Goal: Task Accomplishment & Management: Use online tool/utility

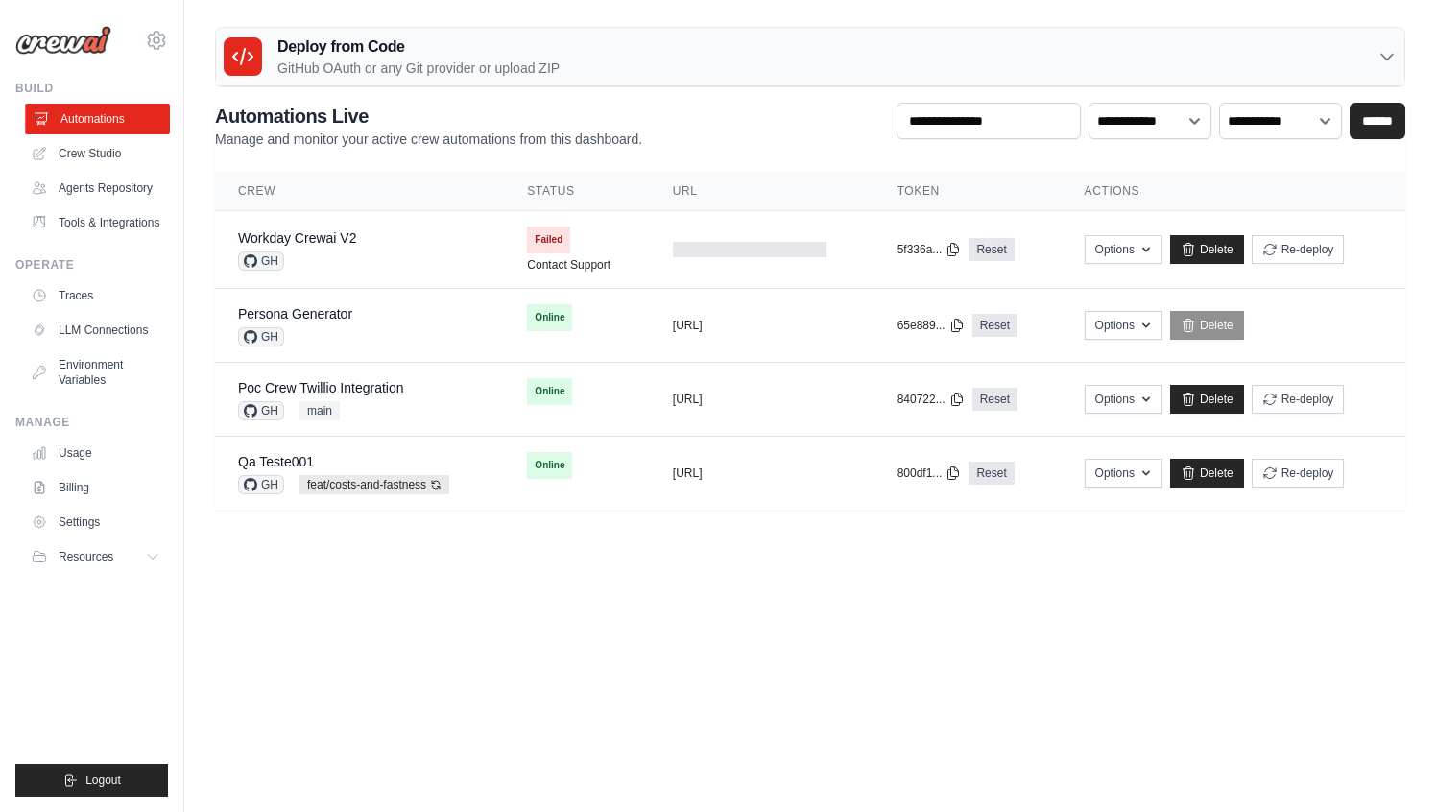
click at [124, 123] on link "Automations" at bounding box center [97, 119] width 145 height 31
click at [161, 37] on icon at bounding box center [156, 40] width 23 height 23
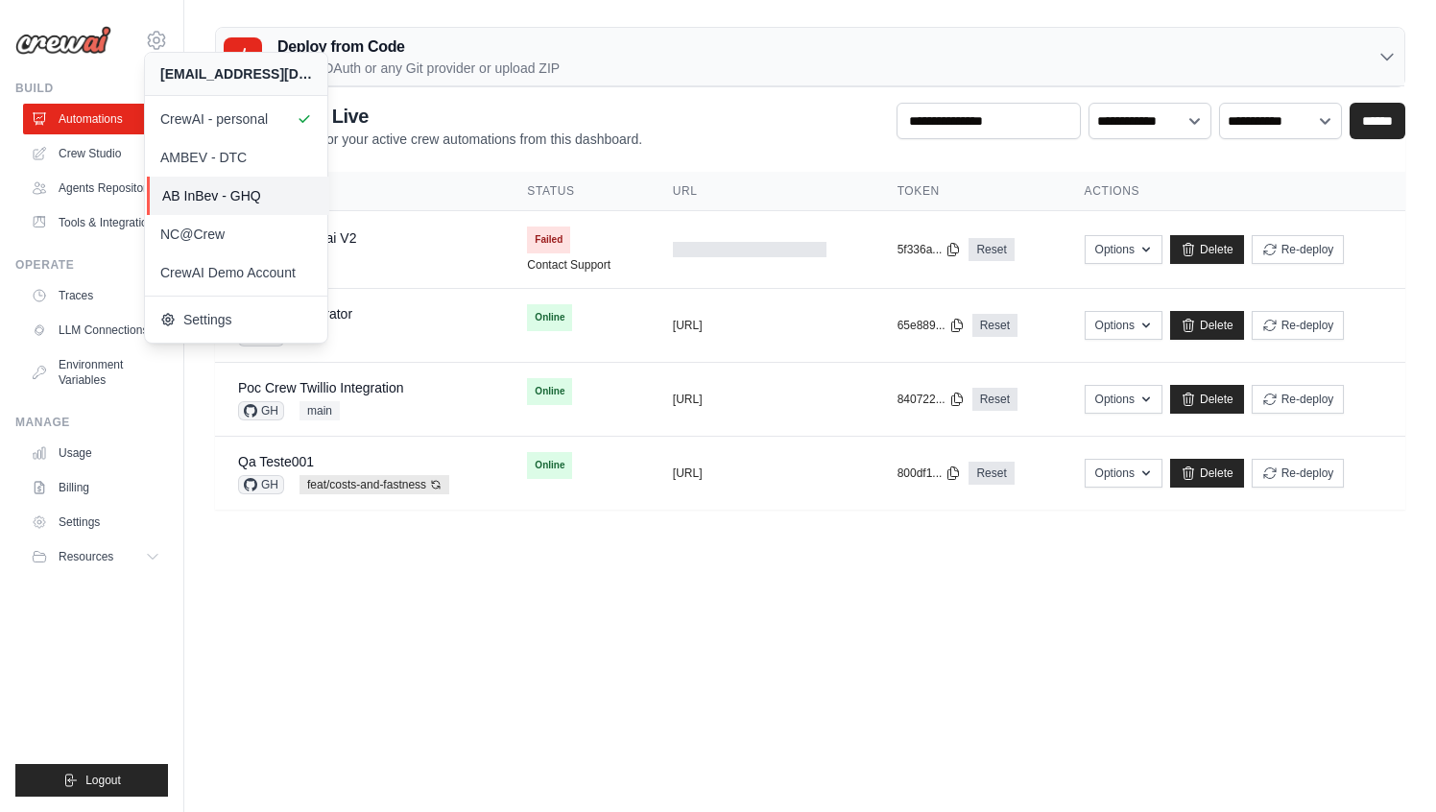
click at [200, 187] on span "AB InBev - GHQ" at bounding box center [238, 195] width 152 height 19
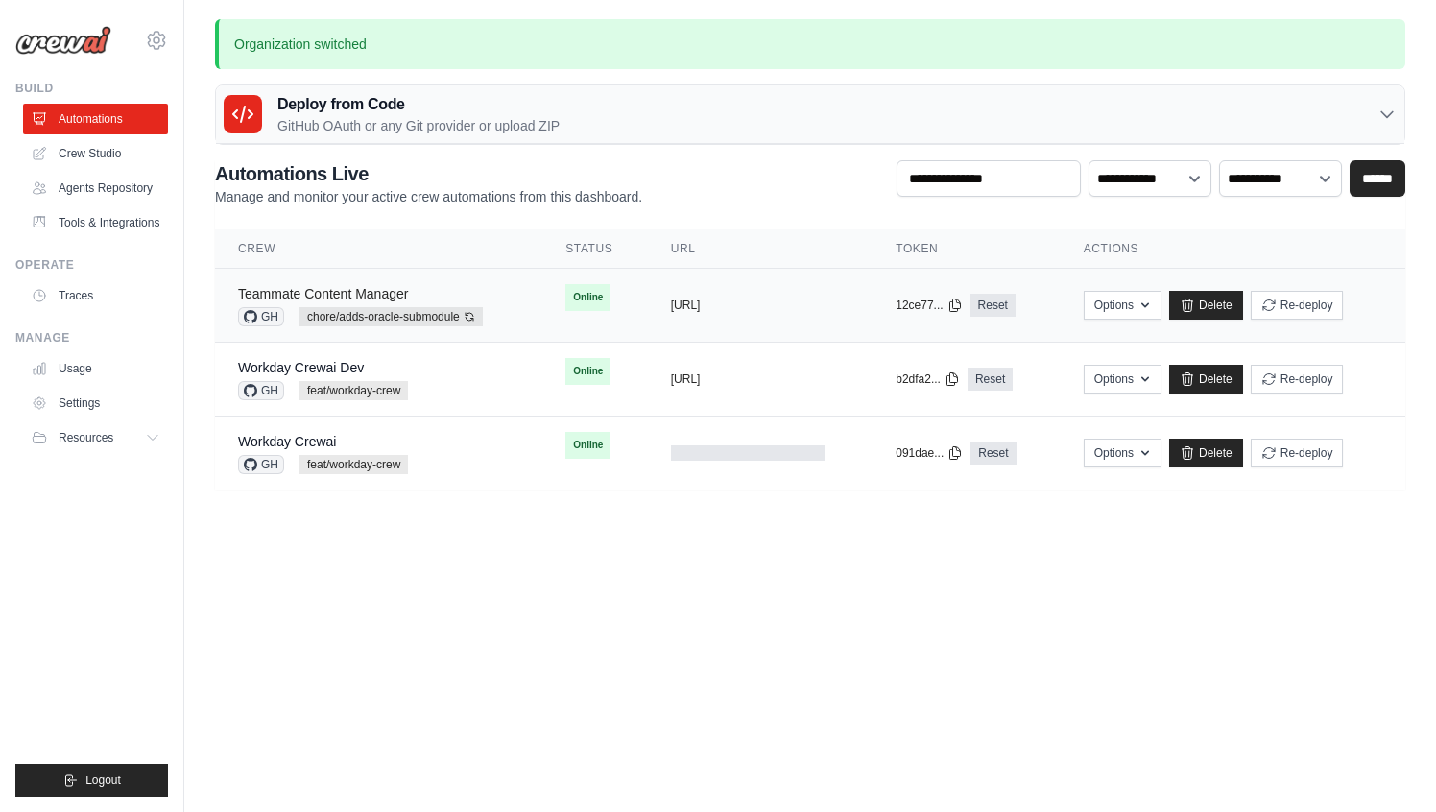
click at [382, 299] on link "Teammate Content Manager" at bounding box center [323, 293] width 170 height 15
click at [393, 295] on link "Teammate Content Manager" at bounding box center [323, 293] width 170 height 15
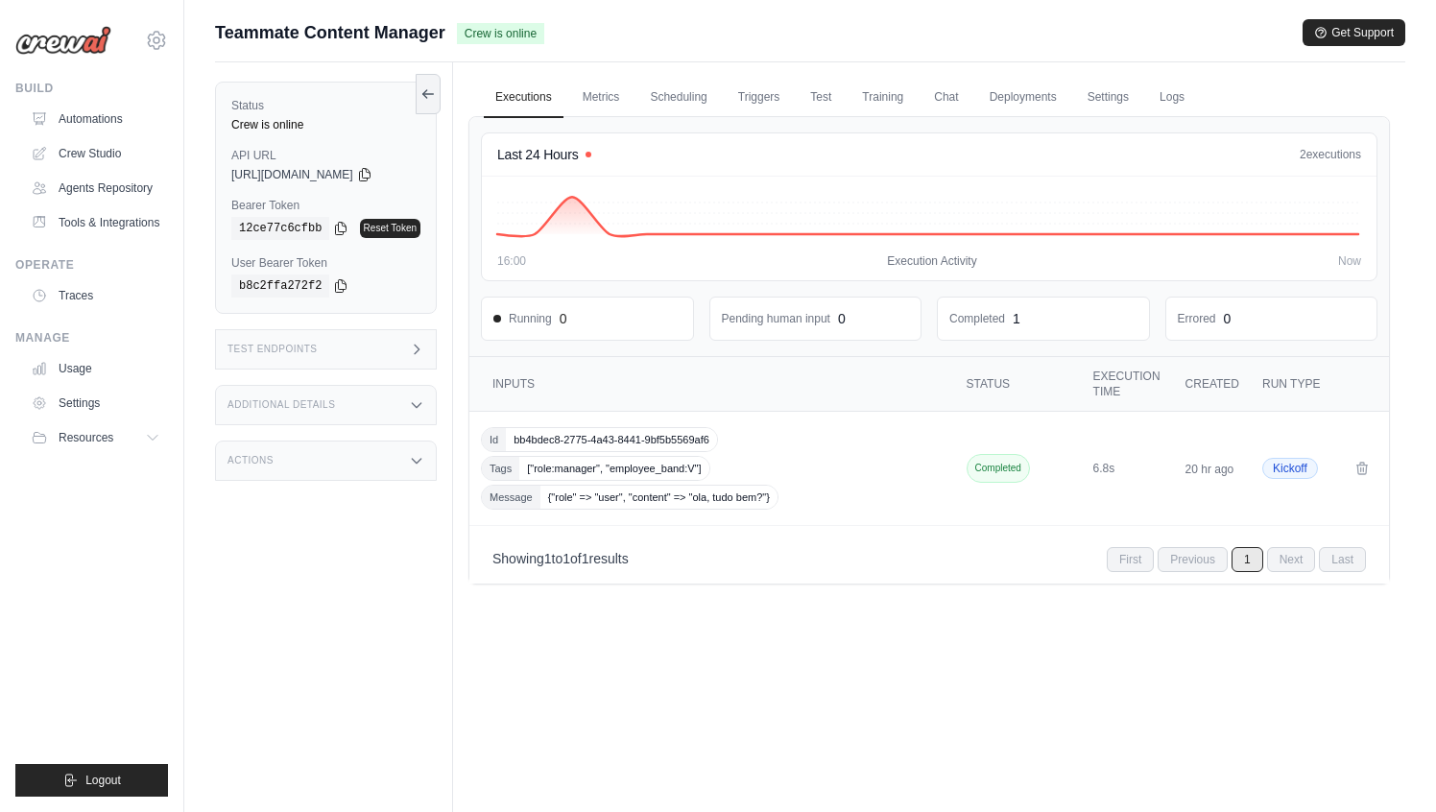
click at [629, 564] on p "Showing 1 to 1 of 1 results" at bounding box center [560, 558] width 136 height 19
click at [375, 356] on div "Test Endpoints" at bounding box center [326, 349] width 222 height 40
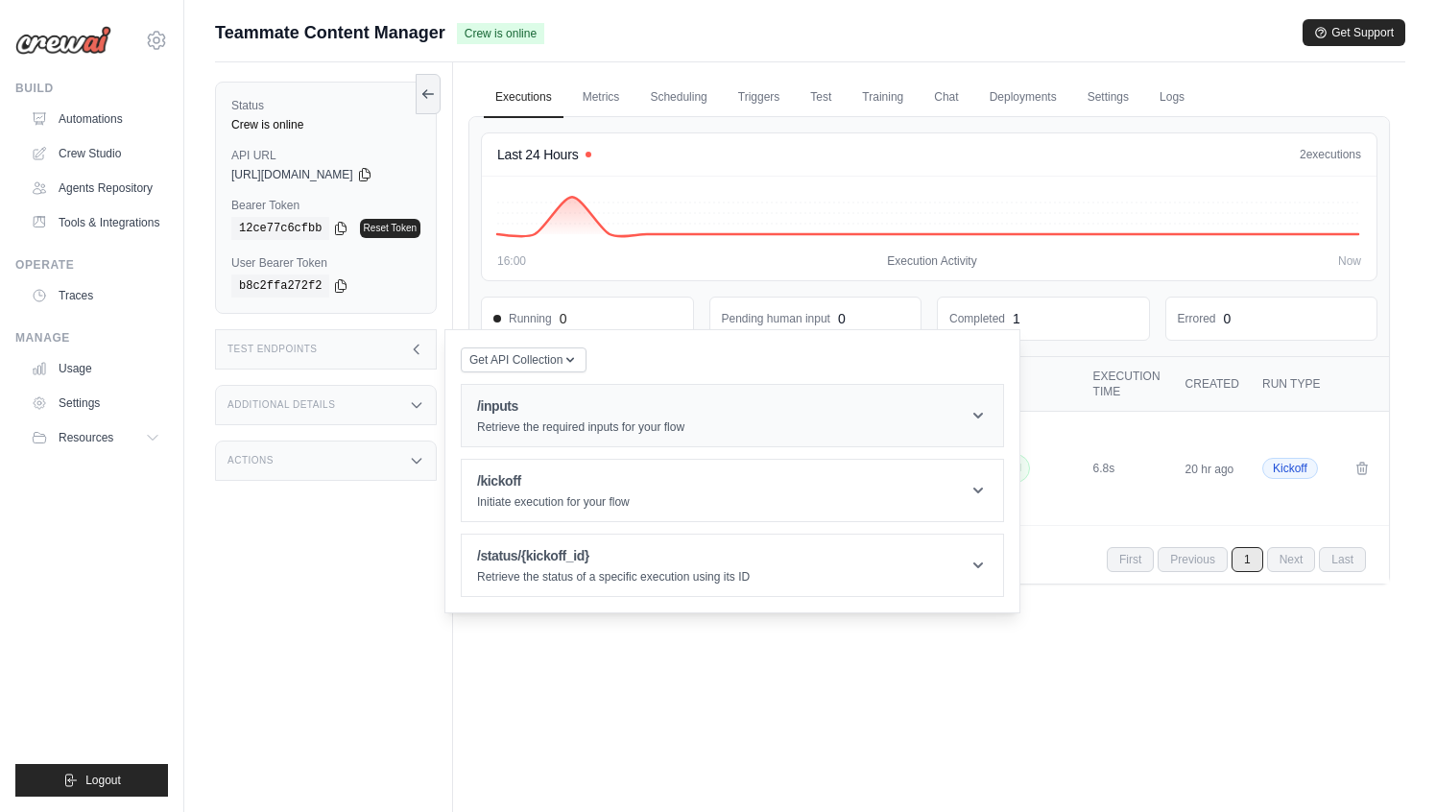
click at [622, 422] on p "Retrieve the required inputs for your flow" at bounding box center [580, 426] width 207 height 15
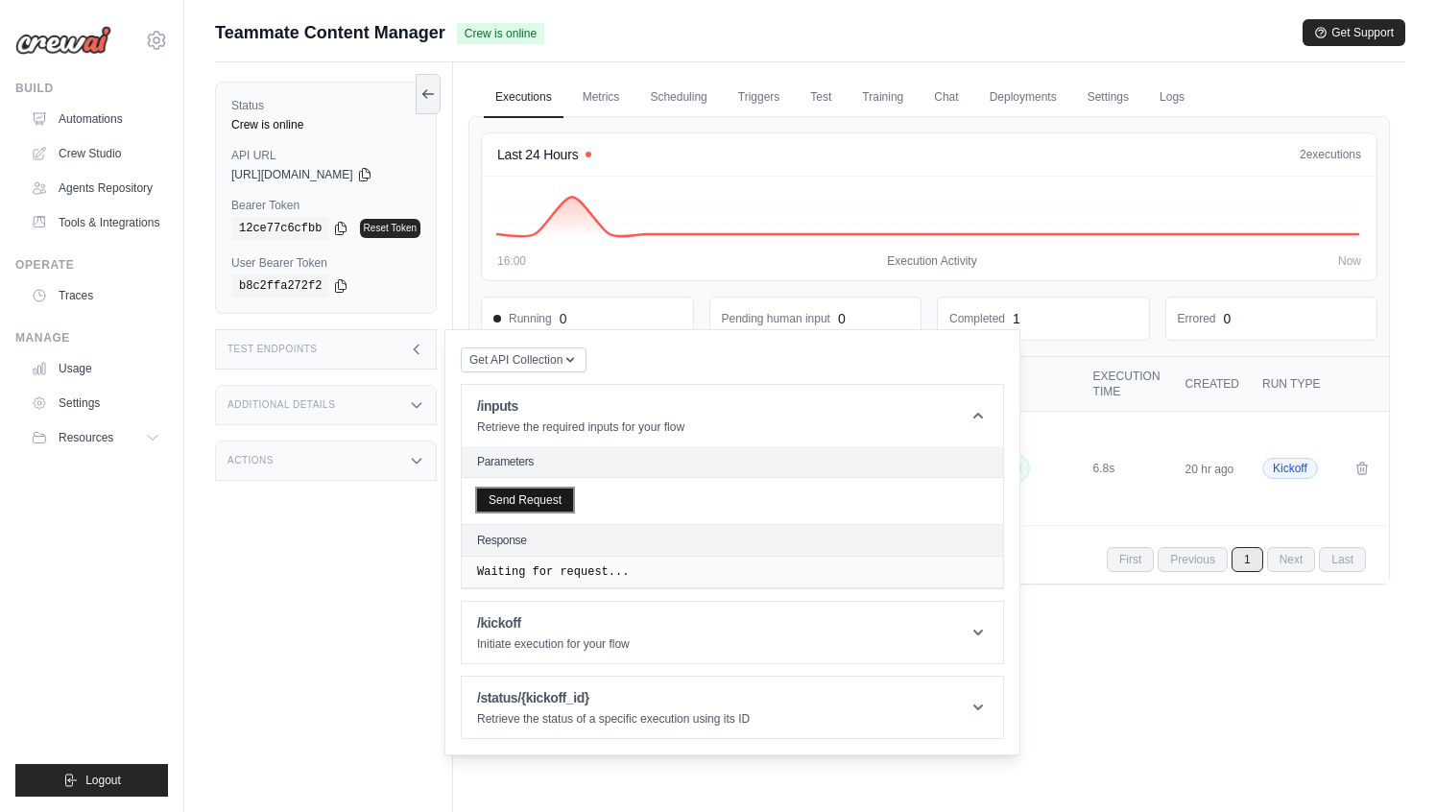
click at [548, 501] on button "Send Request" at bounding box center [525, 499] width 96 height 23
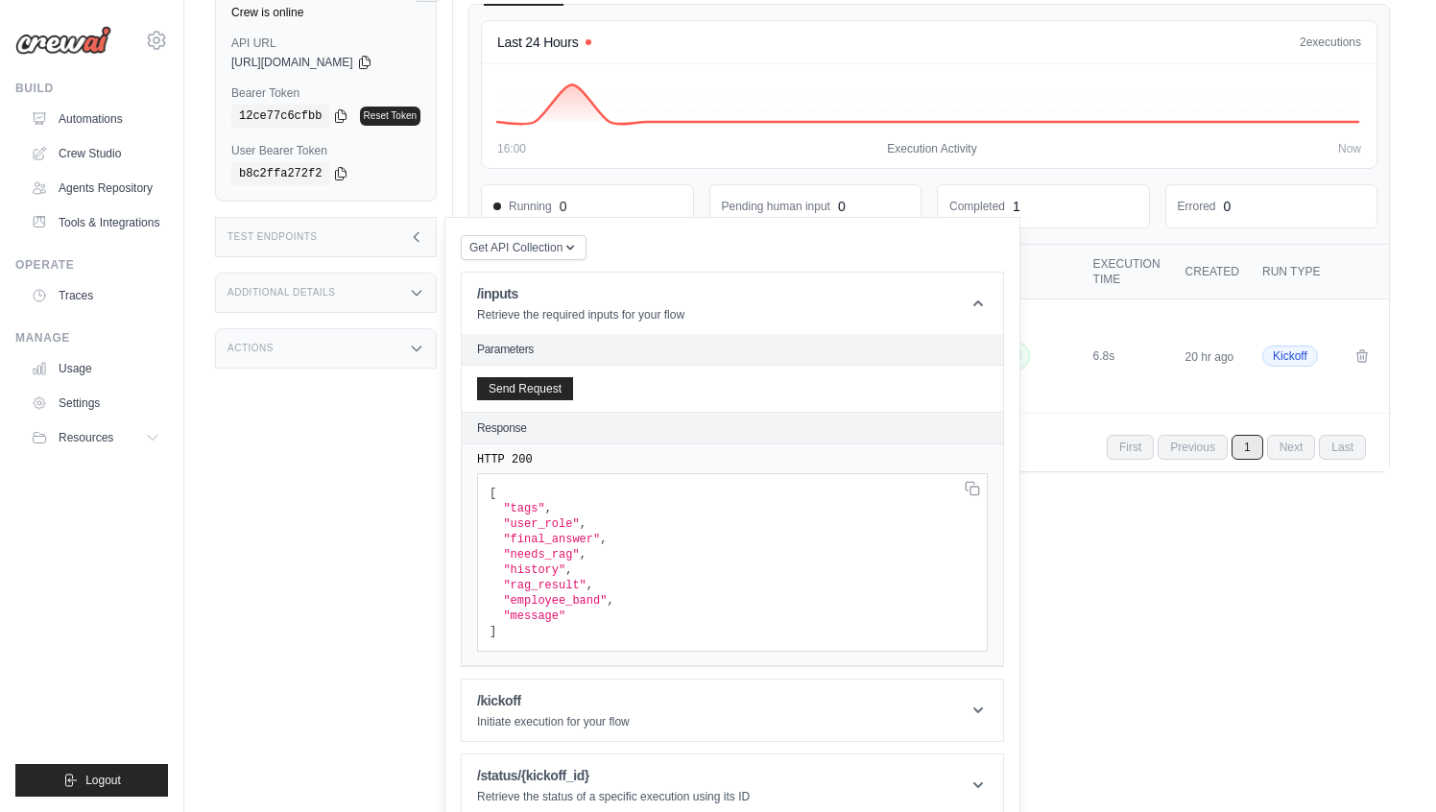
scroll to position [130, 0]
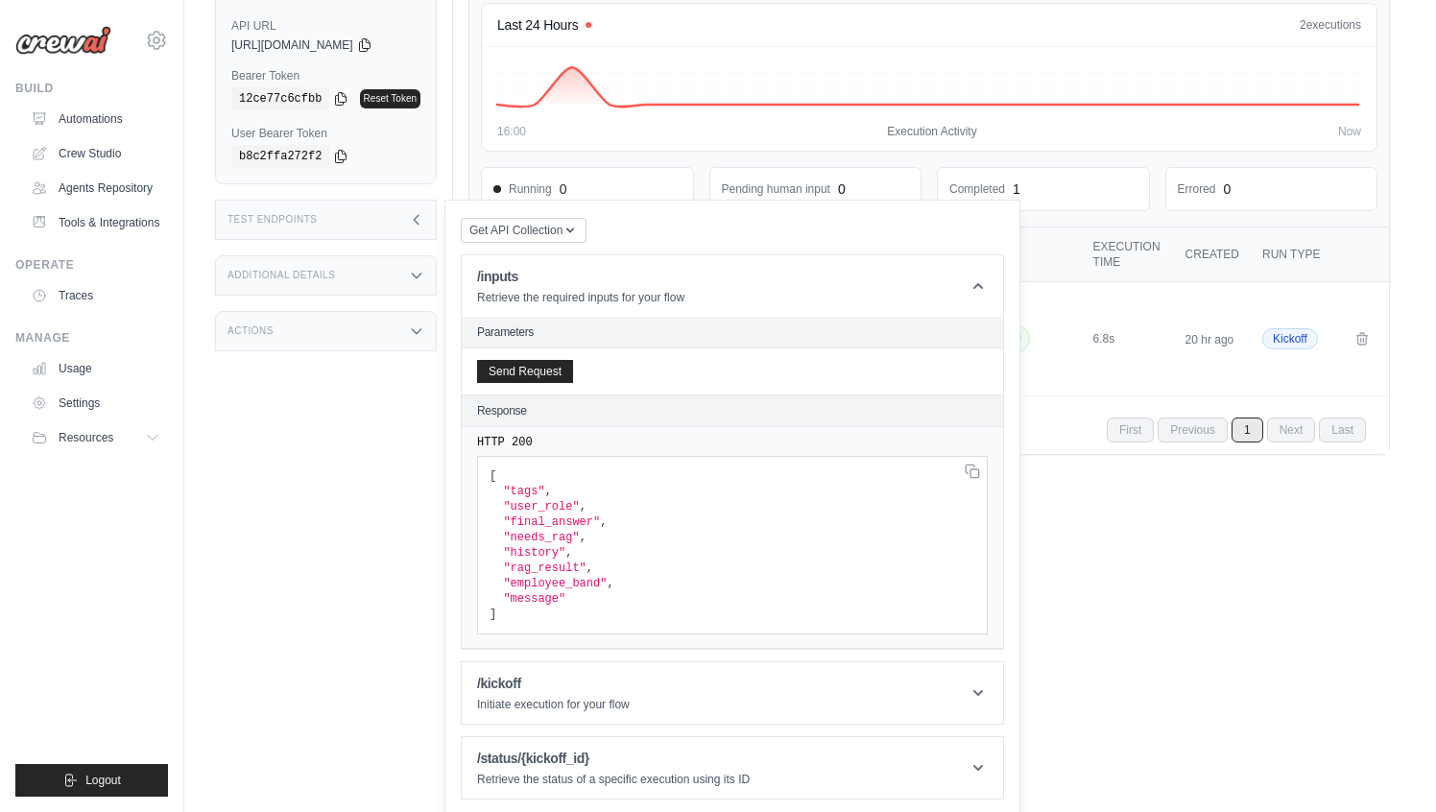
click at [546, 558] on span ""history"" at bounding box center [534, 552] width 62 height 13
click at [530, 500] on span ""user_role"" at bounding box center [541, 506] width 76 height 13
click at [519, 492] on span ""tags"" at bounding box center [523, 491] width 41 height 13
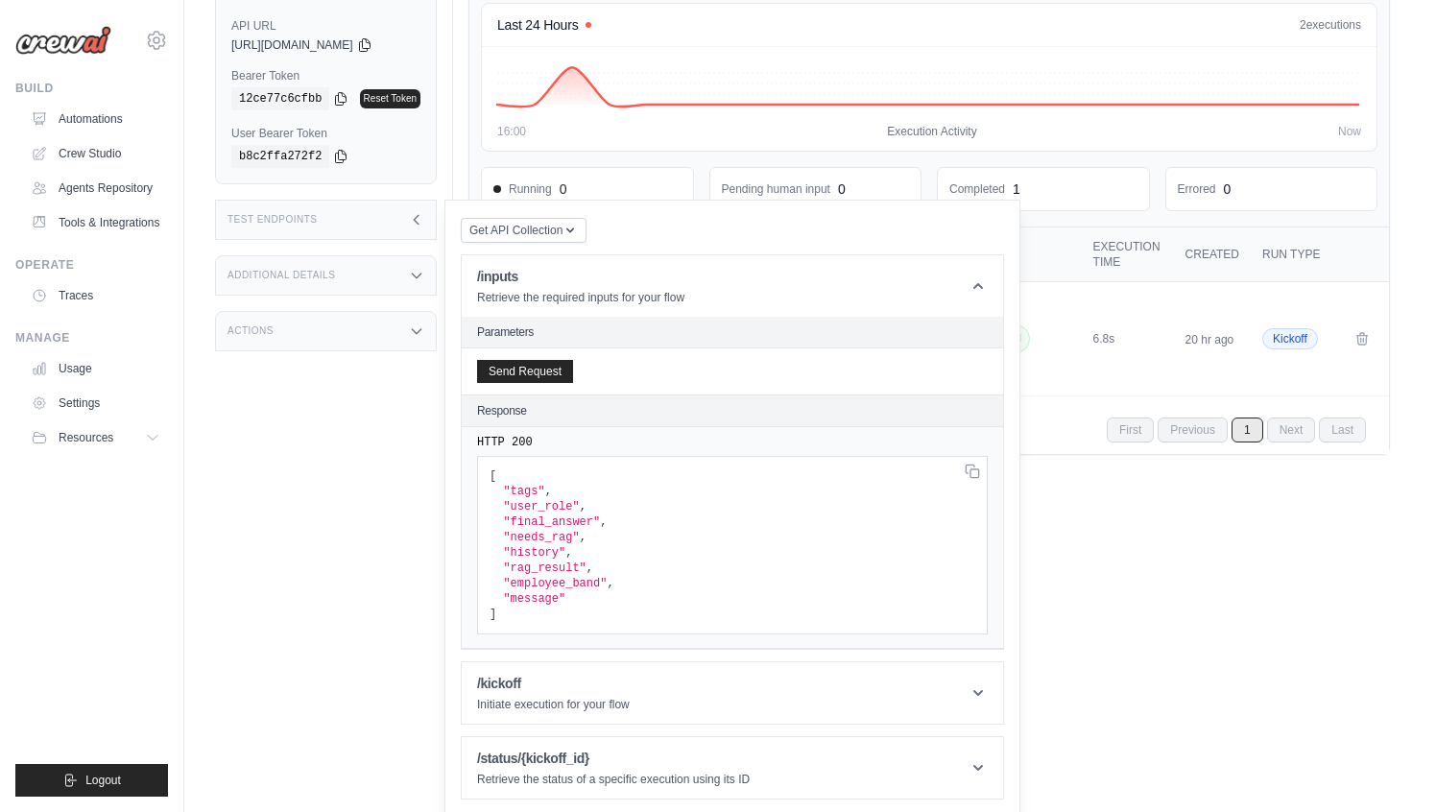
click at [519, 492] on span ""tags"" at bounding box center [523, 491] width 41 height 13
click at [507, 510] on span ""user_role"" at bounding box center [541, 506] width 76 height 13
drag, startPoint x: 507, startPoint y: 510, endPoint x: 610, endPoint y: 583, distance: 127.3
click at [610, 583] on code "[ "tags" , "user_role" , "final_answer" , "needs_rag" , "history" , "rag_result…" at bounding box center [551, 545] width 125 height 152
click at [573, 571] on span ""rag_result"" at bounding box center [544, 567] width 83 height 13
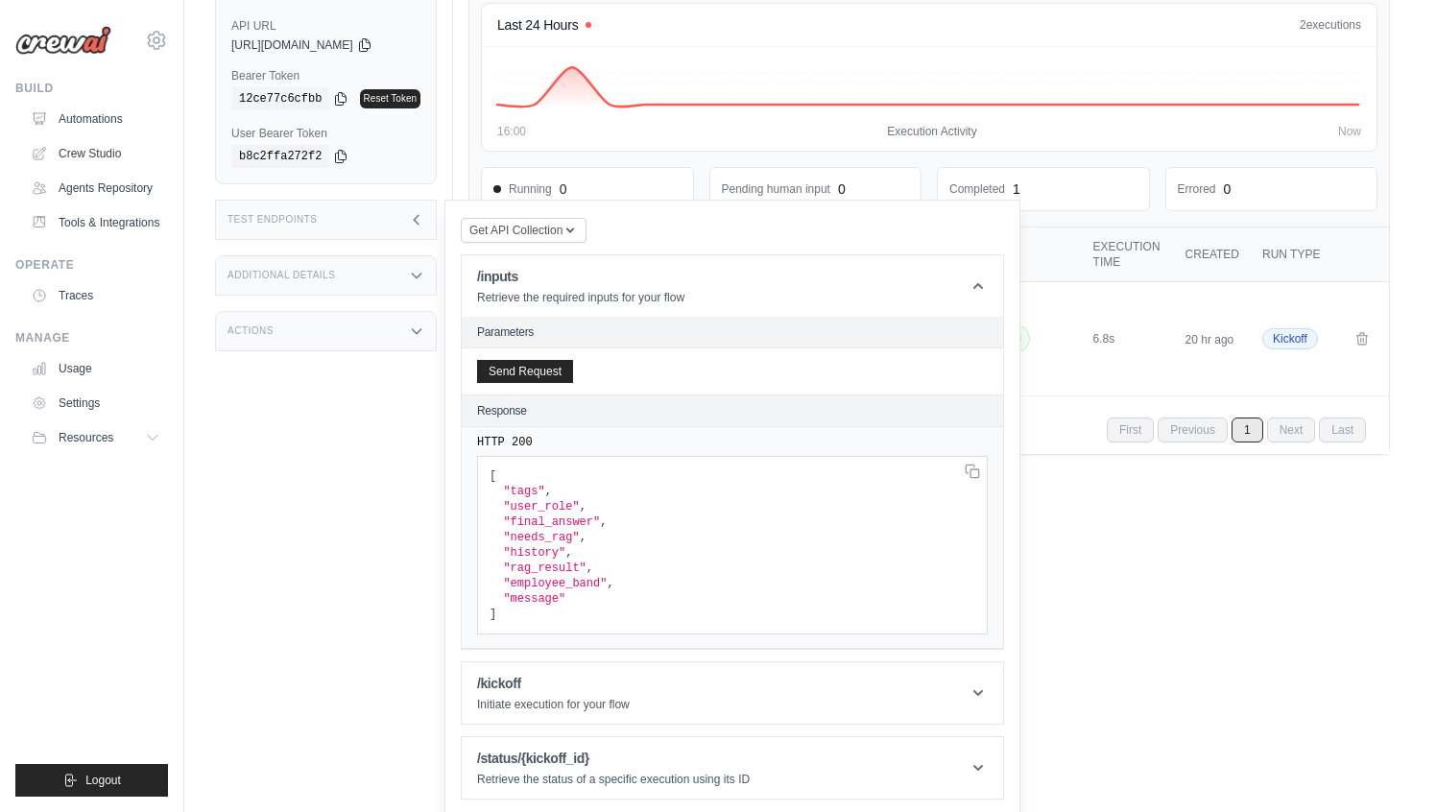
click at [573, 571] on span ""rag_result"" at bounding box center [544, 567] width 83 height 13
drag, startPoint x: 507, startPoint y: 508, endPoint x: 612, endPoint y: 579, distance: 127.2
click at [612, 579] on code "[ "tags" , "user_role" , "final_answer" , "needs_rag" , "history" , "rag_result…" at bounding box center [551, 545] width 125 height 152
click at [513, 508] on span ""user_role"" at bounding box center [541, 506] width 76 height 13
drag, startPoint x: 508, startPoint y: 508, endPoint x: 517, endPoint y: 558, distance: 50.8
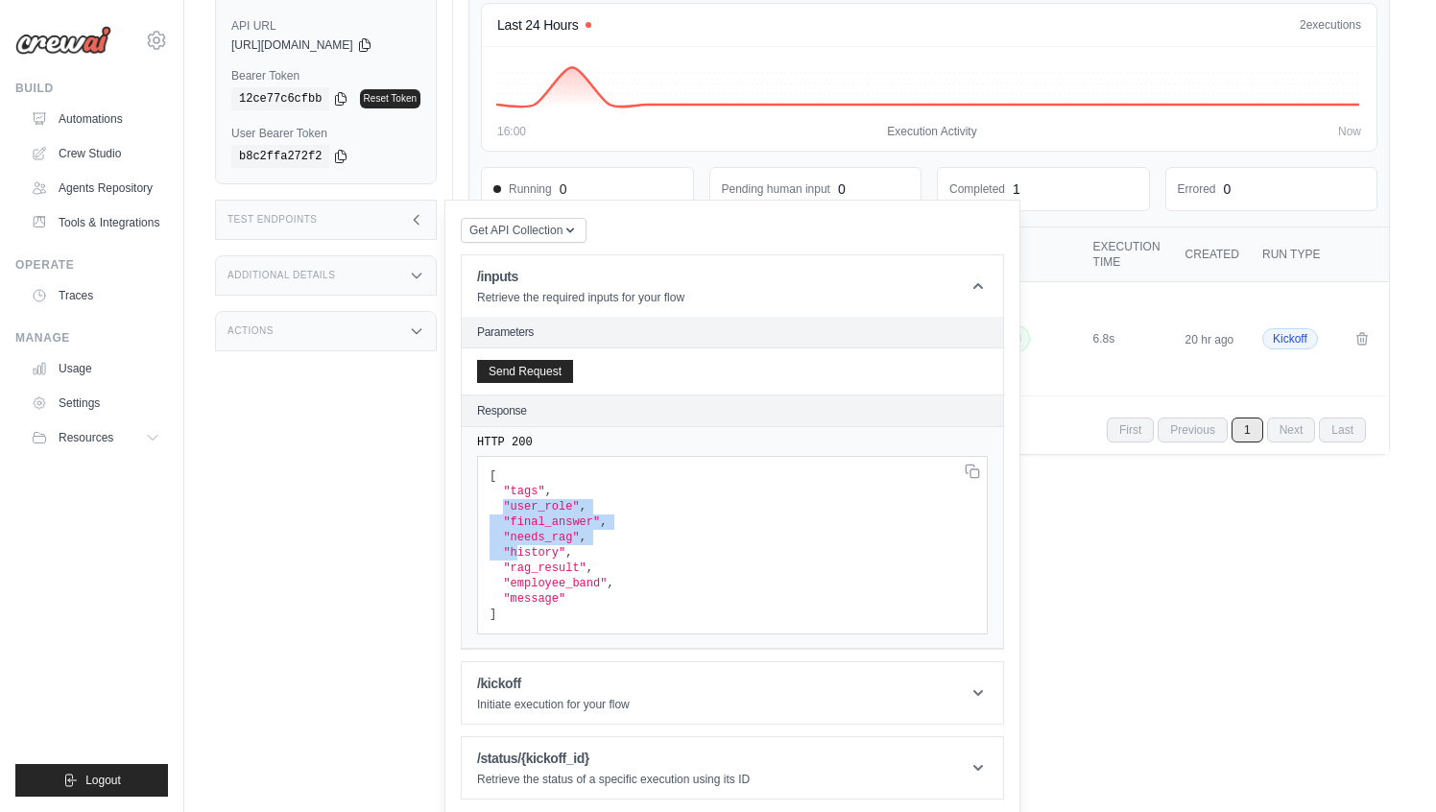
click at [517, 558] on code "[ "tags" , "user_role" , "final_answer" , "needs_rag" , "history" , "rag_result…" at bounding box center [551, 545] width 125 height 152
click at [549, 554] on span ""history"" at bounding box center [534, 552] width 62 height 13
click at [539, 596] on span ""message"" at bounding box center [534, 598] width 62 height 13
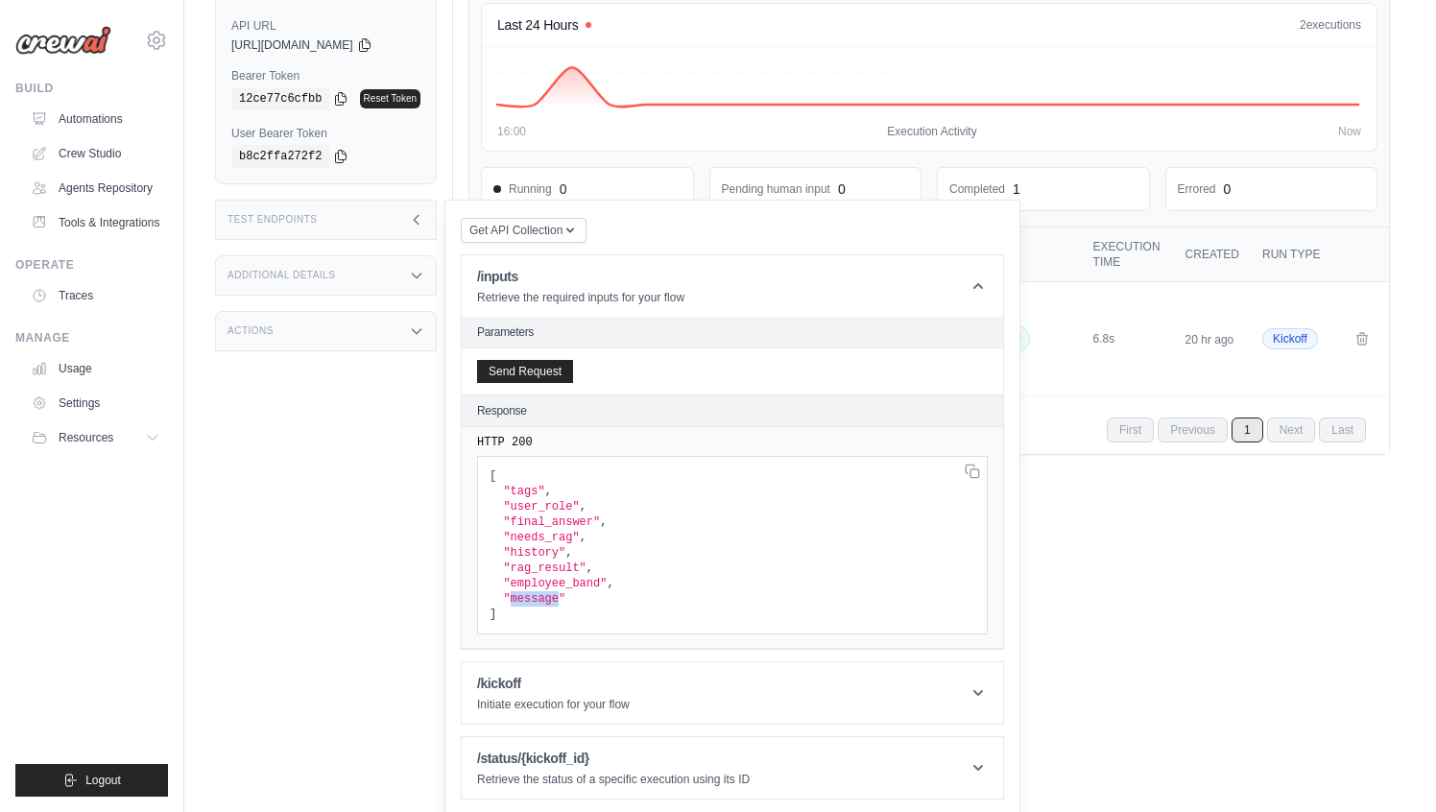
click at [529, 488] on span ""tags"" at bounding box center [523, 491] width 41 height 13
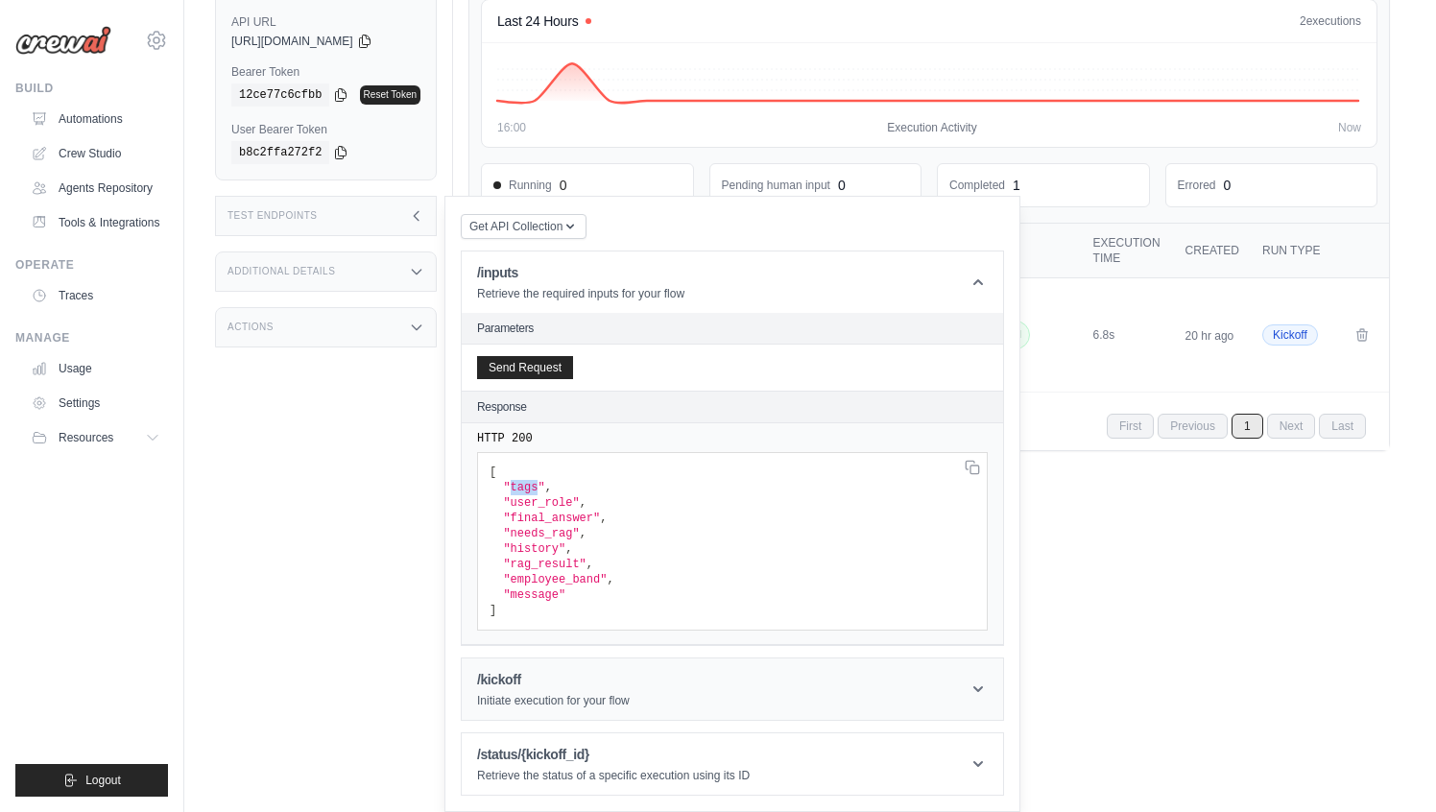
click at [552, 687] on h1 "/kickoff" at bounding box center [553, 679] width 153 height 19
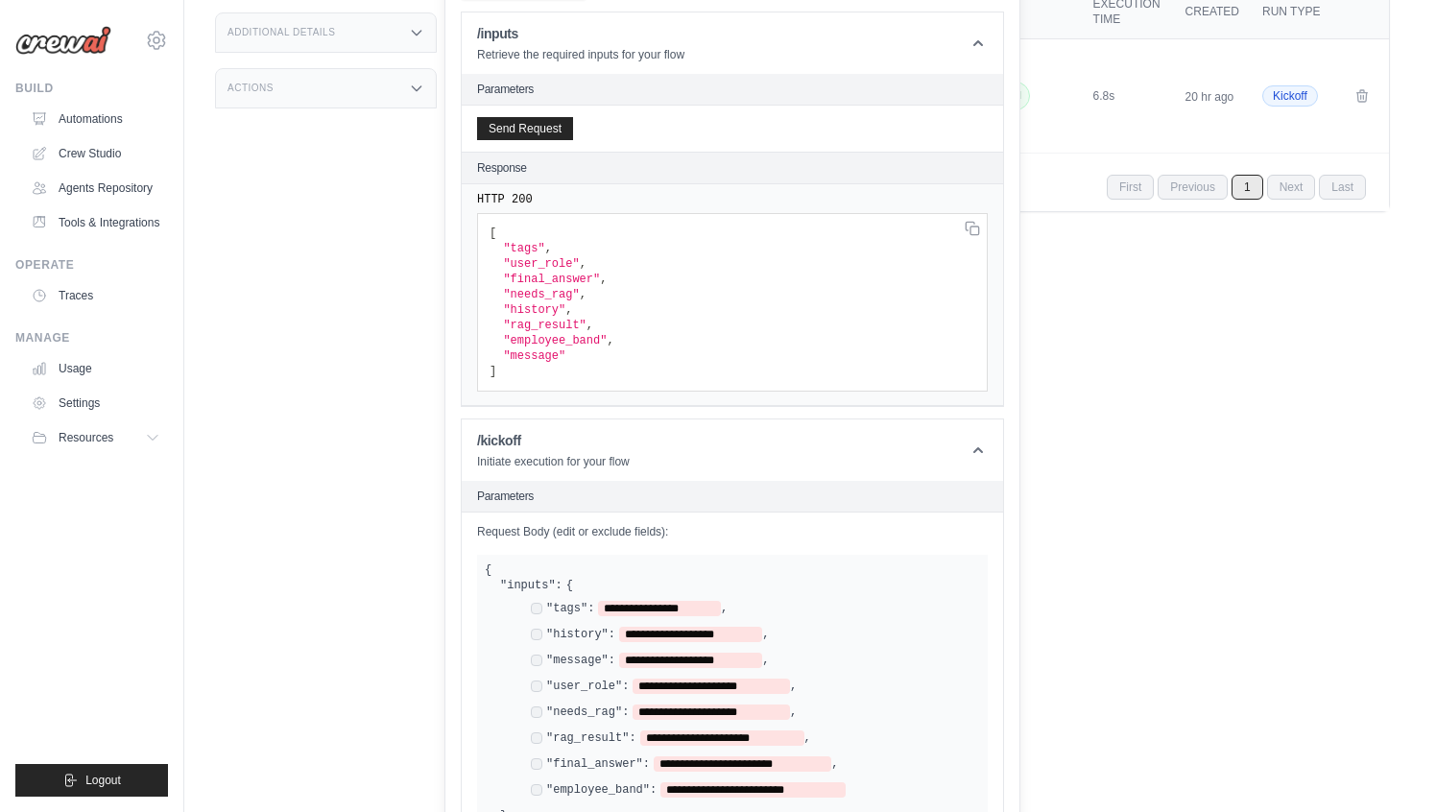
scroll to position [404, 0]
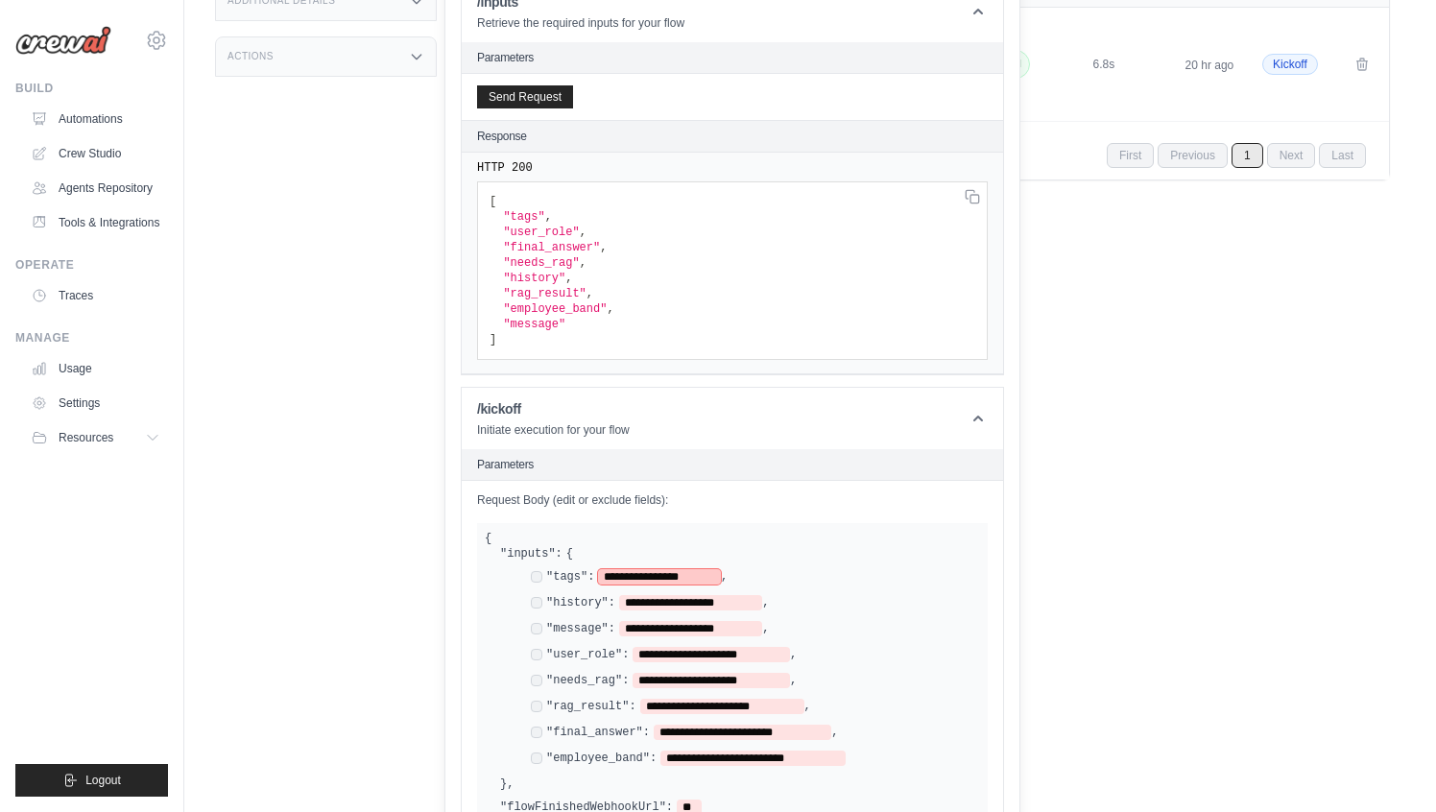
click at [619, 573] on span "**********" at bounding box center [659, 576] width 123 height 15
click at [819, 639] on div "**********" at bounding box center [747, 669] width 464 height 200
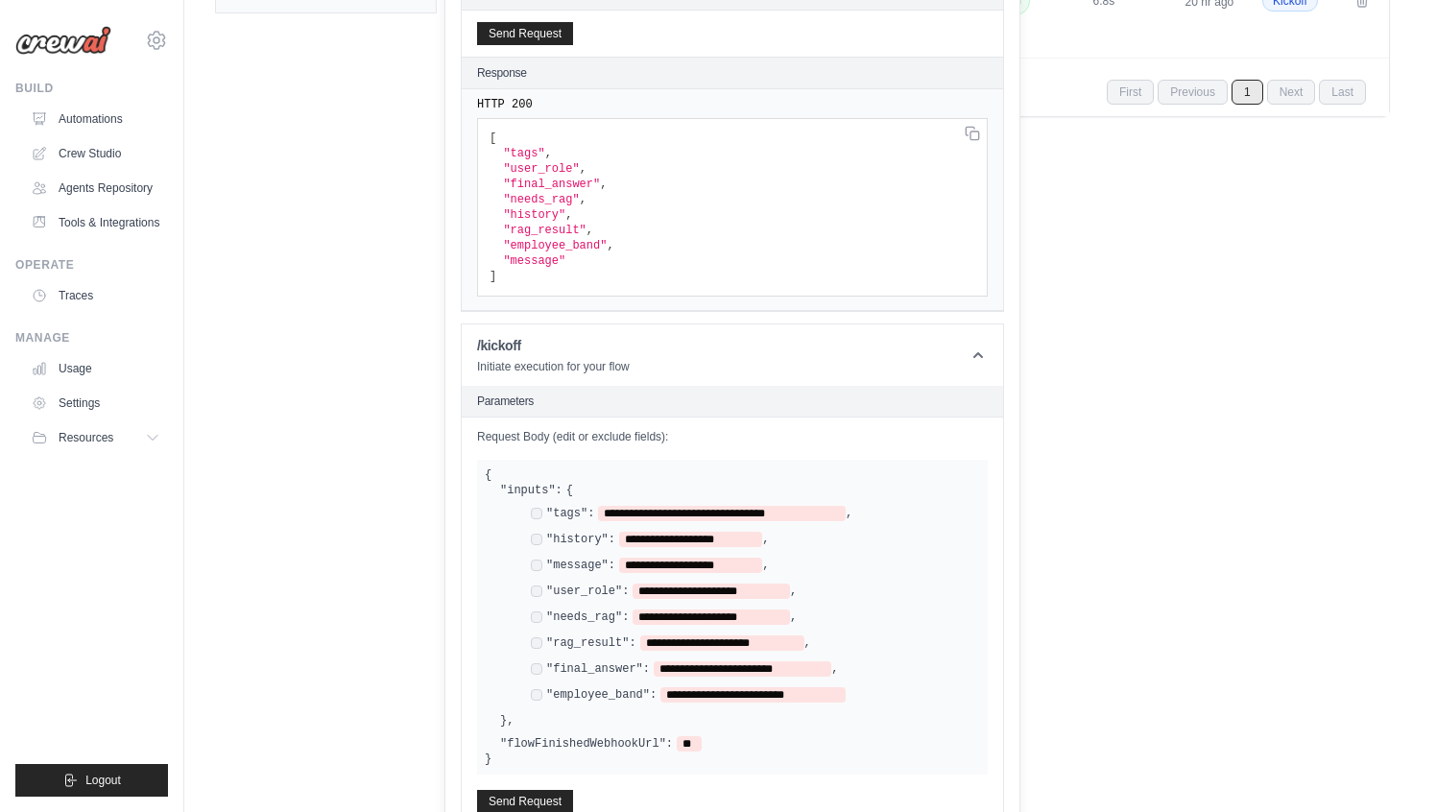
scroll to position [481, 0]
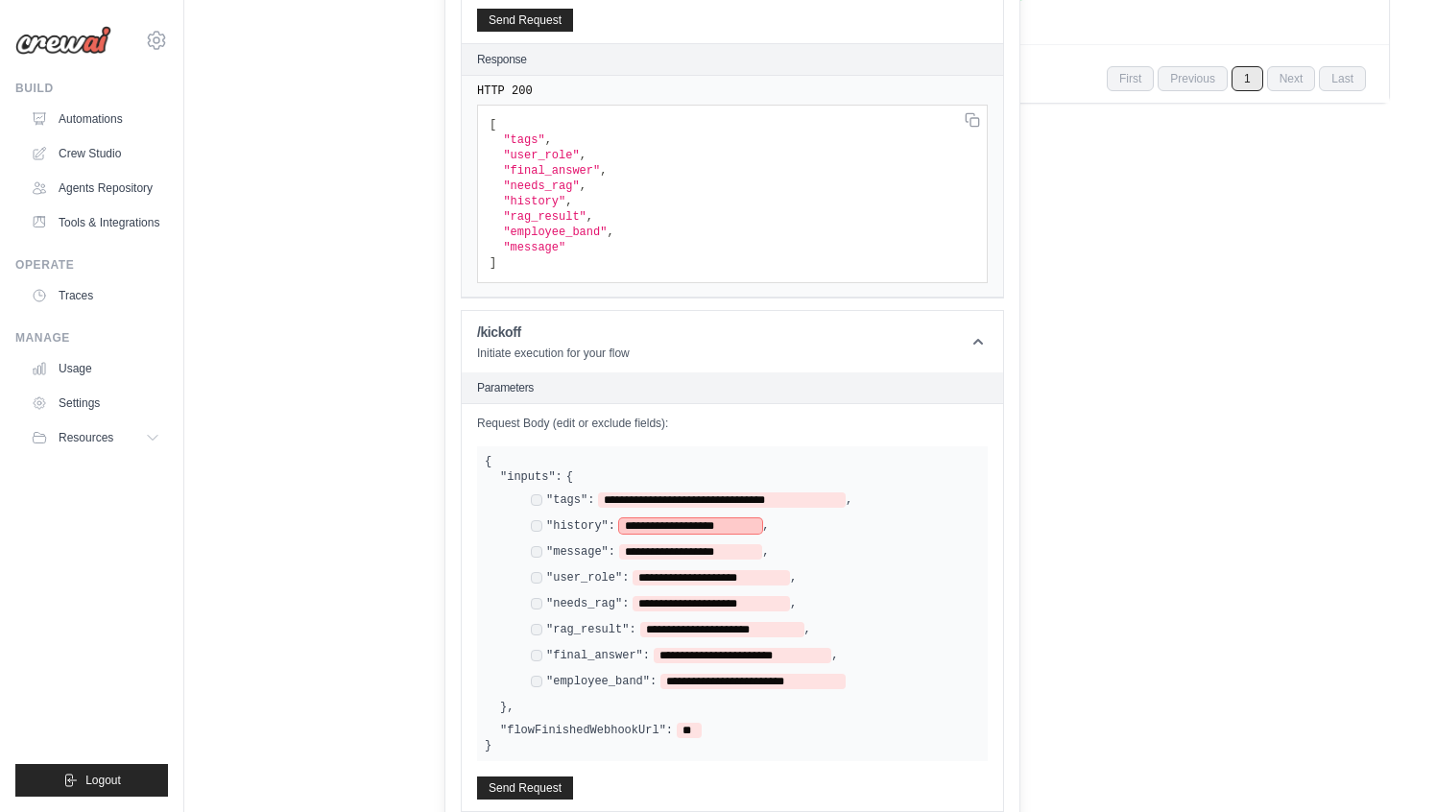
click at [666, 526] on span "**********" at bounding box center [690, 525] width 143 height 15
click at [652, 547] on span "**********" at bounding box center [690, 551] width 143 height 15
click at [580, 526] on label ""history":" at bounding box center [580, 525] width 69 height 15
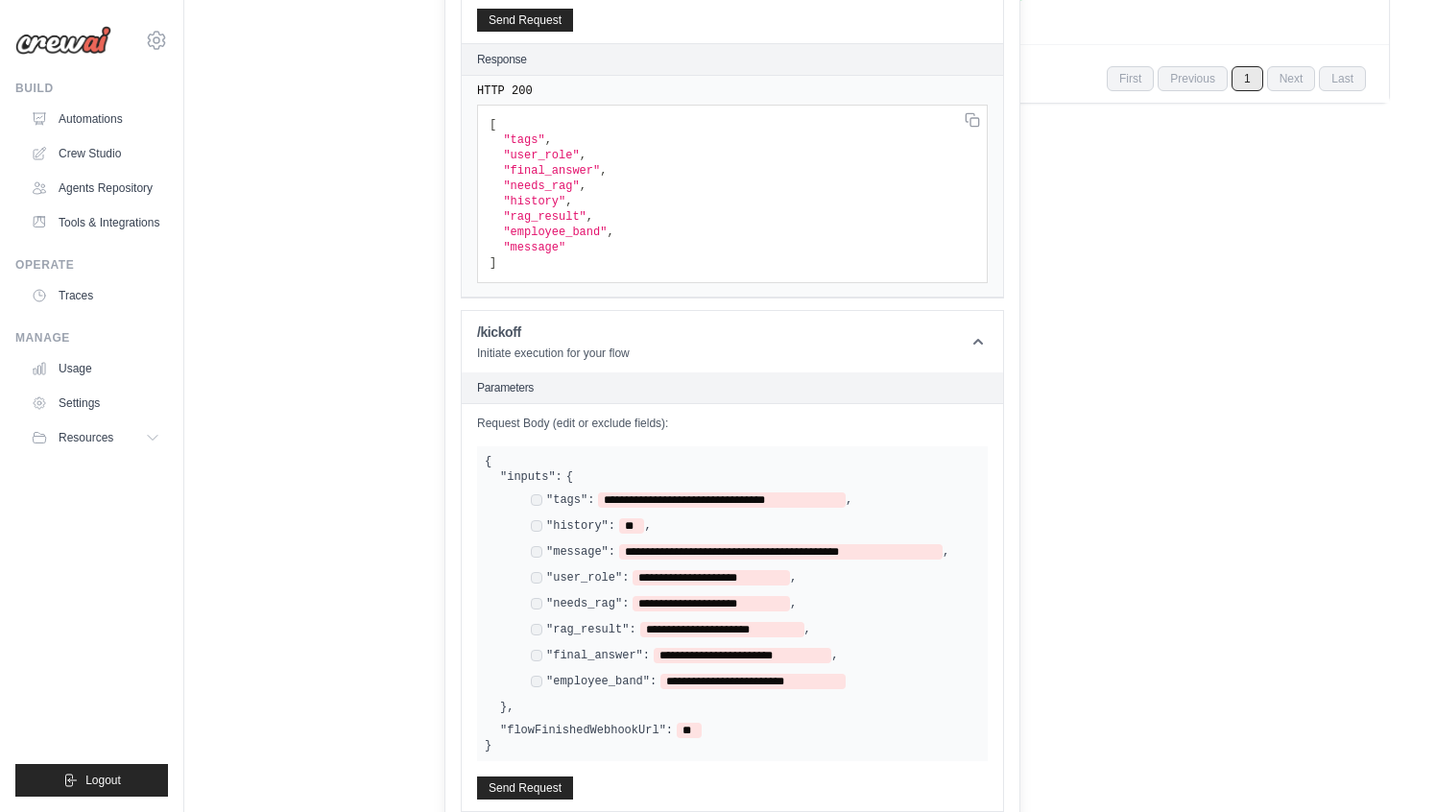
click at [685, 512] on div "**********" at bounding box center [747, 592] width 464 height 200
click at [862, 545] on span "**********" at bounding box center [780, 551] width 323 height 15
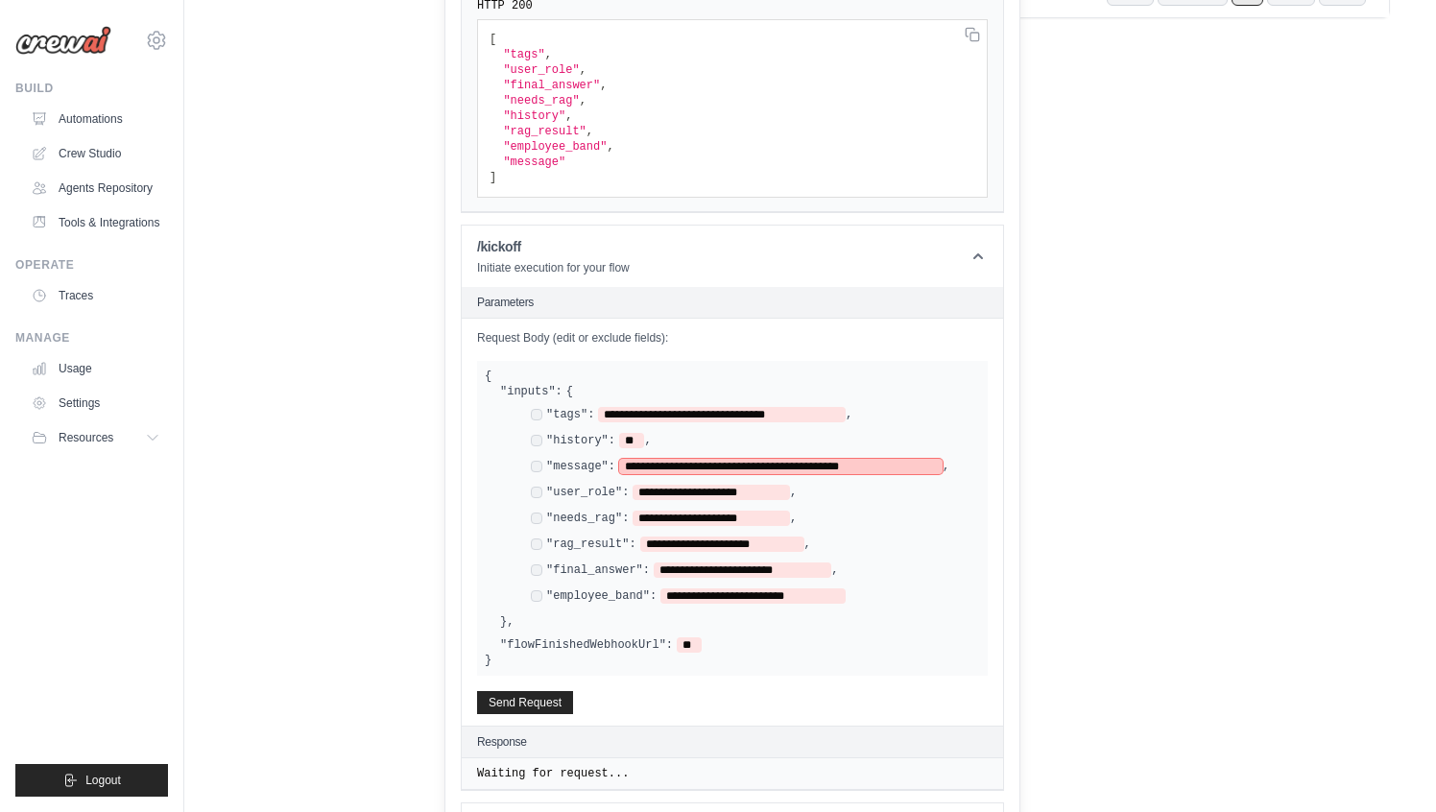
scroll to position [584, 0]
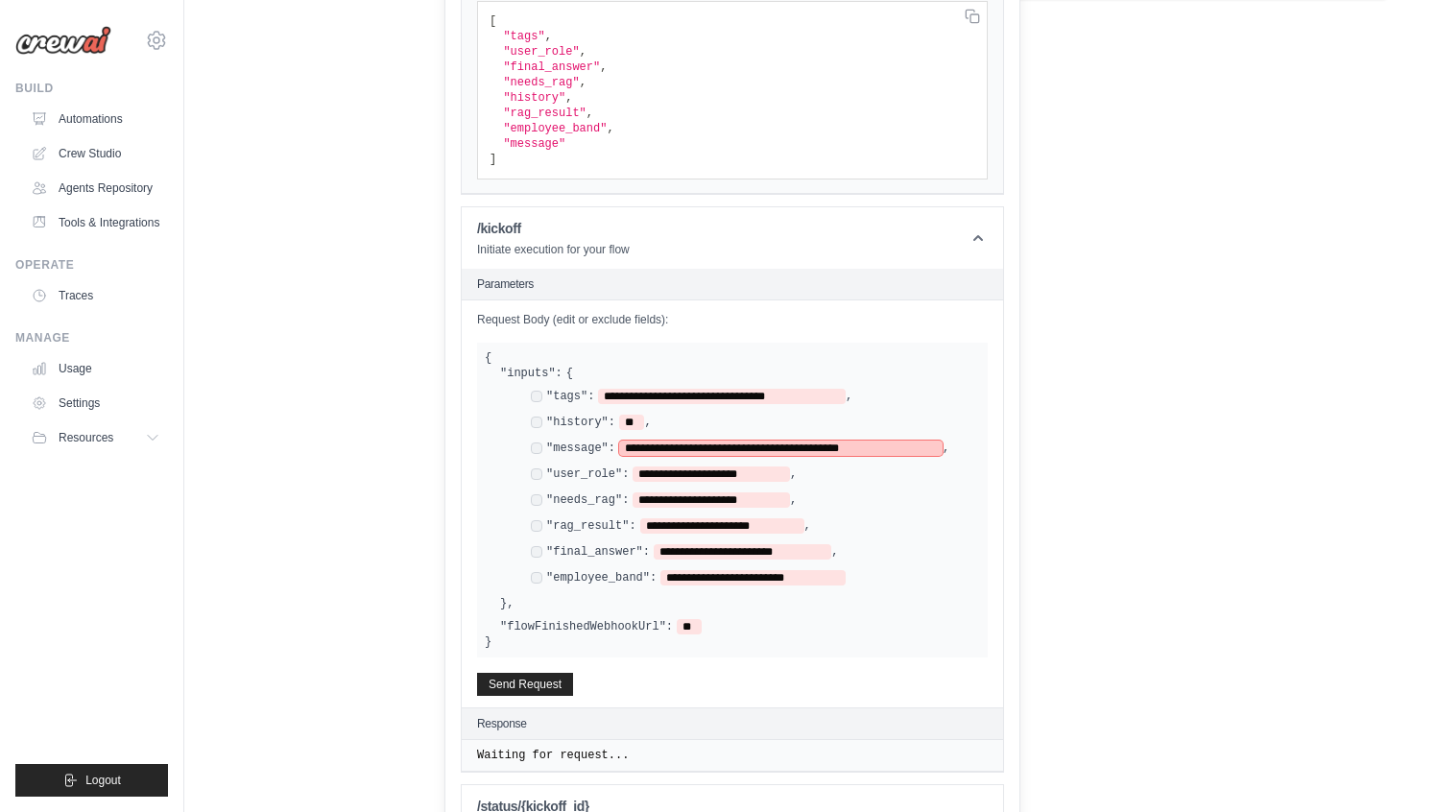
click at [628, 443] on span "**********" at bounding box center [780, 447] width 323 height 15
click at [927, 556] on div "**********" at bounding box center [747, 489] width 464 height 200
click at [604, 661] on div "**********" at bounding box center [732, 503] width 541 height 407
click at [553, 682] on button "Send Request" at bounding box center [525, 683] width 96 height 23
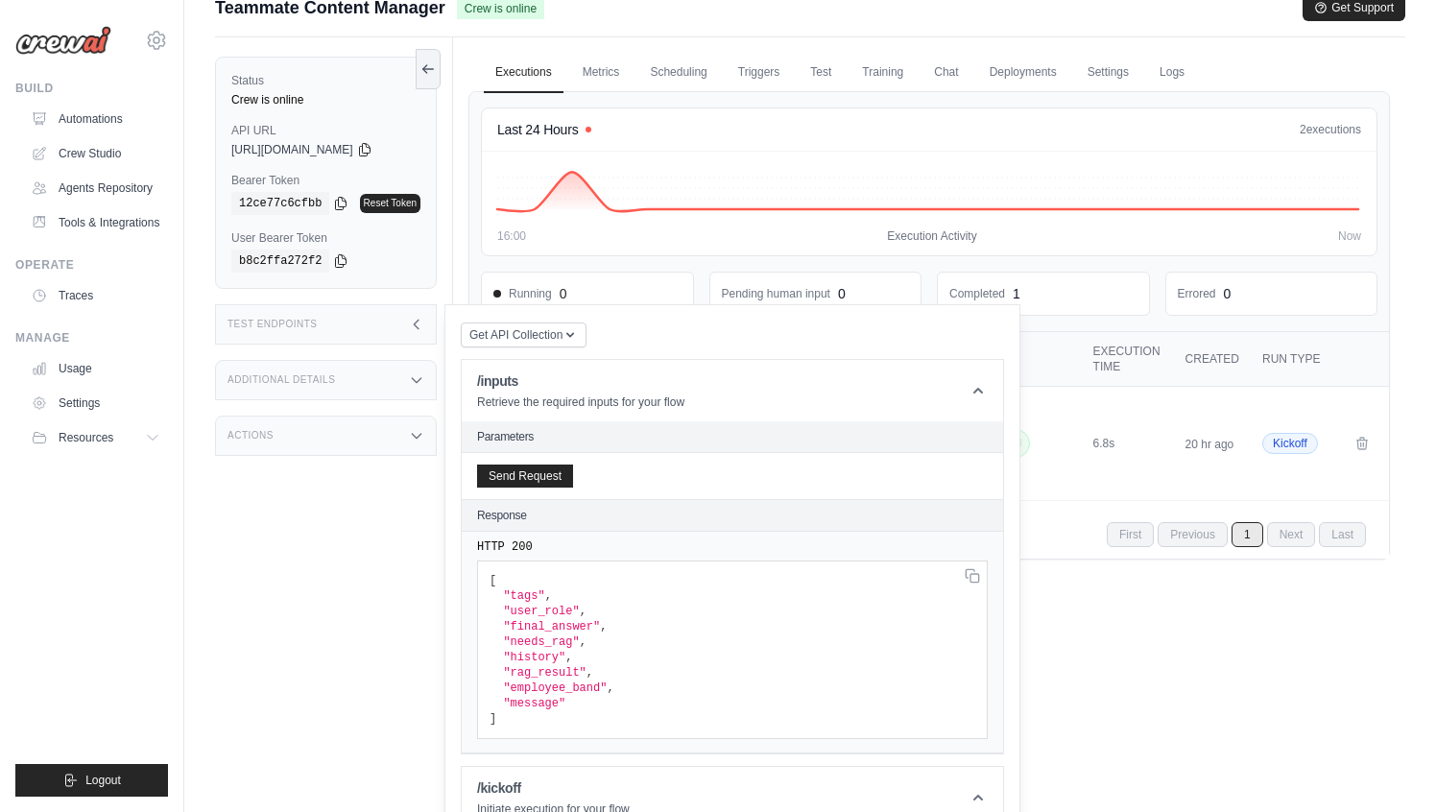
scroll to position [0, 0]
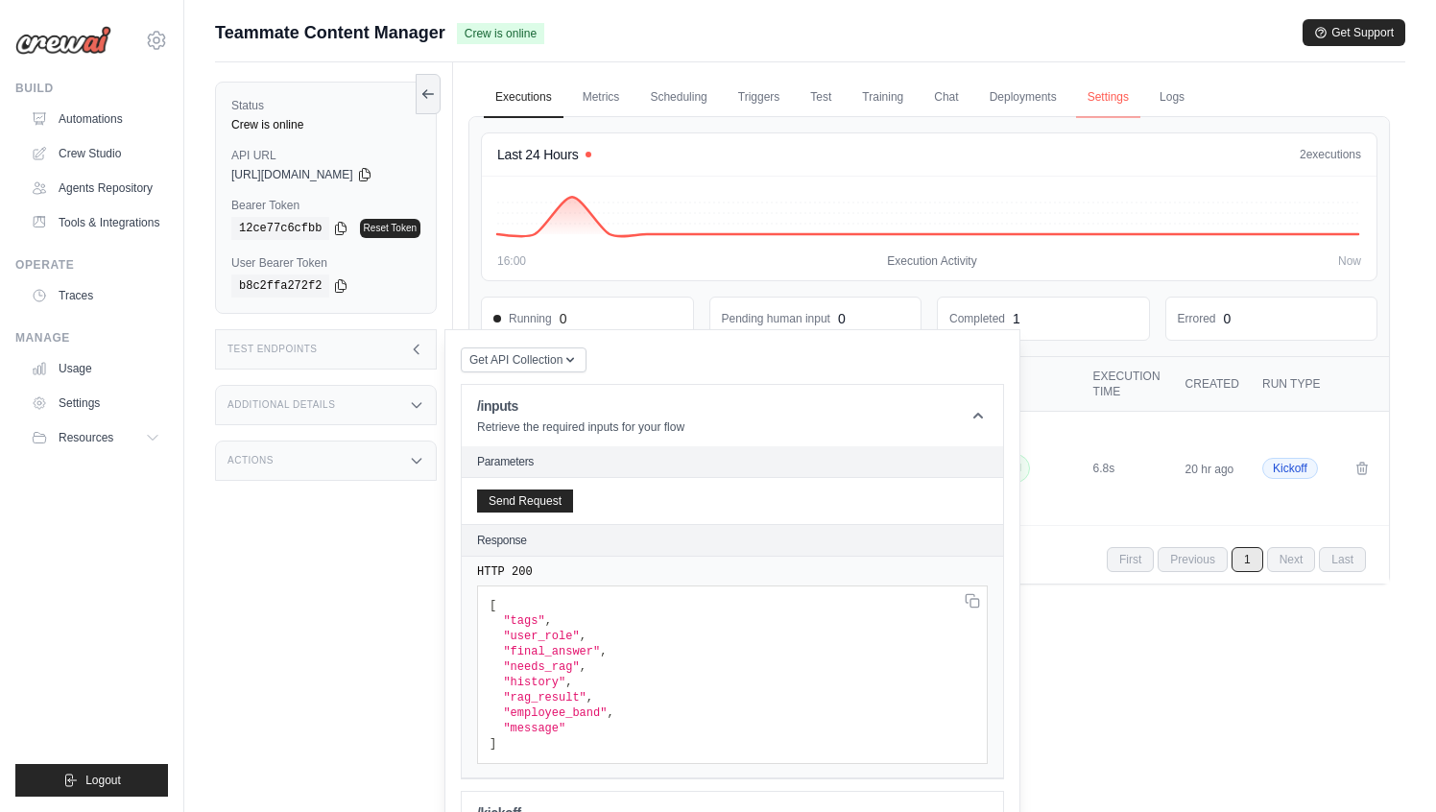
click at [1120, 100] on link "Settings" at bounding box center [1108, 98] width 64 height 40
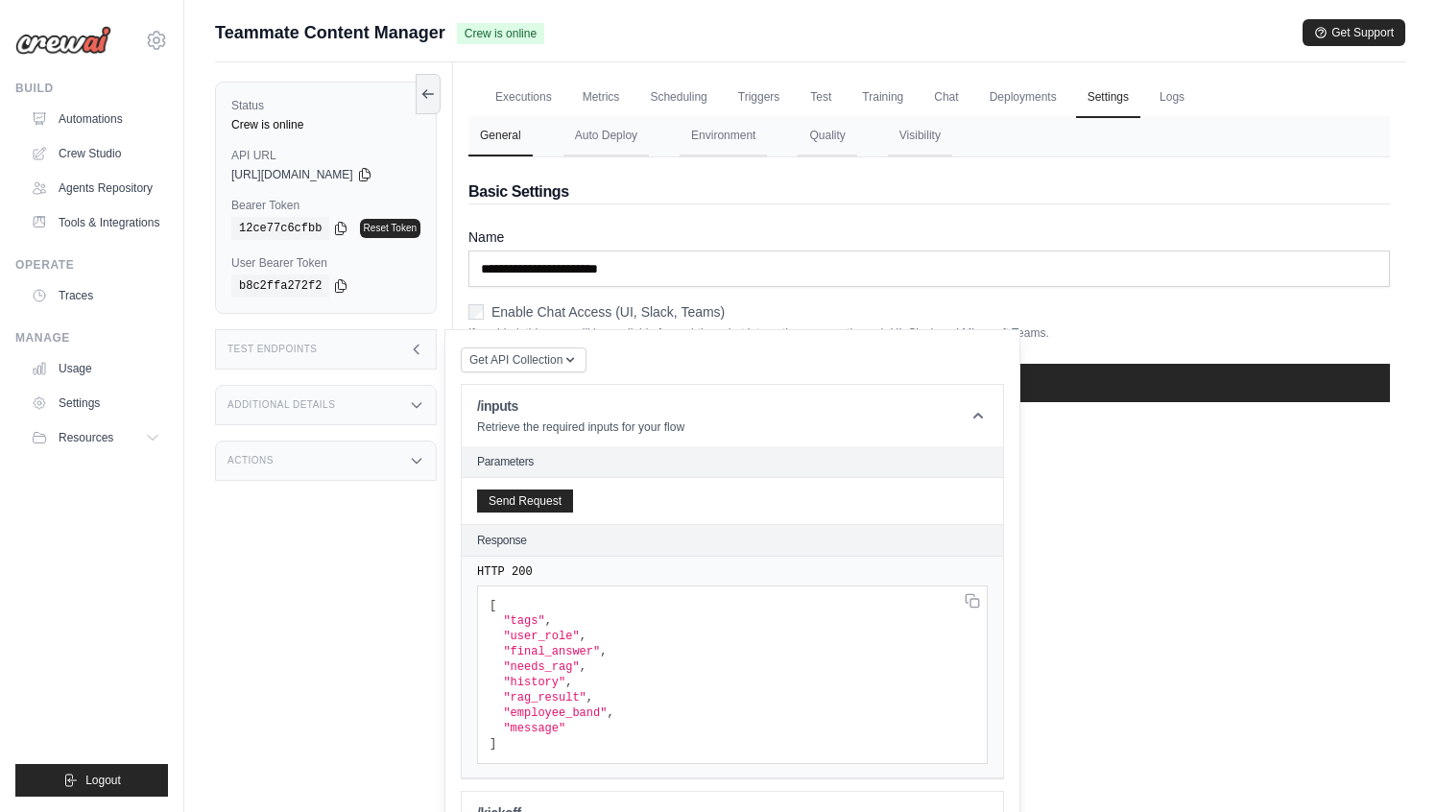
click at [426, 358] on div "Test Endpoints" at bounding box center [326, 349] width 222 height 40
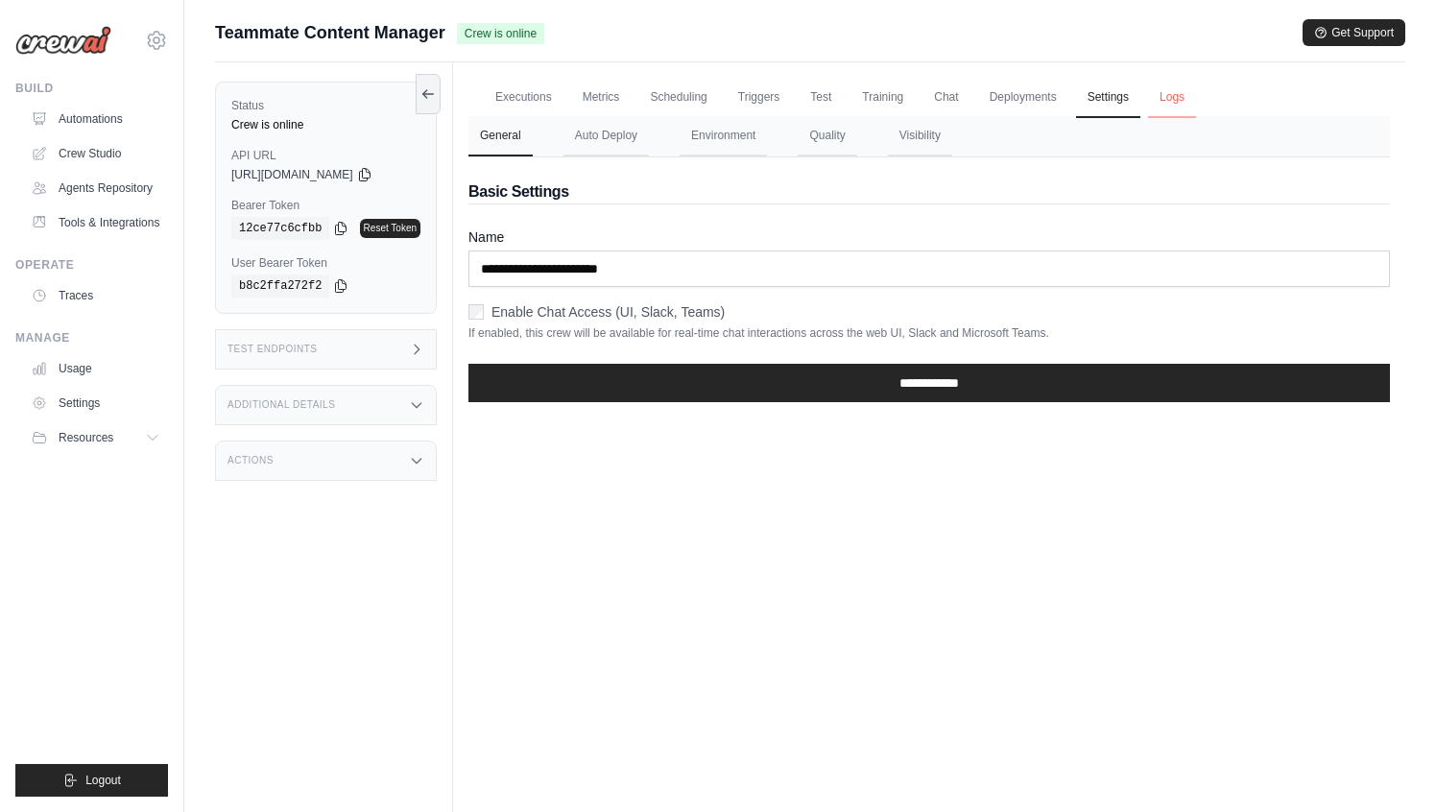
click at [1181, 104] on link "Logs" at bounding box center [1172, 98] width 48 height 40
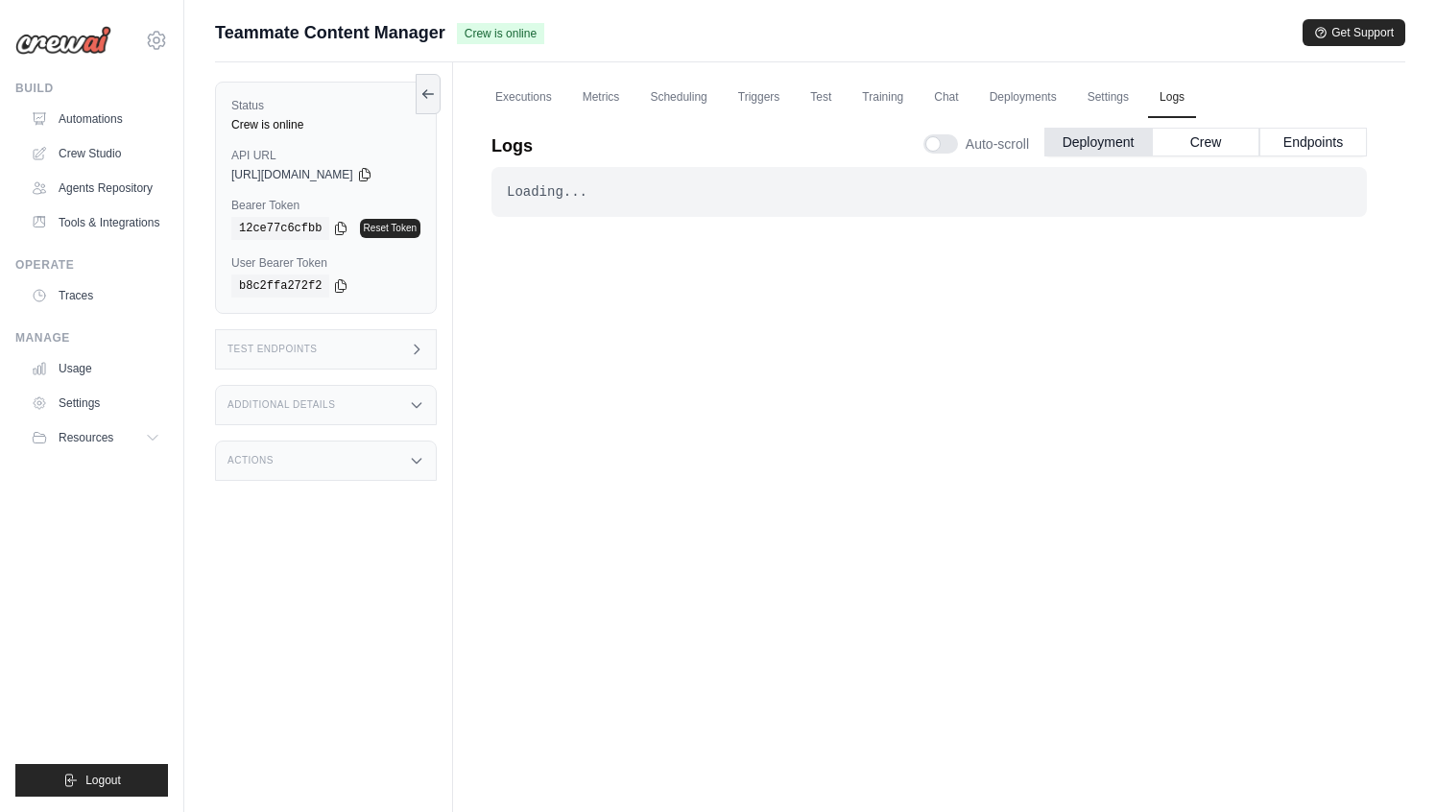
click at [653, 299] on div "Loading... . . . Successful" at bounding box center [928, 477] width 875 height 621
click at [964, 381] on div "Loading... . . . Successful" at bounding box center [928, 477] width 875 height 621
click at [1210, 147] on button "Crew" at bounding box center [1205, 141] width 107 height 29
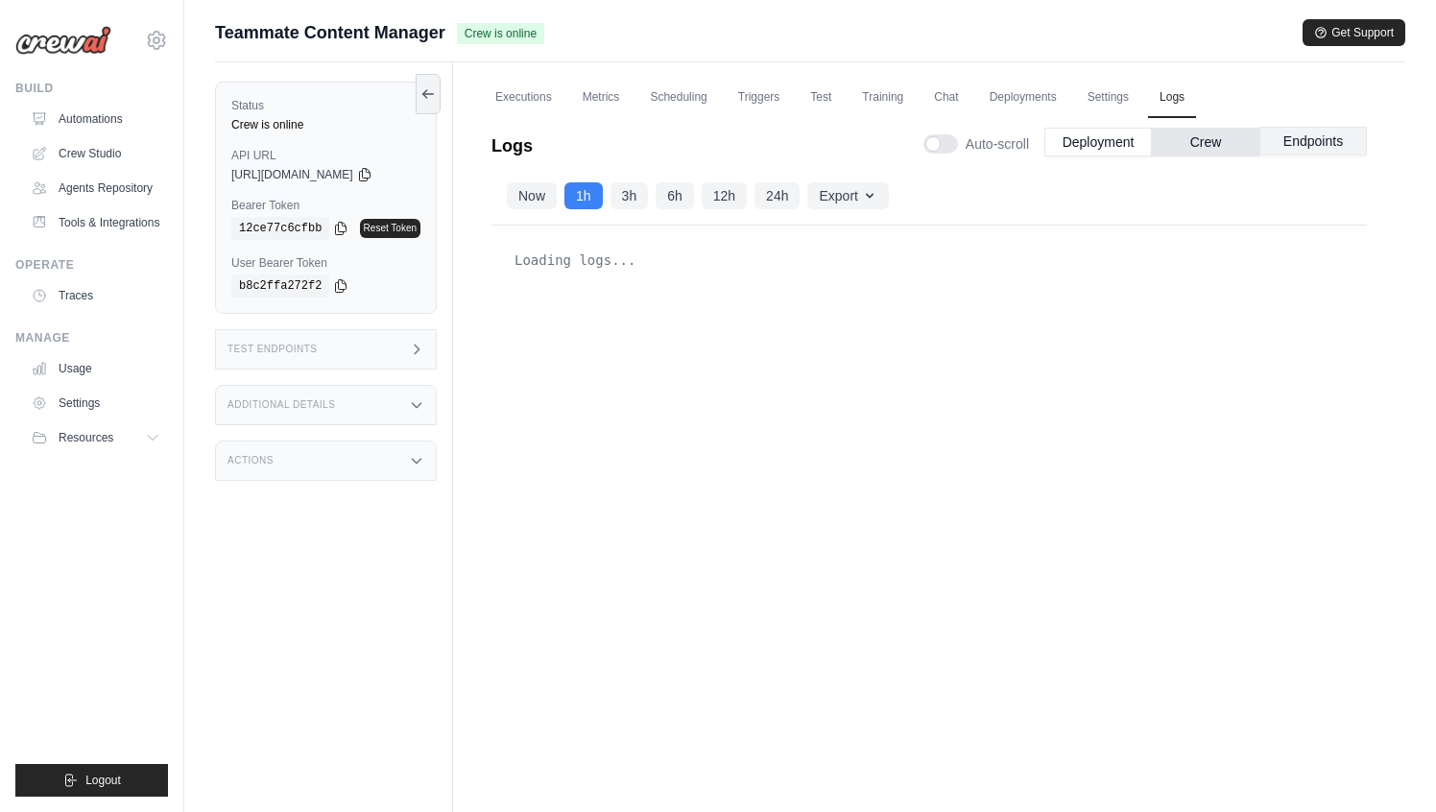
click at [1285, 153] on button "Endpoints" at bounding box center [1312, 141] width 107 height 29
click at [1084, 144] on button "Deployment" at bounding box center [1097, 141] width 107 height 29
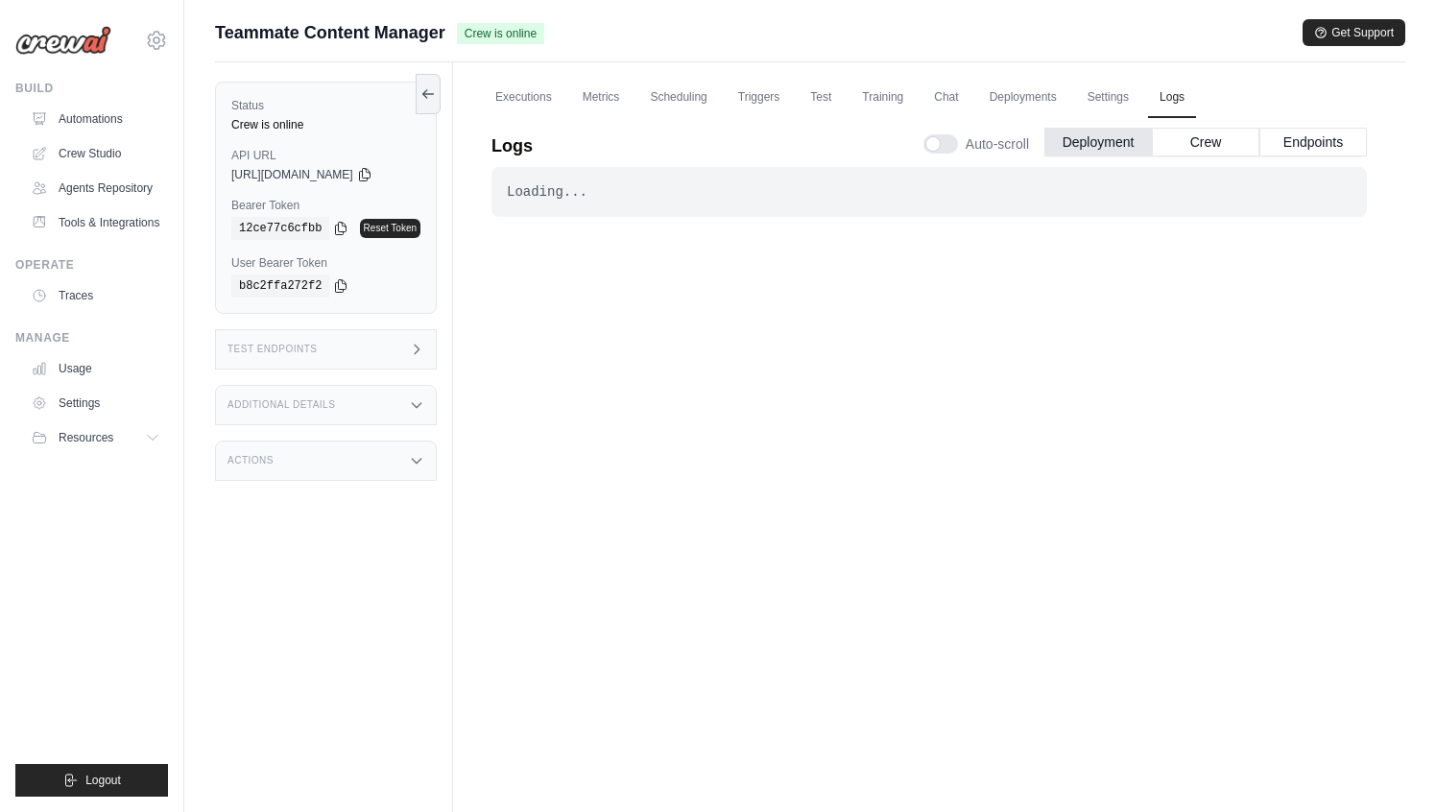
click at [886, 330] on div "Loading... . . . Successful" at bounding box center [928, 477] width 875 height 621
click at [537, 92] on link "Executions" at bounding box center [524, 98] width 80 height 40
click at [816, 338] on div "Loading... . . . Successful" at bounding box center [928, 477] width 875 height 621
click at [767, 342] on div "Loading... . . . Successful" at bounding box center [928, 477] width 875 height 621
click at [530, 99] on link "Executions" at bounding box center [524, 98] width 80 height 40
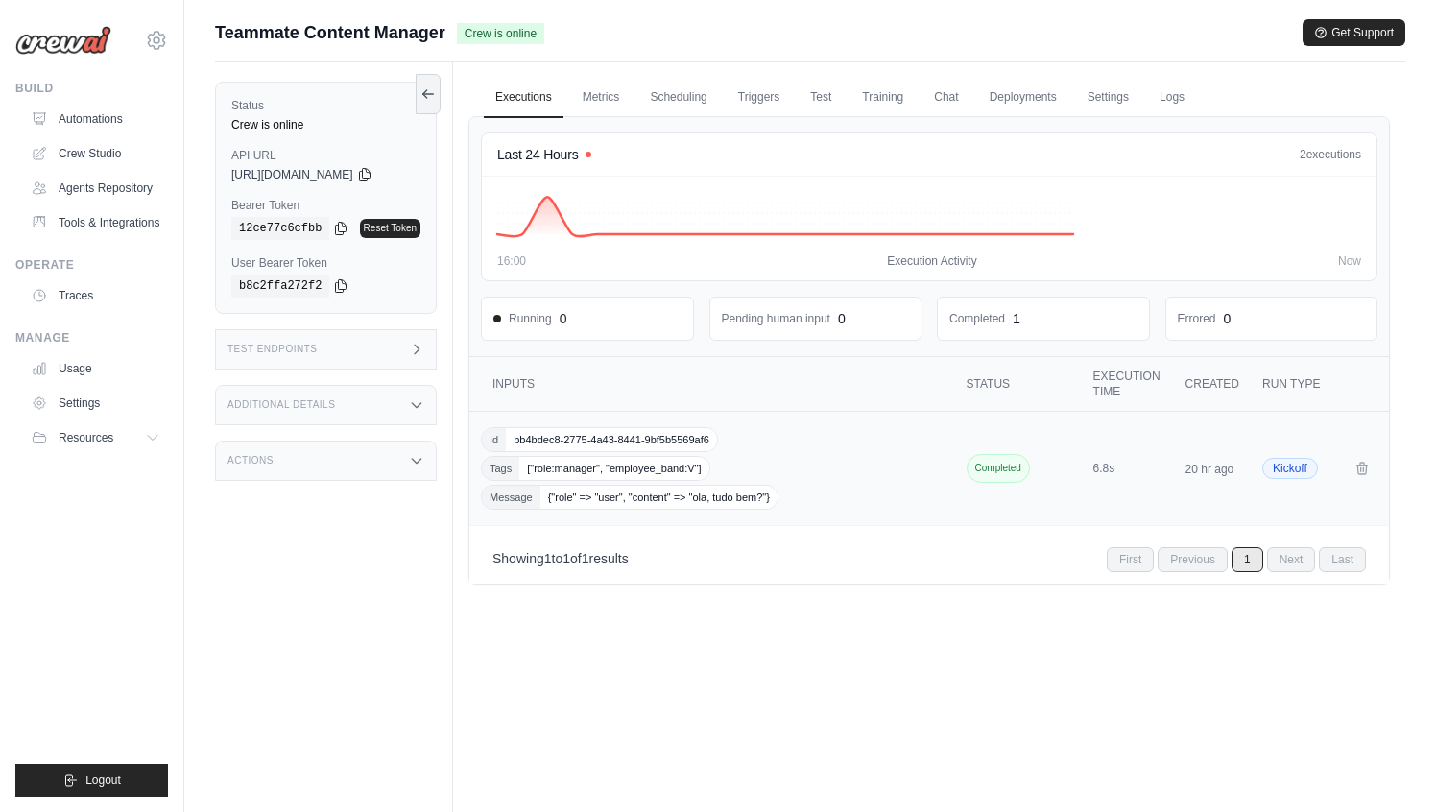
click at [688, 448] on span "bb4bdec8-2775-4a43-8441-9bf5b5569af6" at bounding box center [611, 439] width 211 height 23
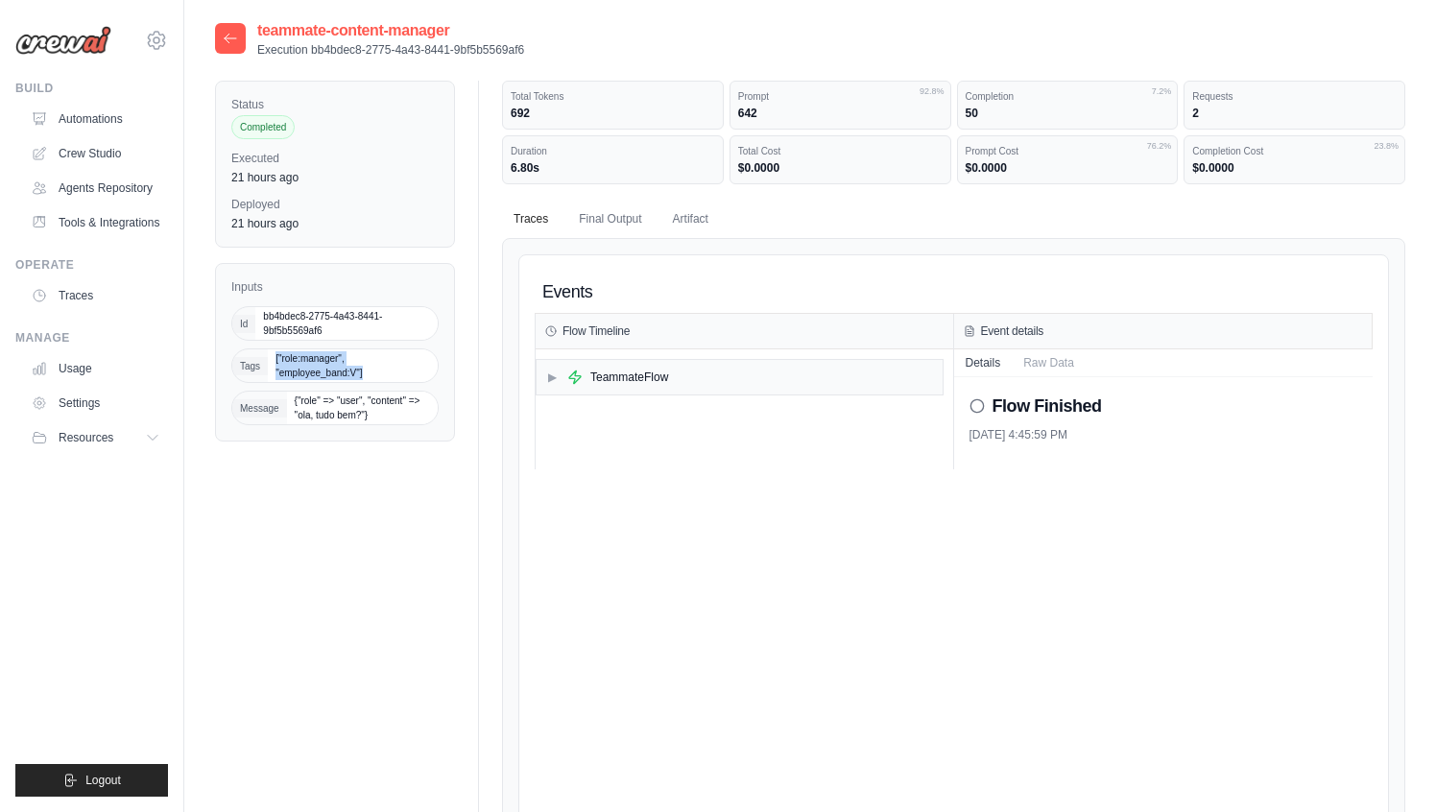
copy span "["role:manager", "employee_band:V"]"
drag, startPoint x: 273, startPoint y: 359, endPoint x: 381, endPoint y: 376, distance: 109.8
click at [381, 376] on span "["role:manager", "employee_band:V"]" at bounding box center [353, 365] width 170 height 33
click at [294, 402] on span "{"role" => "user", "content" => "ola, tudo bem?"}" at bounding box center [362, 408] width 151 height 33
copy div "{"role" => "user", "content" => "ola, tudo bem?"}"
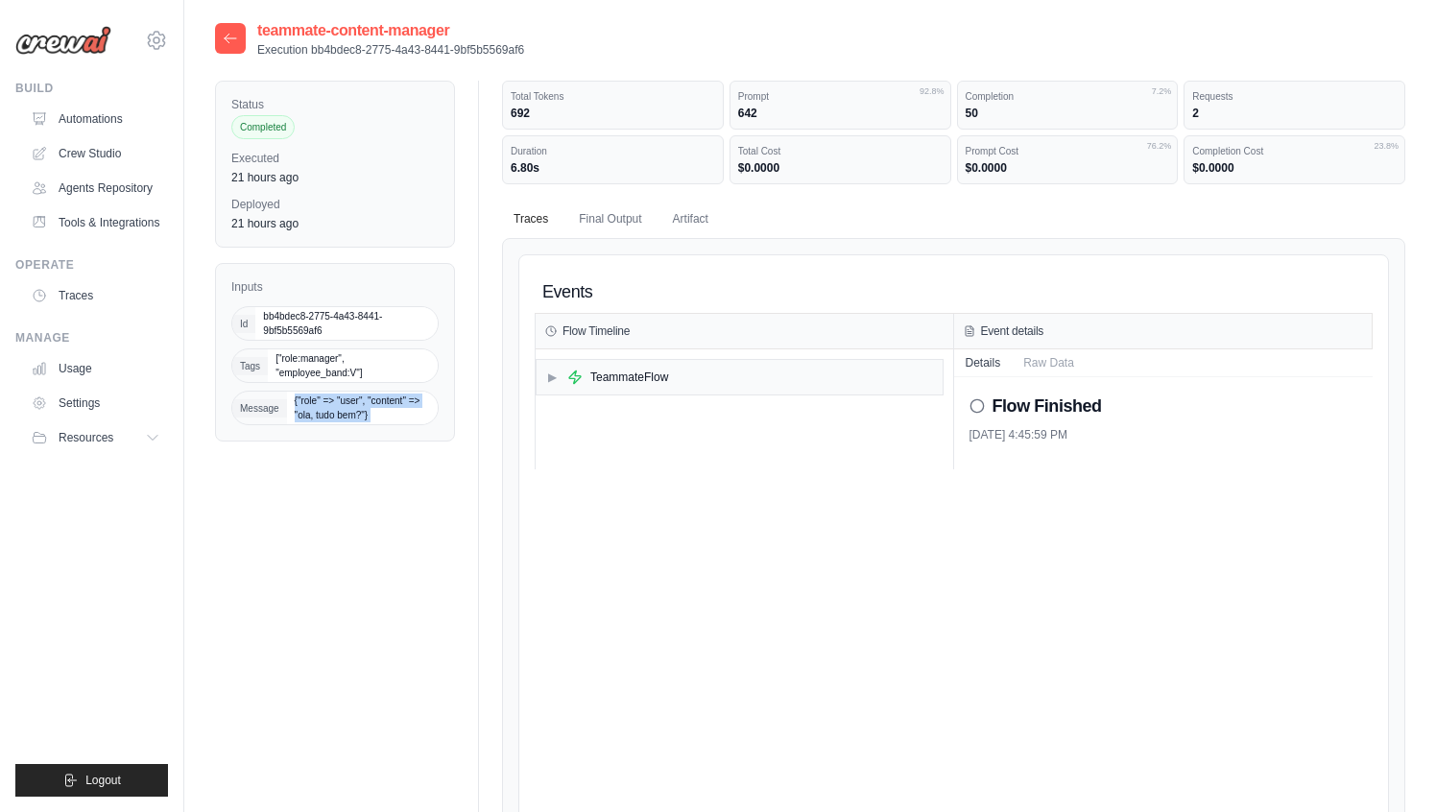
drag, startPoint x: 294, startPoint y: 402, endPoint x: 394, endPoint y: 428, distance: 104.0
click at [394, 428] on div "Inputs Id bb4bdec8-2775-4a43-8441-9bf5b5569af6 Tags ["role:manager", "employee_…" at bounding box center [335, 352] width 240 height 178
click at [216, 36] on div at bounding box center [230, 38] width 31 height 31
click at [231, 38] on icon at bounding box center [231, 38] width 12 height 9
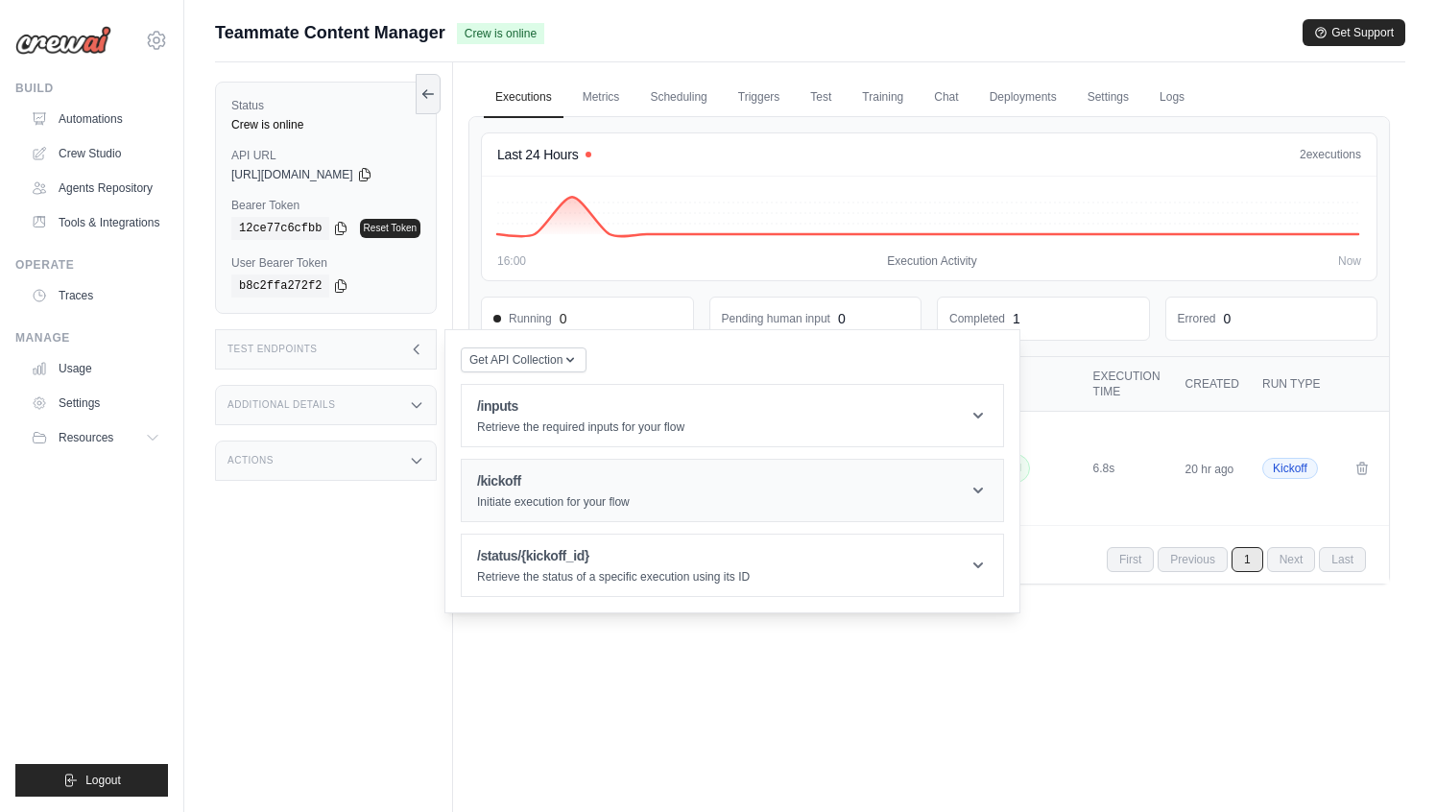
click at [556, 490] on div "/kickoff Initiate execution for your flow" at bounding box center [553, 490] width 153 height 38
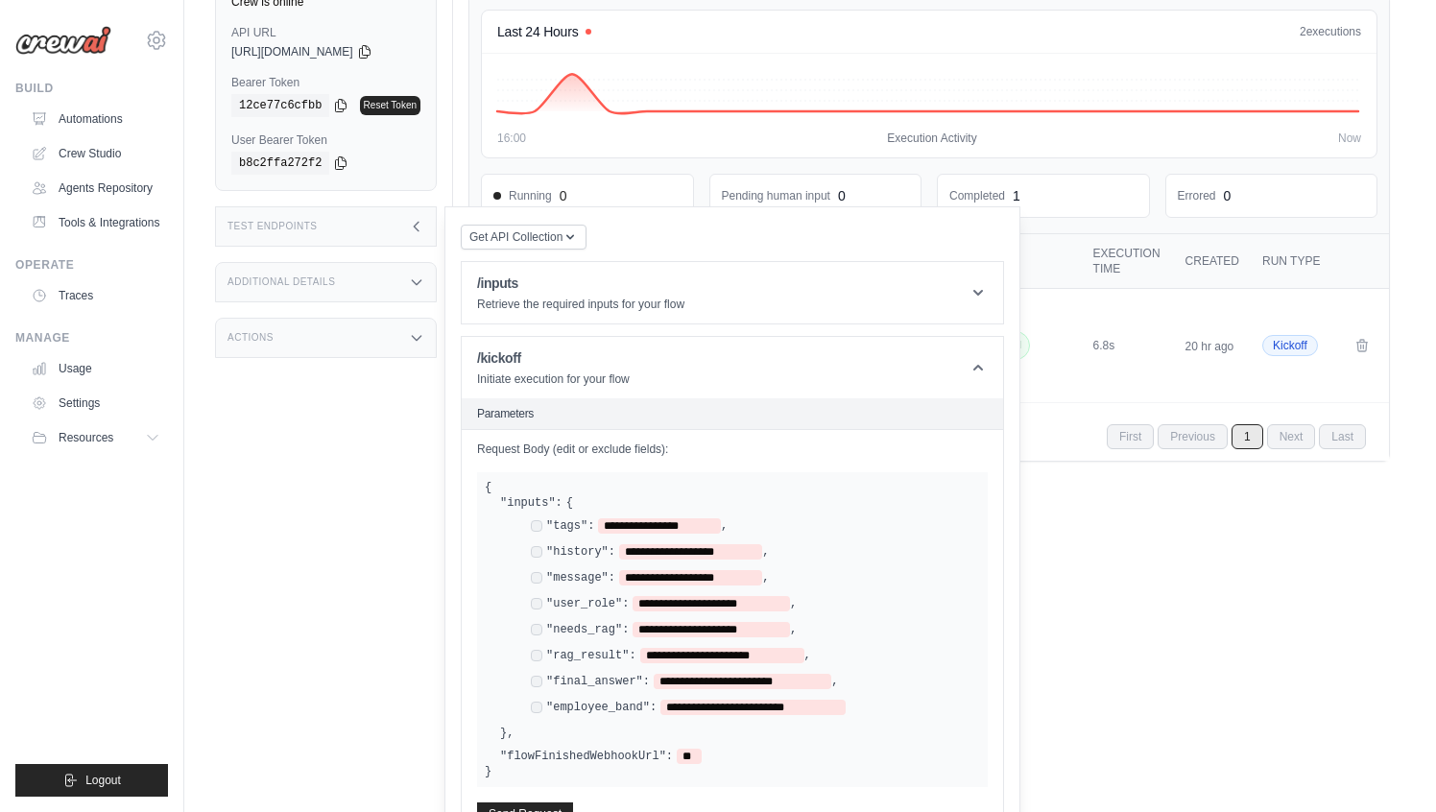
scroll to position [125, 0]
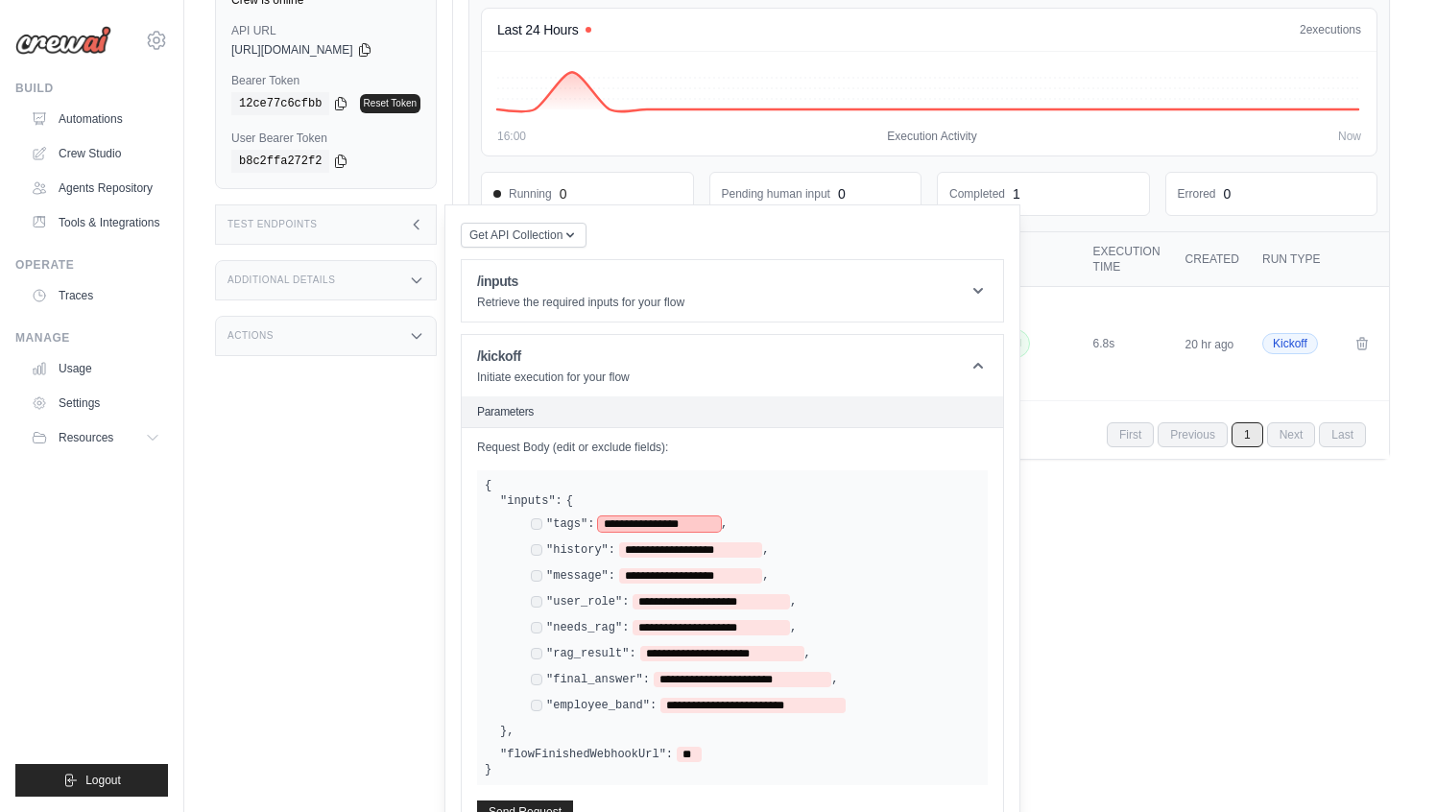
click at [627, 532] on span "**********" at bounding box center [659, 523] width 123 height 15
click at [700, 559] on div "**********" at bounding box center [747, 616] width 464 height 200
click at [652, 544] on span "**********" at bounding box center [690, 549] width 143 height 15
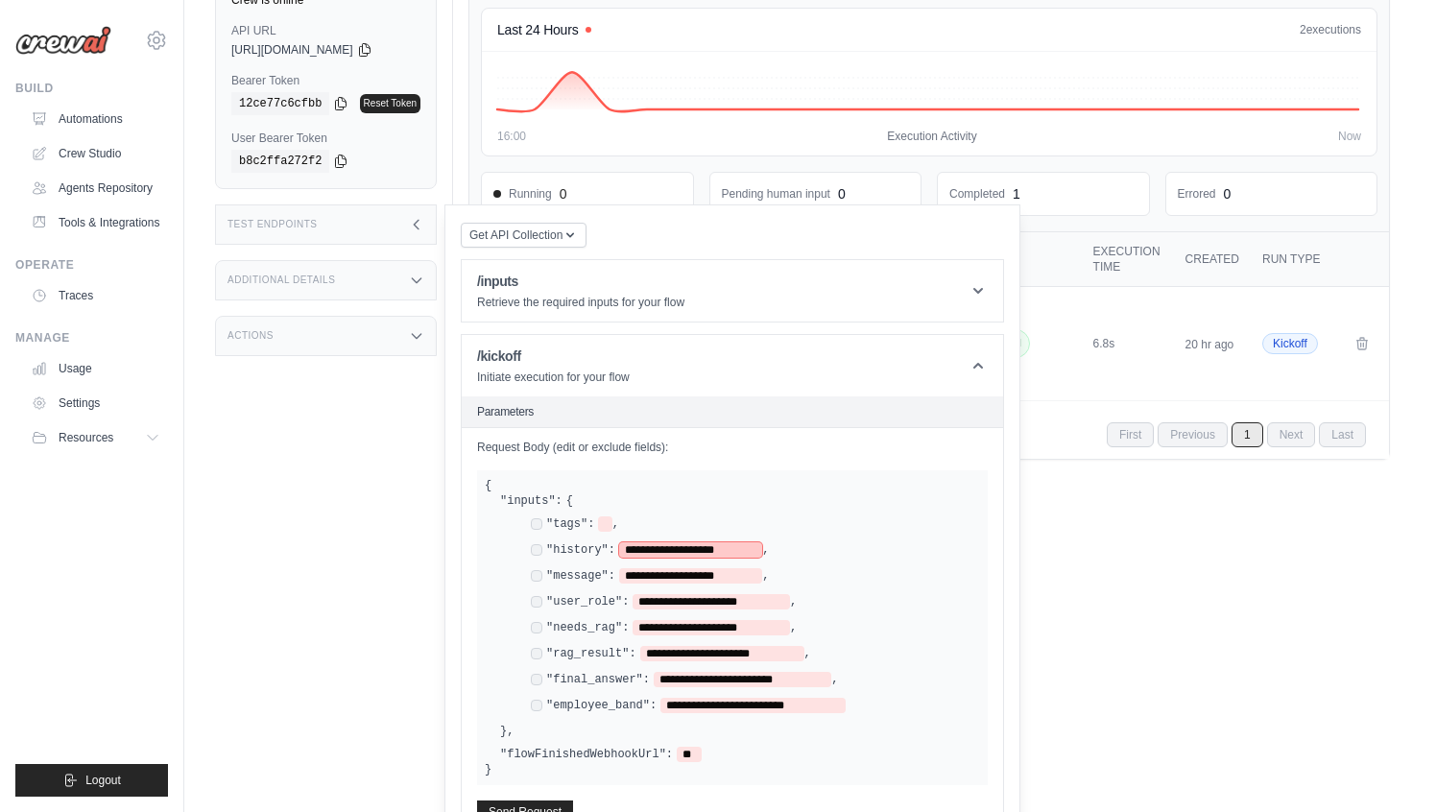
click at [652, 544] on span "**********" at bounding box center [690, 549] width 143 height 15
click at [610, 530] on span at bounding box center [604, 523] width 13 height 15
click at [886, 584] on div "**********" at bounding box center [747, 616] width 464 height 200
click at [657, 575] on span "**********" at bounding box center [690, 575] width 143 height 15
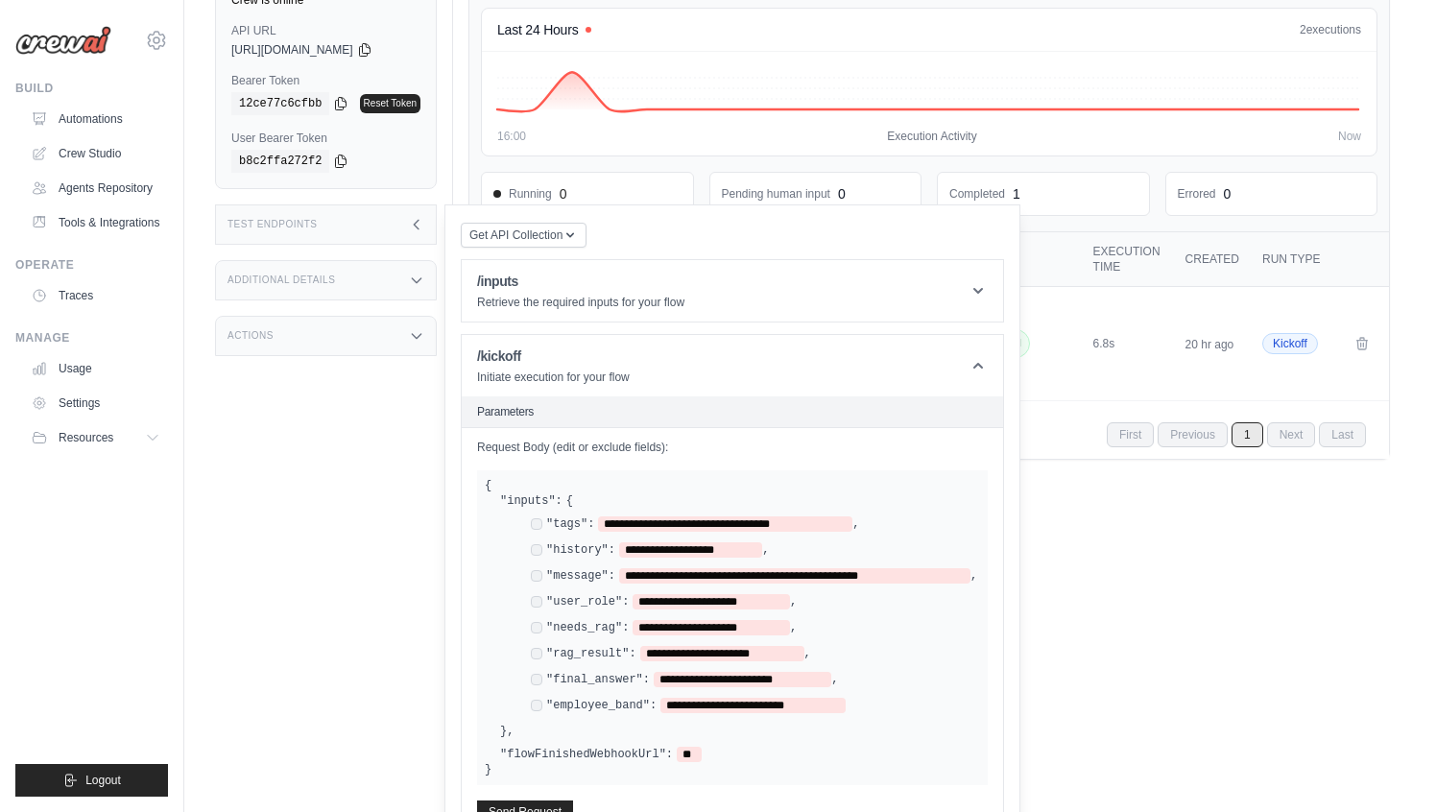
click at [339, 614] on div "Status Crew is online API URL copied https://teammate-content-manager-440f771a-…" at bounding box center [334, 344] width 238 height 812
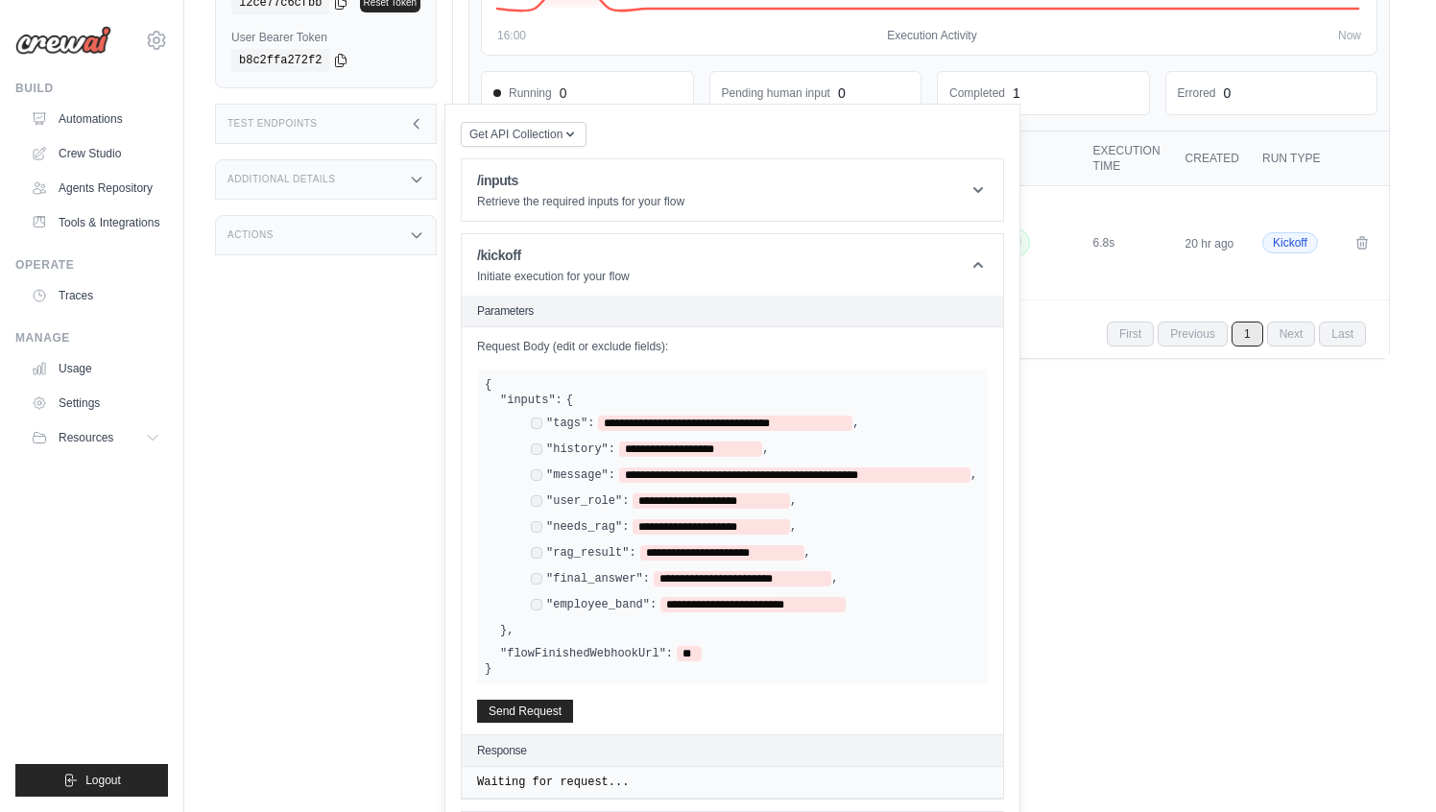
scroll to position [297, 0]
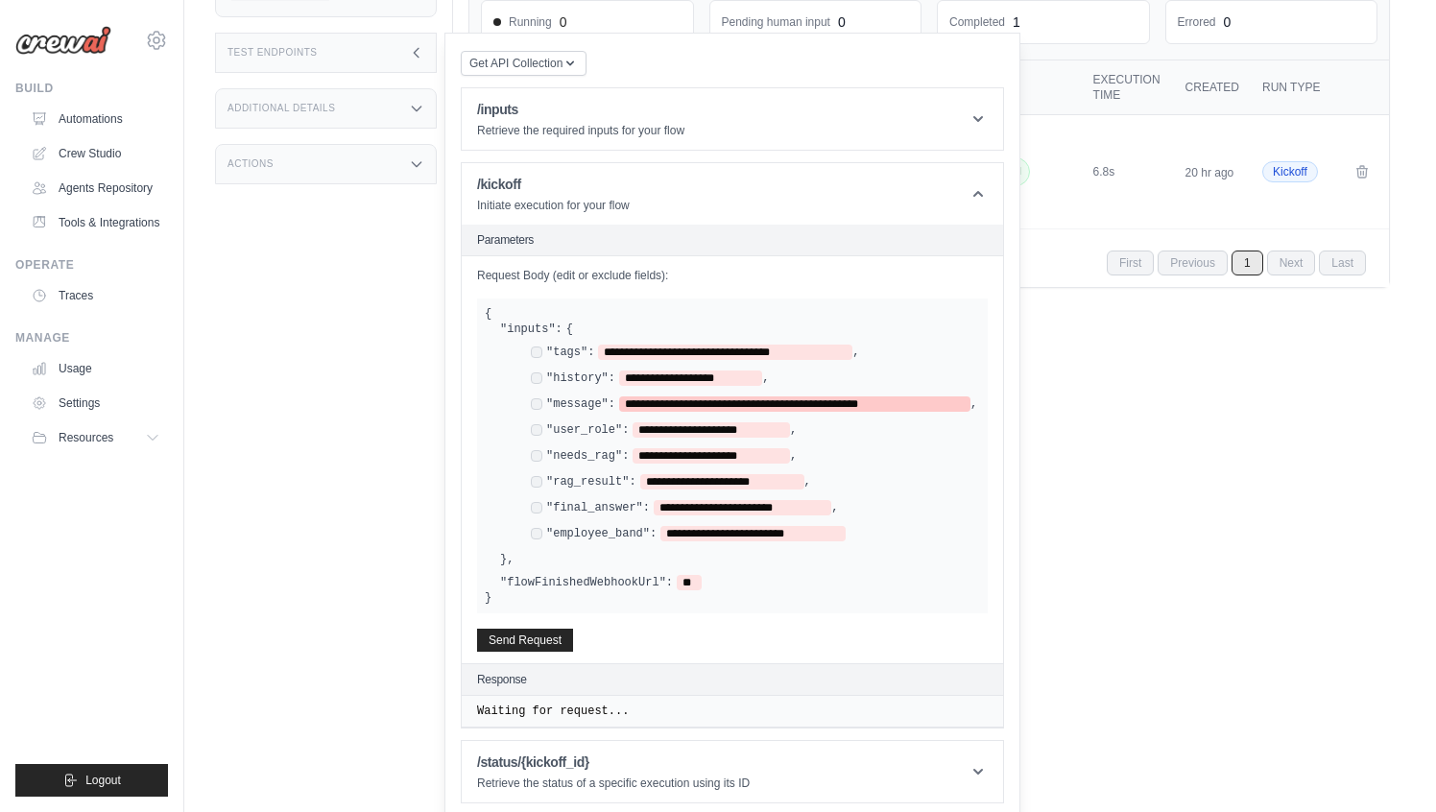
click at [689, 403] on div "**********" at bounding box center [795, 403] width 340 height 15
click at [406, 410] on div "Status Crew is online API URL copied https://teammate-content-manager-440f771a-…" at bounding box center [334, 172] width 238 height 812
click at [545, 631] on button "Send Request" at bounding box center [525, 639] width 96 height 23
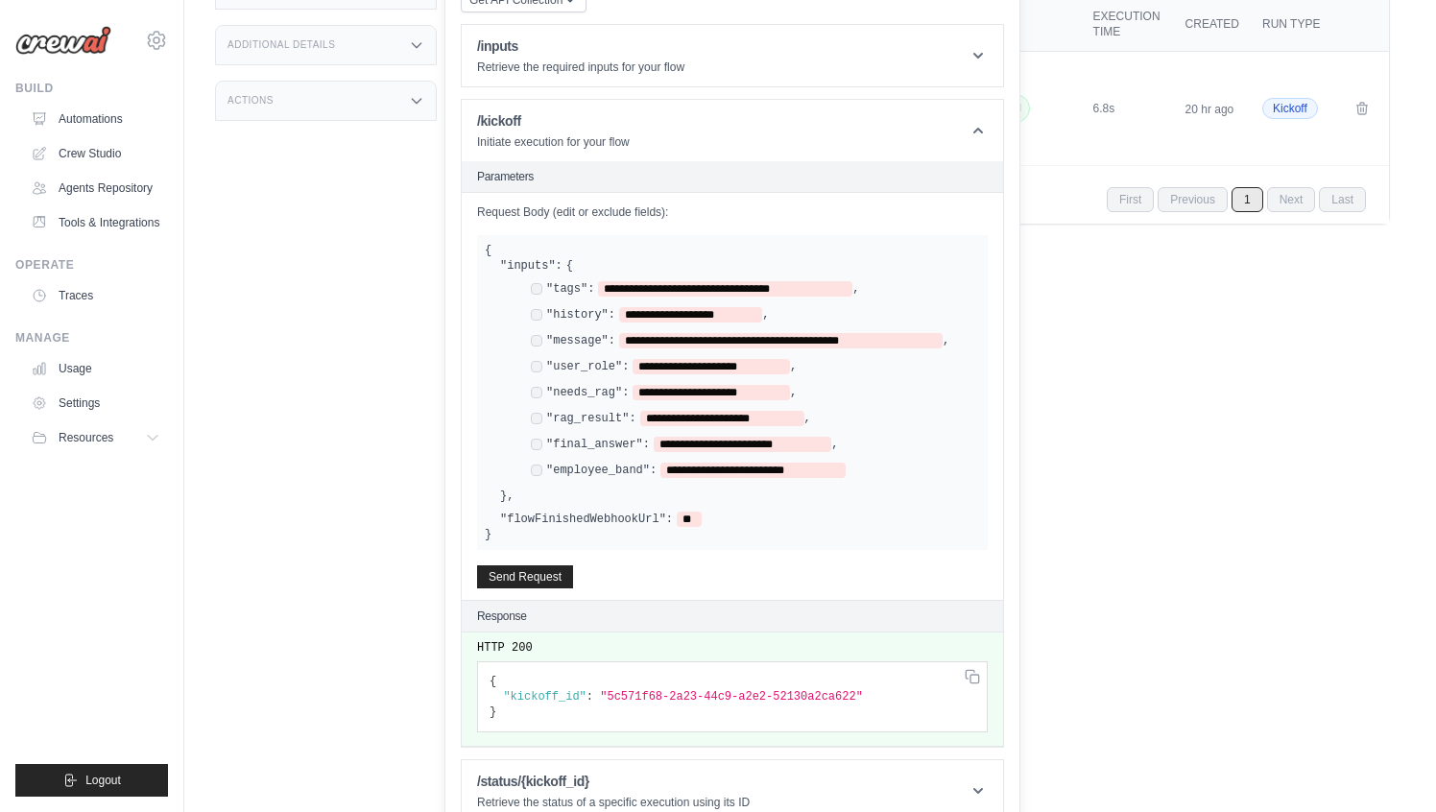
scroll to position [379, 0]
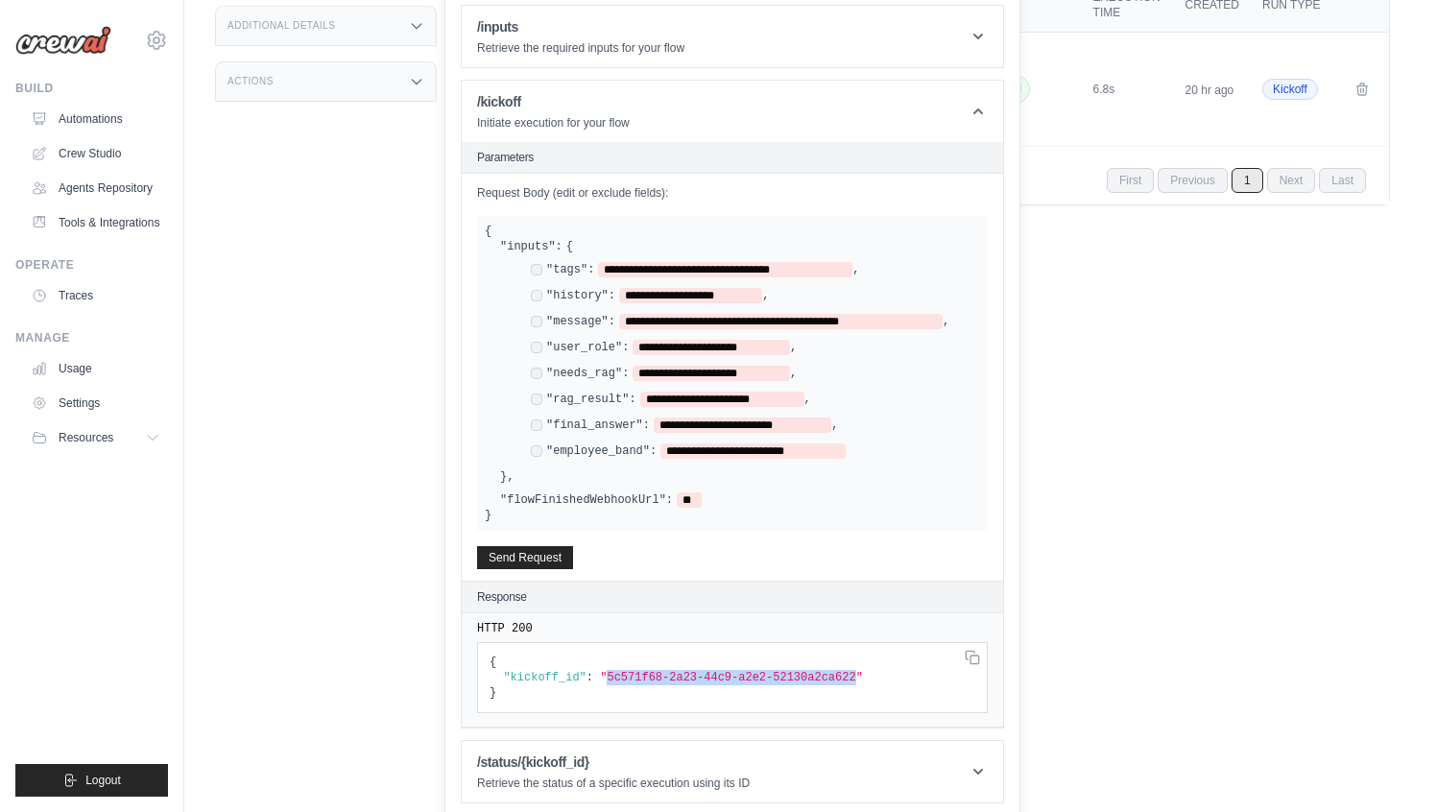
copy span "5c571f68-2a23-44c9-a2e2-52130a2ca622"
drag, startPoint x: 609, startPoint y: 671, endPoint x: 859, endPoint y: 673, distance: 249.5
click at [859, 673] on span ""5c571f68-2a23-44c9-a2e2-52130a2ca622"" at bounding box center [731, 677] width 263 height 13
click at [979, 751] on header "/status/{kickoff_id} Retrieve the status of a specific execution using its ID" at bounding box center [732, 771] width 541 height 61
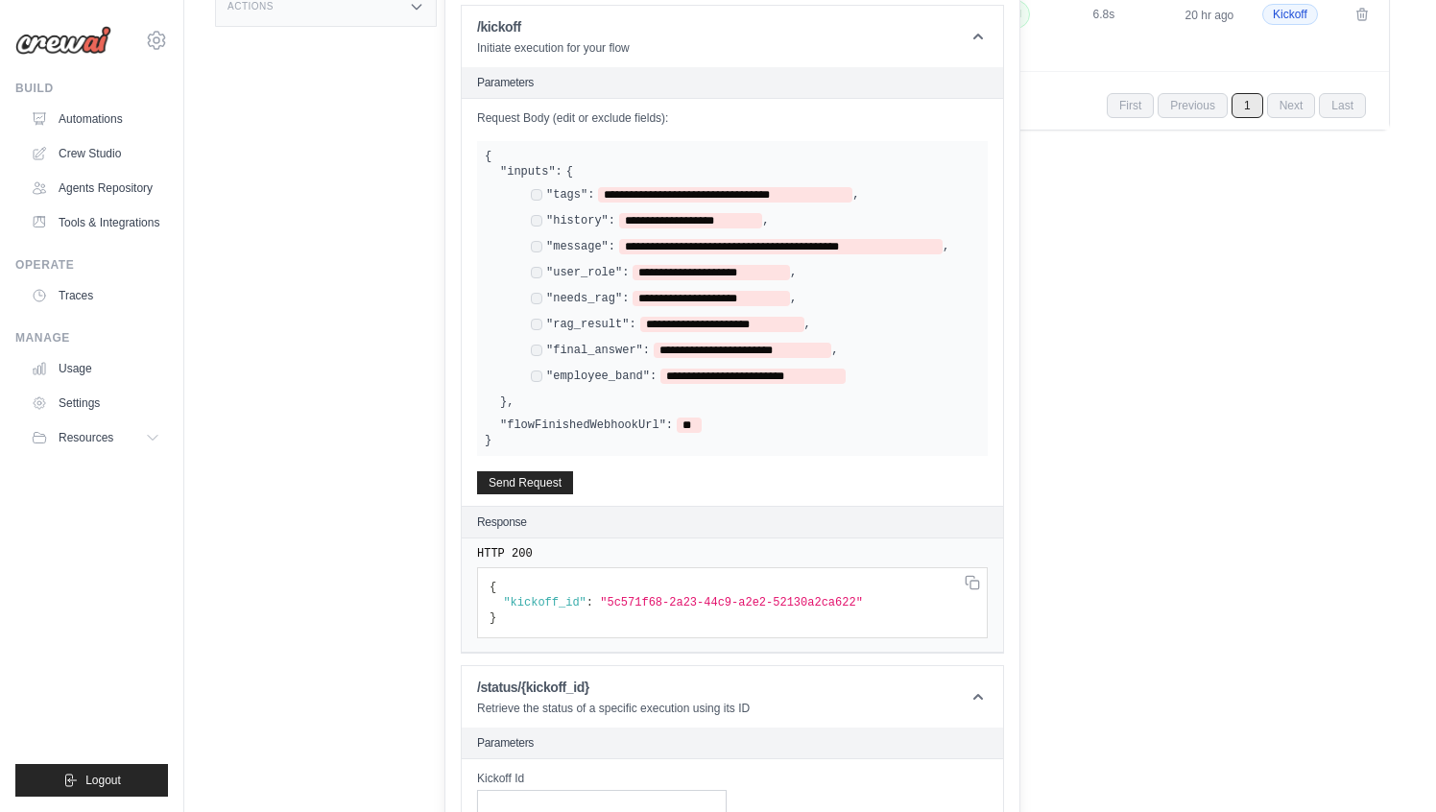
scroll to position [581, 0]
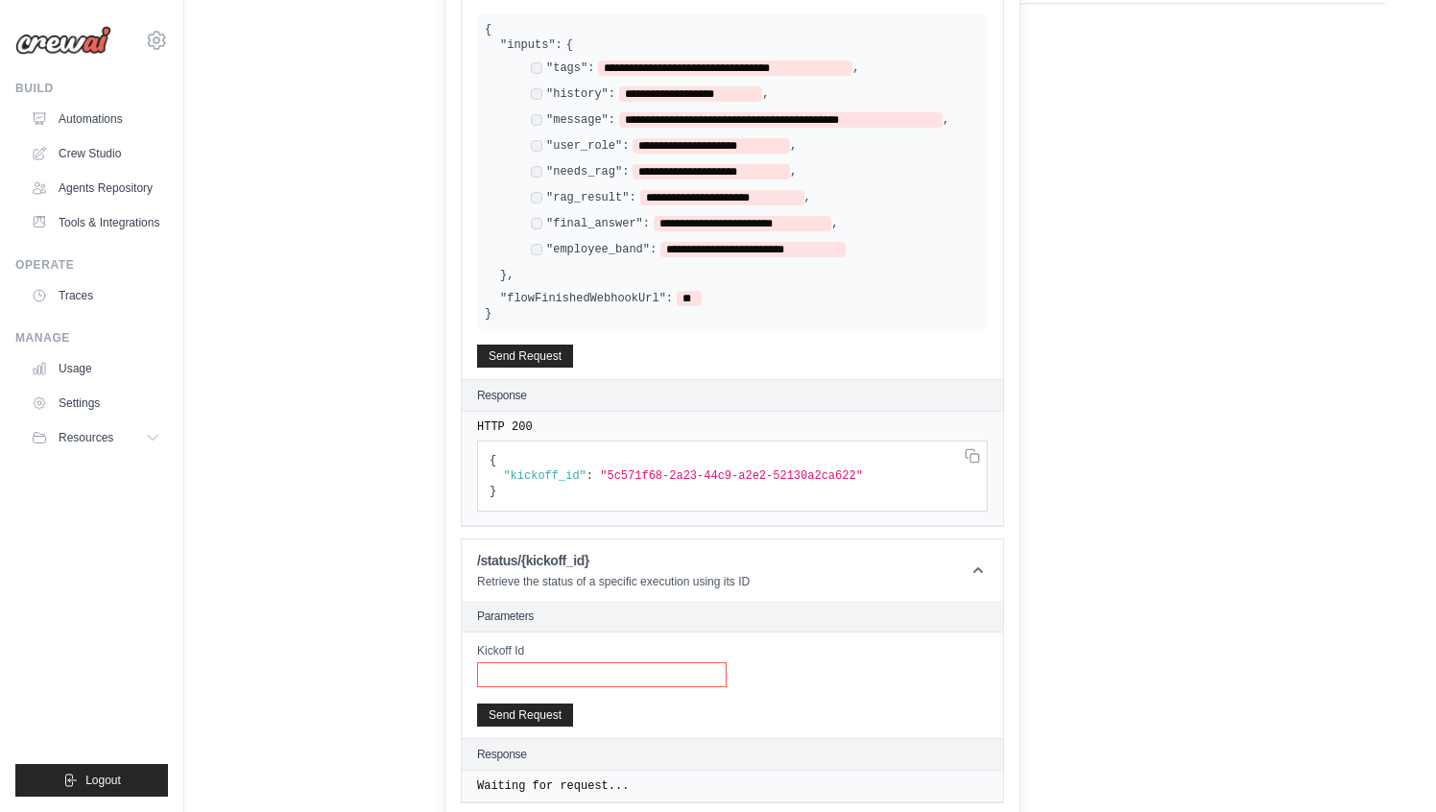
click at [574, 676] on input "Kickoff Id" at bounding box center [602, 674] width 250 height 25
paste input "**********"
click at [546, 706] on button "Send Request" at bounding box center [525, 713] width 96 height 23
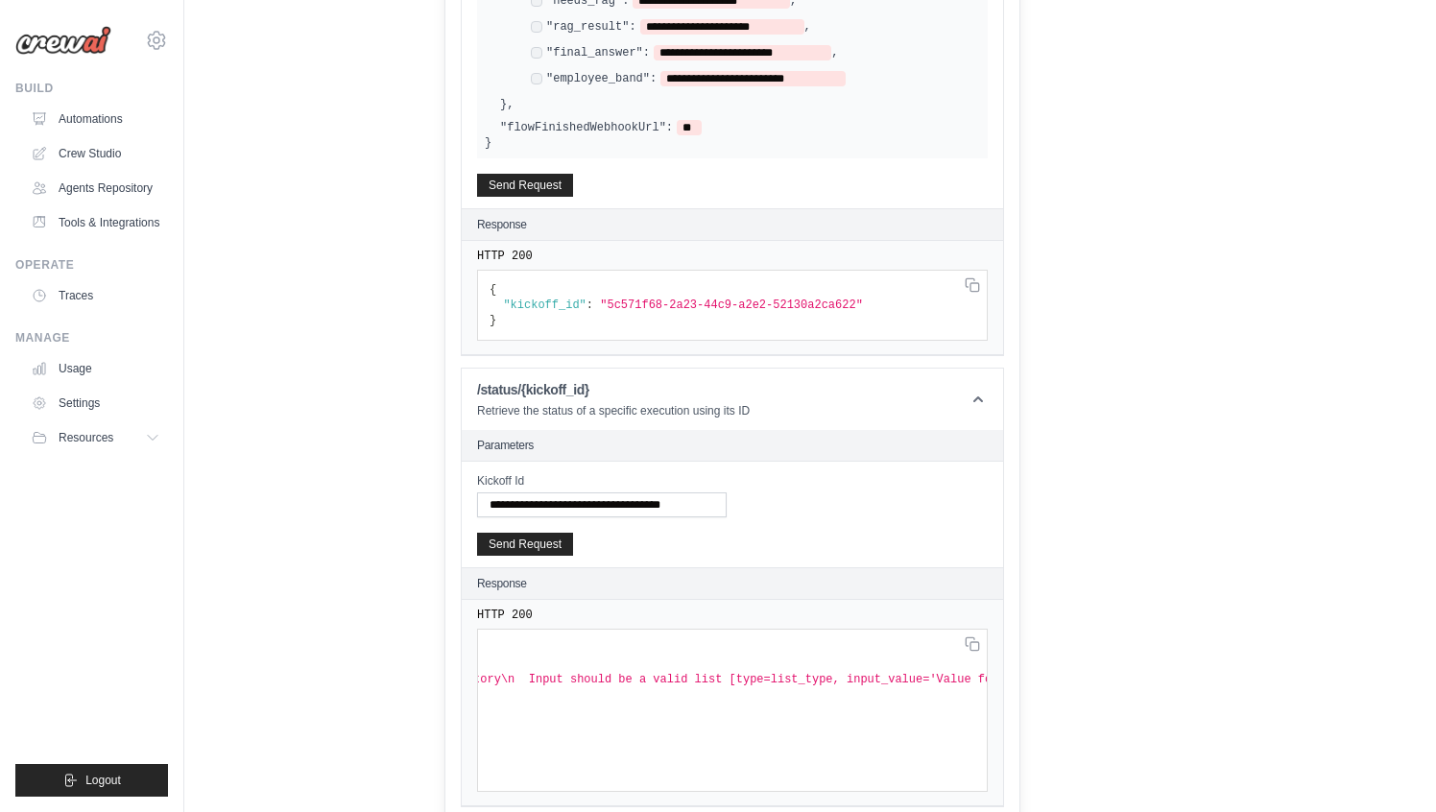
scroll to position [0, 661]
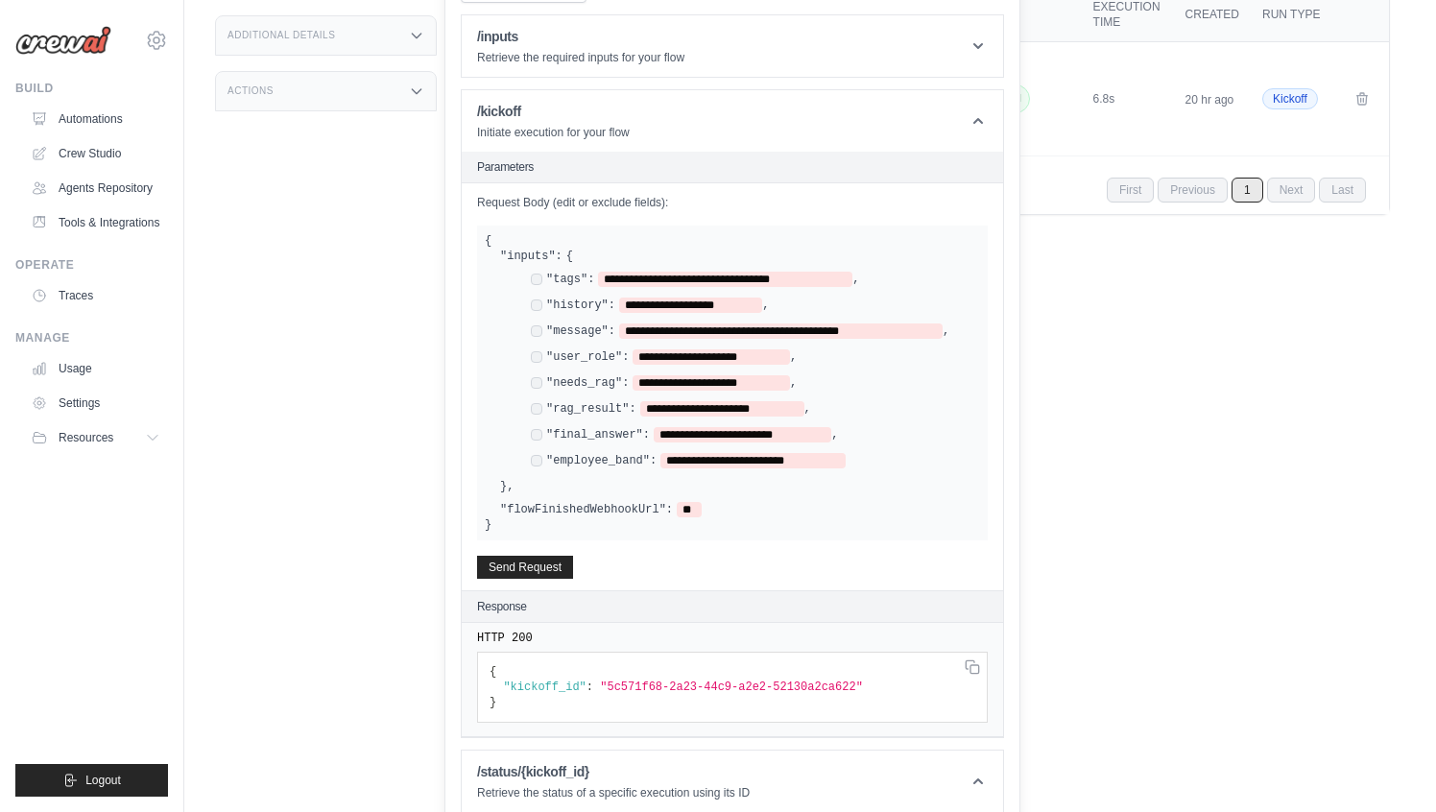
scroll to position [369, 0]
click at [654, 305] on span "**********" at bounding box center [690, 305] width 143 height 15
click at [1038, 302] on div "Executions Metrics Scheduling Triggers Test Training Chat Deployments Settings …" at bounding box center [929, 100] width 952 height 812
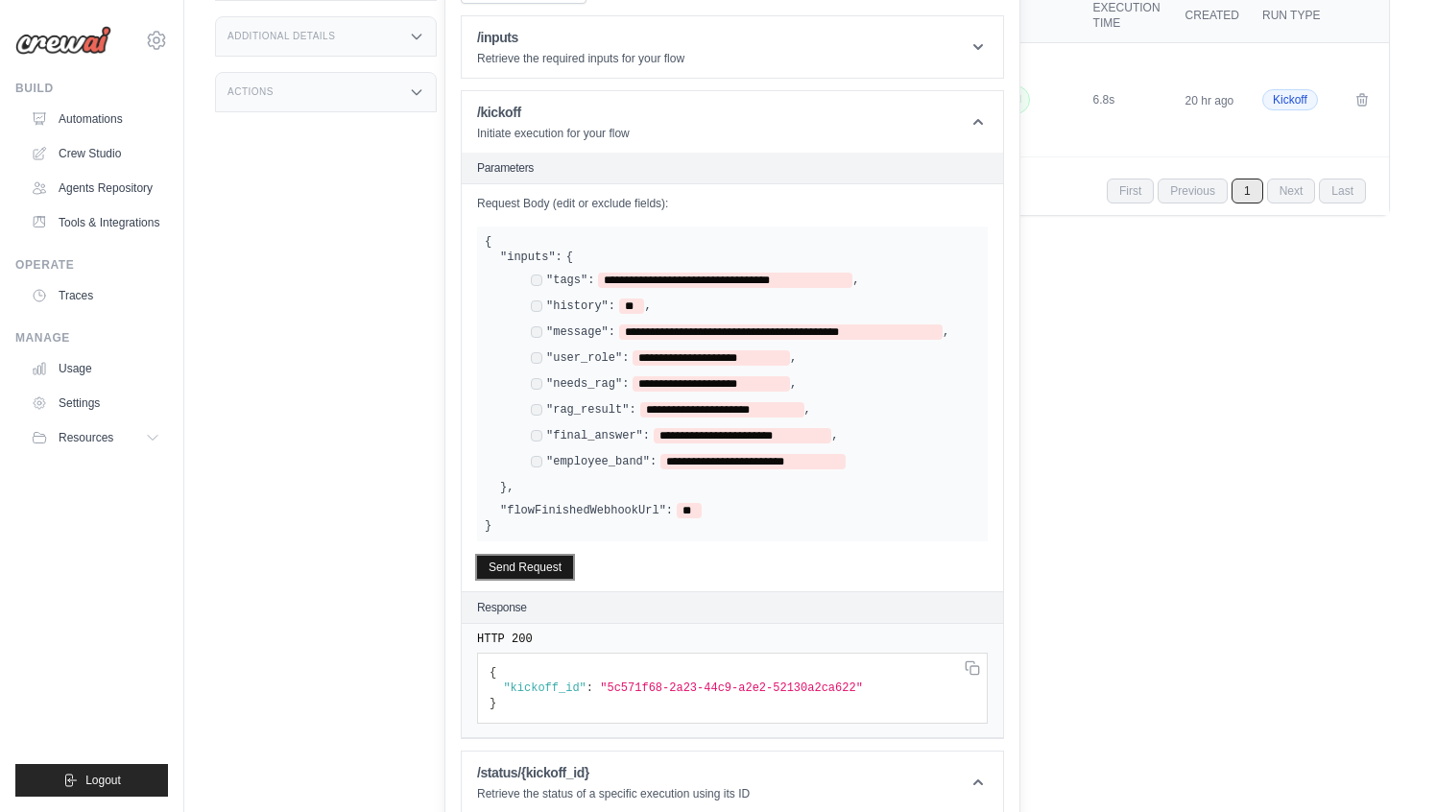
click at [550, 564] on button "Send Request" at bounding box center [525, 567] width 96 height 23
copy span "dc70b402-7677-4cb9-ac7e-8cf30cc4124c"
drag, startPoint x: 610, startPoint y: 680, endPoint x: 861, endPoint y: 682, distance: 250.5
click at [861, 682] on span ""dc70b402-7677-4cb9-ac7e-8cf30cc4124c"" at bounding box center [731, 687] width 263 height 13
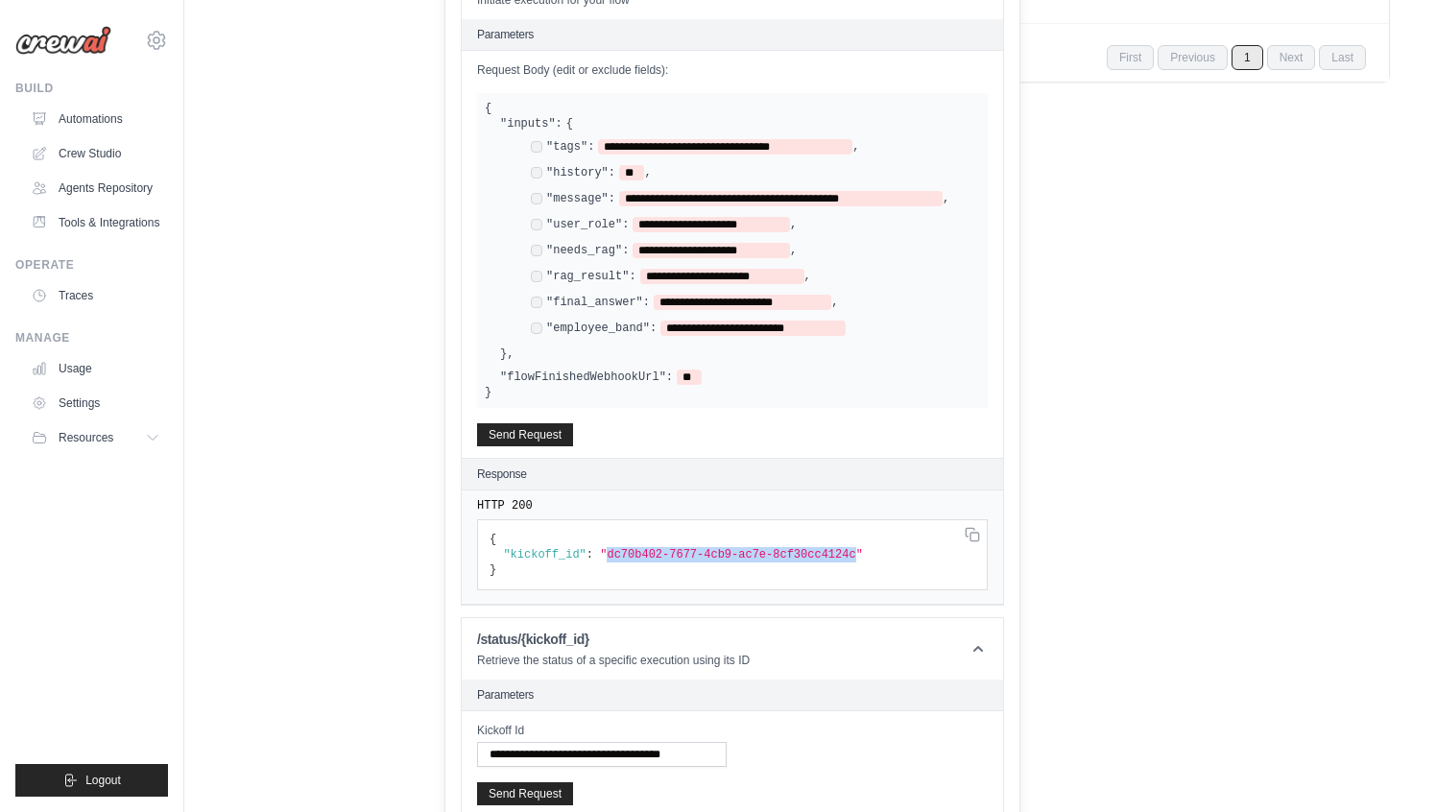
scroll to position [636, 0]
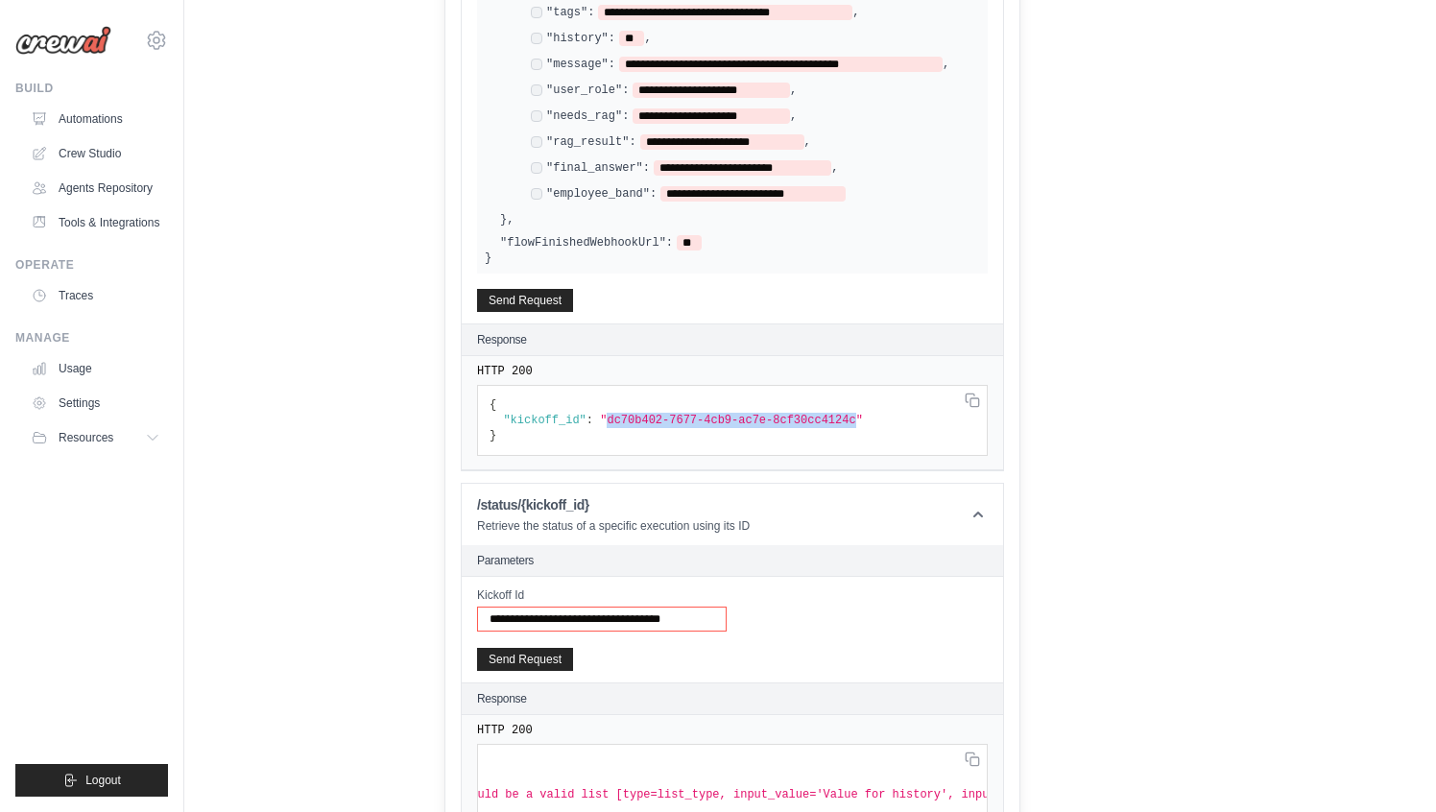
click at [693, 620] on input "**********" at bounding box center [602, 619] width 250 height 25
paste input "text"
click at [526, 652] on button "Send Request" at bounding box center [525, 658] width 96 height 23
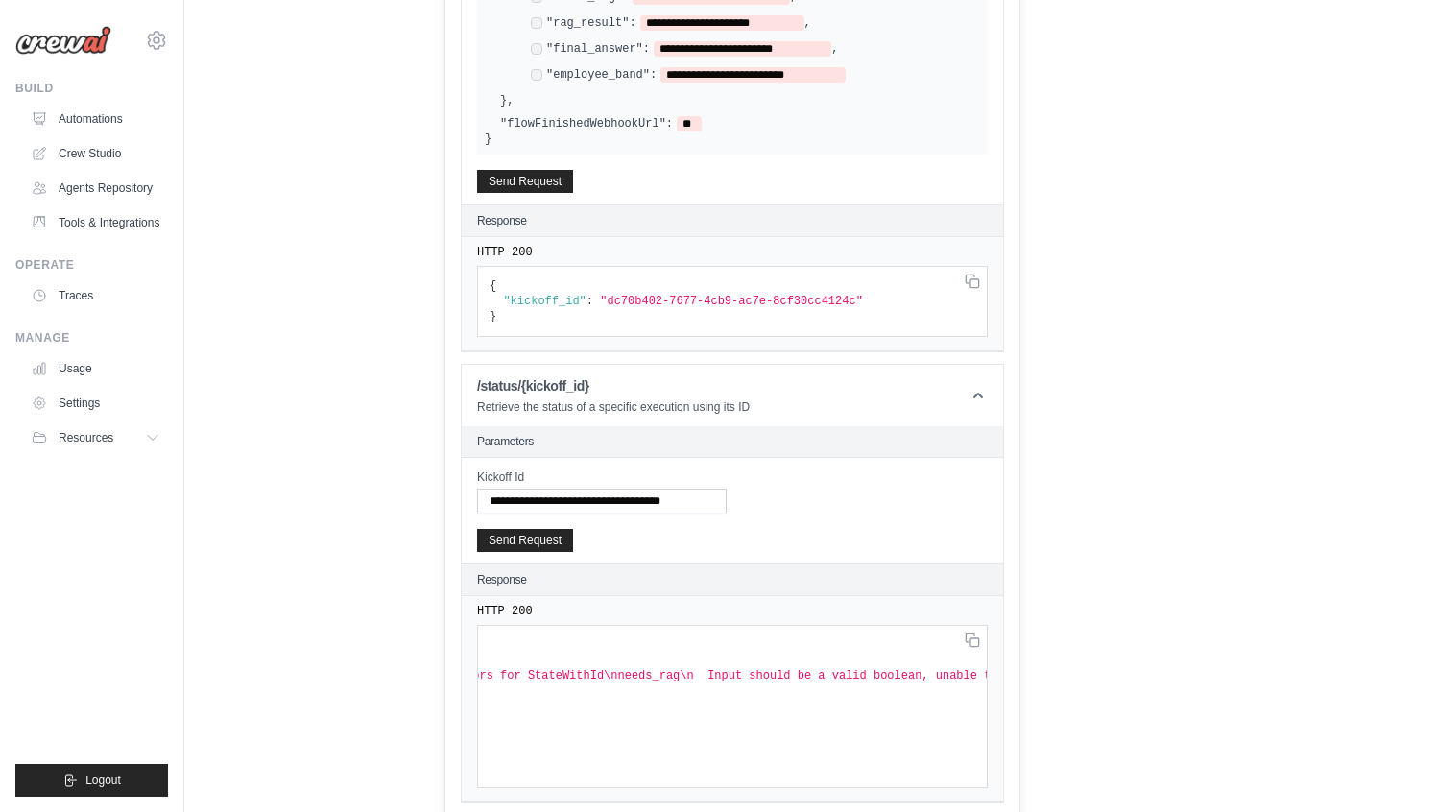
scroll to position [0, 438]
copy span "nneeds_rag"
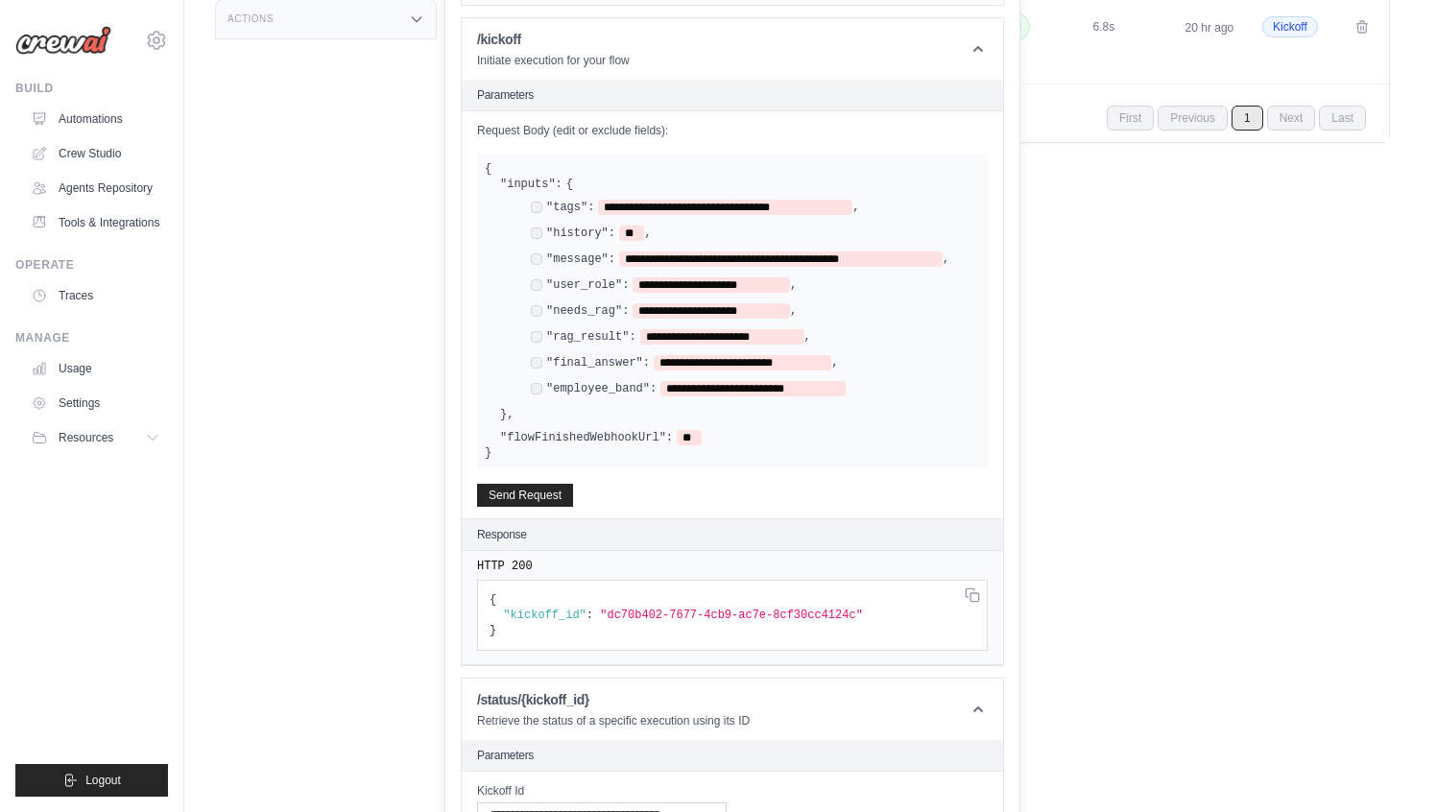
scroll to position [436, 0]
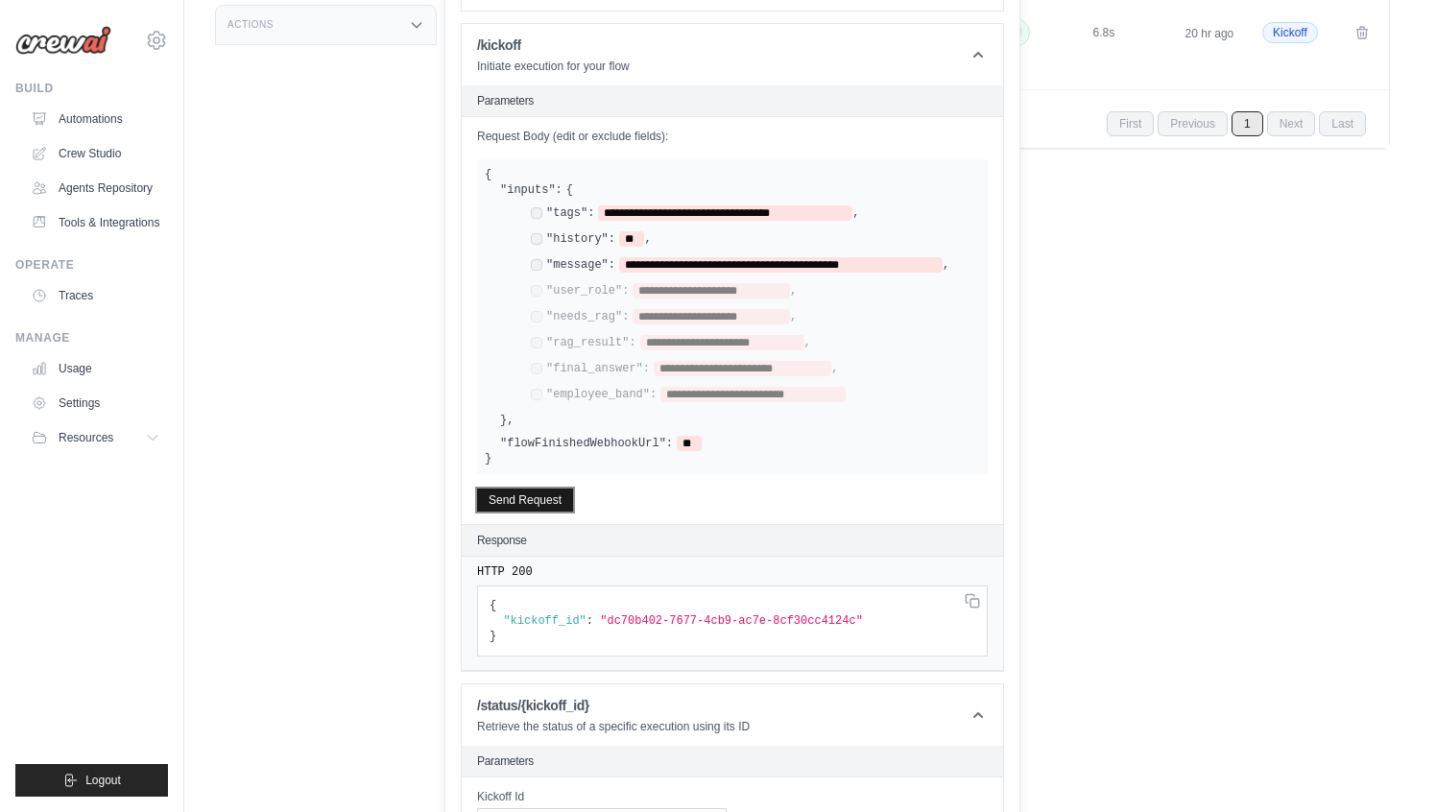
click at [538, 488] on button "Send Request" at bounding box center [525, 499] width 96 height 23
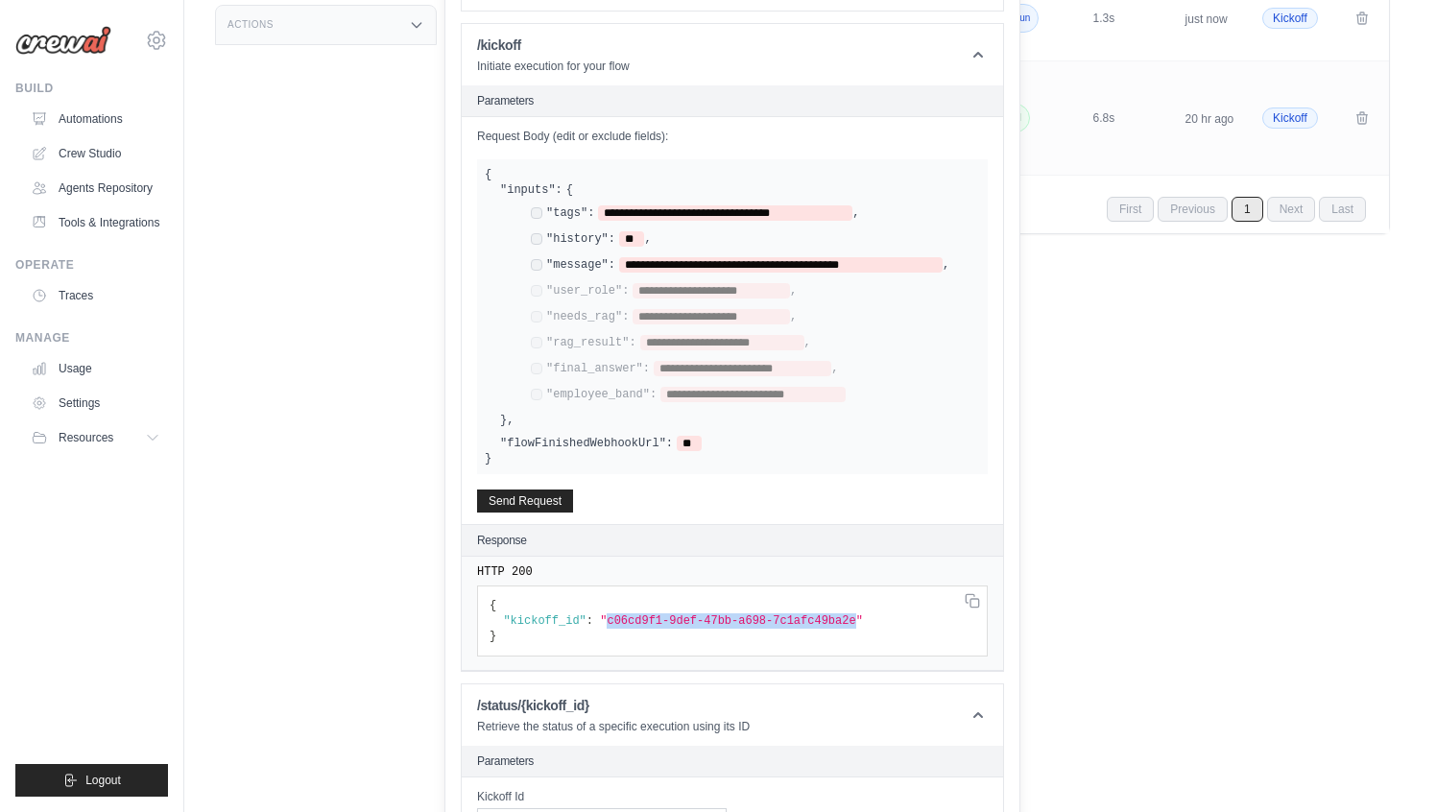
copy span "c06cd9f1-9def-47bb-a698-7c1afc49ba2e"
drag, startPoint x: 609, startPoint y: 617, endPoint x: 859, endPoint y: 615, distance: 249.5
click at [859, 615] on span ""c06cd9f1-9def-47bb-a698-7c1afc49ba2e"" at bounding box center [731, 620] width 263 height 13
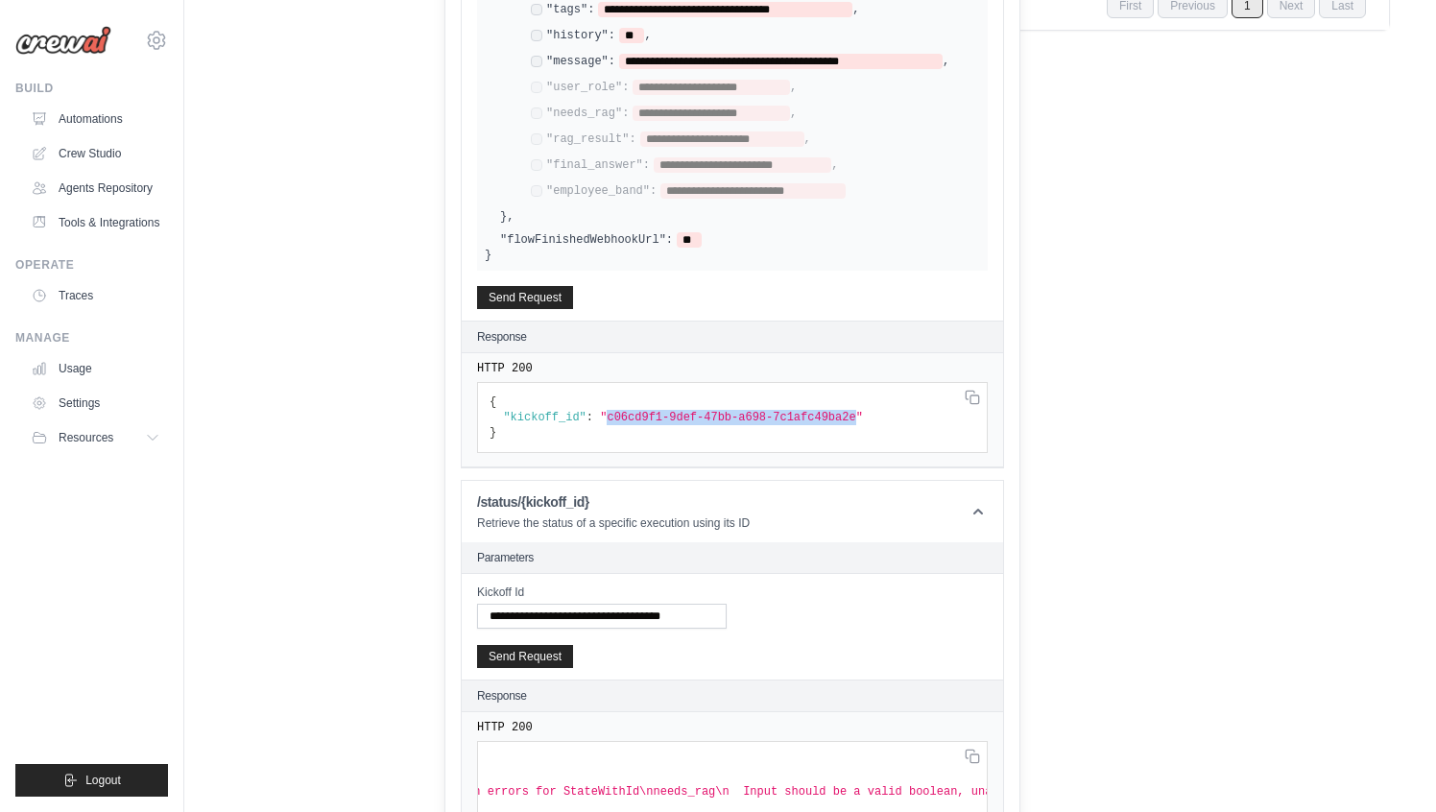
scroll to position [663, 0]
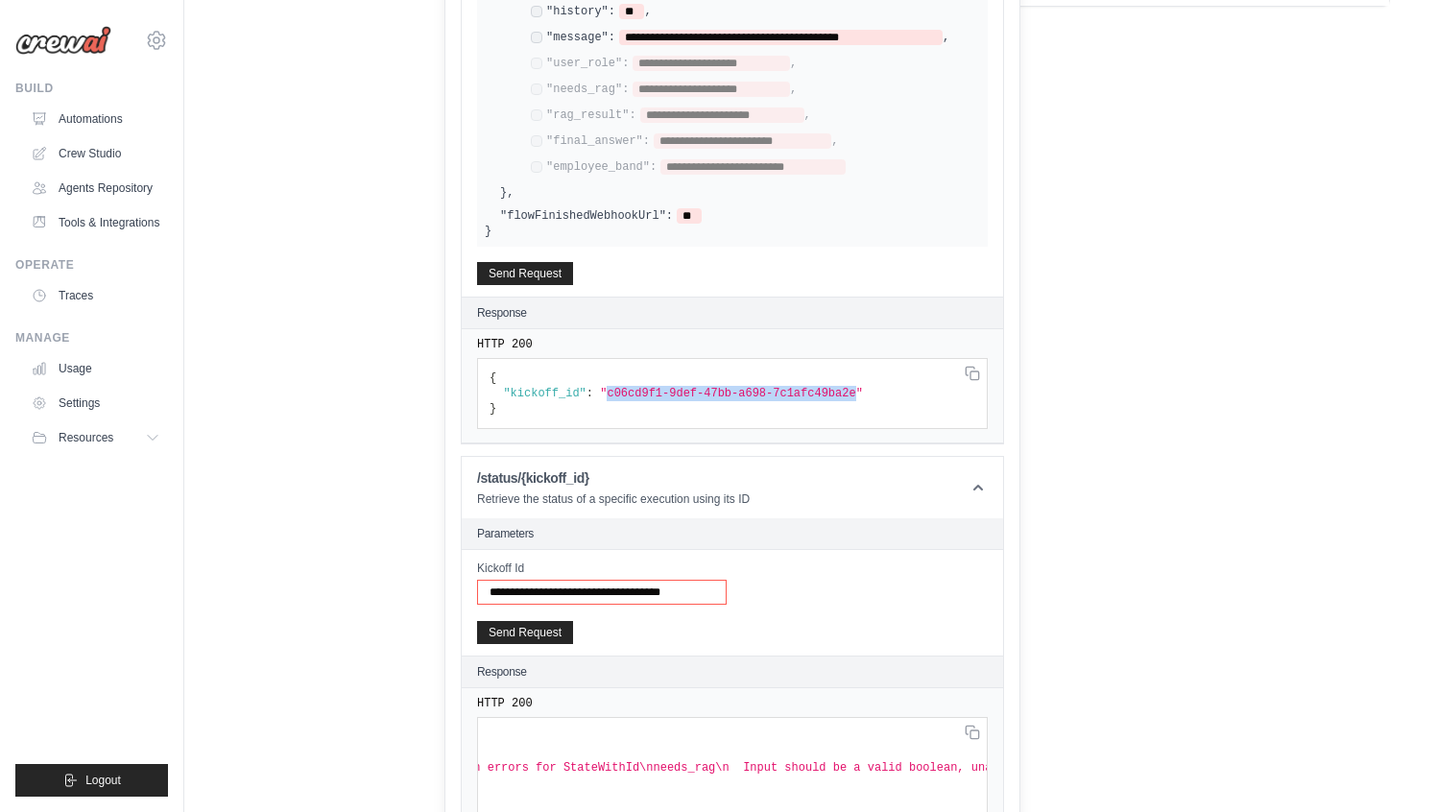
click at [630, 594] on input "**********" at bounding box center [602, 592] width 250 height 25
paste input "text"
type input "**********"
click at [544, 621] on button "Send Request" at bounding box center [525, 631] width 96 height 23
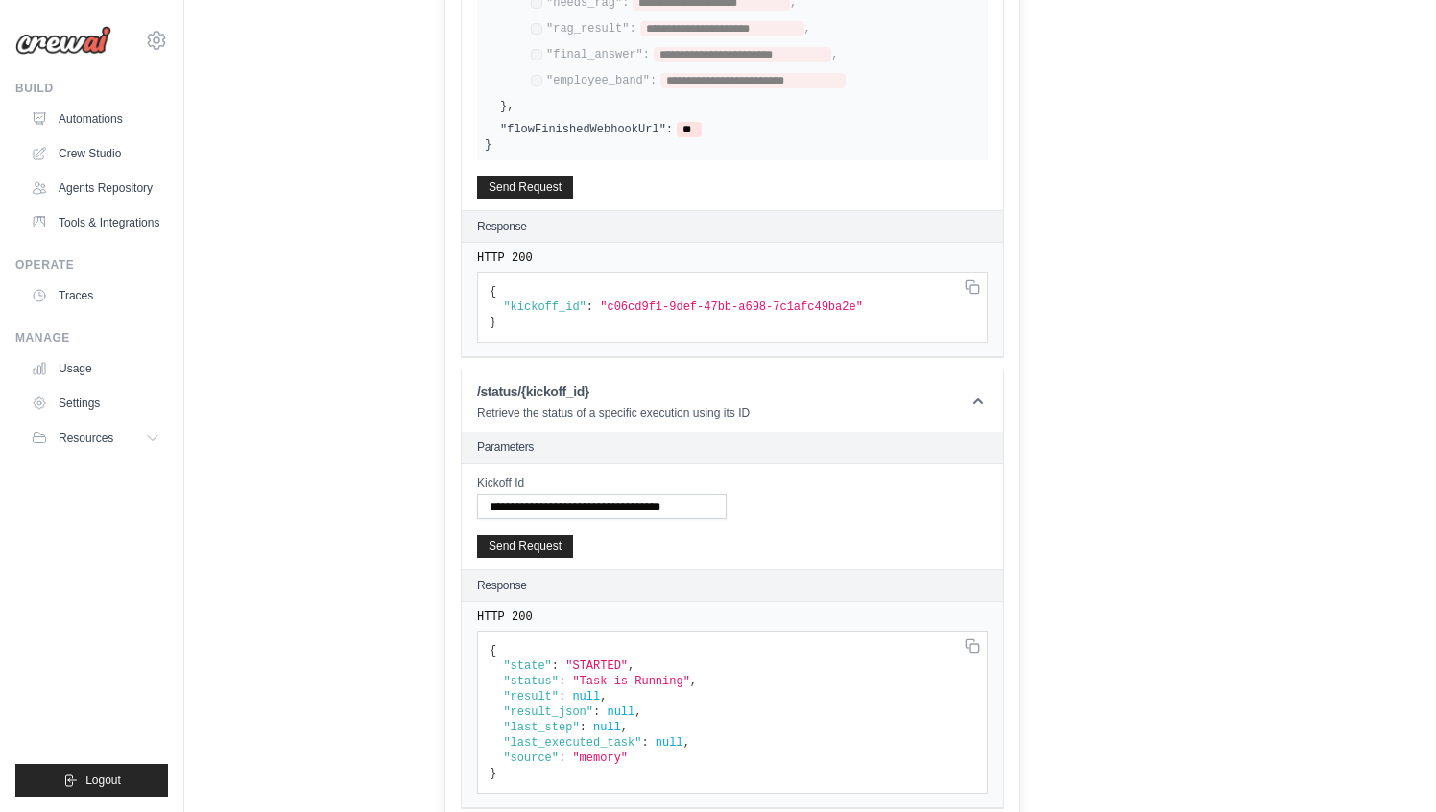
scroll to position [755, 0]
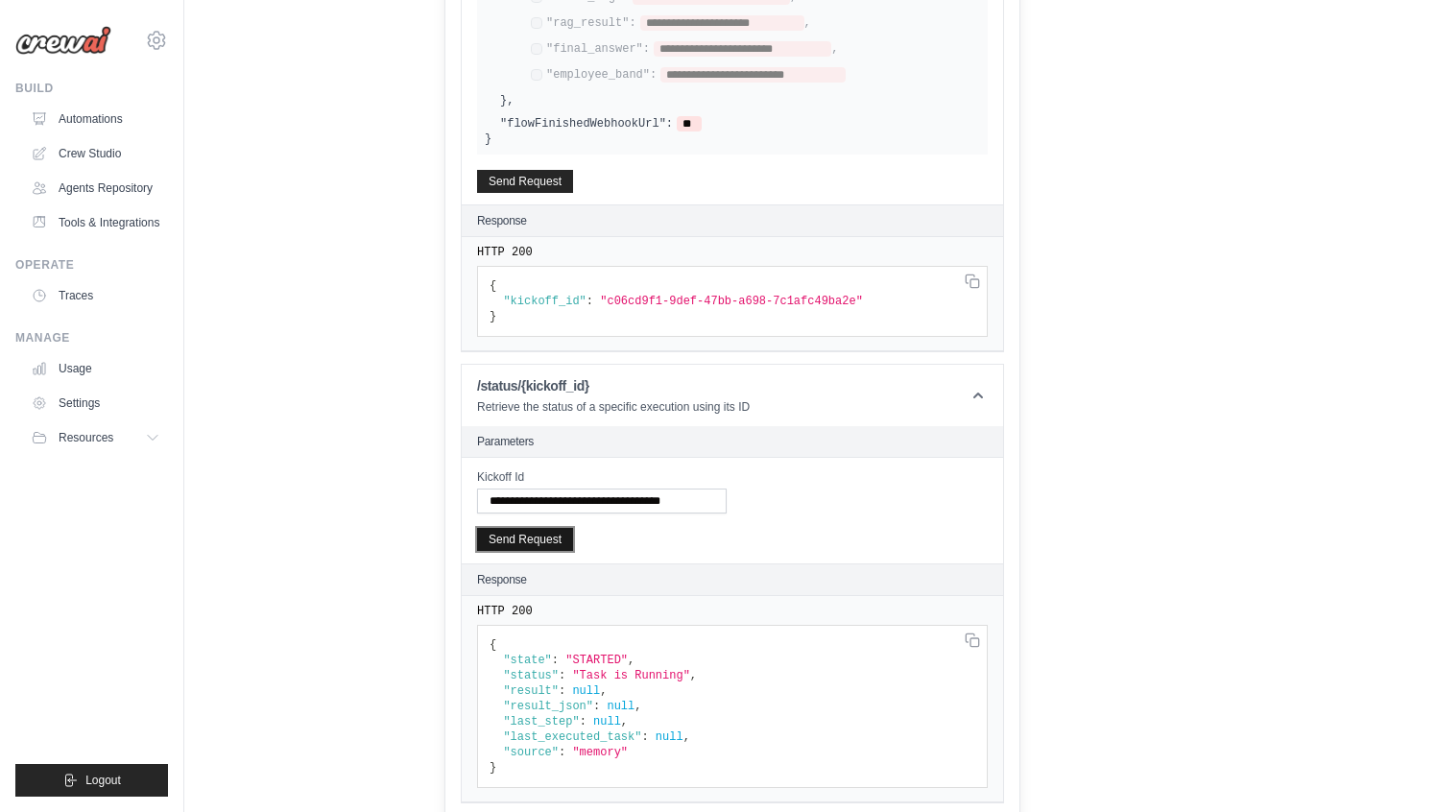
click at [559, 535] on button "Send Request" at bounding box center [525, 539] width 96 height 23
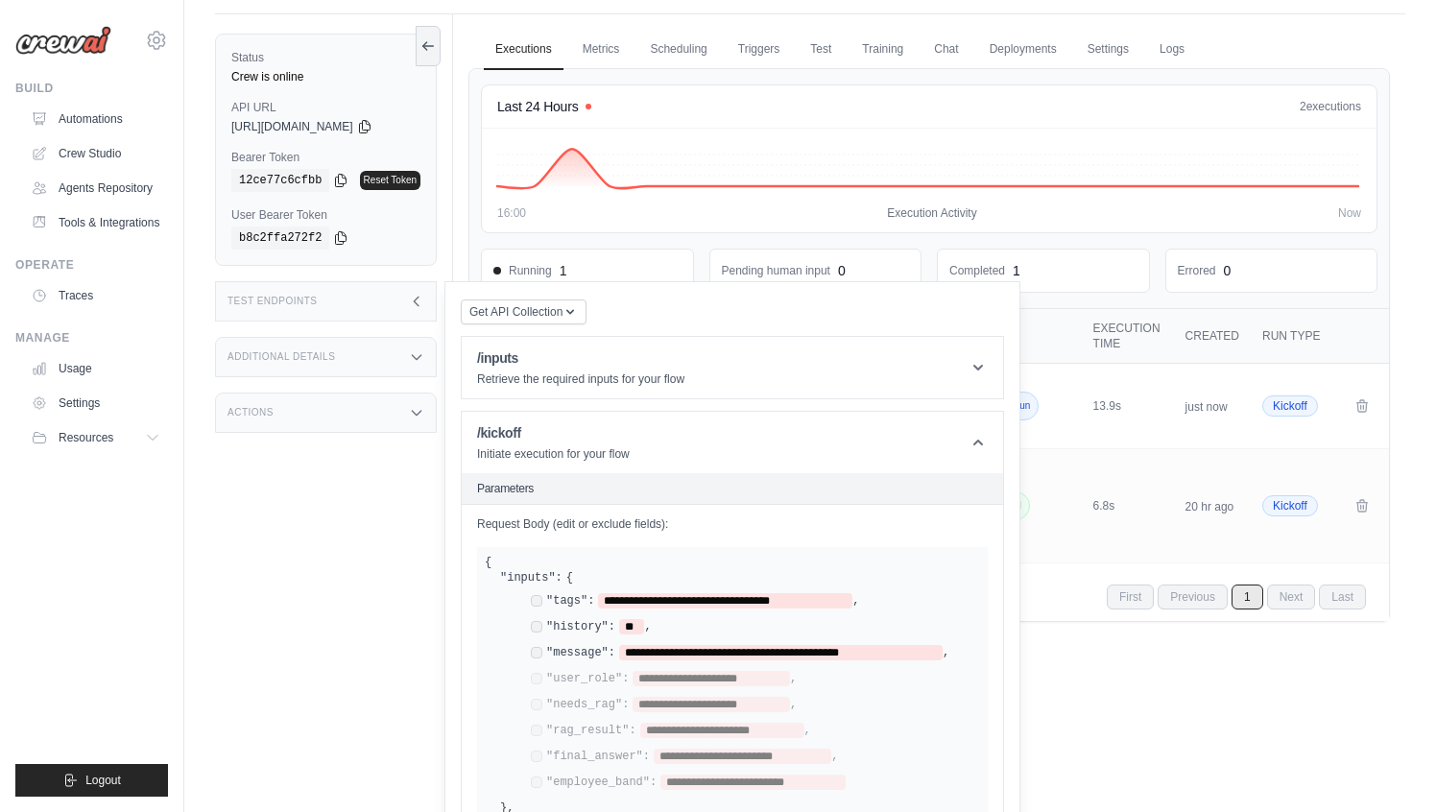
scroll to position [0, 0]
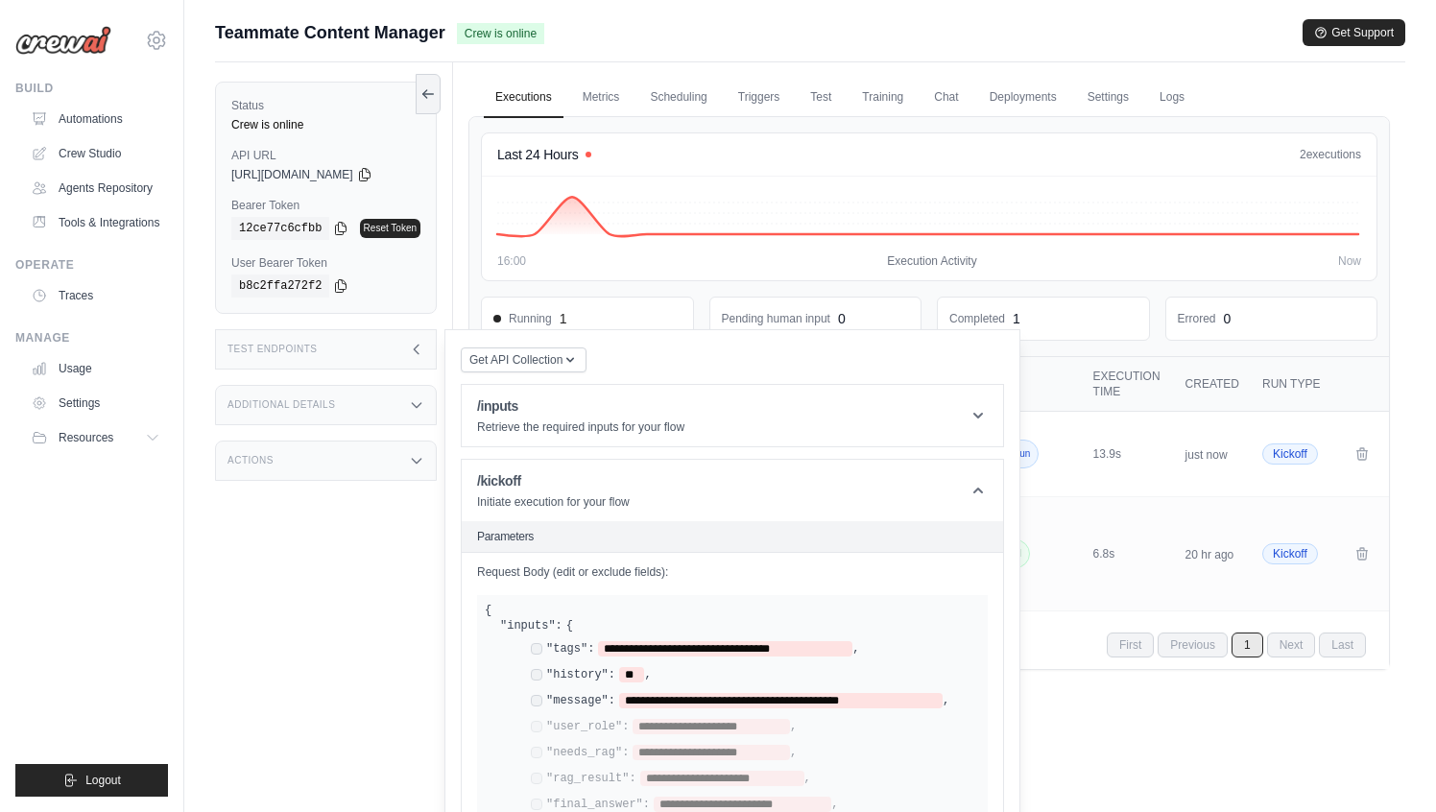
click at [531, 99] on link "Executions" at bounding box center [524, 98] width 80 height 40
click at [389, 343] on div "Test Endpoints" at bounding box center [326, 349] width 222 height 40
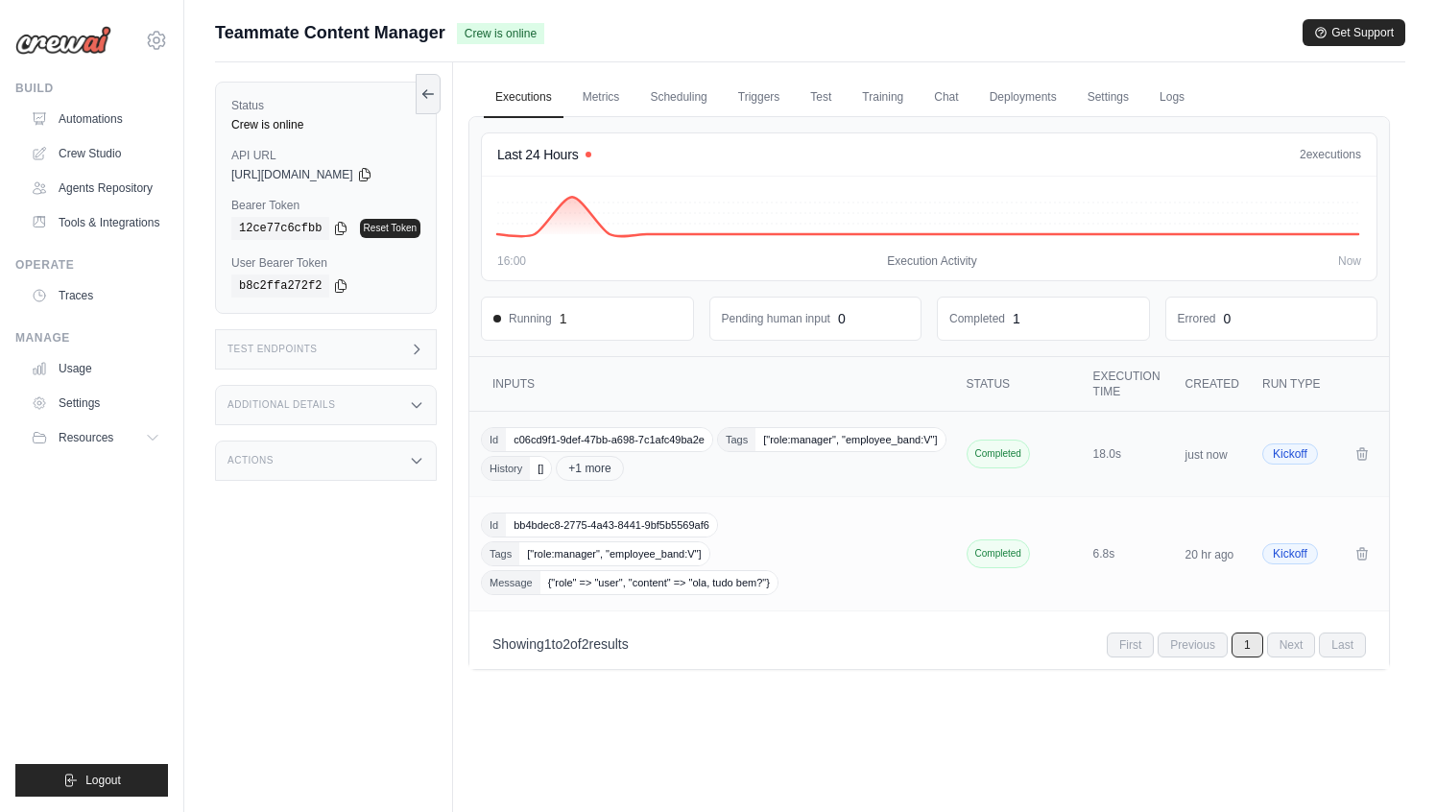
click at [913, 456] on div "Id c06cd9f1-9def-47bb-a698-7c1afc49ba2e Tags ["role:manager", "employee_band:V"…" at bounding box center [714, 454] width 466 height 54
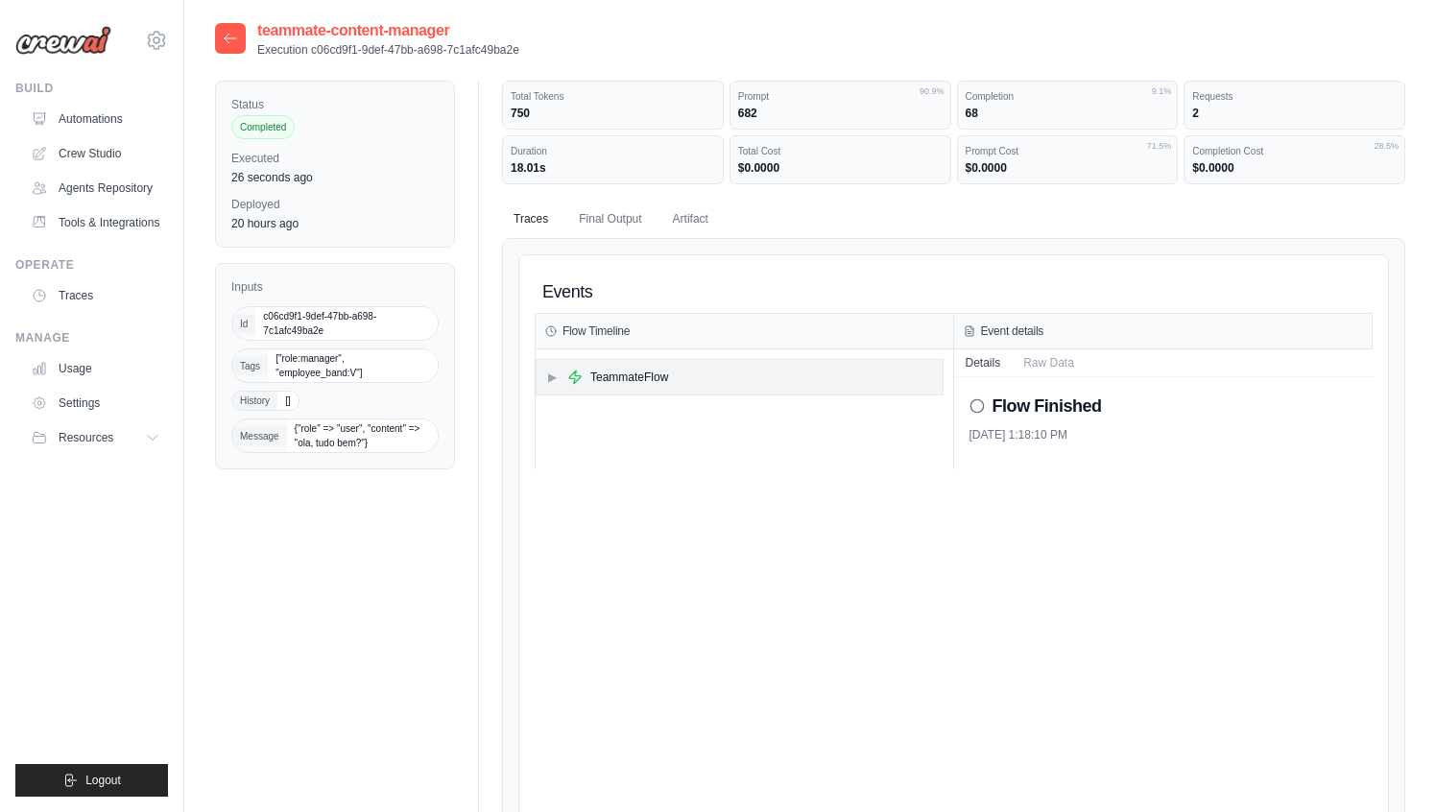
click at [553, 374] on span "▶" at bounding box center [552, 376] width 12 height 15
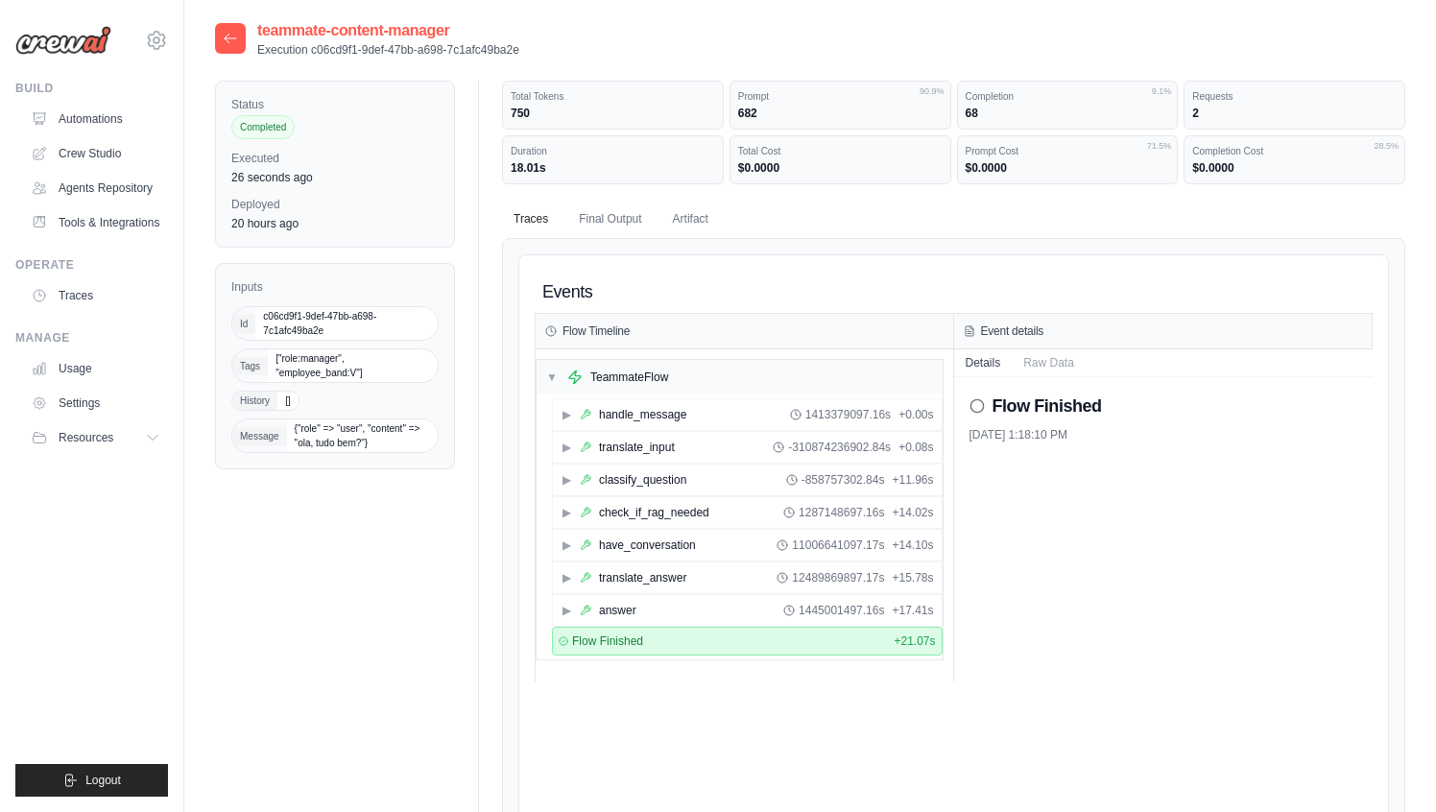
click at [1108, 457] on div "Flow Finished 10/15/2025, 1:18:10 PM" at bounding box center [1163, 529] width 419 height 304
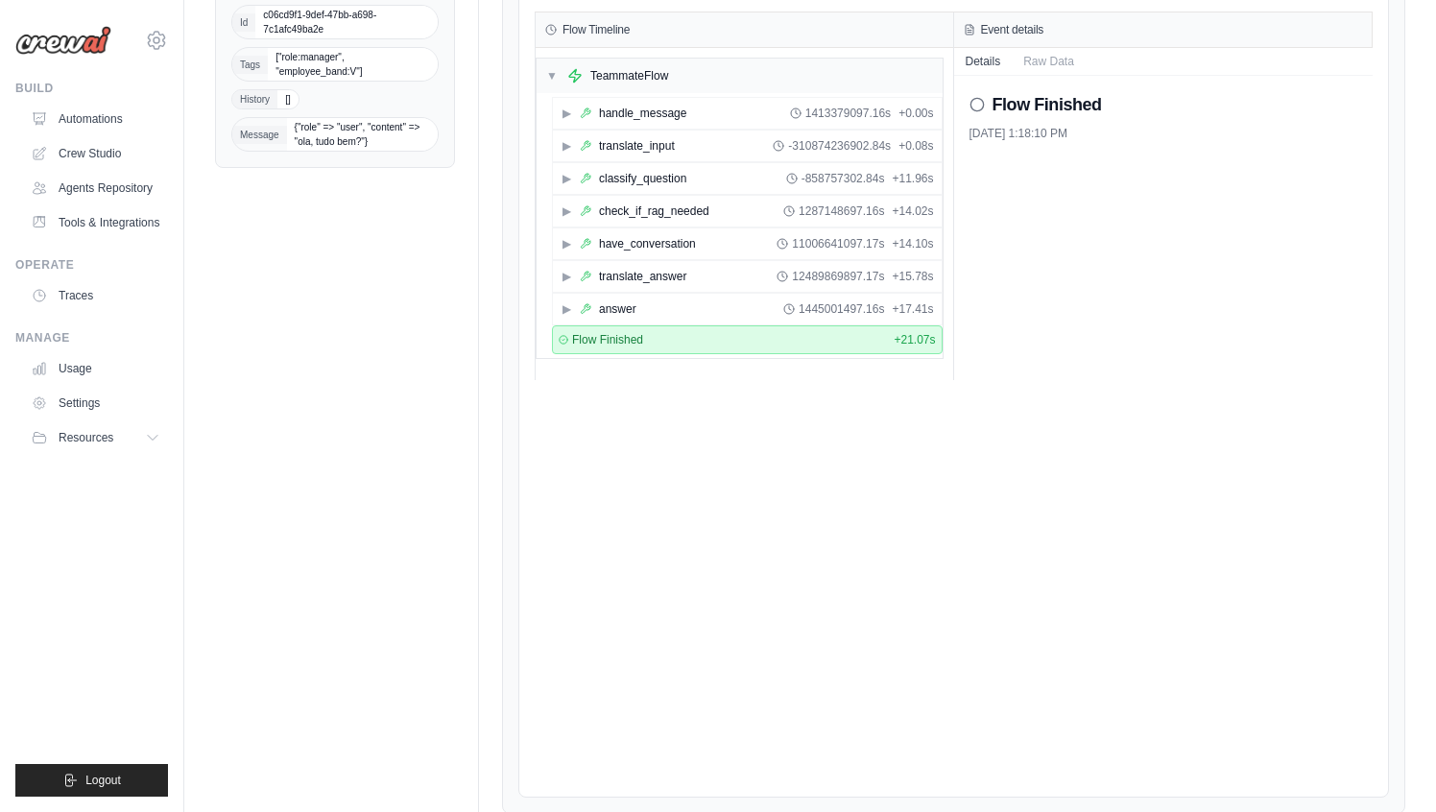
scroll to position [373, 0]
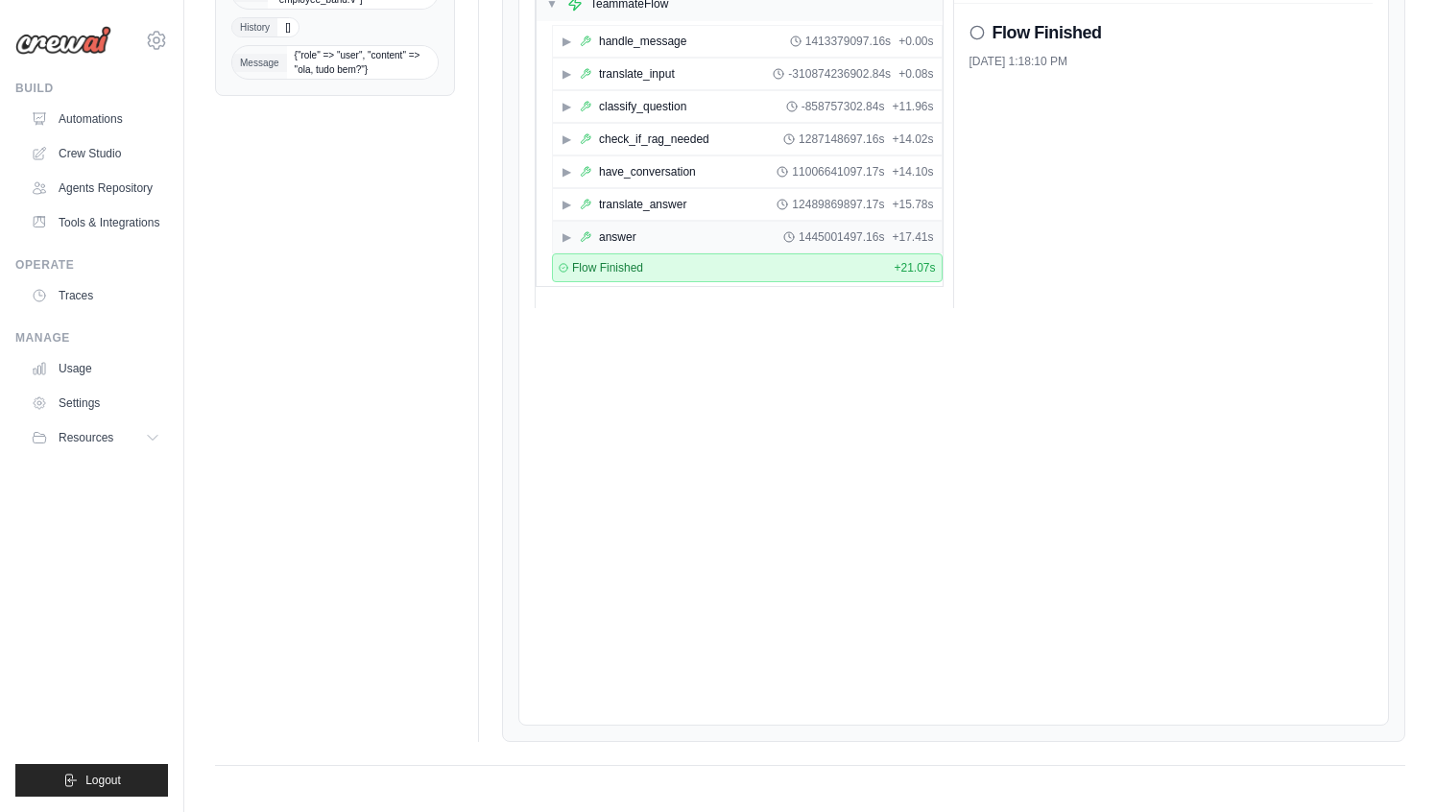
click at [582, 245] on div "▶ answer 1445001497.16s + 17.41s" at bounding box center [747, 237] width 389 height 31
click at [610, 256] on div "Method Finished + 0.08s" at bounding box center [743, 266] width 381 height 29
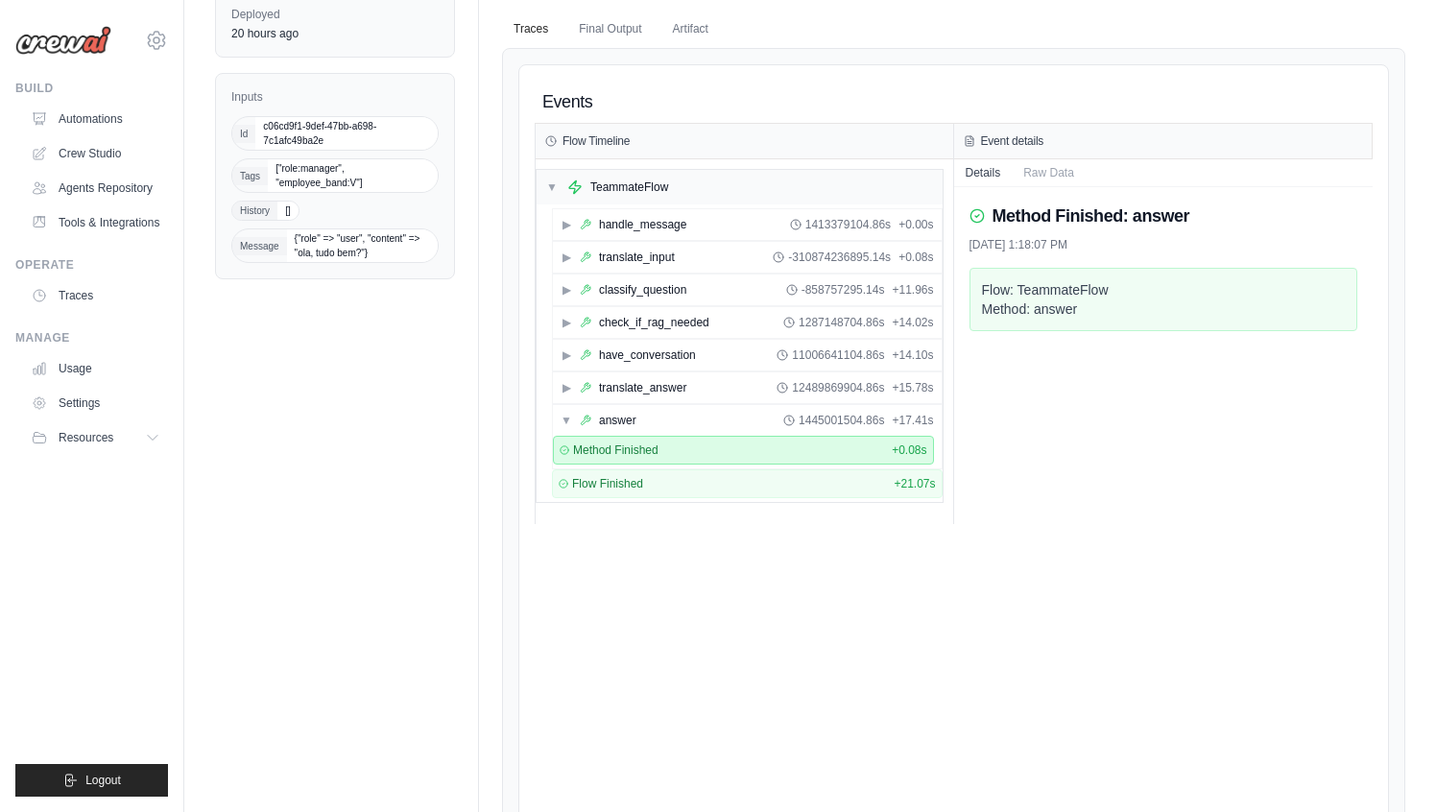
scroll to position [185, 0]
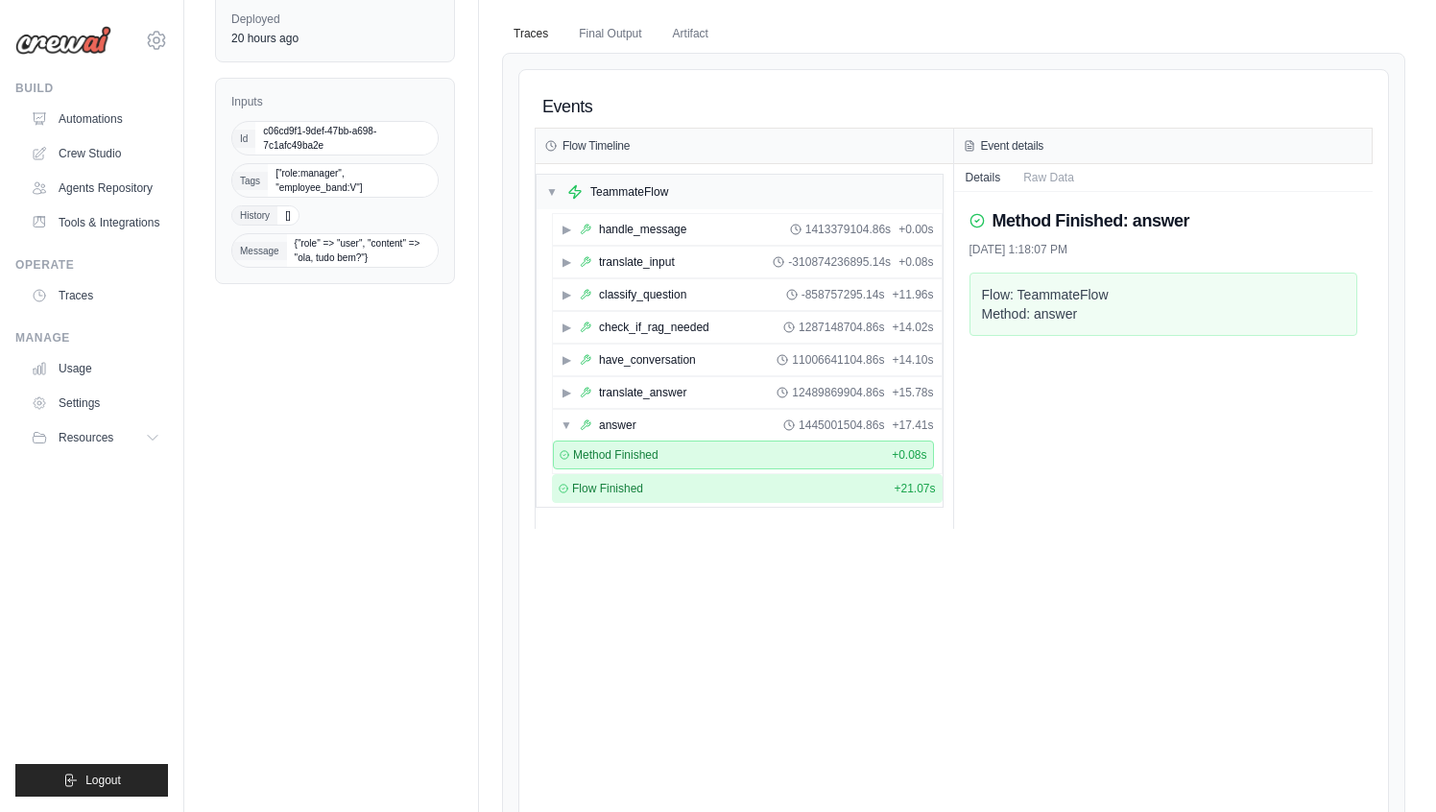
click at [614, 484] on span "Flow Finished" at bounding box center [607, 488] width 71 height 15
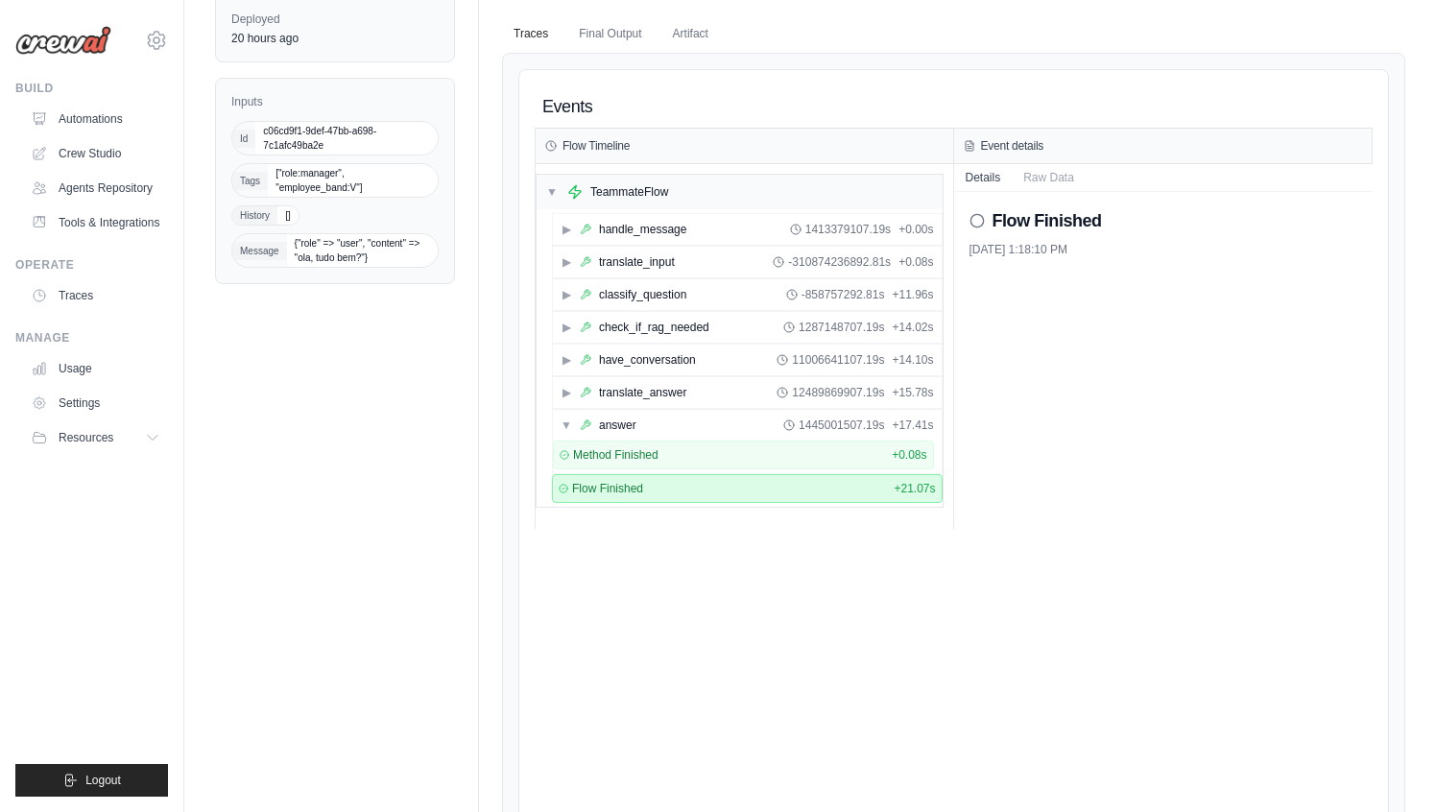
click at [978, 222] on icon at bounding box center [976, 220] width 15 height 15
click at [1029, 199] on div "Flow Finished 10/15/2025, 1:18:10 PM" at bounding box center [1163, 360] width 419 height 337
click at [1037, 171] on button "Raw Data" at bounding box center [1048, 176] width 74 height 27
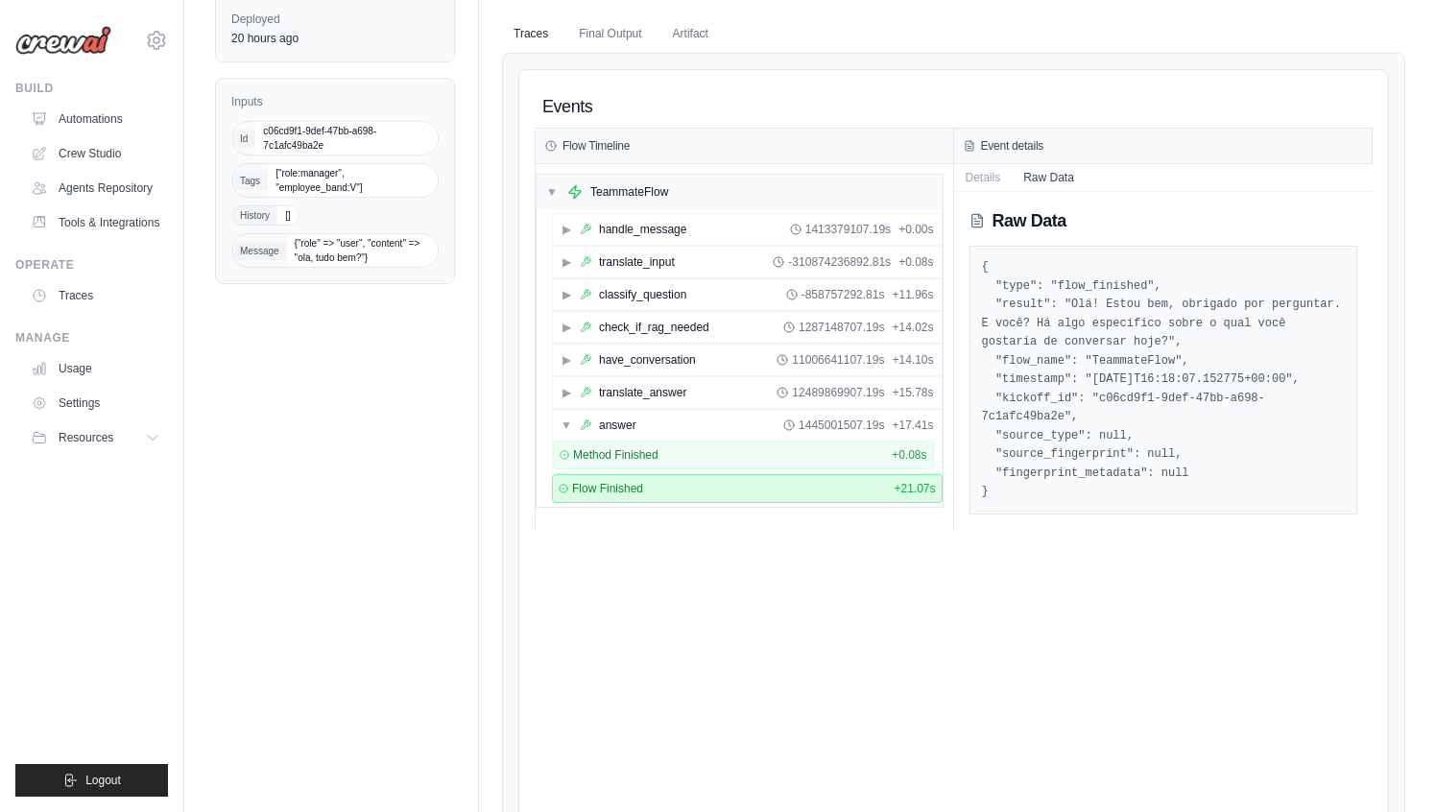
click at [1070, 308] on pre "{ "type": "flow_finished", "result": "Olá! Estou bem, obrigado por perguntar. E…" at bounding box center [1164, 380] width 364 height 244
click at [1149, 344] on pre "{ "type": "flow_finished", "result": "Olá! Estou bem, obrigado por perguntar. E…" at bounding box center [1164, 380] width 364 height 244
click at [1104, 414] on pre "{ "type": "flow_finished", "result": "Olá! Estou bem, obrigado por perguntar. E…" at bounding box center [1164, 380] width 364 height 244
drag, startPoint x: 1101, startPoint y: 400, endPoint x: 1064, endPoint y: 418, distance: 40.8
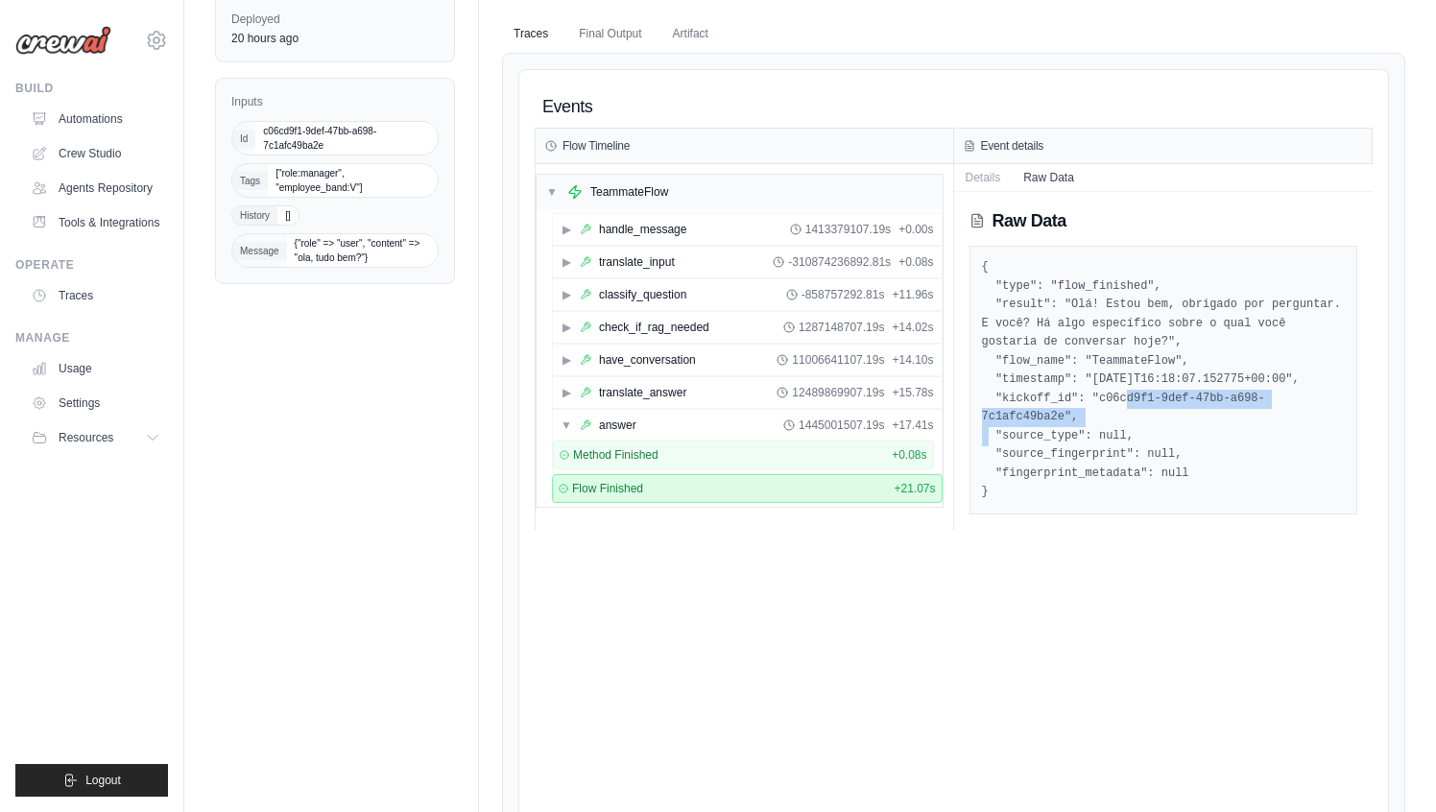
click at [1064, 418] on pre "{ "type": "flow_finished", "result": "Olá! Estou bem, obrigado por perguntar. E…" at bounding box center [1164, 380] width 364 height 244
copy pre "c06cd9f1-9def-47bb-a698-7c1afc49ba2e"
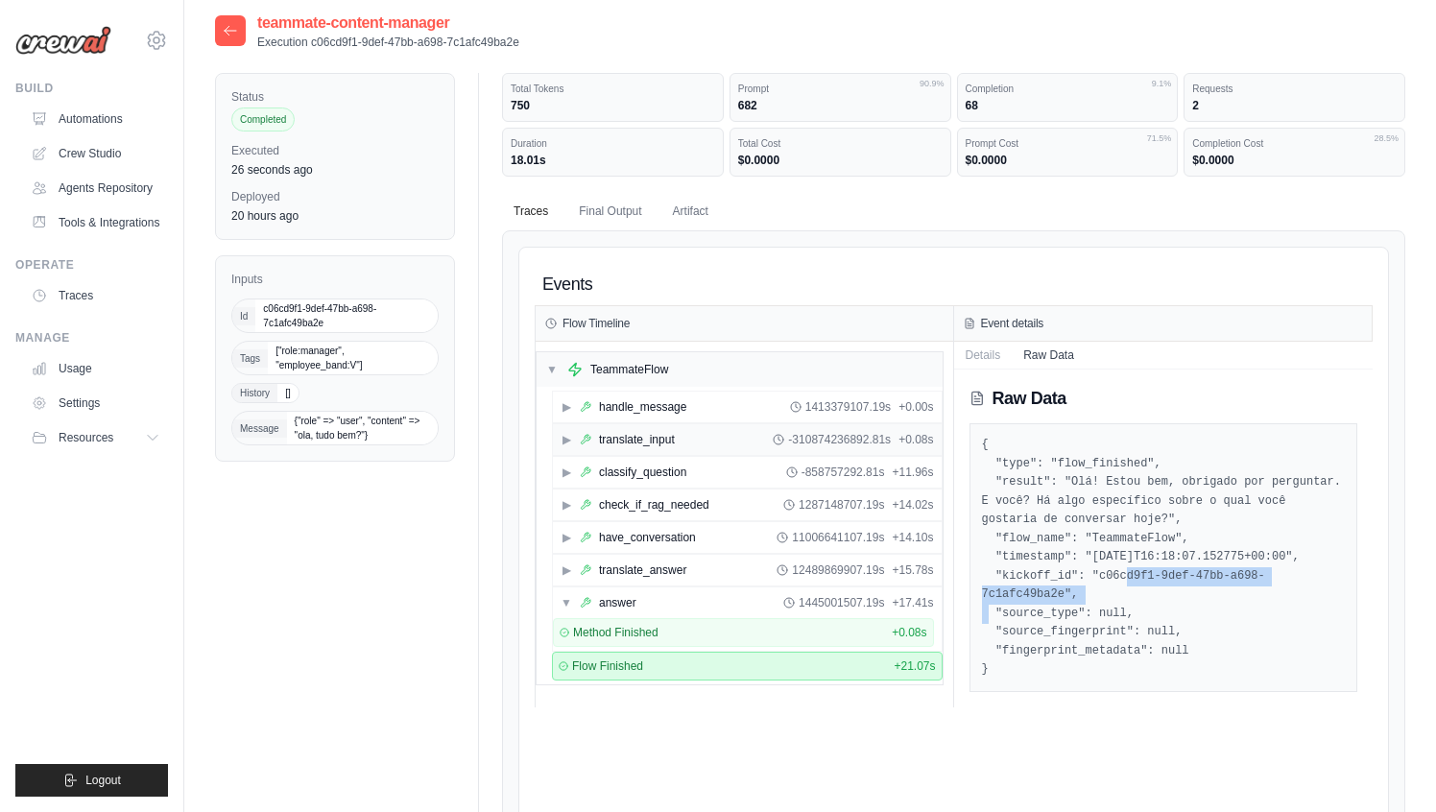
scroll to position [0, 0]
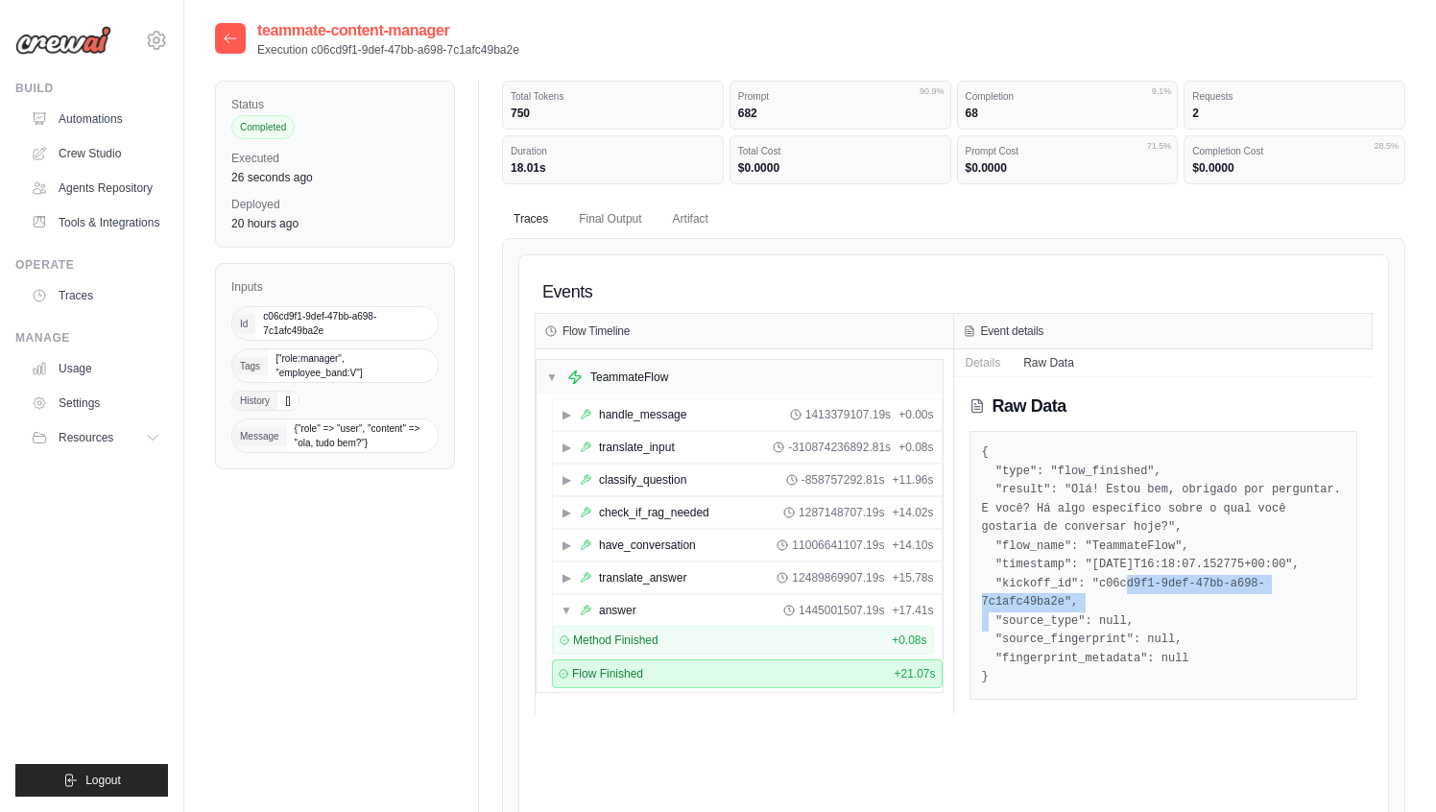
click at [424, 267] on div "Inputs Id c06cd9f1-9def-47bb-a698-7c1afc49ba2e Tags ["role:manager", "employee_…" at bounding box center [335, 366] width 240 height 206
click at [520, 15] on main "teammate-content-manager Execution c06cd9f1-9def-47bb-a698-7c1afc49ba2e Status …" at bounding box center [809, 592] width 1251 height 1185
click at [218, 26] on div at bounding box center [230, 38] width 31 height 31
click at [223, 34] on icon at bounding box center [230, 38] width 15 height 15
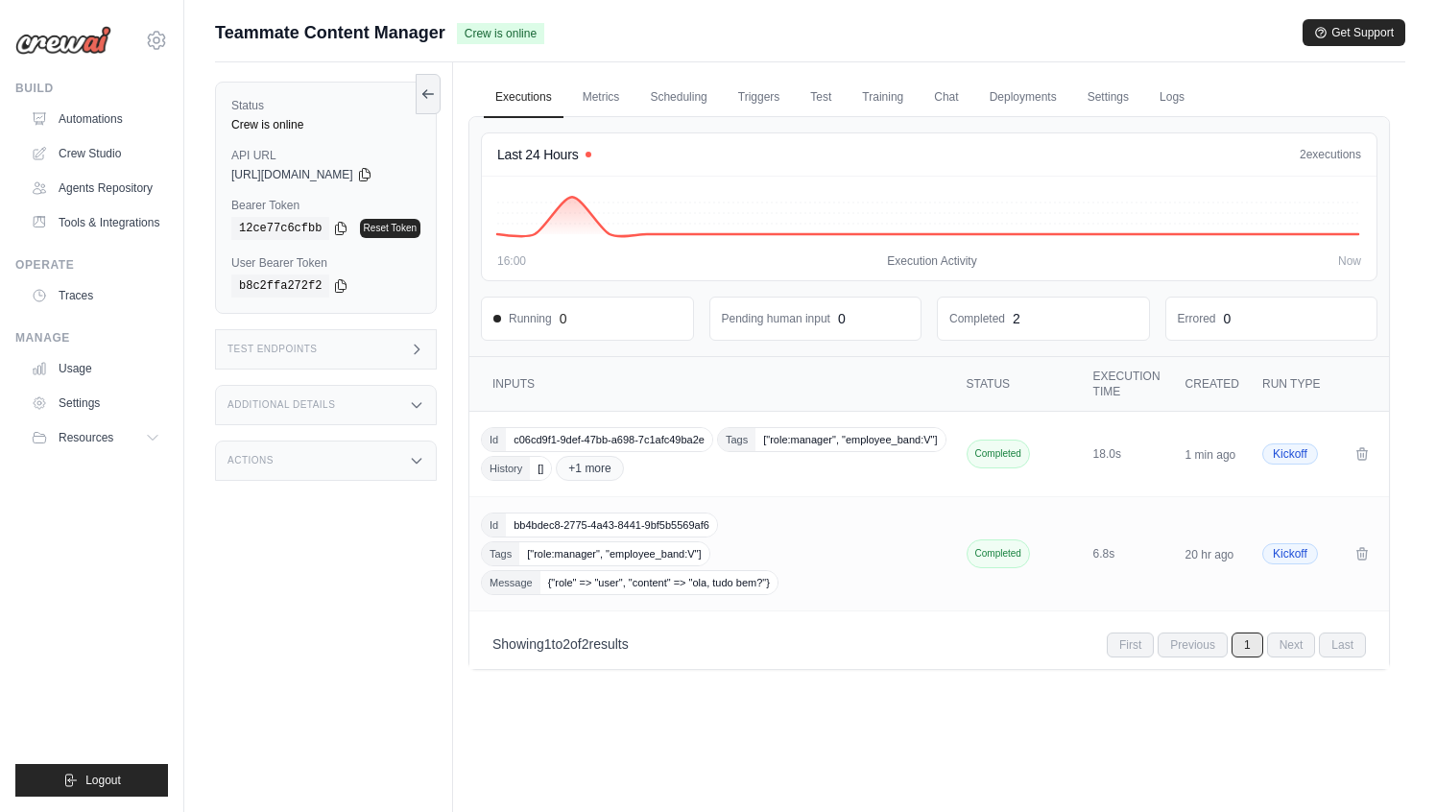
click at [418, 401] on icon at bounding box center [416, 404] width 15 height 15
click at [419, 345] on icon at bounding box center [417, 349] width 5 height 9
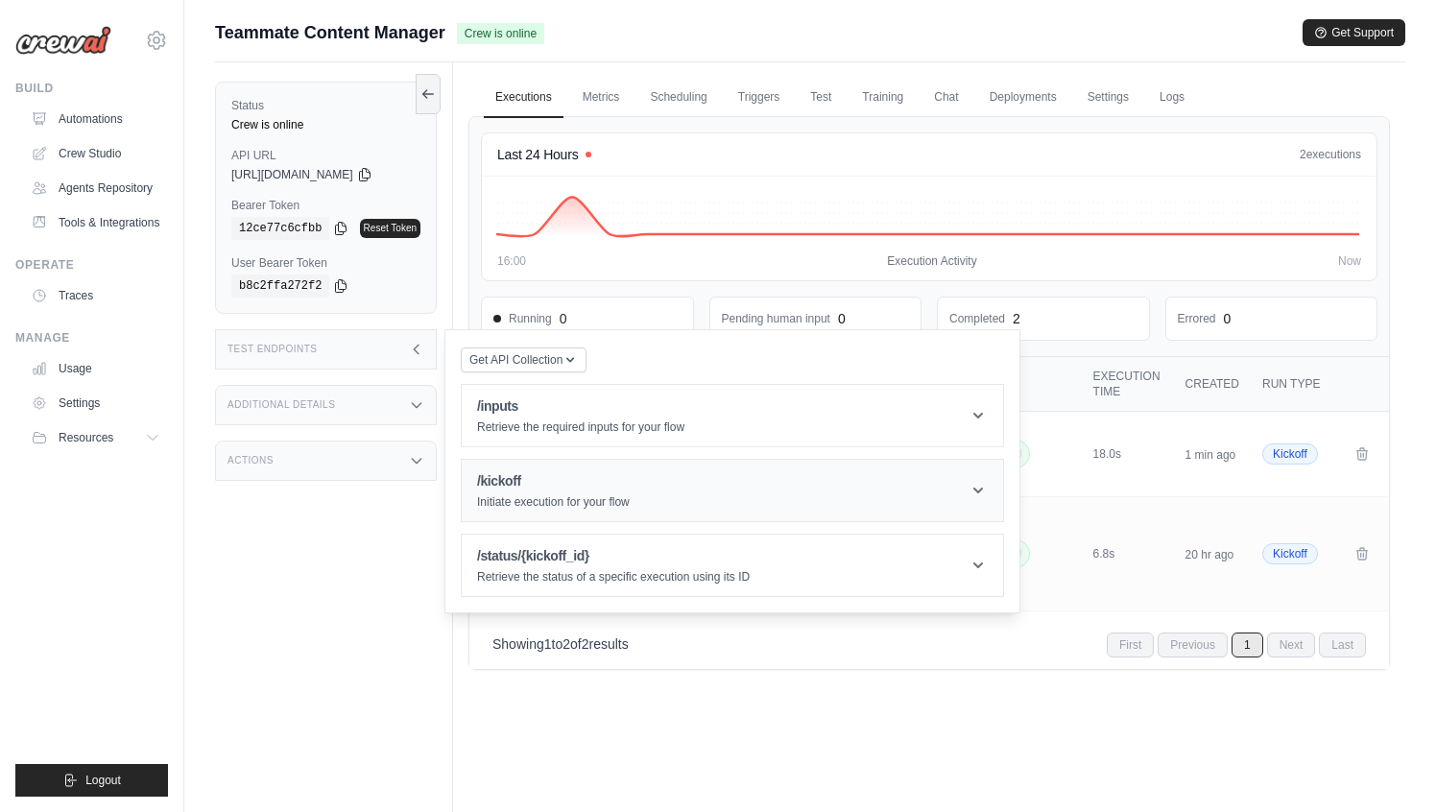
click at [721, 493] on header "/kickoff Initiate execution for your flow" at bounding box center [732, 490] width 541 height 61
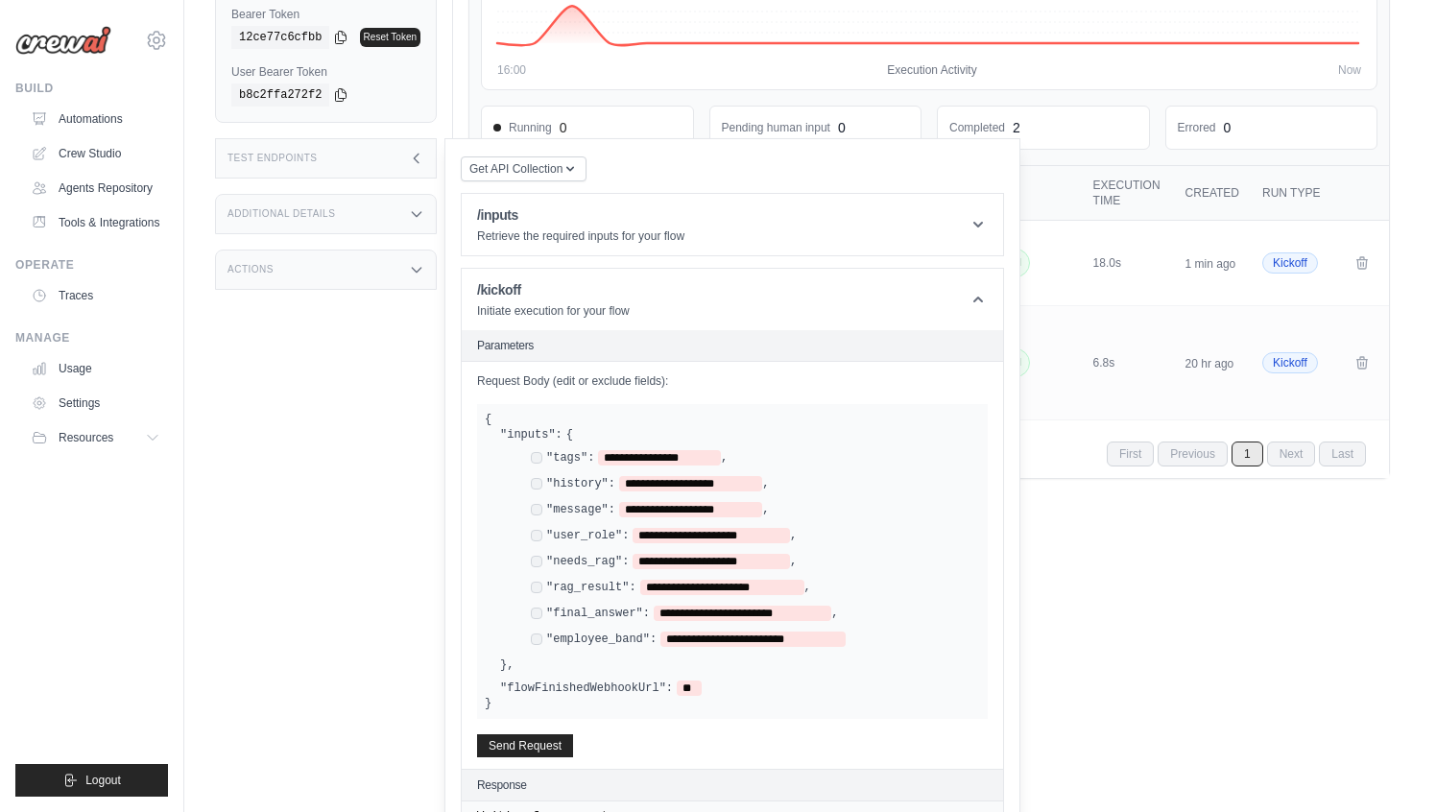
scroll to position [208, 0]
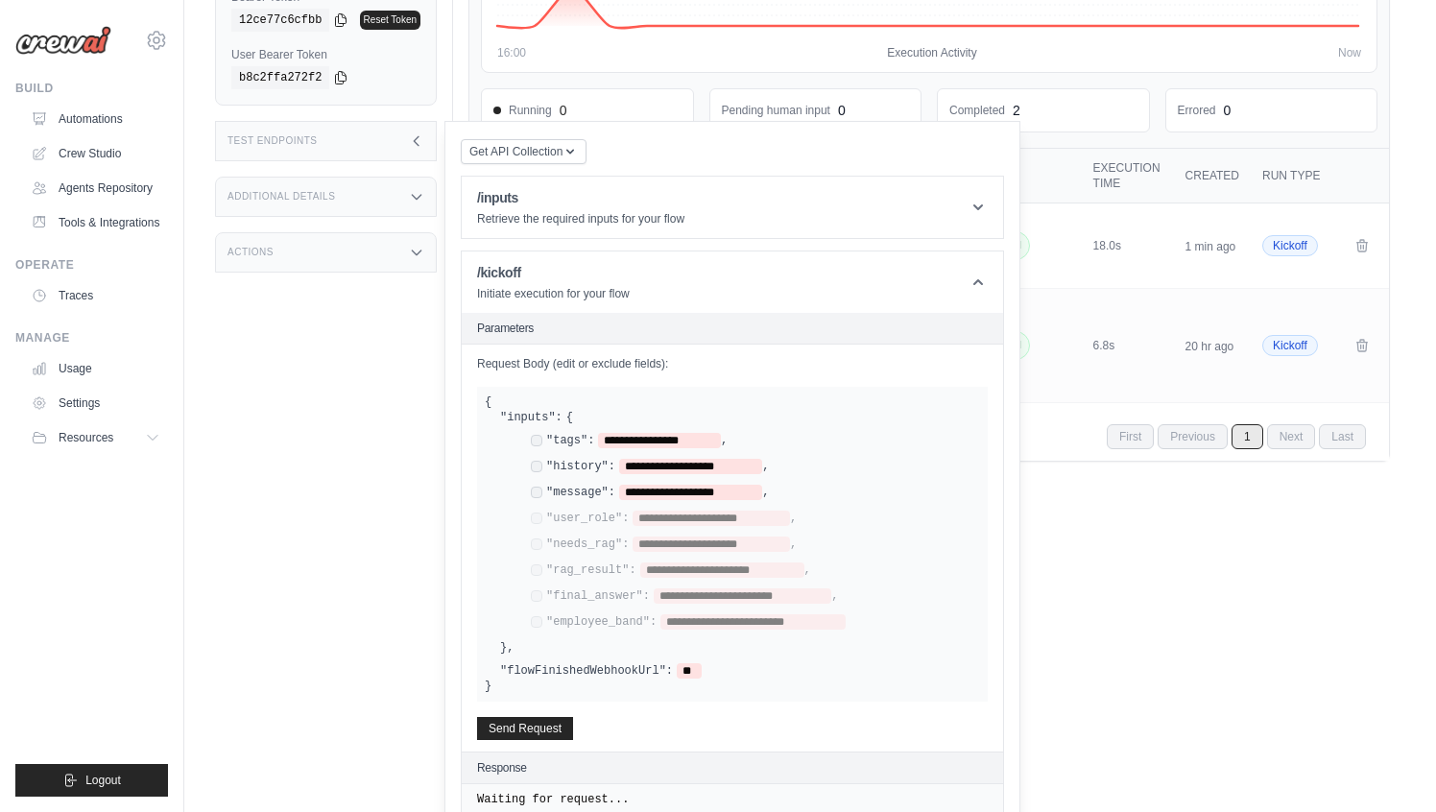
click at [894, 415] on div "**********" at bounding box center [740, 533] width 480 height 246
click at [871, 468] on div "**********" at bounding box center [755, 468] width 449 height 18
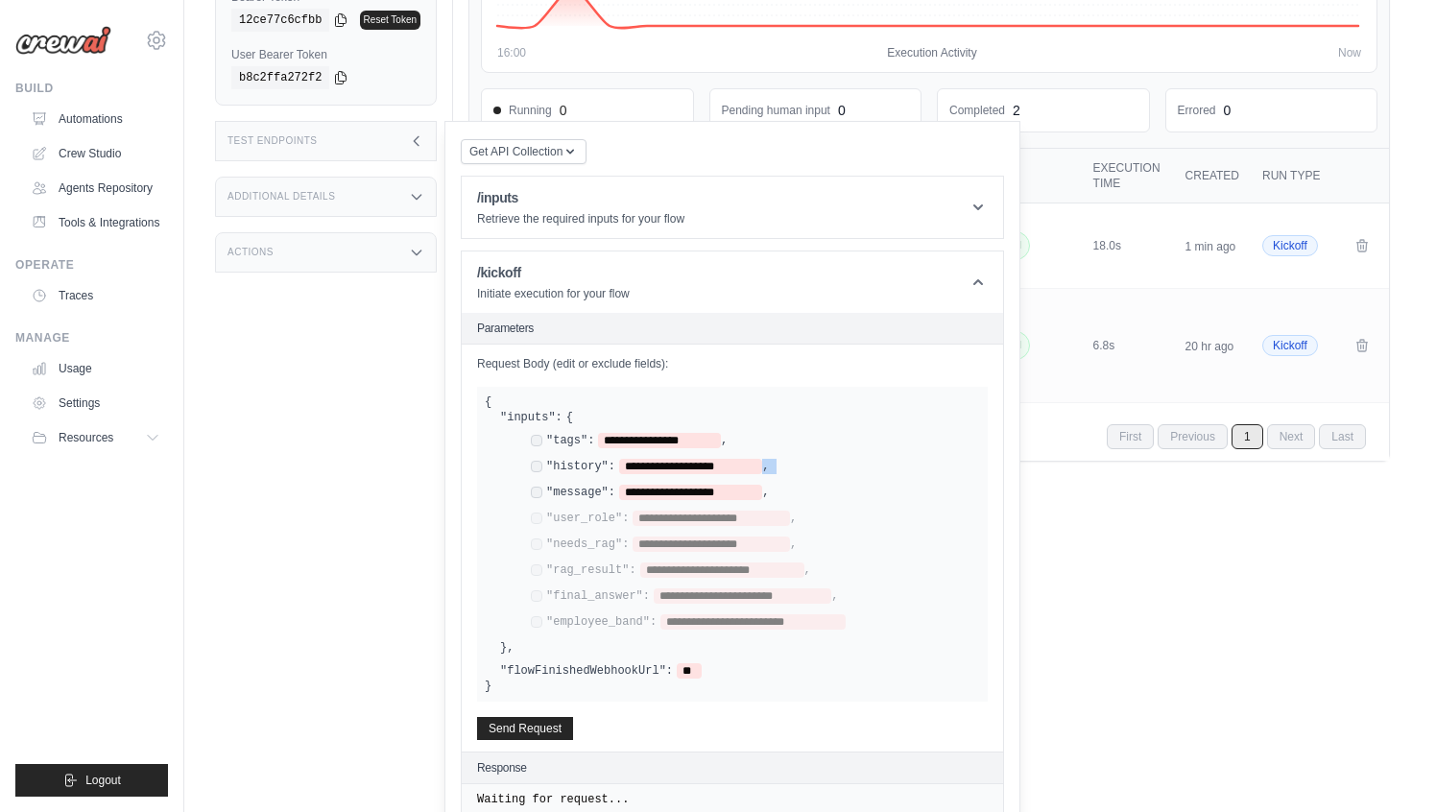
click at [871, 468] on div "**********" at bounding box center [755, 468] width 449 height 18
click at [831, 447] on div "**********" at bounding box center [755, 442] width 449 height 18
click at [416, 195] on icon at bounding box center [416, 196] width 15 height 15
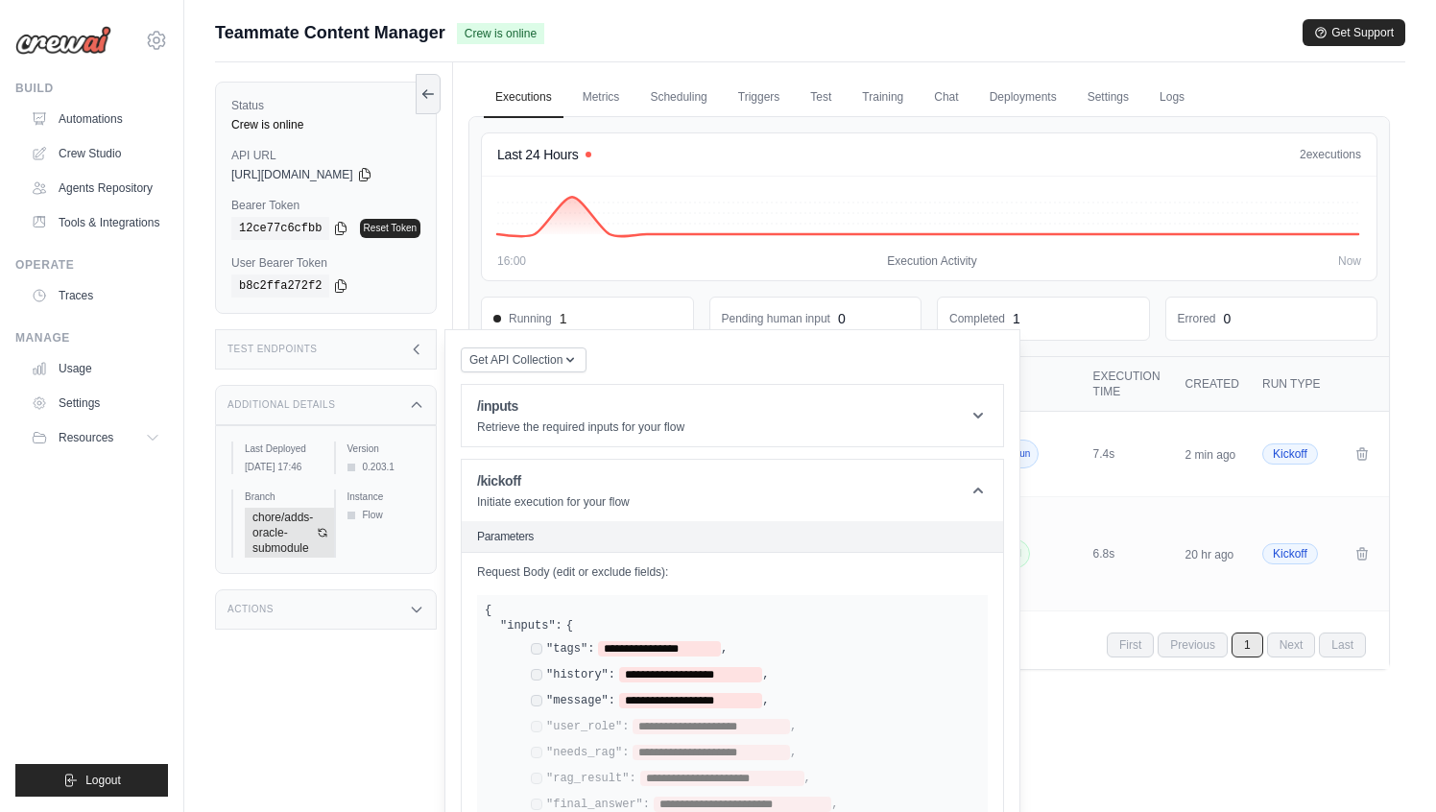
click at [391, 349] on div "Test Endpoints" at bounding box center [326, 349] width 222 height 40
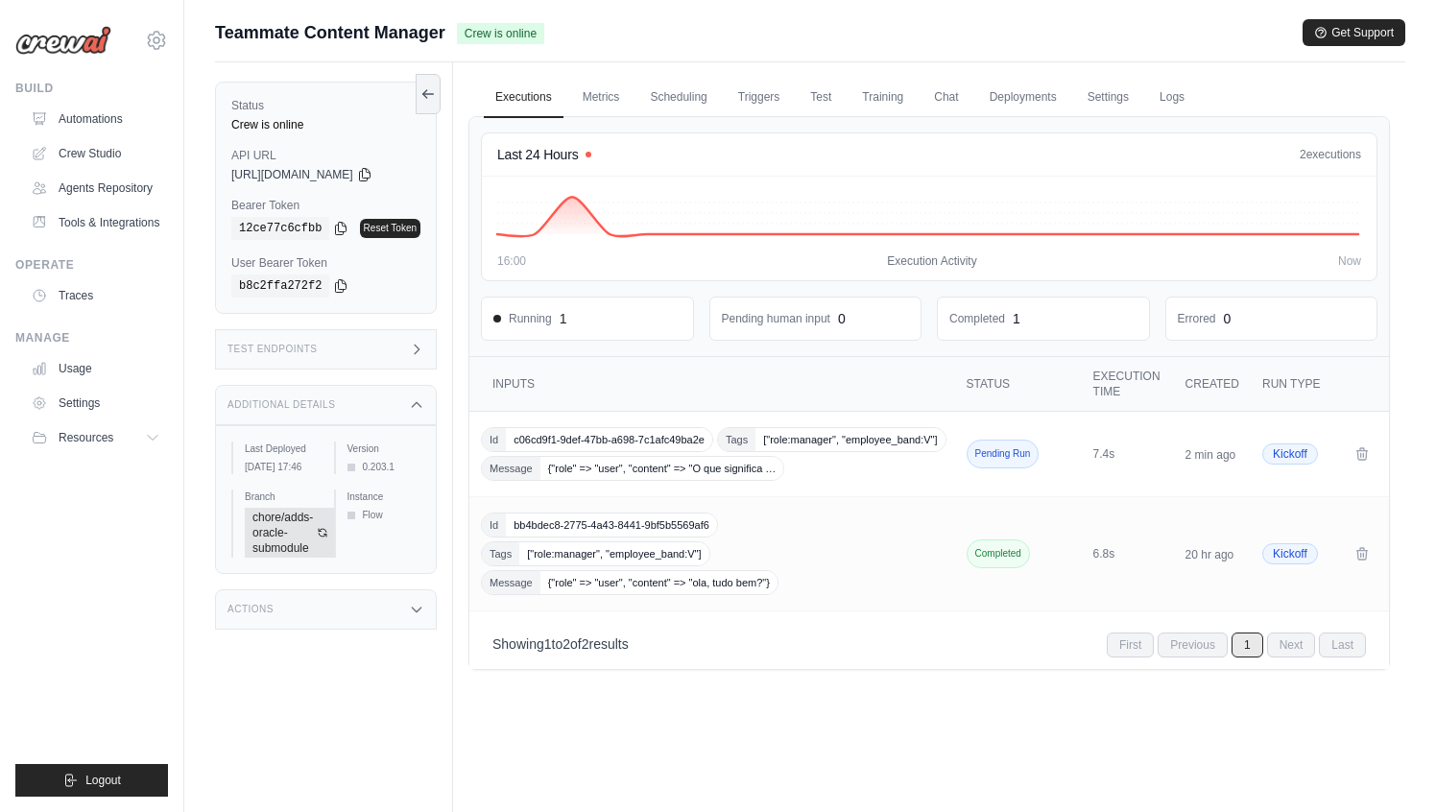
click at [519, 396] on th "Inputs" at bounding box center [713, 384] width 489 height 55
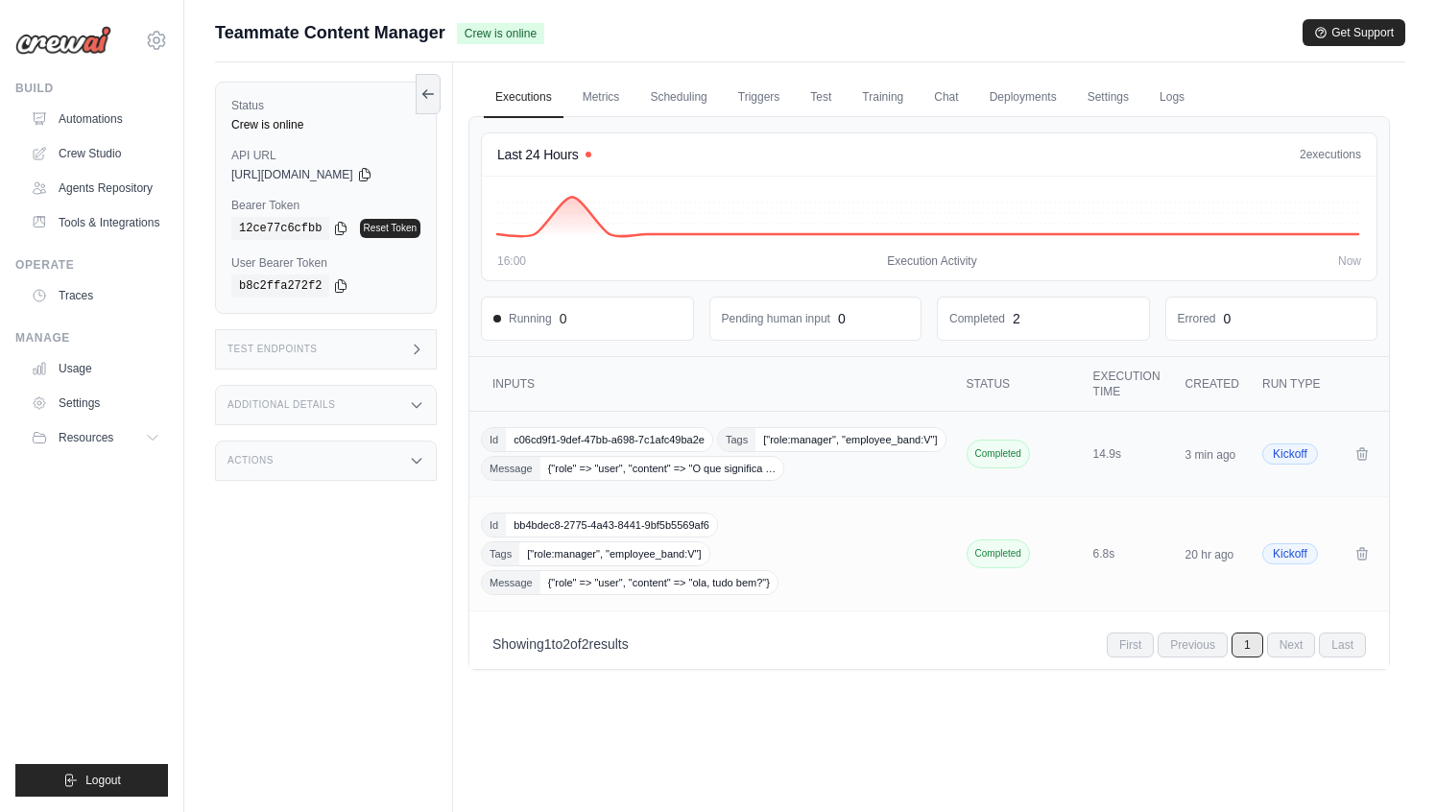
click at [747, 480] on span "{"role" => "user", "content" => "O que significa …" at bounding box center [662, 468] width 244 height 23
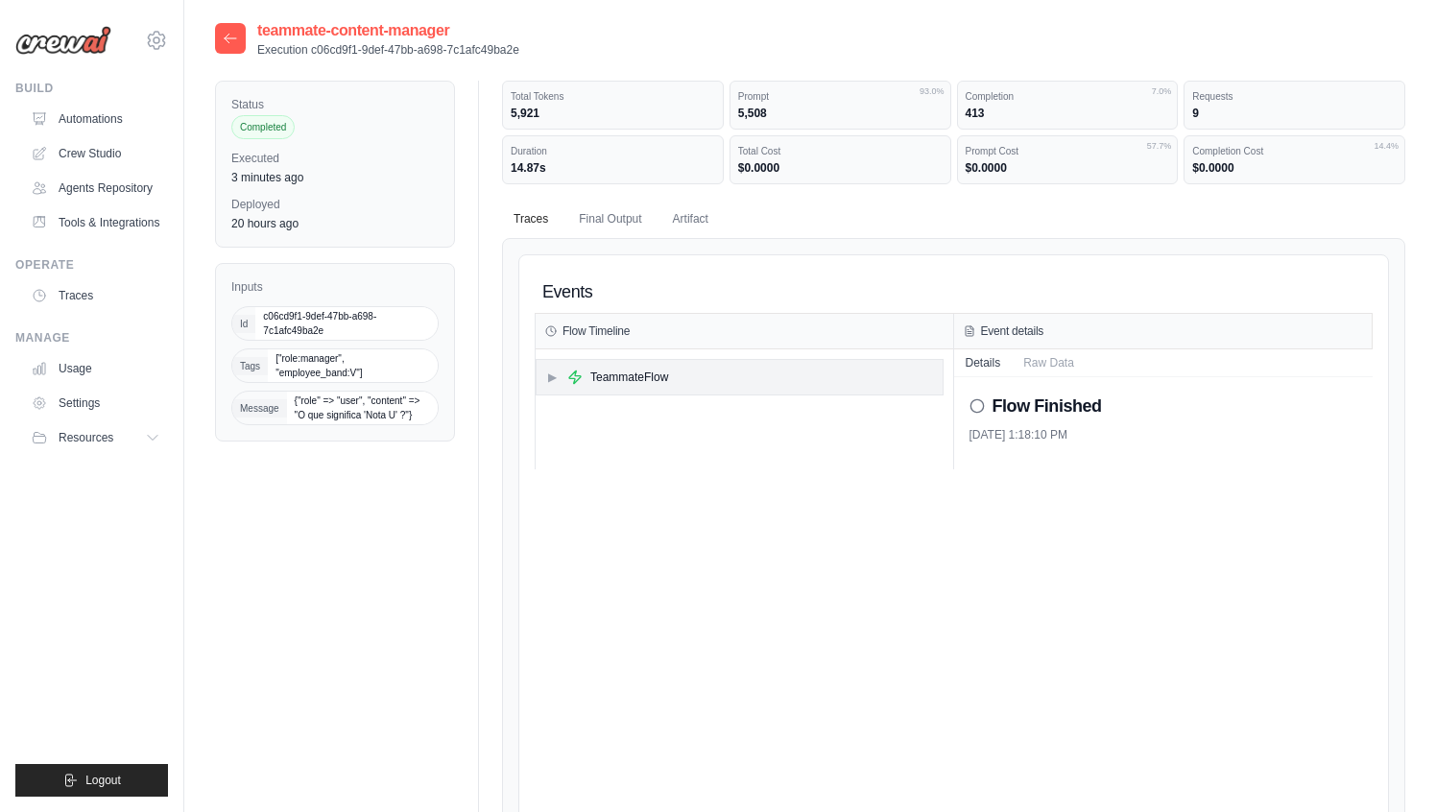
click at [547, 370] on span "▶" at bounding box center [552, 376] width 12 height 15
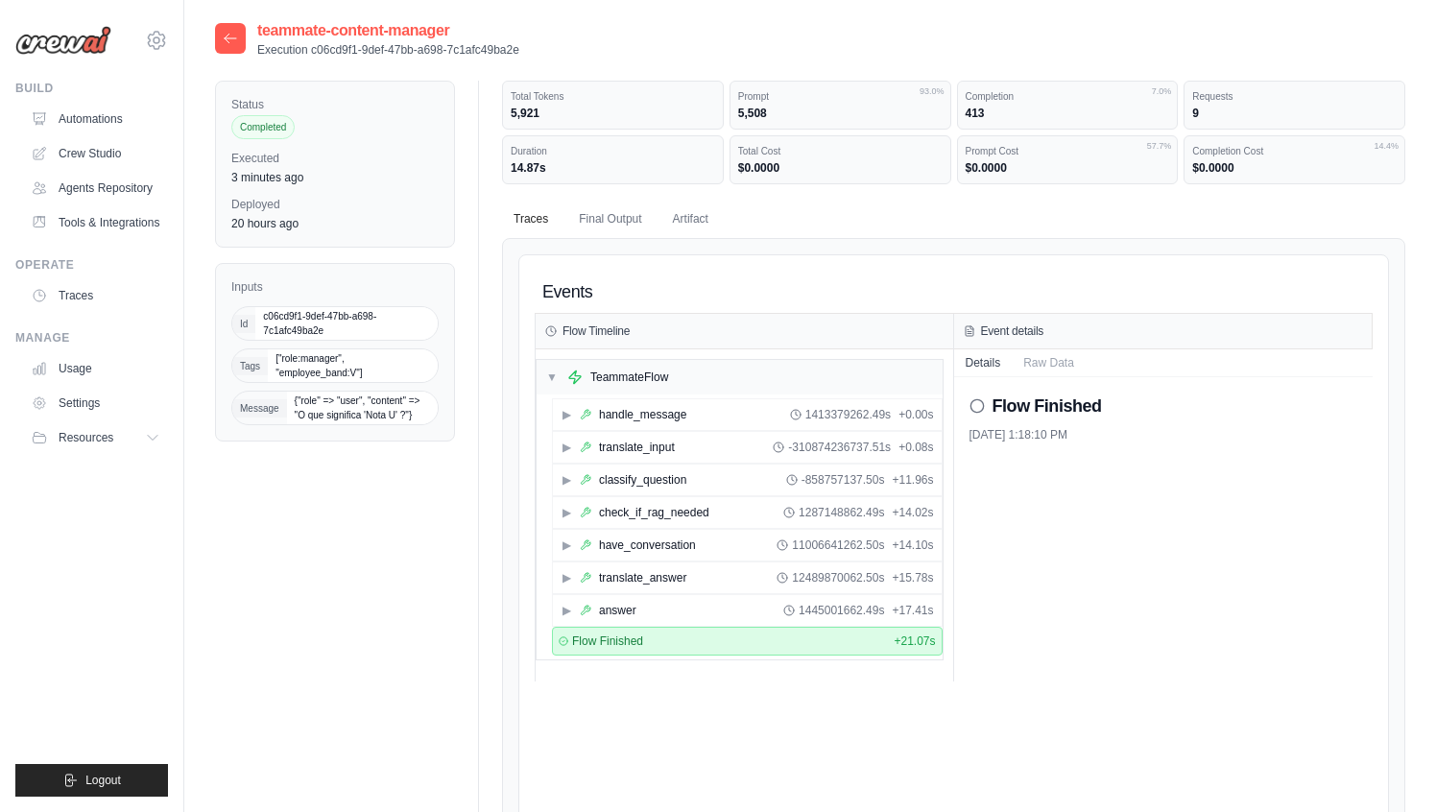
click at [228, 36] on icon at bounding box center [230, 38] width 15 height 15
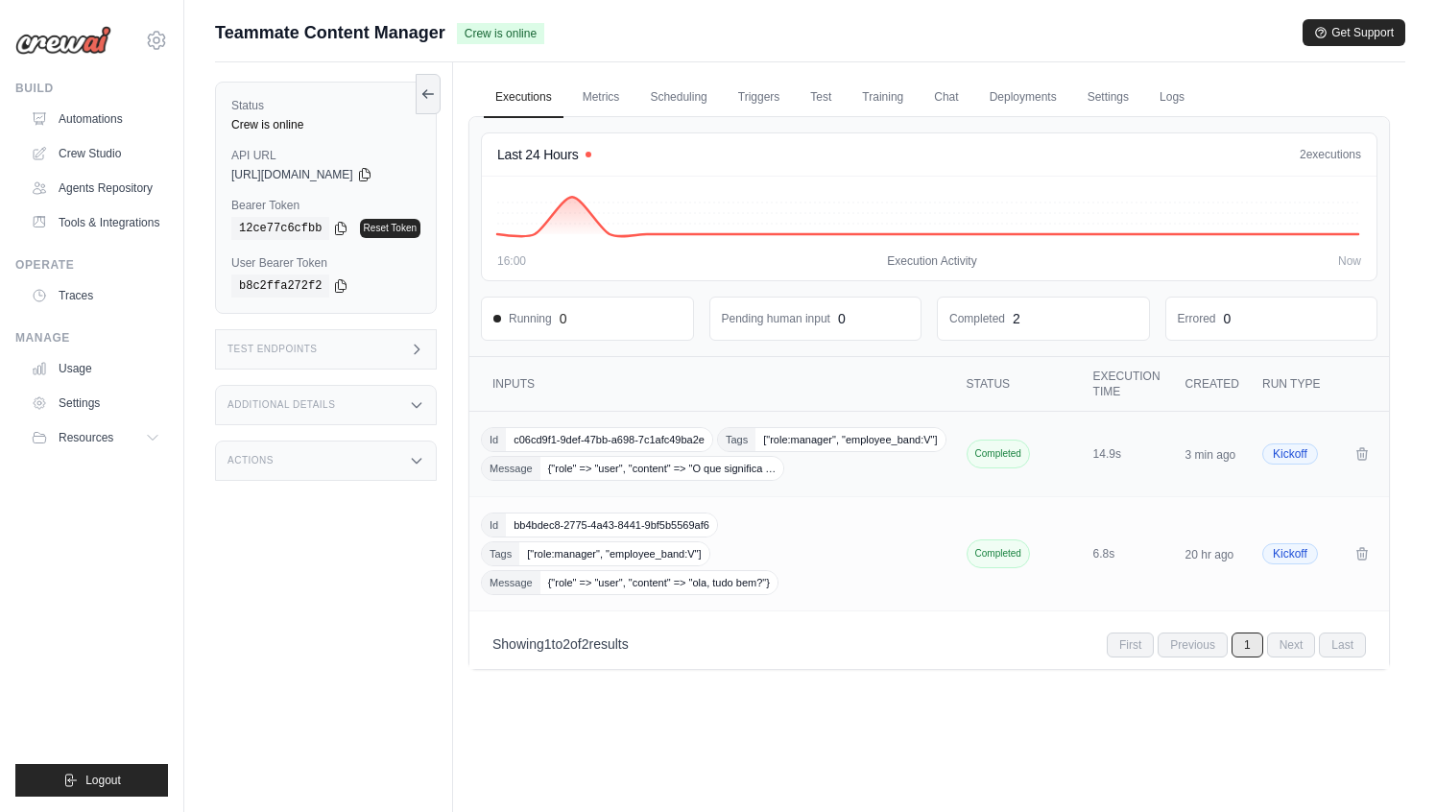
click at [735, 480] on span "{"role" => "user", "content" => "O que significa …" at bounding box center [662, 468] width 244 height 23
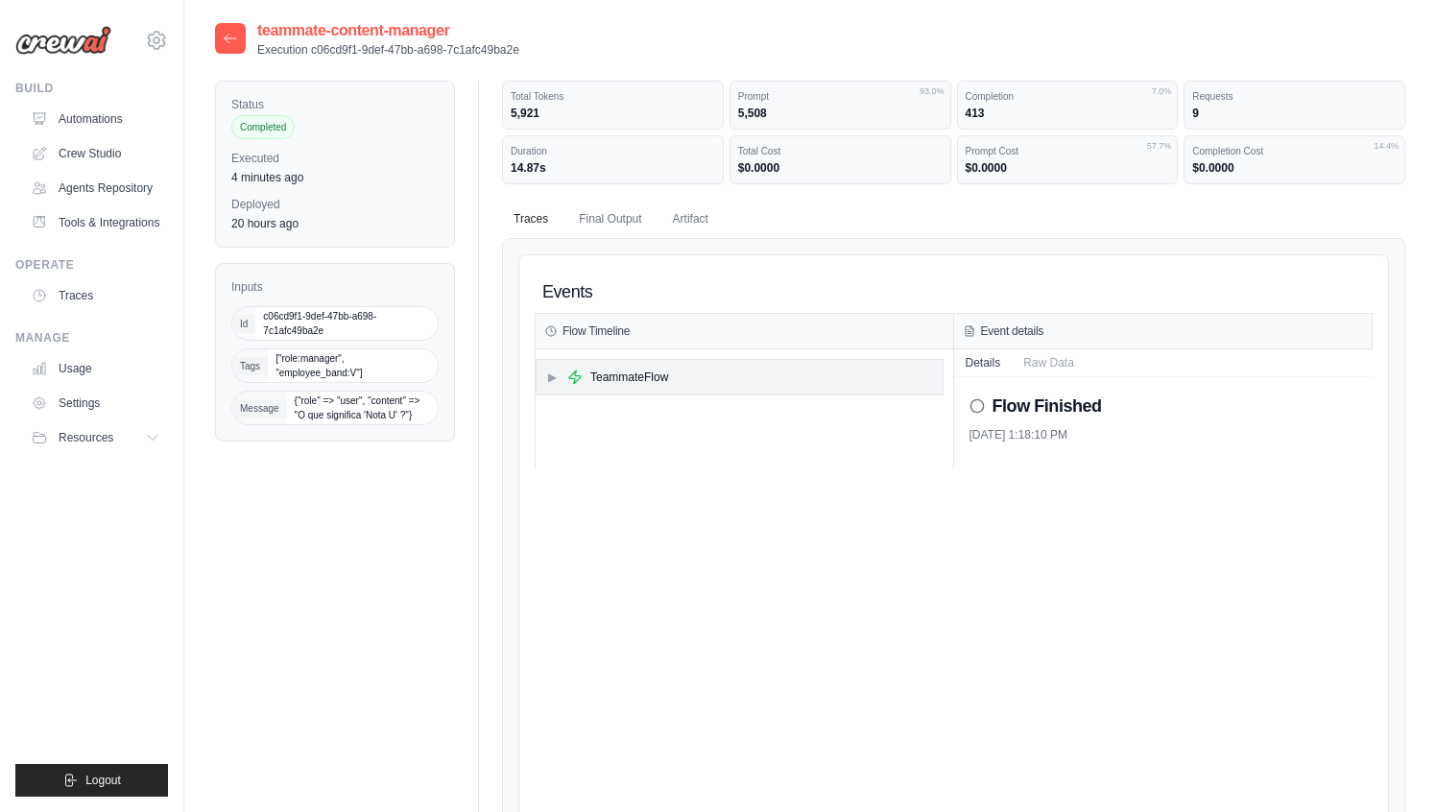
click at [584, 382] on div "TeammateFlow" at bounding box center [617, 376] width 101 height 15
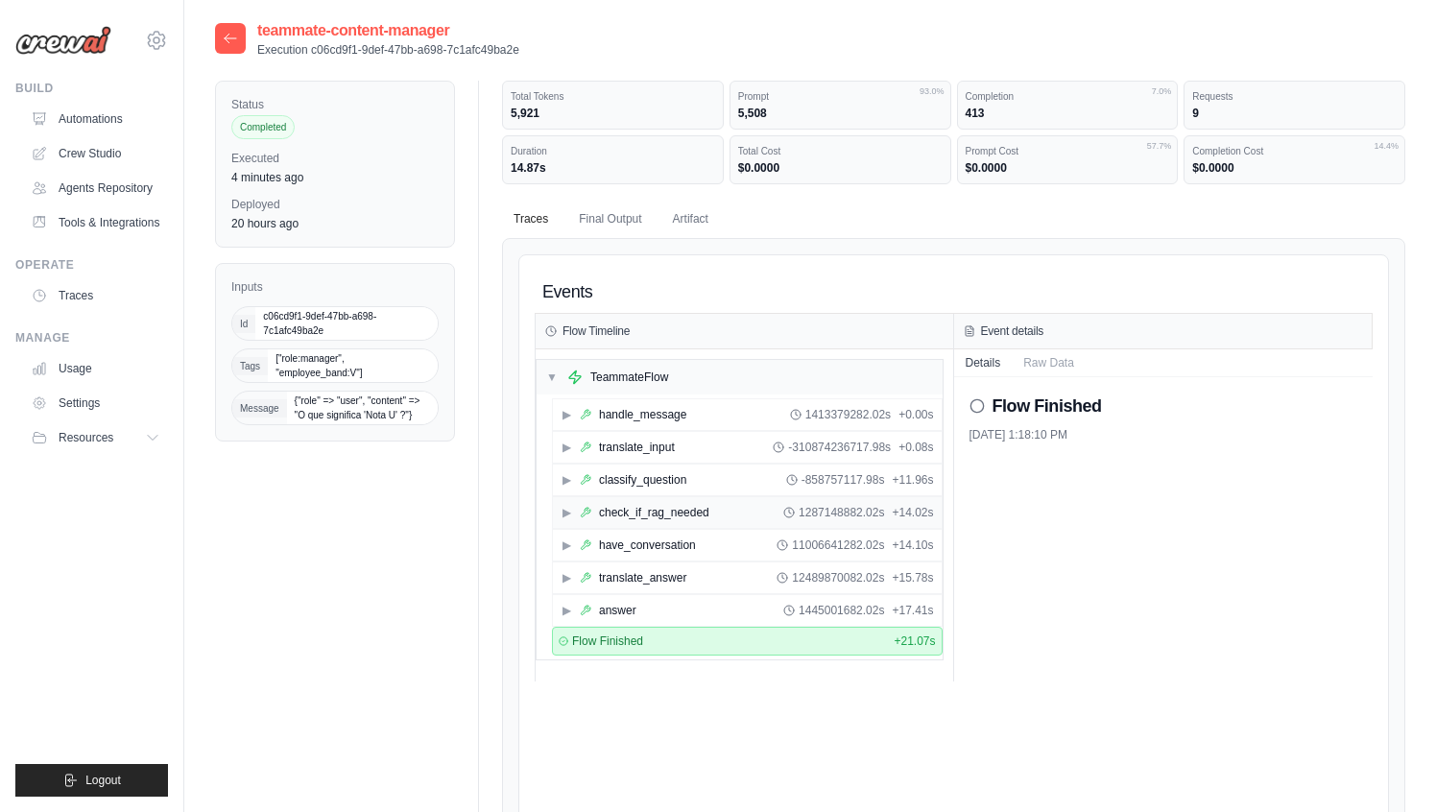
click at [567, 514] on span "▶" at bounding box center [566, 512] width 12 height 15
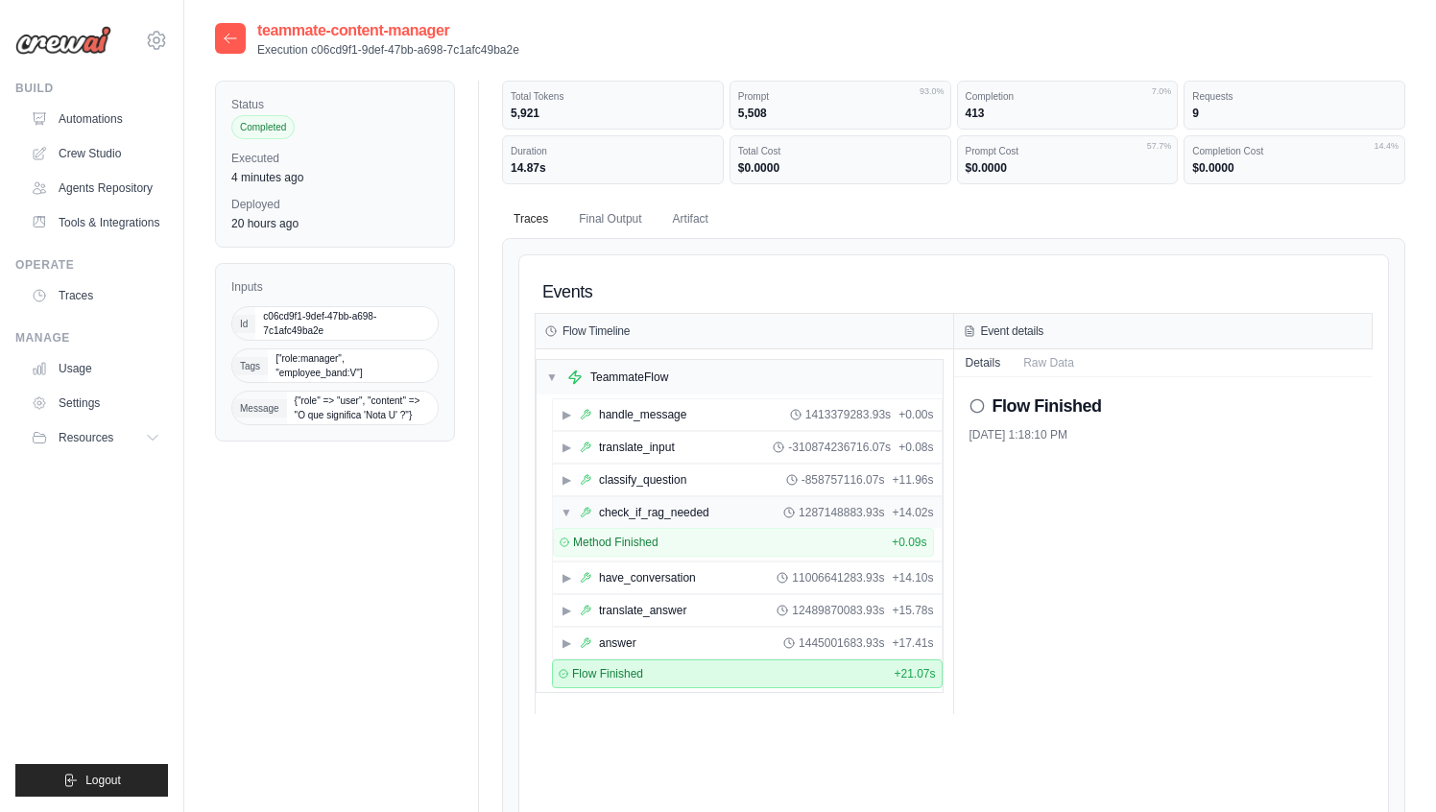
click at [639, 514] on div "check_if_rag_needed" at bounding box center [654, 512] width 110 height 15
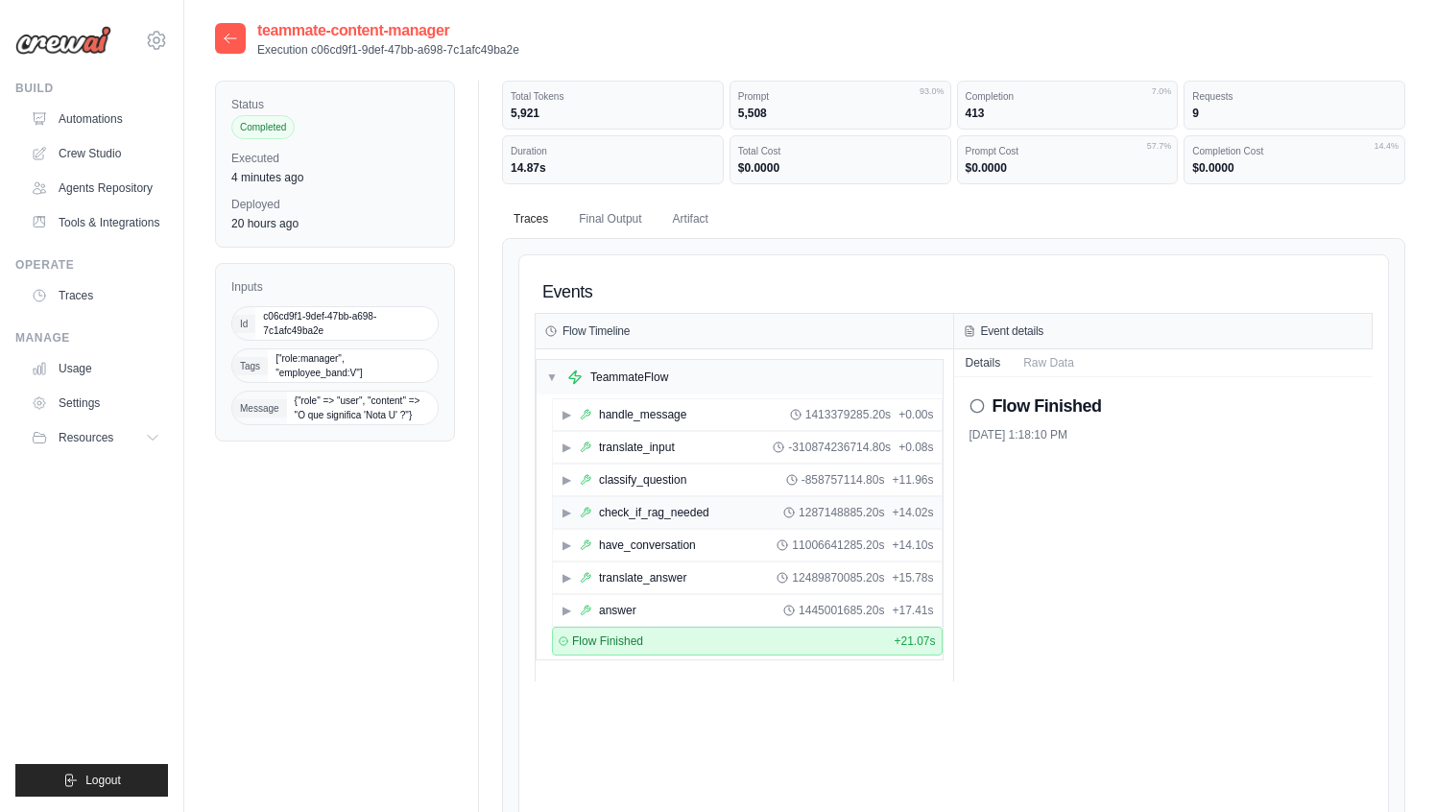
click at [639, 514] on div "check_if_rag_needed" at bounding box center [654, 512] width 110 height 15
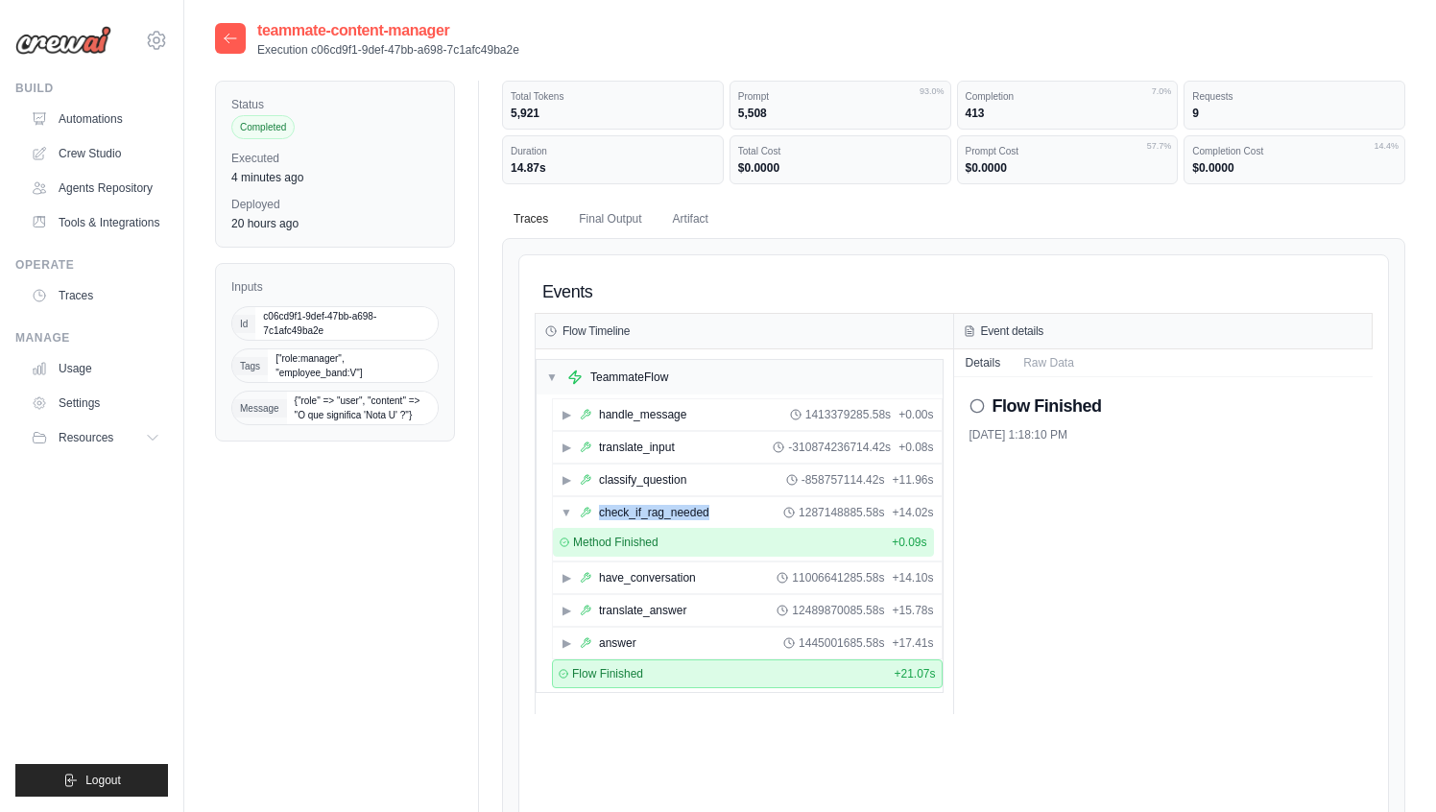
click at [776, 539] on div "Method Finished + 0.09s" at bounding box center [743, 542] width 368 height 15
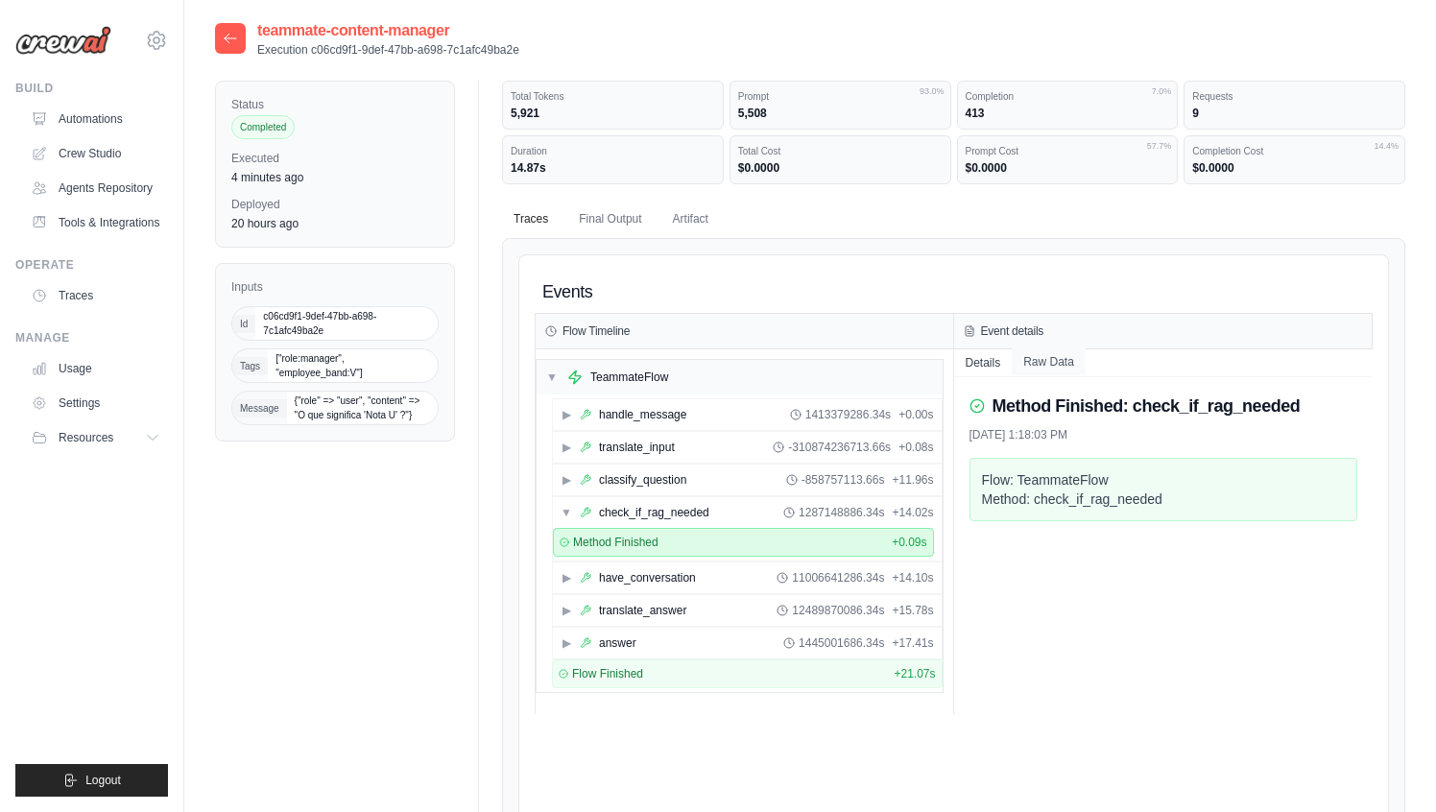
click at [1055, 362] on button "Raw Data" at bounding box center [1048, 361] width 74 height 27
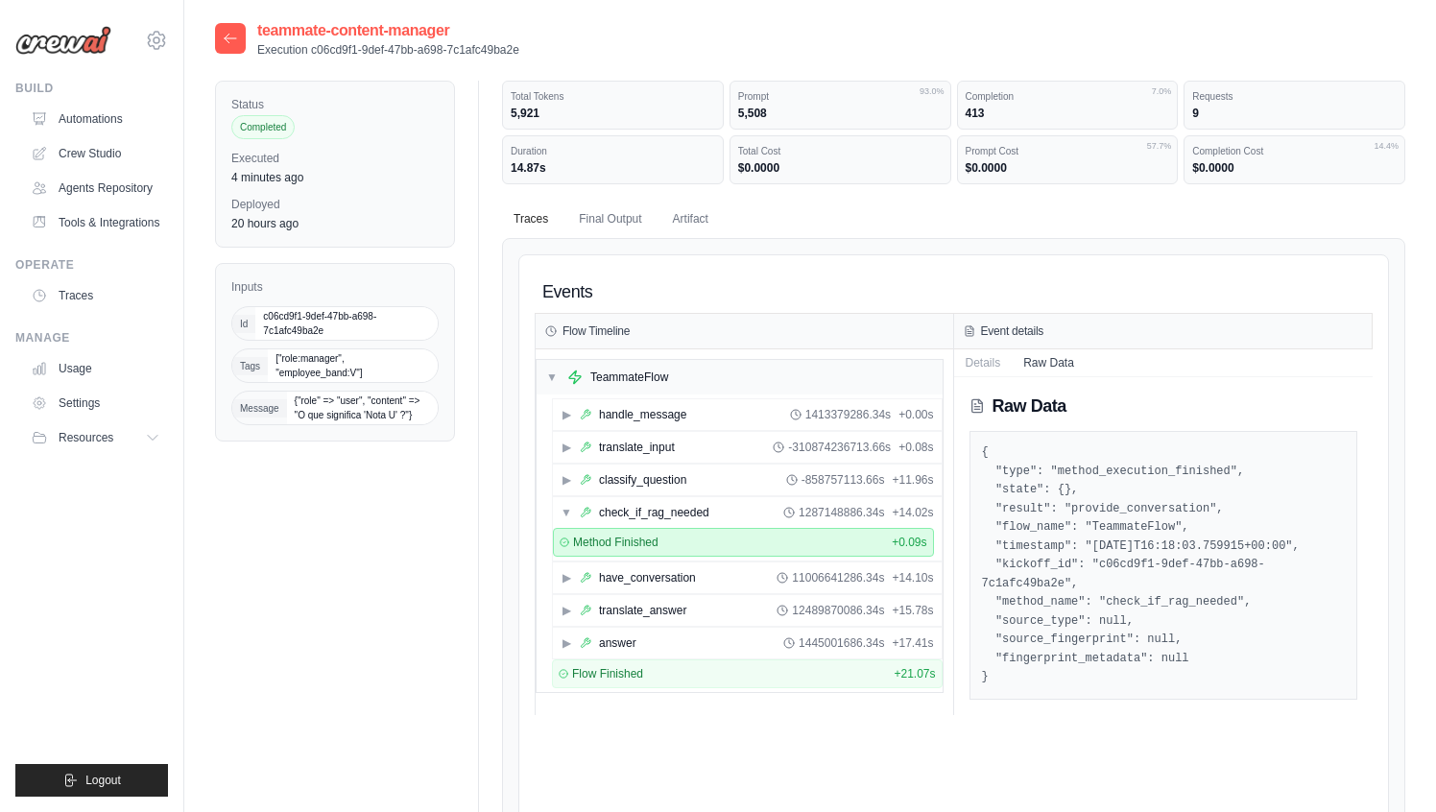
click at [1149, 508] on pre "{ "type": "method_execution_finished", "state": {}, "result": "provide_conversa…" at bounding box center [1164, 565] width 364 height 244
click at [1128, 597] on pre "{ "type": "method_execution_finished", "state": {}, "result": "provide_conversa…" at bounding box center [1164, 565] width 364 height 244
click at [656, 570] on div "have_conversation" at bounding box center [647, 577] width 97 height 15
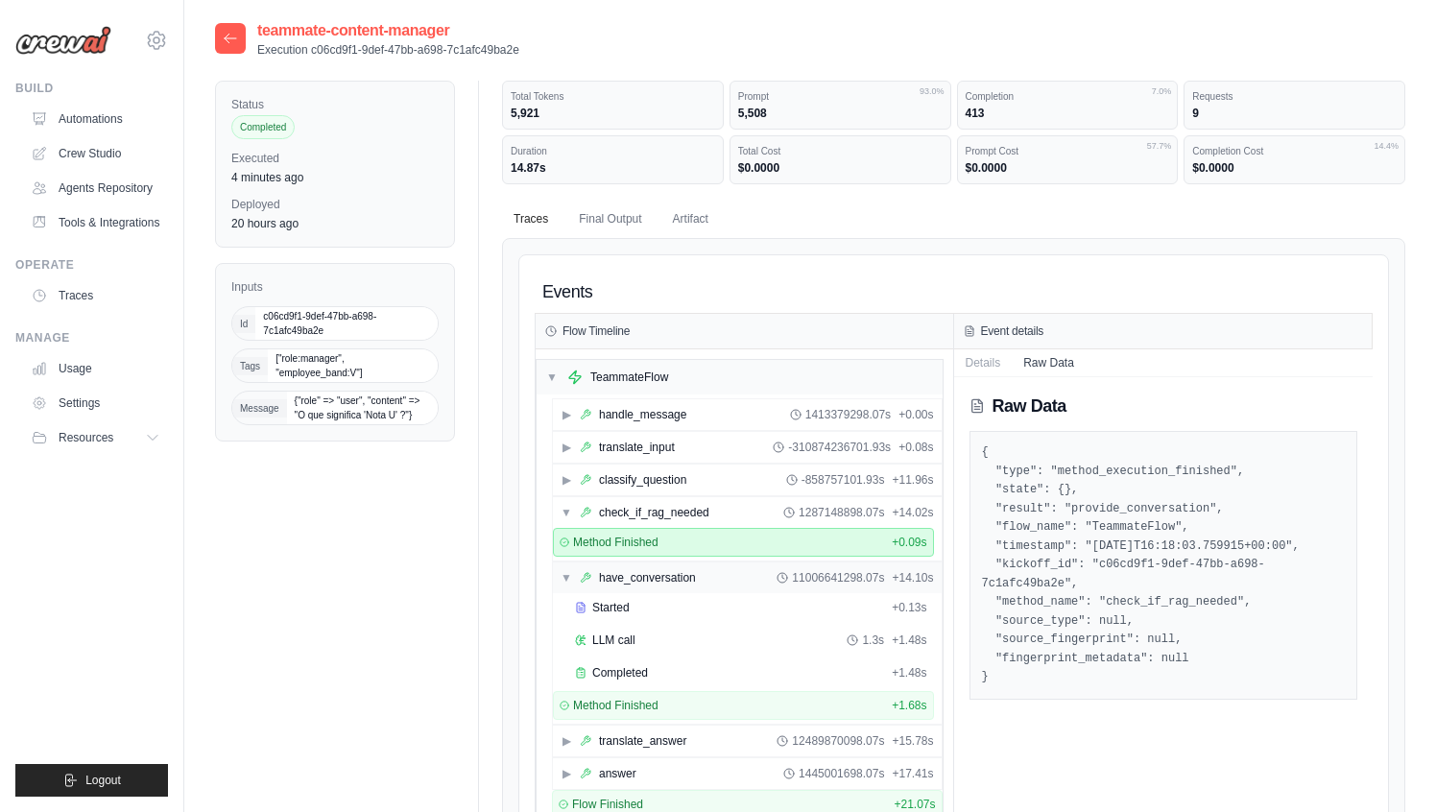
click at [633, 583] on div "have_conversation" at bounding box center [647, 577] width 97 height 15
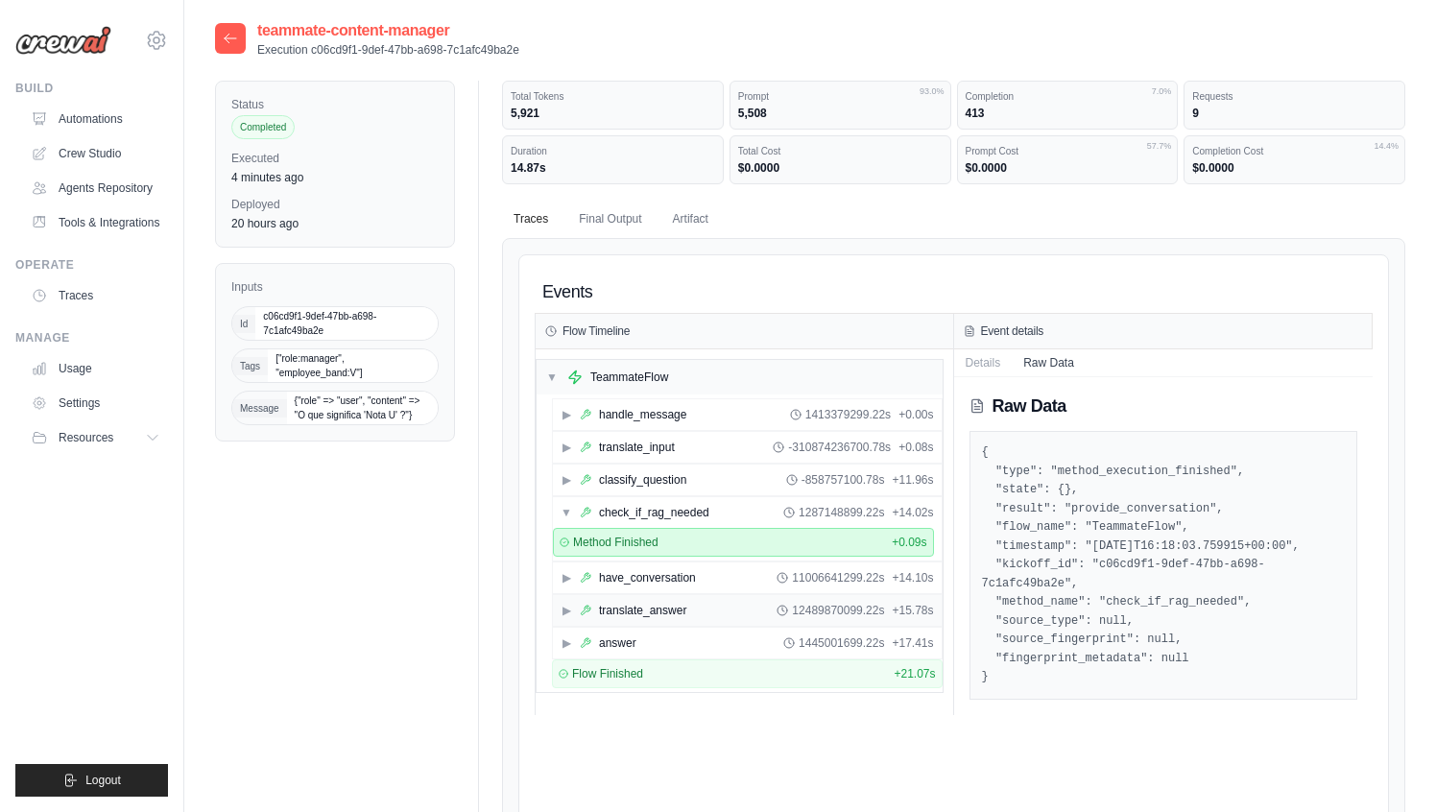
click at [631, 607] on div "translate_answer" at bounding box center [642, 610] width 87 height 15
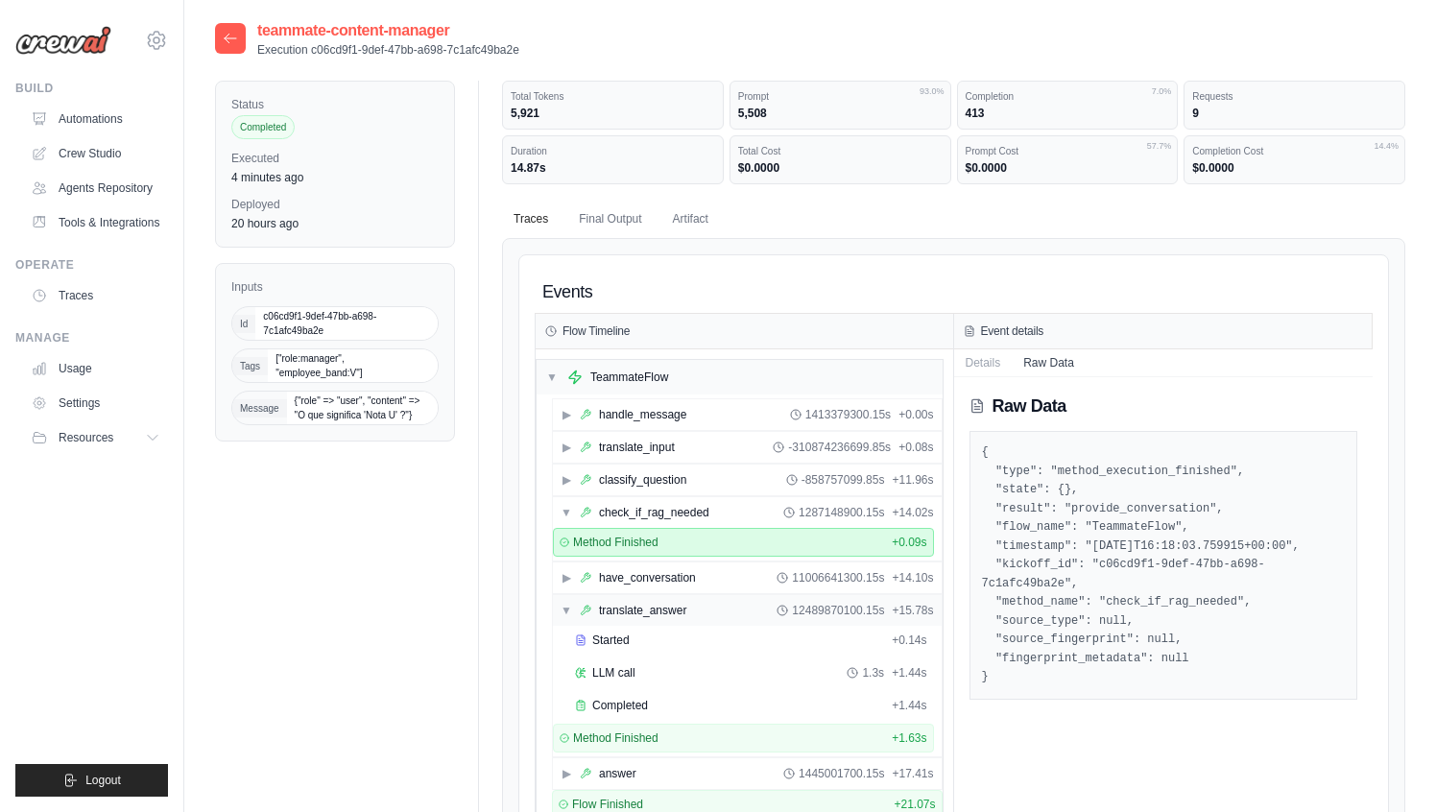
click at [631, 607] on div "translate_answer" at bounding box center [642, 610] width 87 height 15
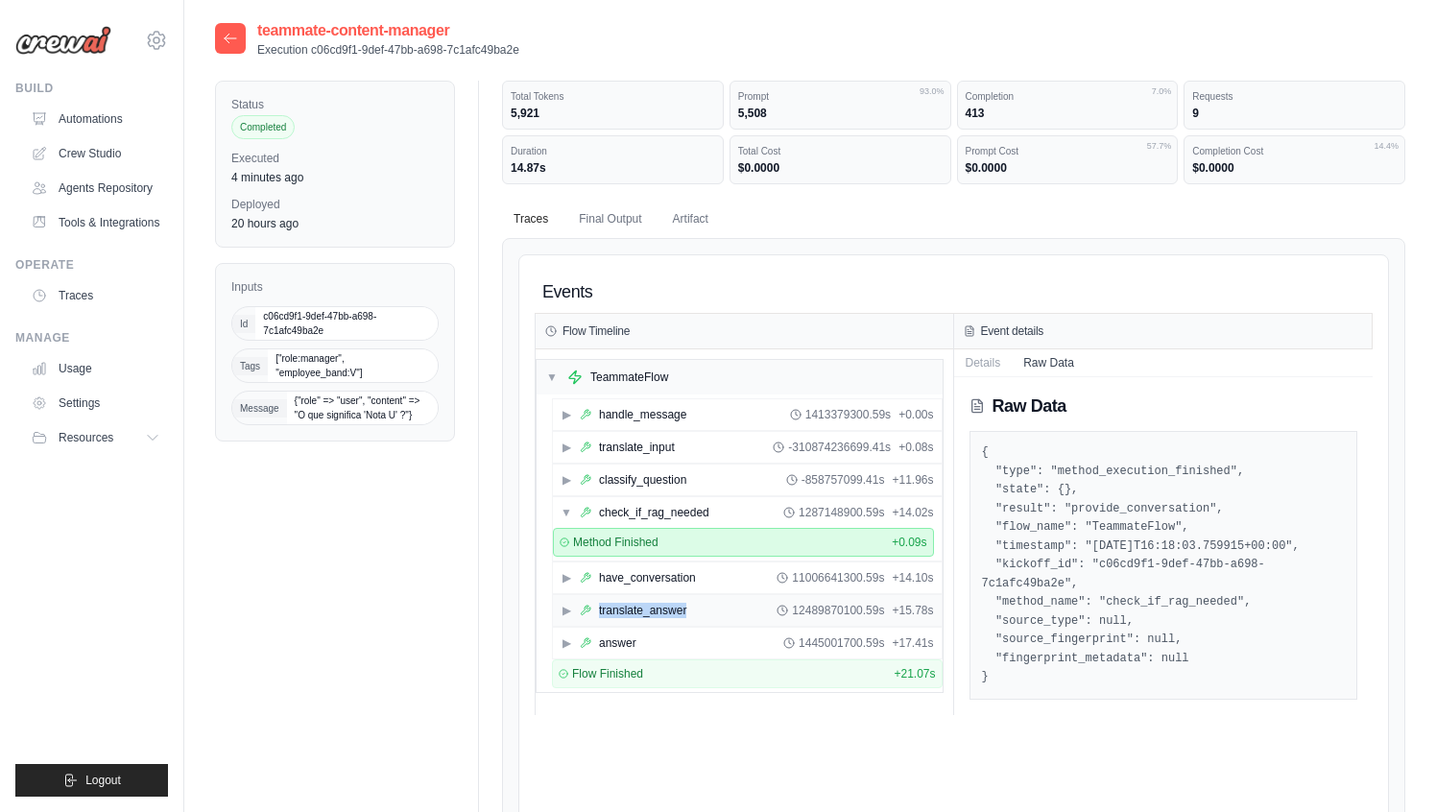
scroll to position [64, 0]
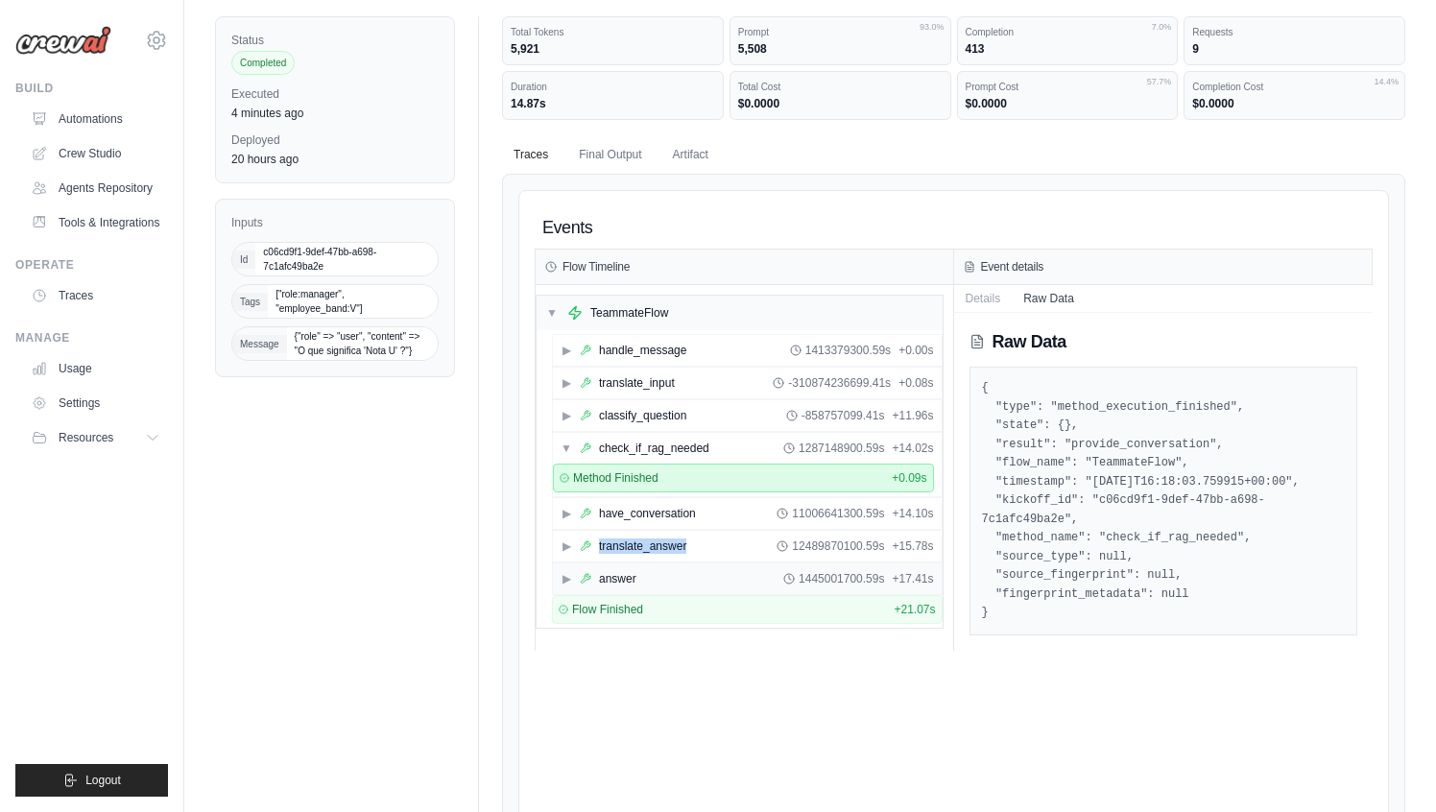
click at [622, 579] on div "answer" at bounding box center [617, 578] width 37 height 15
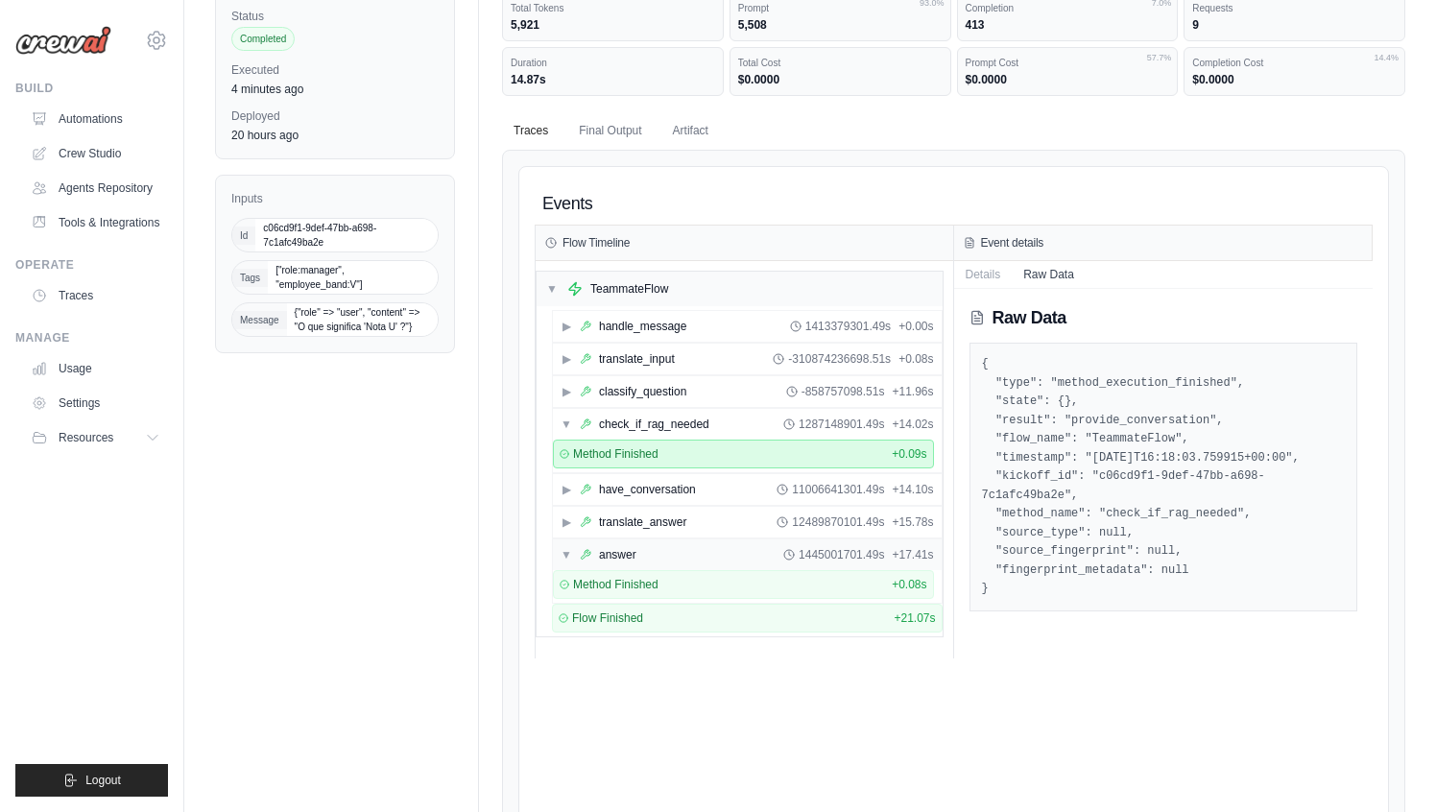
scroll to position [95, 0]
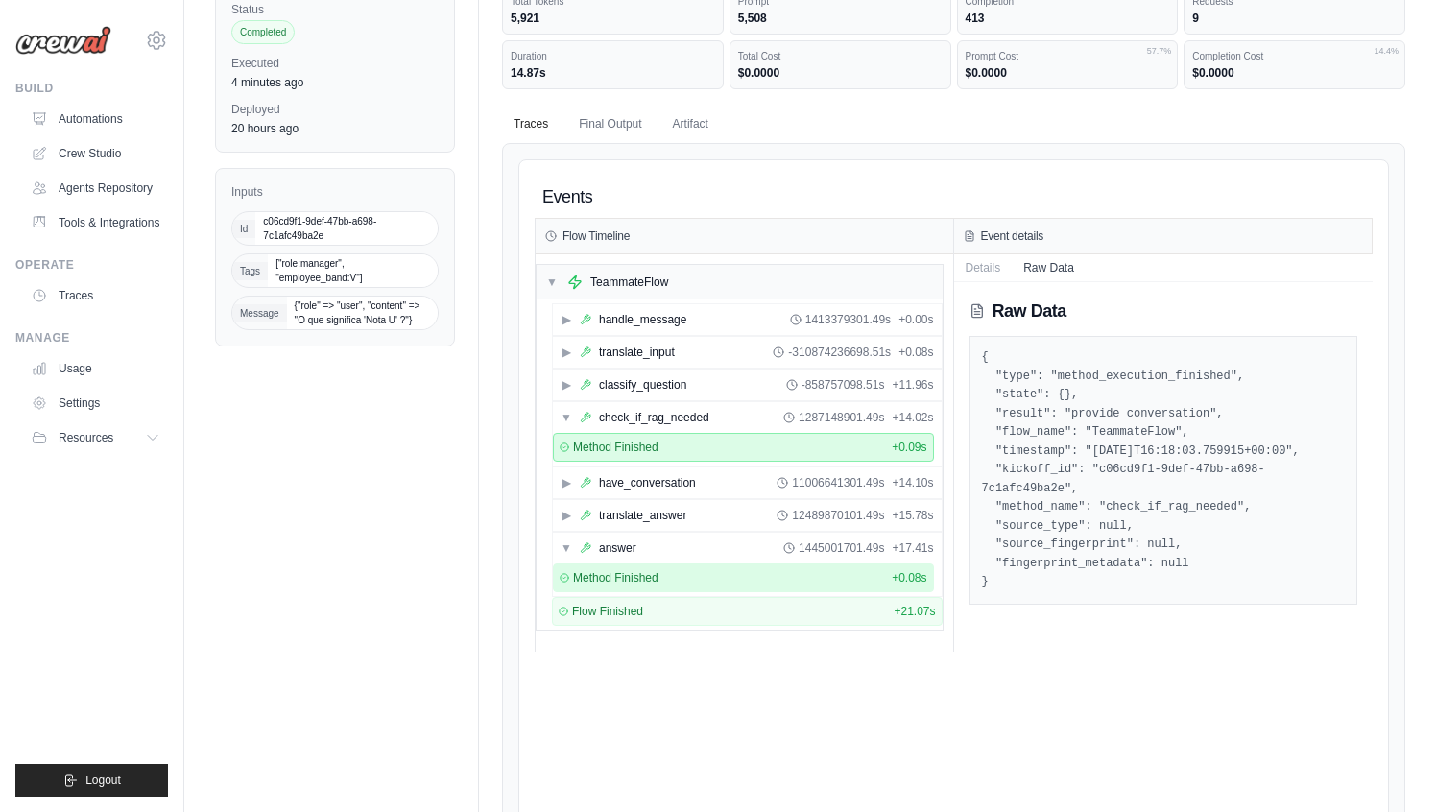
click at [614, 580] on span "Method Finished" at bounding box center [615, 577] width 85 height 15
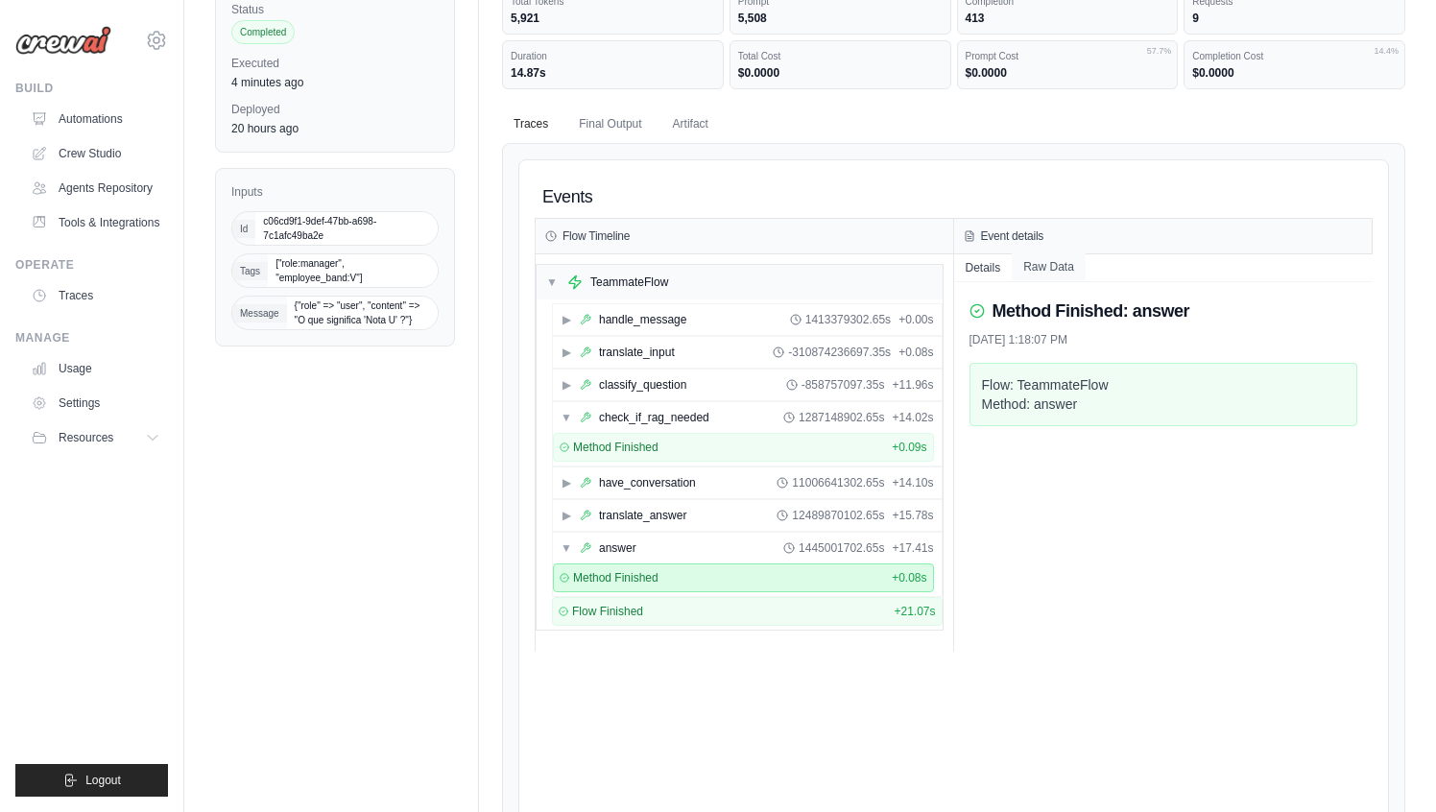
click at [1076, 277] on button "Raw Data" at bounding box center [1048, 266] width 74 height 27
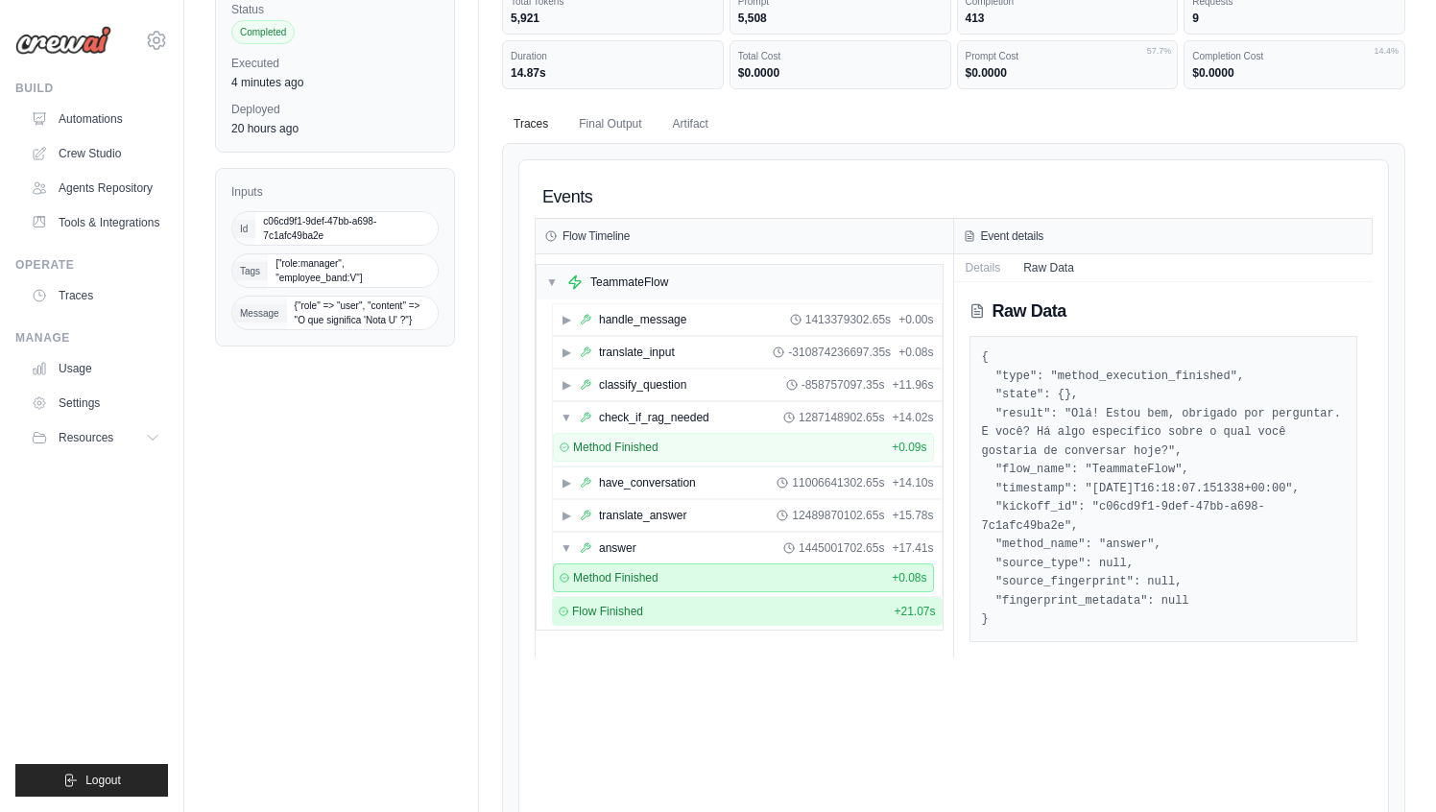
click at [611, 608] on span "Flow Finished" at bounding box center [607, 611] width 71 height 15
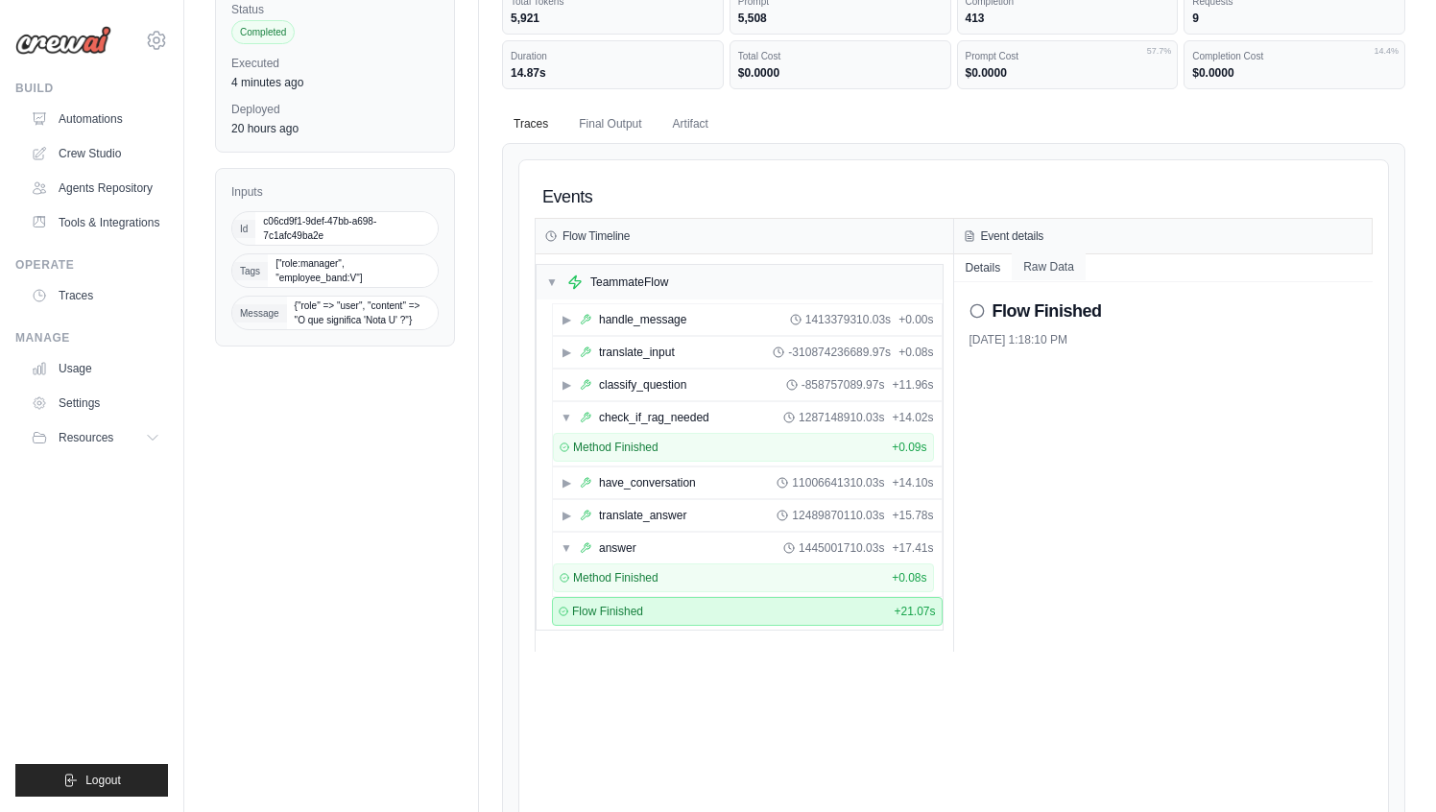
click at [1052, 268] on button "Raw Data" at bounding box center [1048, 266] width 74 height 27
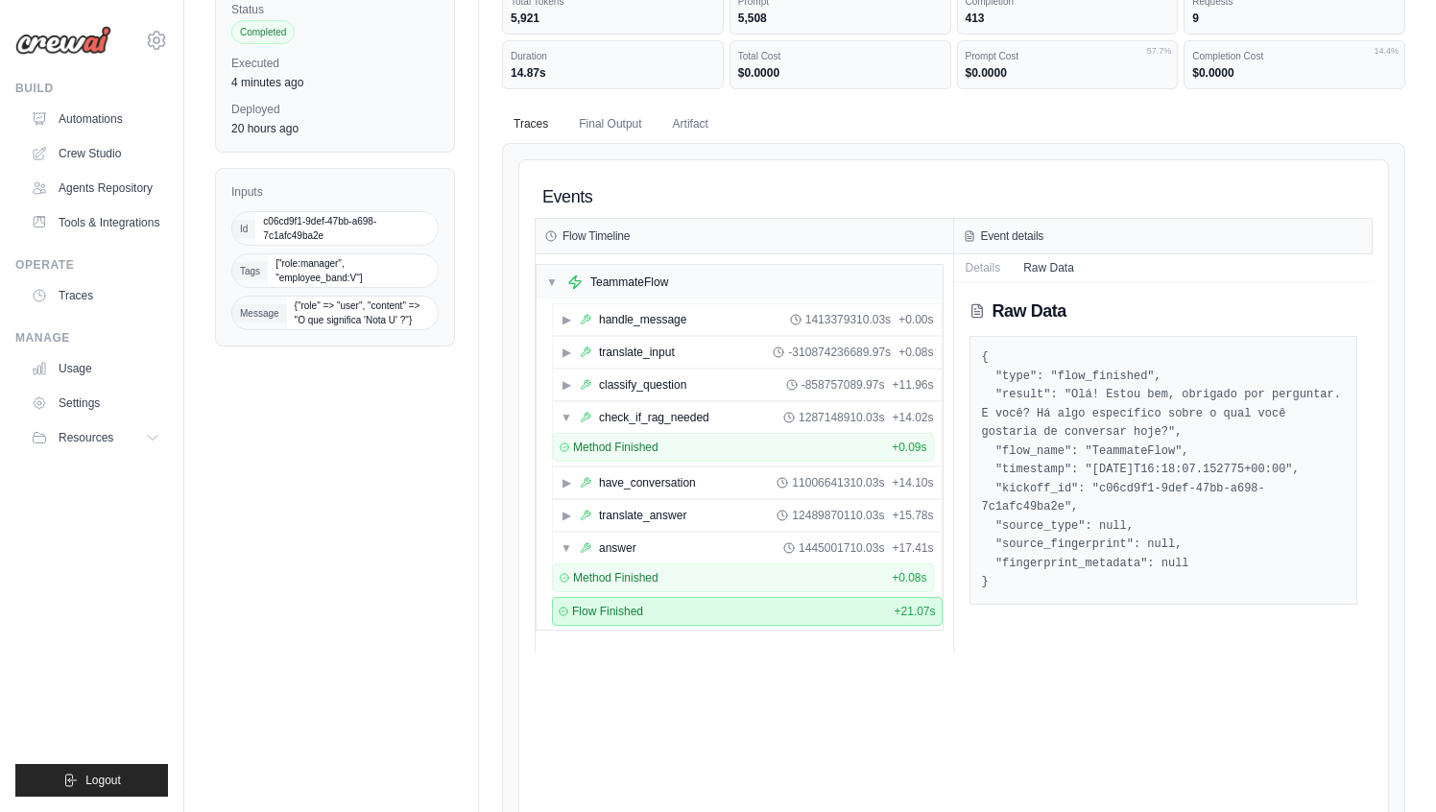
click at [1127, 450] on pre "{ "type": "flow_finished", "result": "Olá! Estou bem, obrigado por perguntar. E…" at bounding box center [1164, 470] width 364 height 244
click at [1051, 435] on pre "{ "type": "flow_finished", "result": "Olá! Estou bem, obrigado por perguntar. E…" at bounding box center [1164, 470] width 364 height 244
click at [1087, 433] on pre "{ "type": "flow_finished", "result": "Olá! Estou bem, obrigado por perguntar. E…" at bounding box center [1164, 470] width 364 height 244
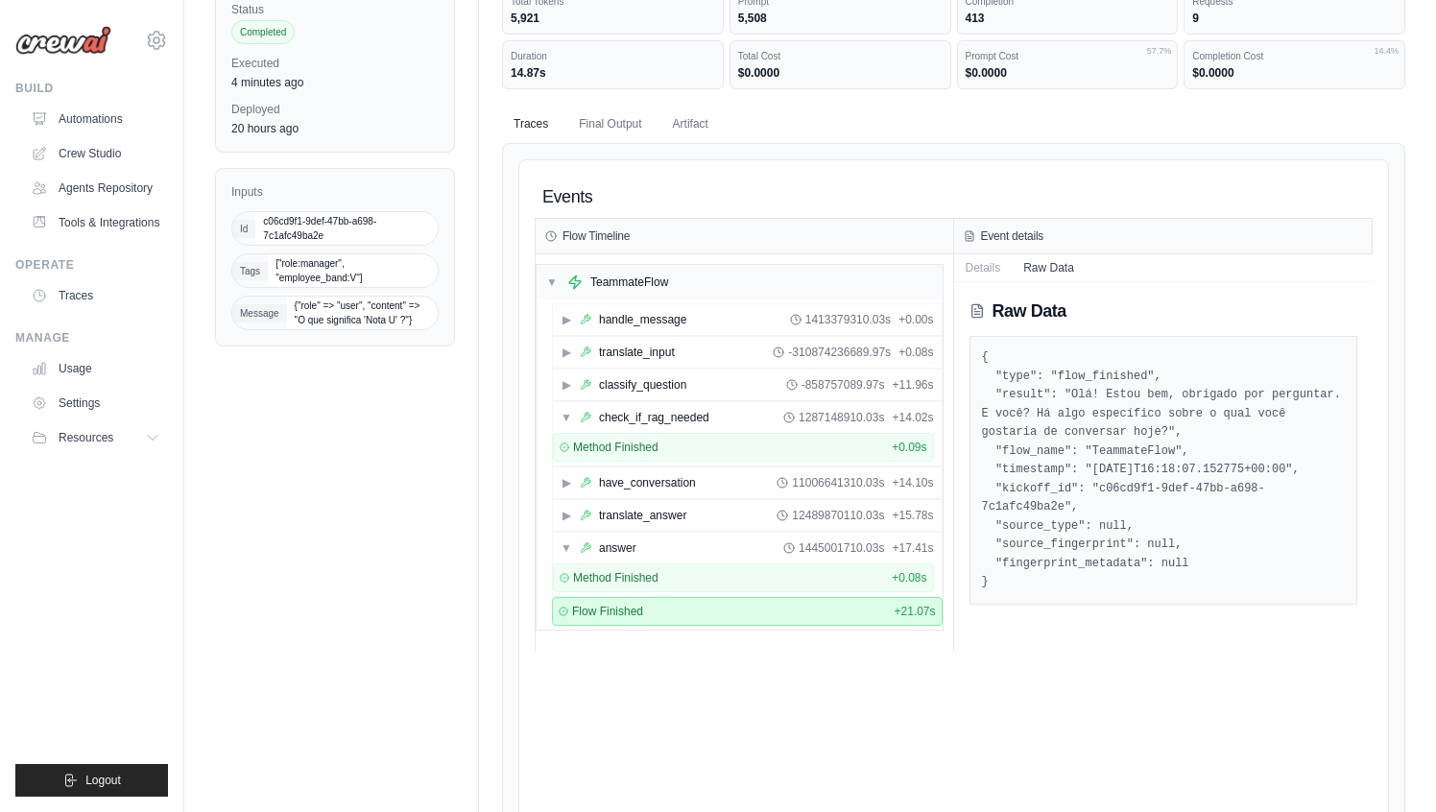
click at [461, 334] on div "Status Completed Executed 4 minutes ago Deployed 20 hours ago Inputs Id c06cd9f…" at bounding box center [810, 515] width 1190 height 1059
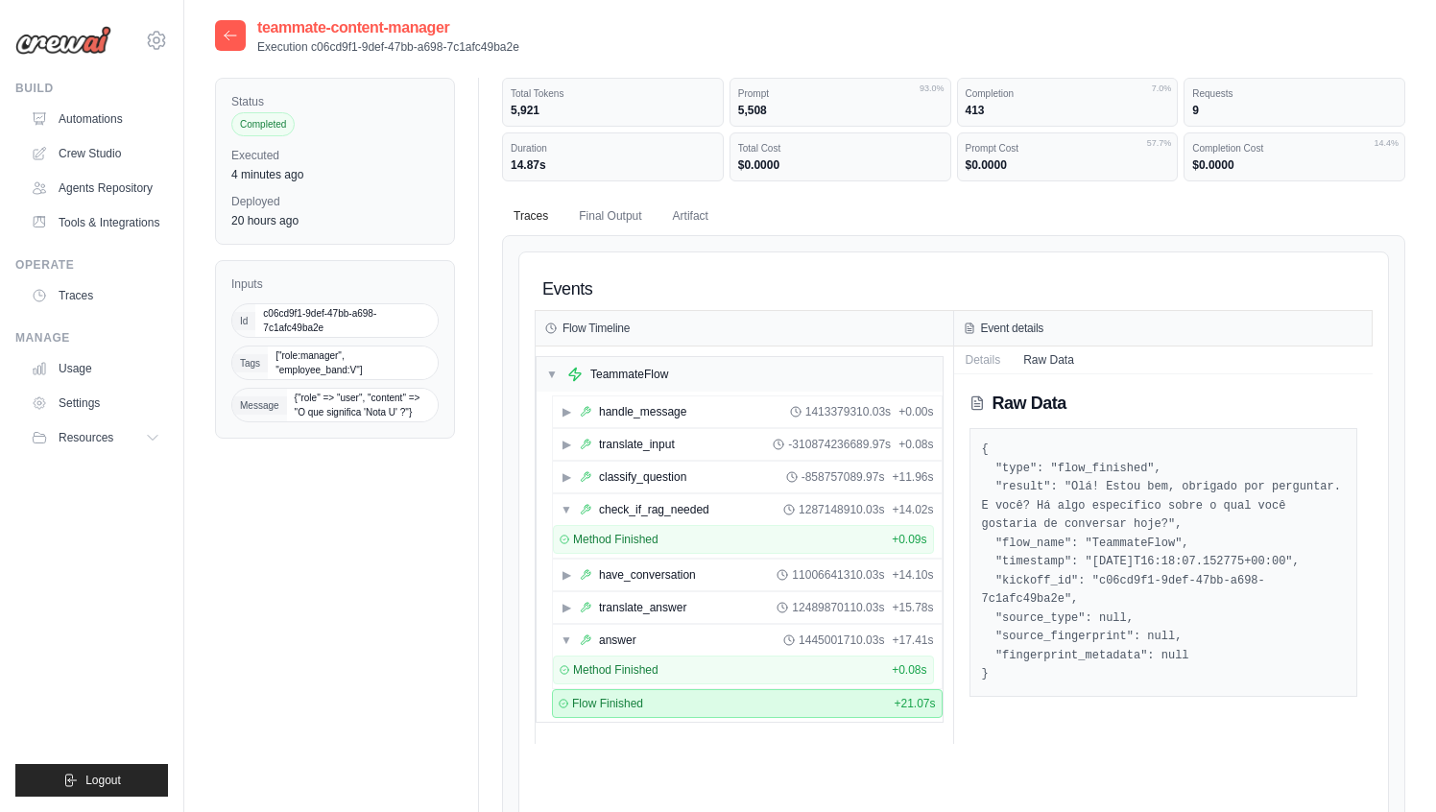
scroll to position [0, 0]
click at [534, 229] on button "Traces" at bounding box center [531, 219] width 58 height 40
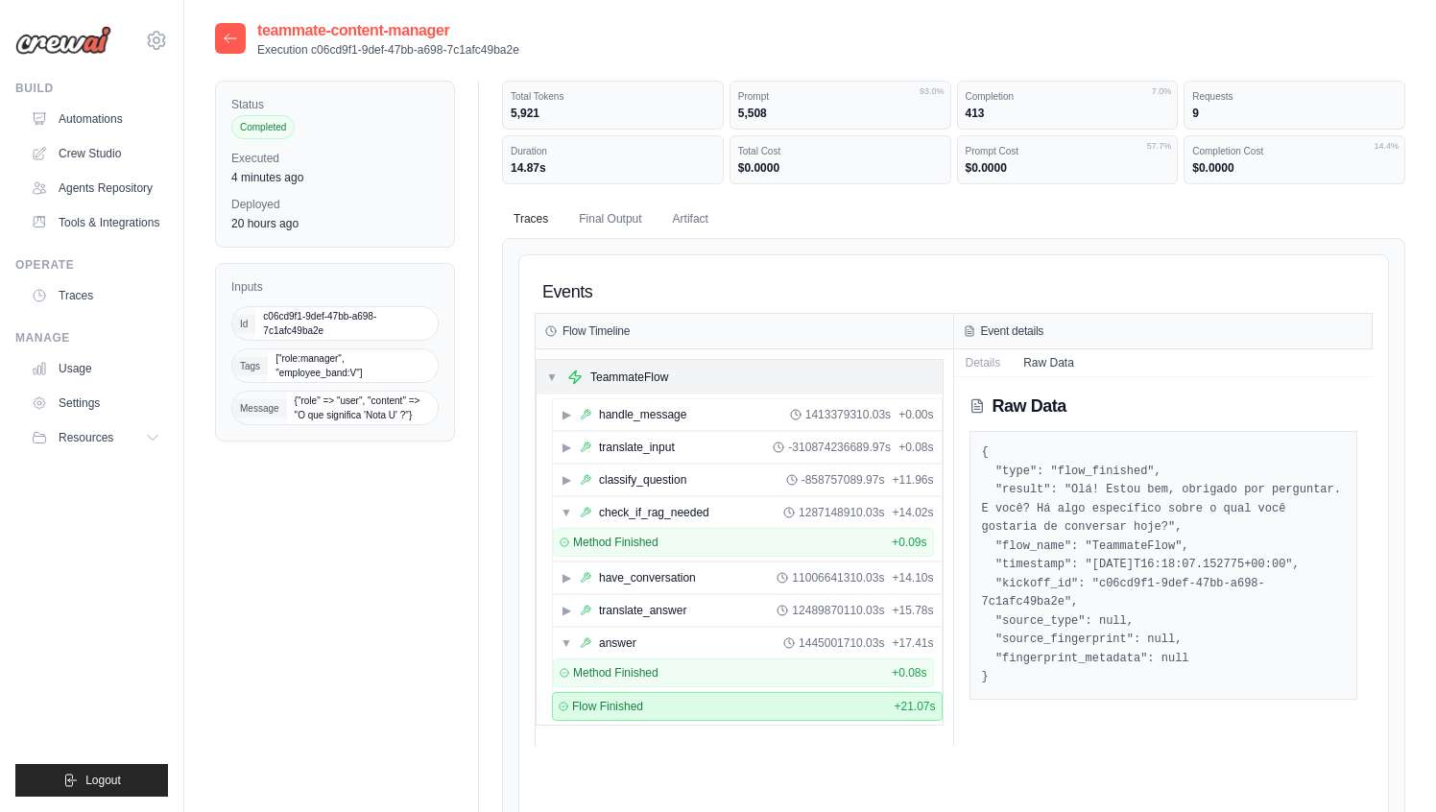
click at [546, 370] on span "▼" at bounding box center [552, 376] width 12 height 15
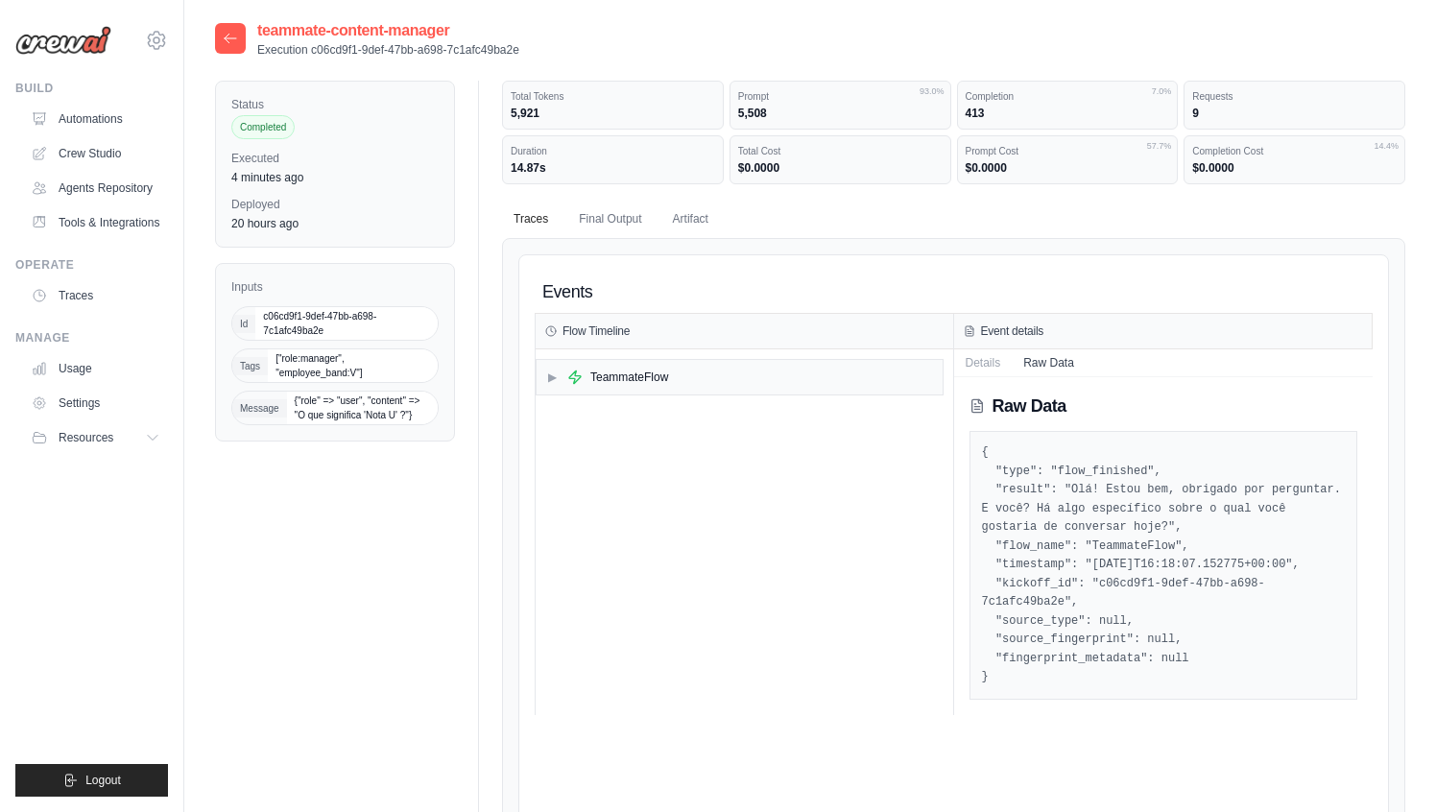
click at [603, 307] on div "Events" at bounding box center [954, 292] width 838 height 43
click at [600, 321] on div "Flow Timeline" at bounding box center [743, 332] width 417 height 36
click at [622, 205] on button "Final Output" at bounding box center [609, 219] width 85 height 40
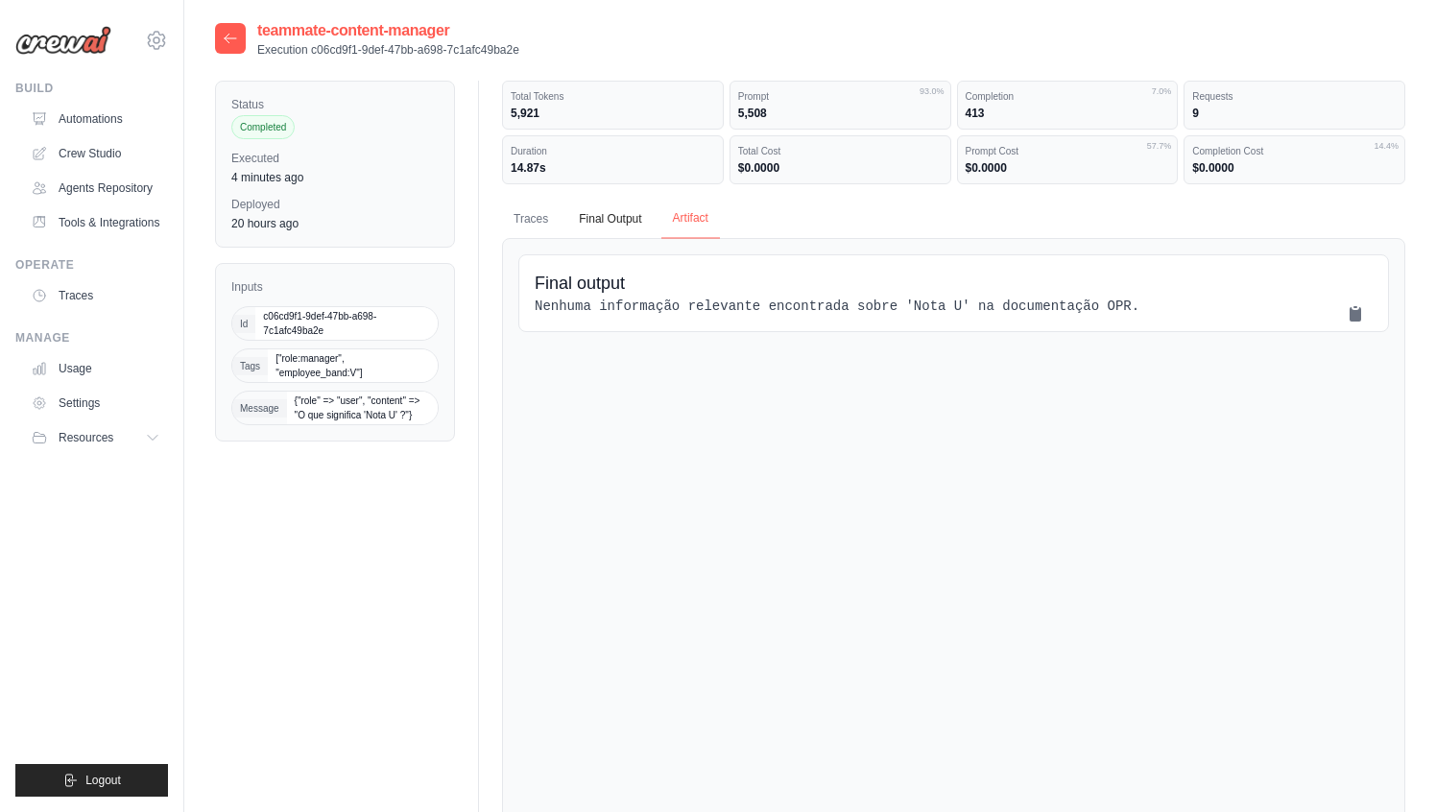
click at [704, 227] on button "Artifact" at bounding box center [690, 219] width 59 height 40
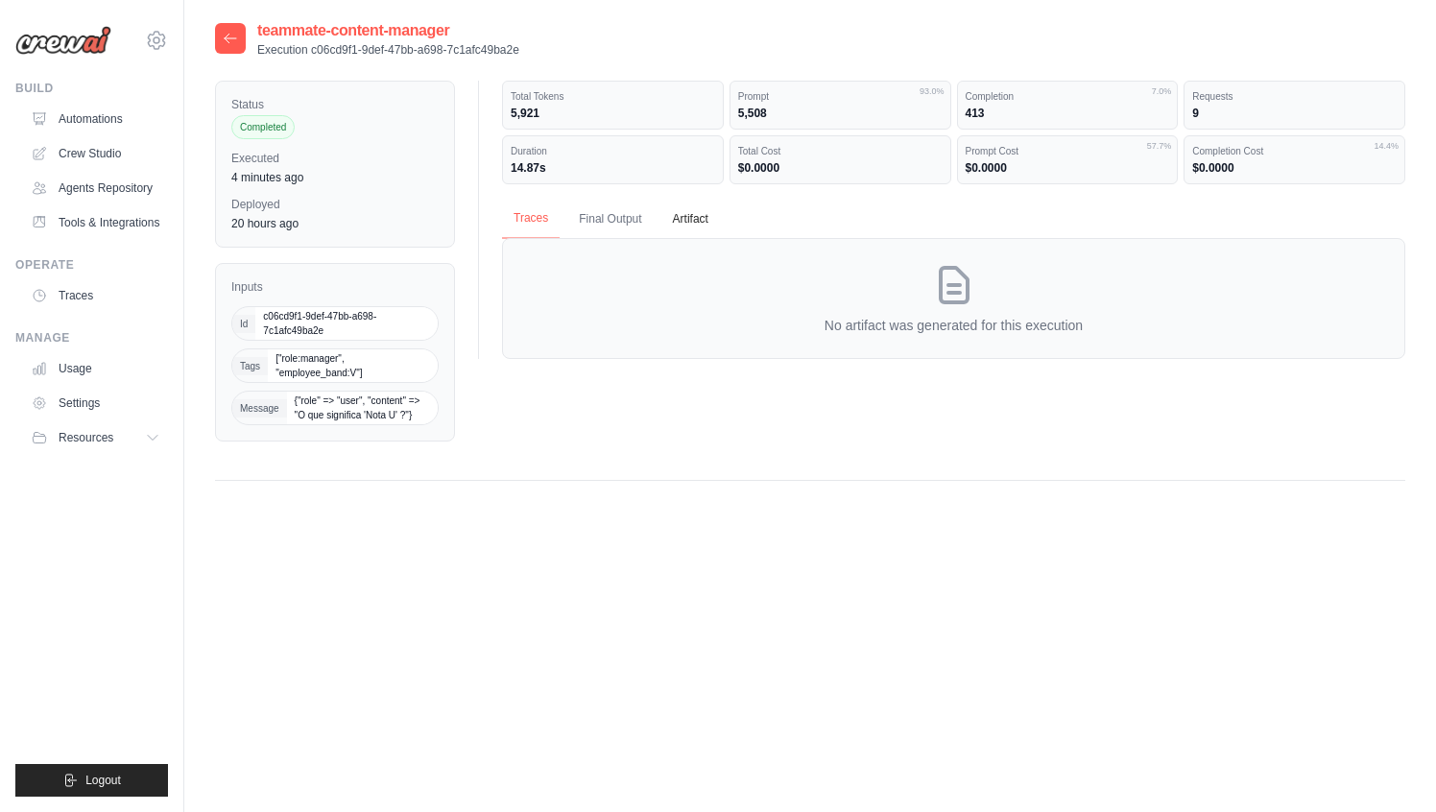
click at [546, 227] on button "Traces" at bounding box center [531, 219] width 58 height 40
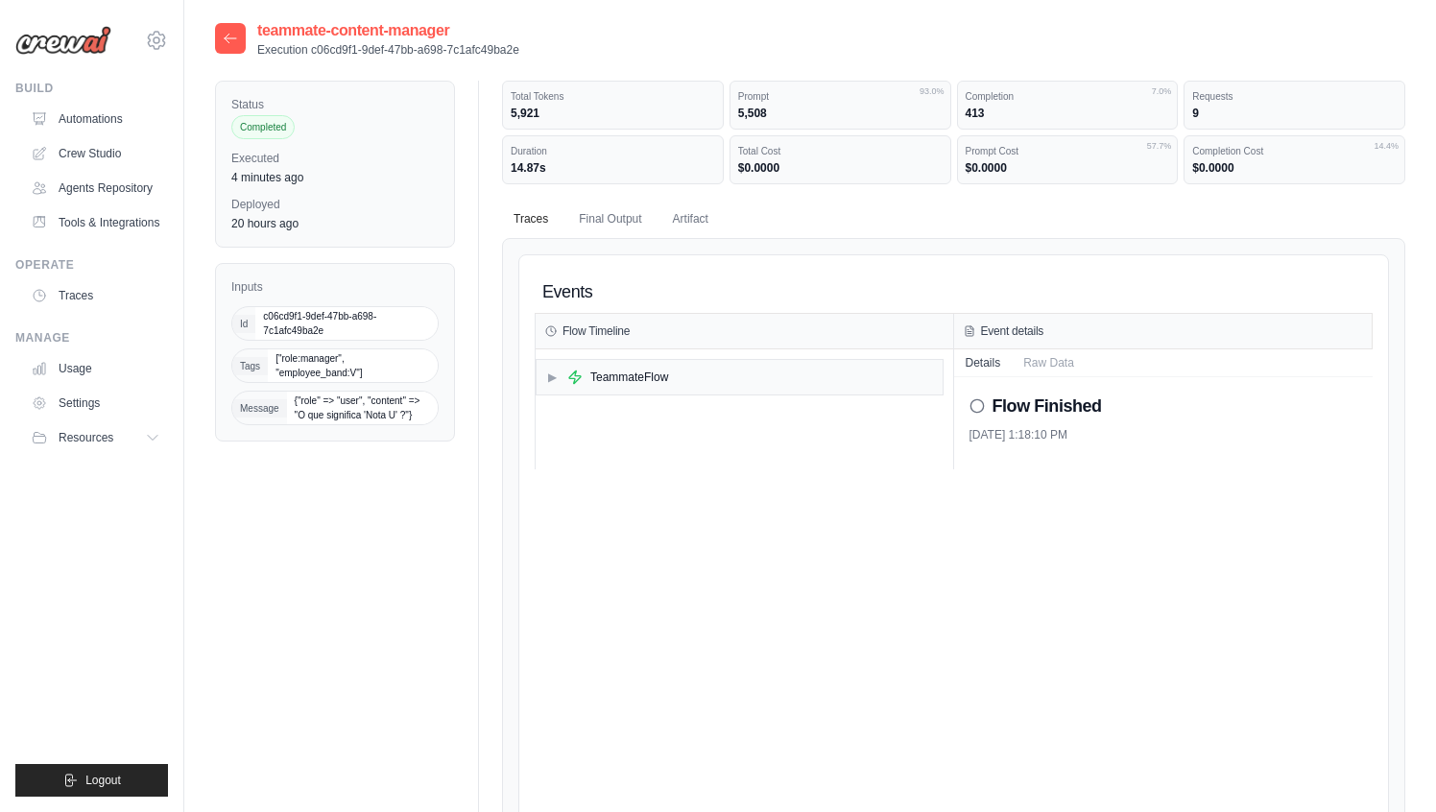
click at [229, 36] on icon at bounding box center [230, 38] width 15 height 15
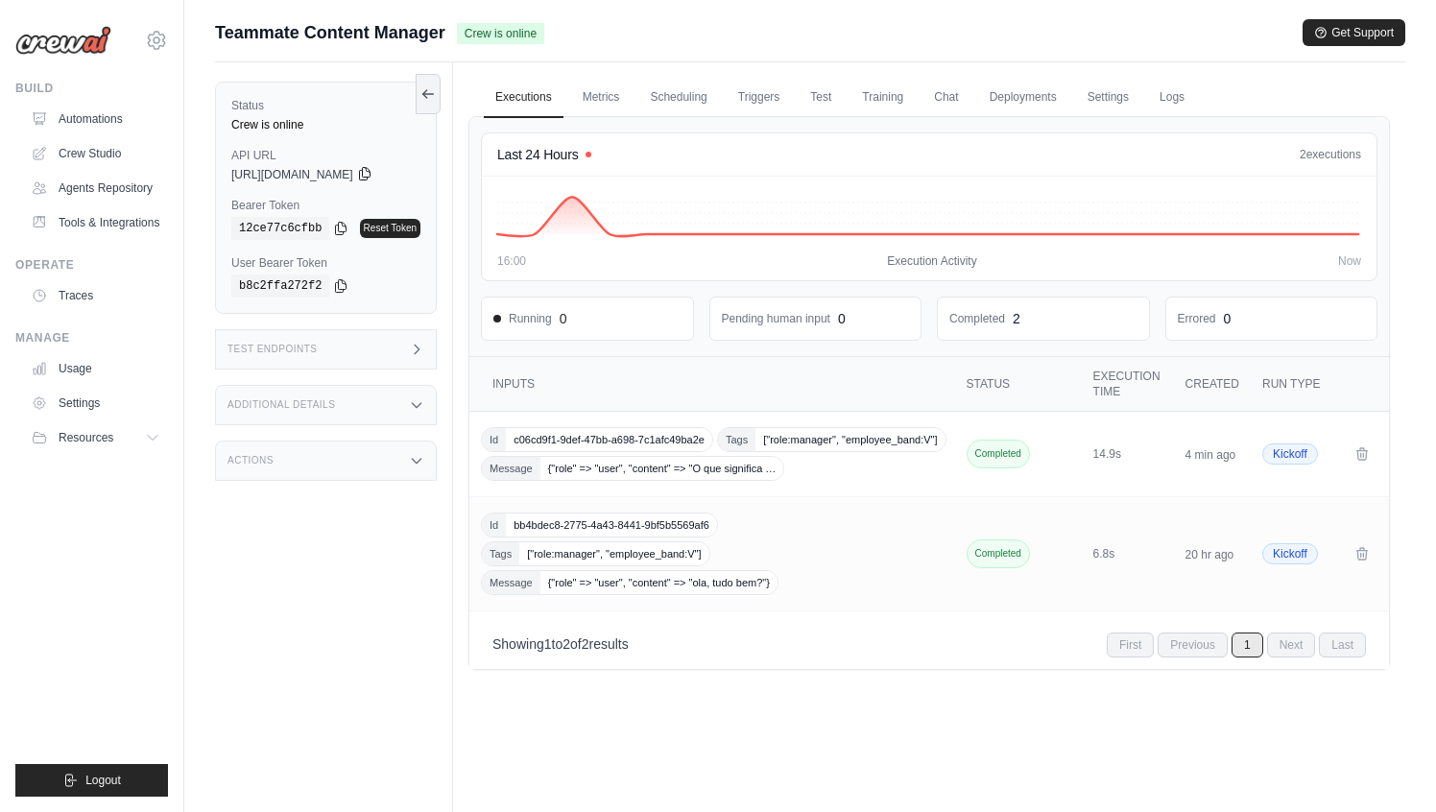
click at [372, 178] on icon at bounding box center [364, 173] width 15 height 15
click at [365, 352] on div "Test Endpoints" at bounding box center [326, 349] width 222 height 40
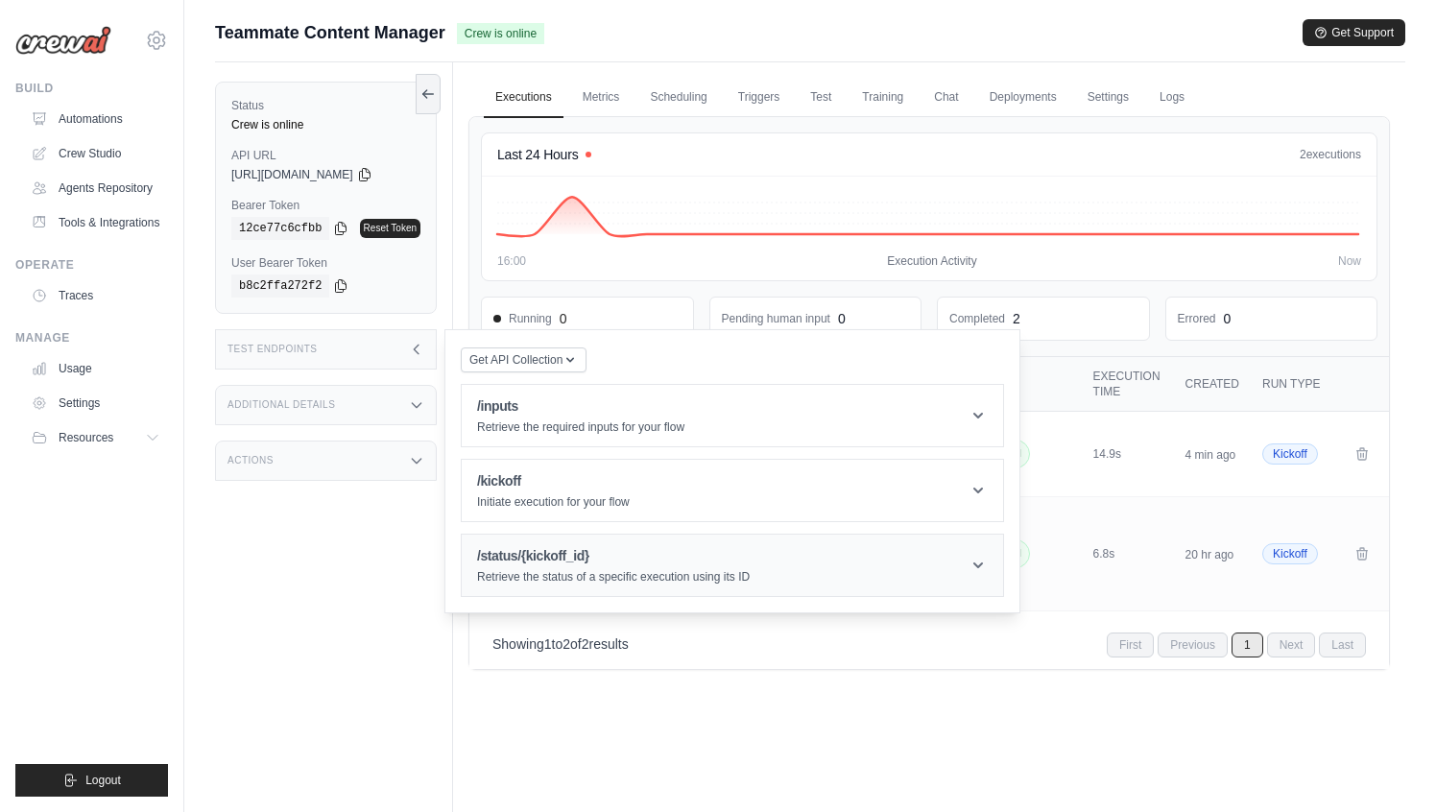
click at [587, 545] on header "/status/{kickoff_id} Retrieve the status of a specific execution using its ID" at bounding box center [732, 565] width 541 height 61
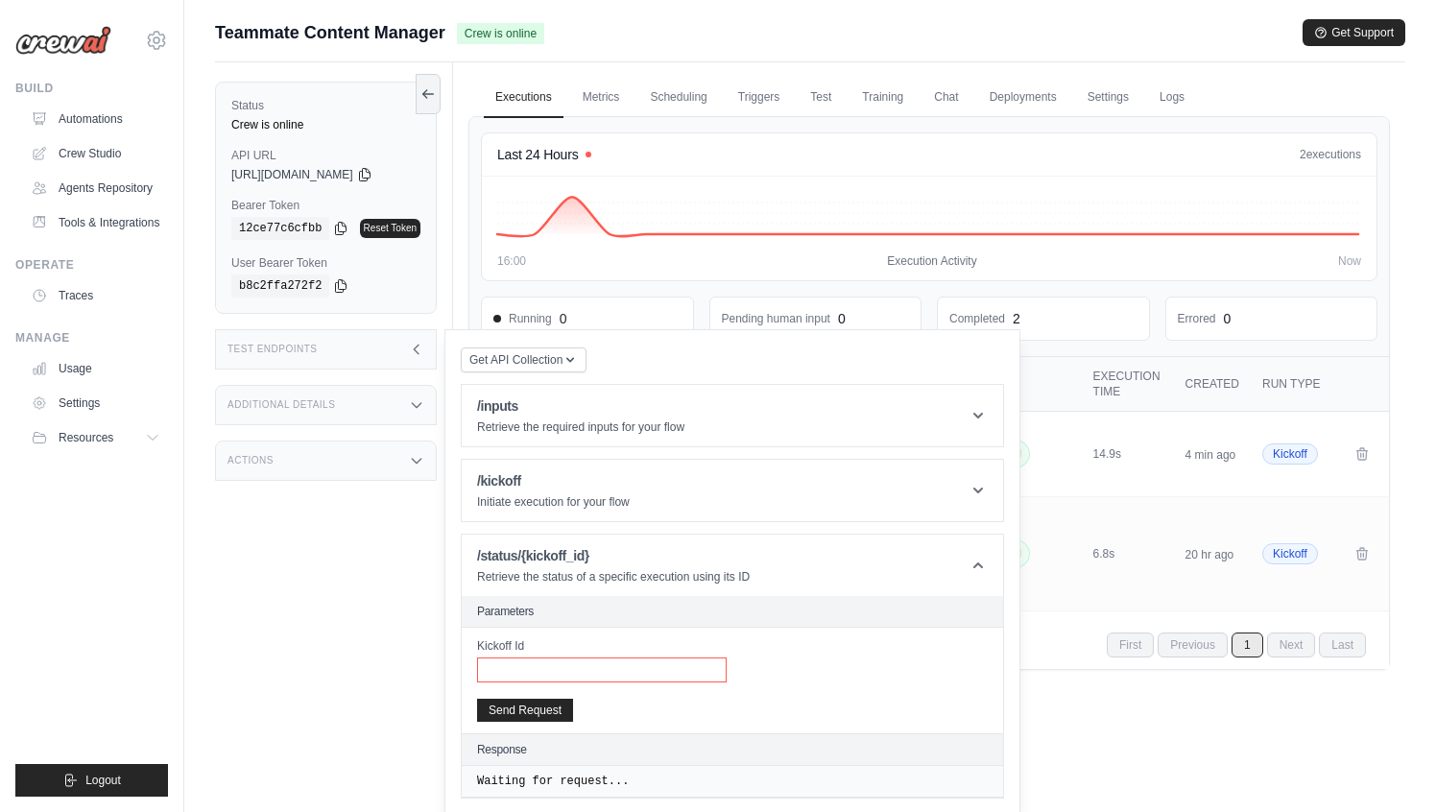
click at [537, 657] on input "Kickoff Id" at bounding box center [602, 669] width 250 height 25
paste input "**********"
type input "**********"
click at [541, 710] on button "Send Request" at bounding box center [525, 709] width 96 height 23
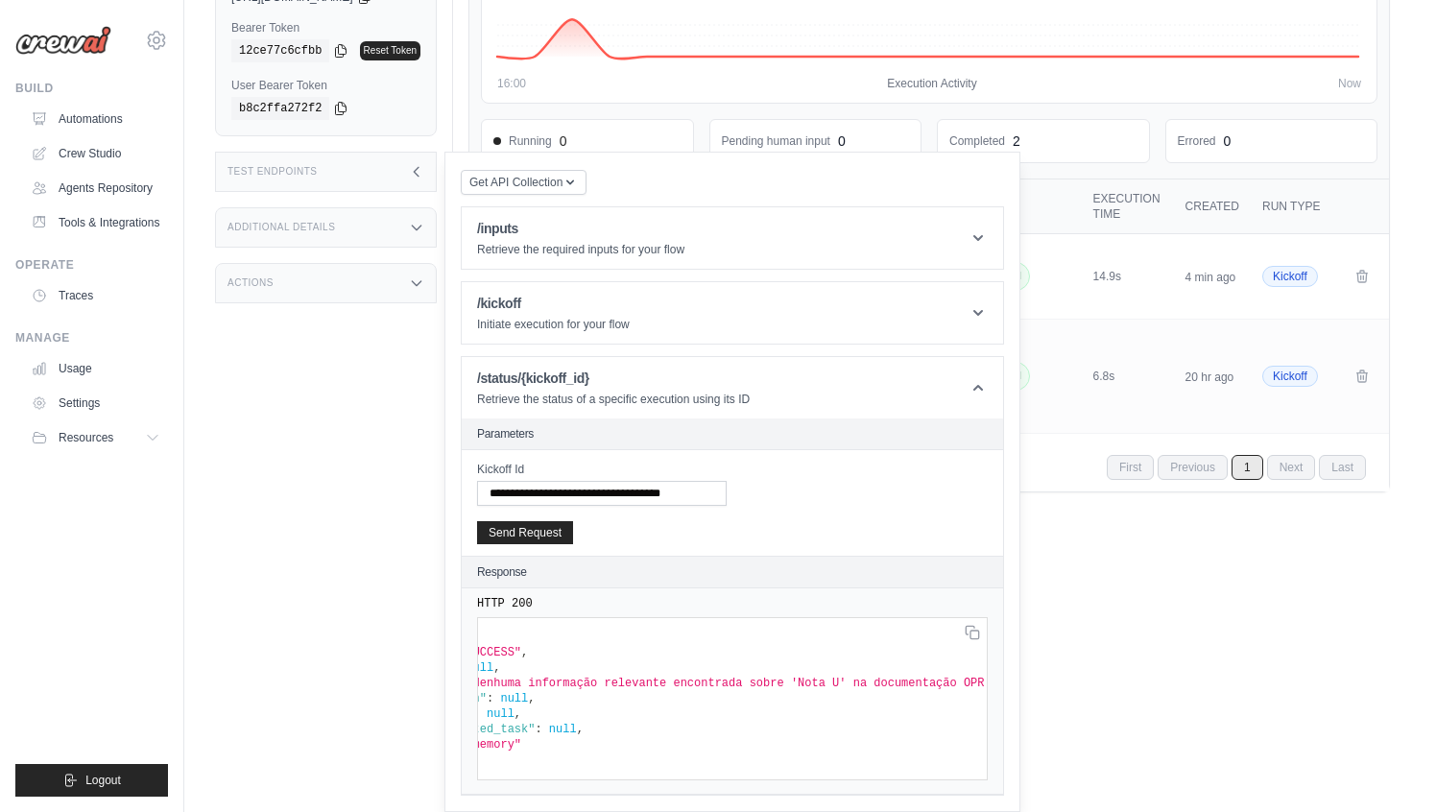
scroll to position [0, 138]
click at [863, 681] on span ""Nenhuma informação relevante encontrada sobre 'Nota U' na documentação OPR."" at bounding box center [702, 683] width 533 height 13
click at [945, 687] on span ""Nenhuma informação relevante encontrada sobre 'Nota U' na documentação OPR."" at bounding box center [702, 683] width 533 height 13
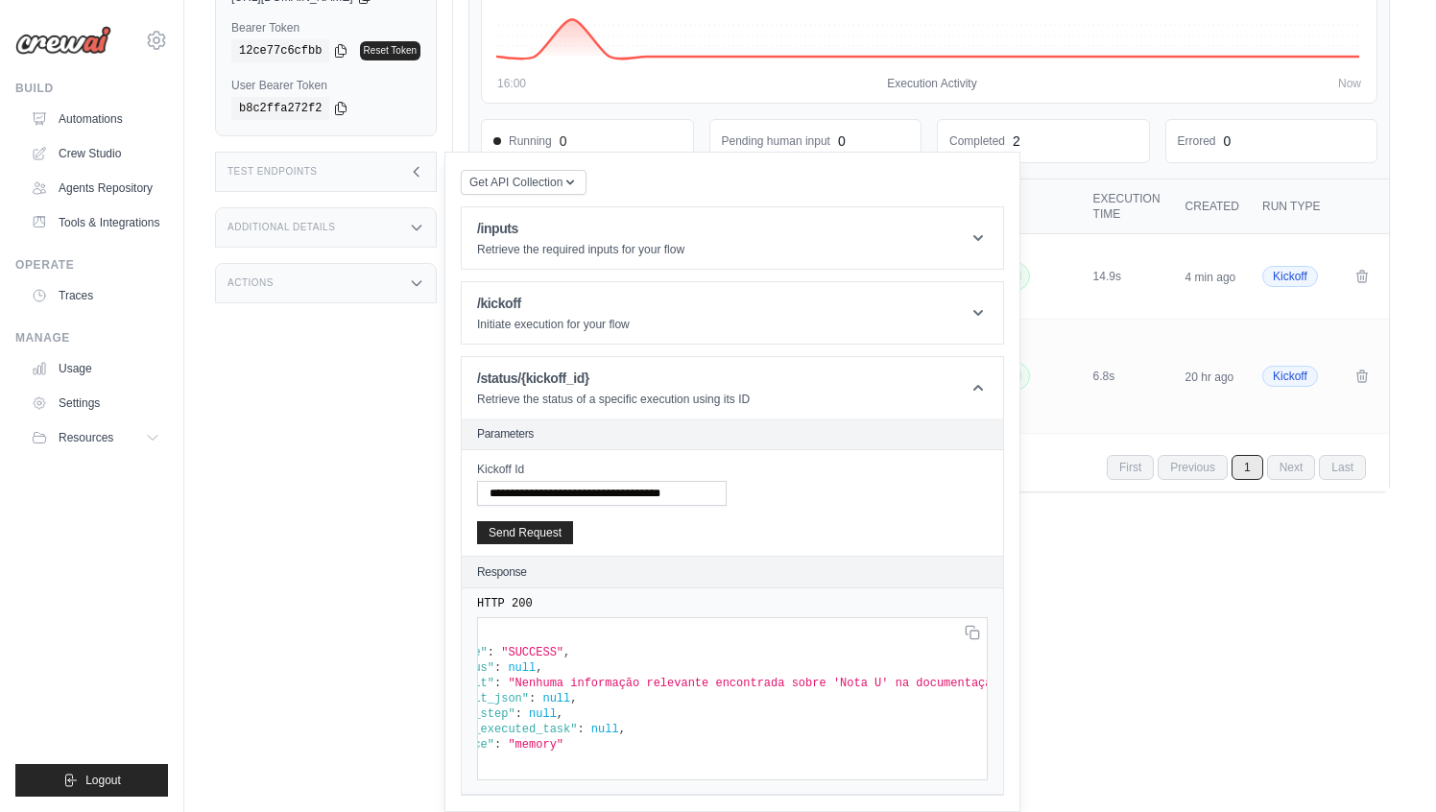
scroll to position [0, 0]
click at [414, 164] on icon at bounding box center [416, 171] width 15 height 15
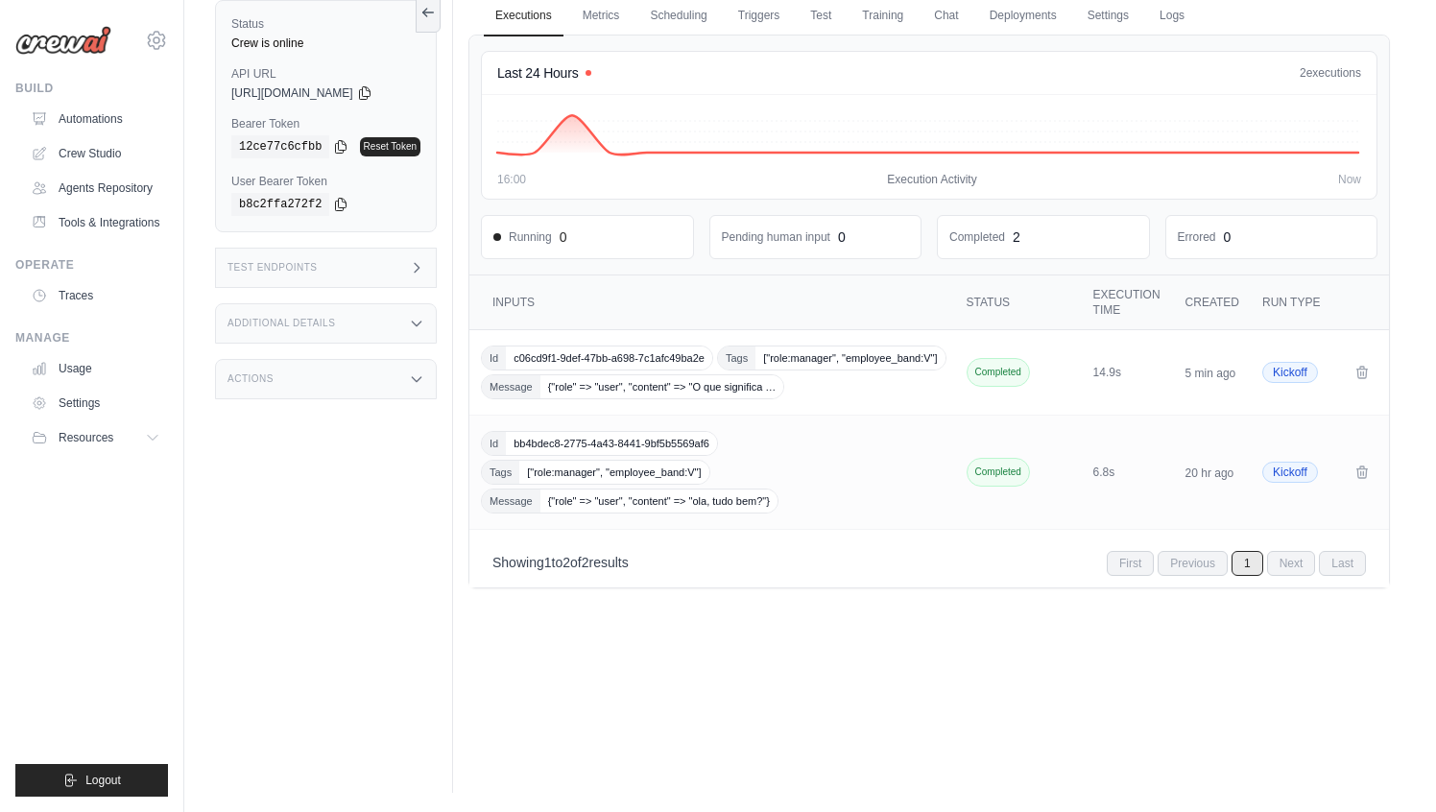
scroll to position [82, 0]
click at [808, 377] on div "Id c06cd9f1-9def-47bb-a698-7c1afc49ba2e Tags ["role:manager", "employee_band:V"…" at bounding box center [714, 372] width 466 height 54
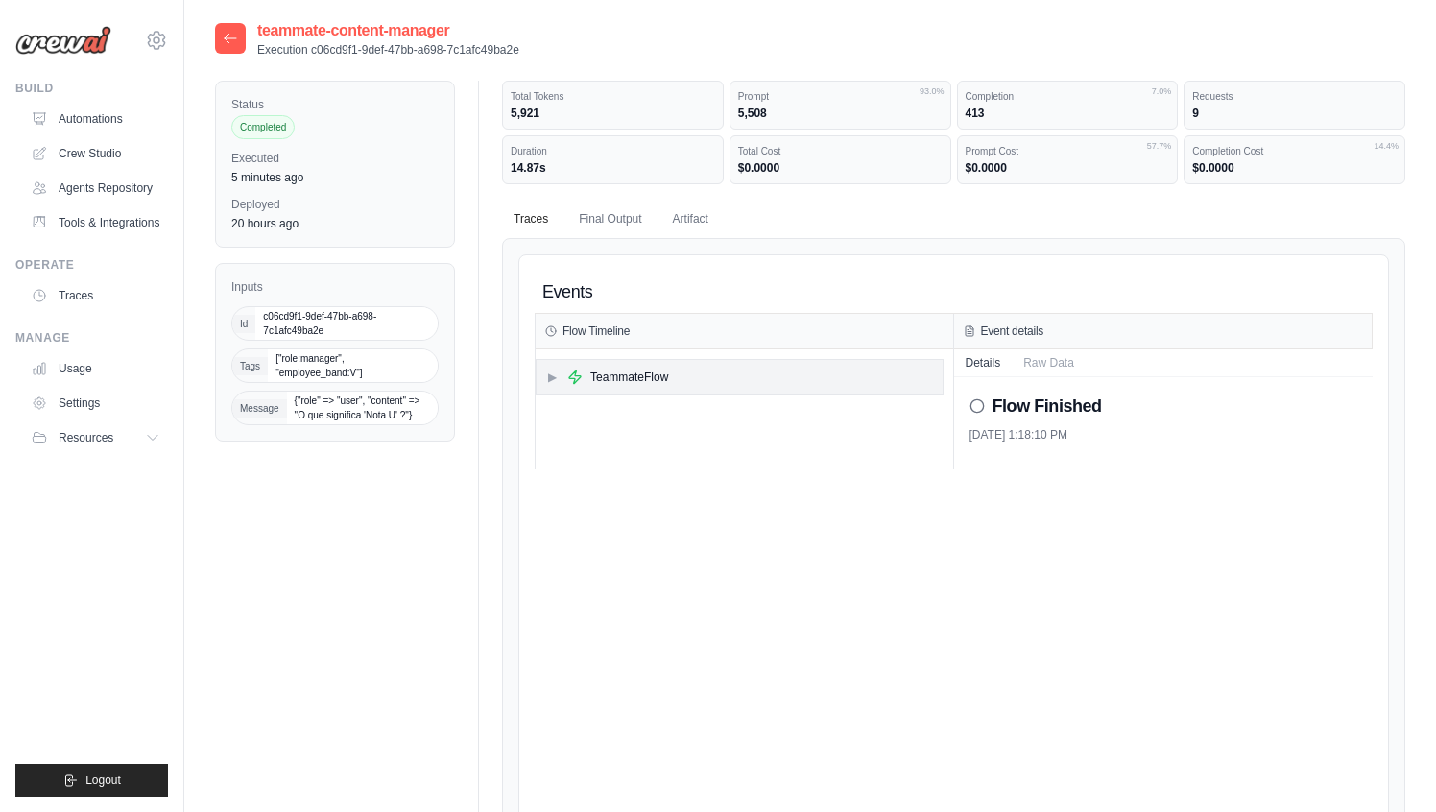
click at [553, 378] on span "▶" at bounding box center [552, 376] width 12 height 15
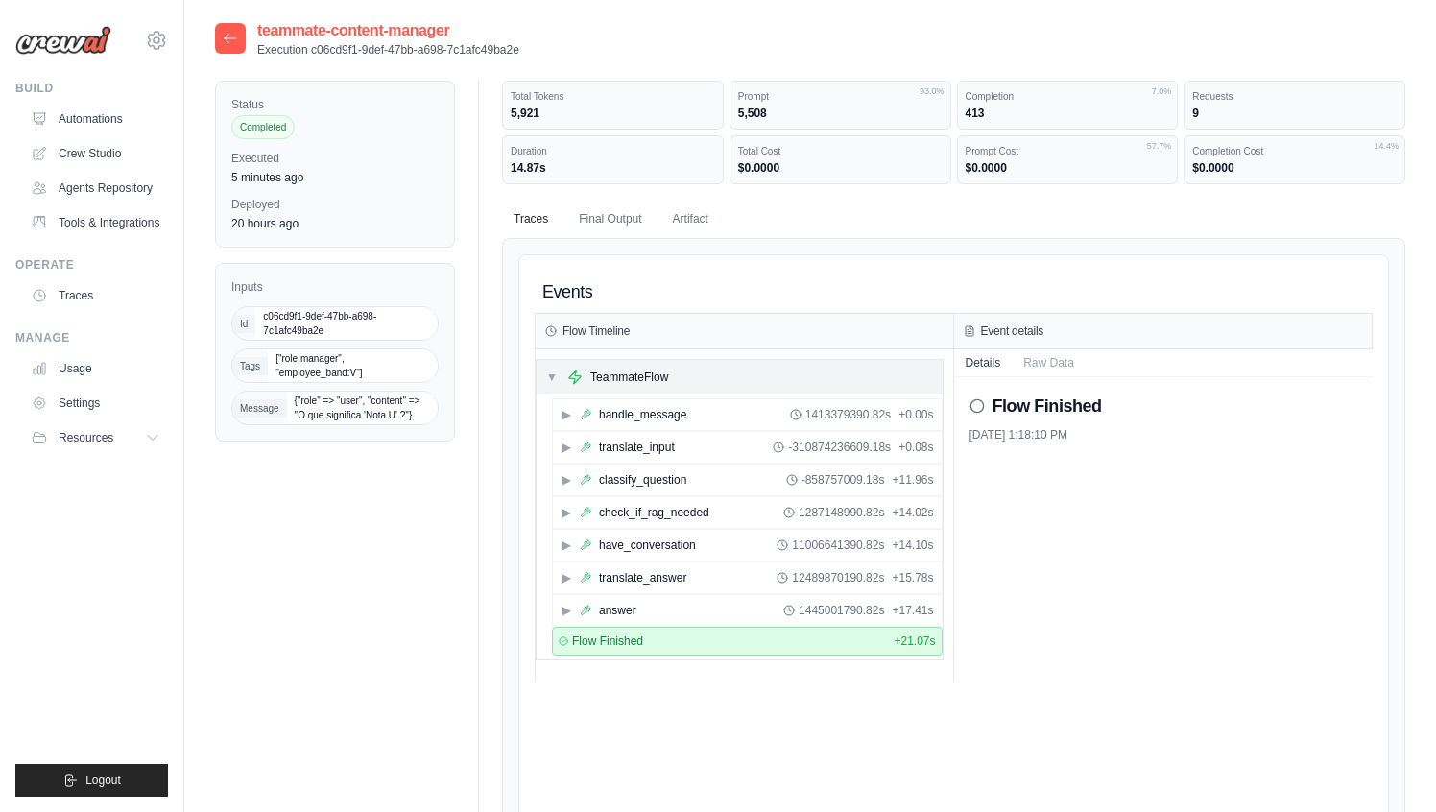
click at [553, 378] on span "▼" at bounding box center [552, 376] width 12 height 15
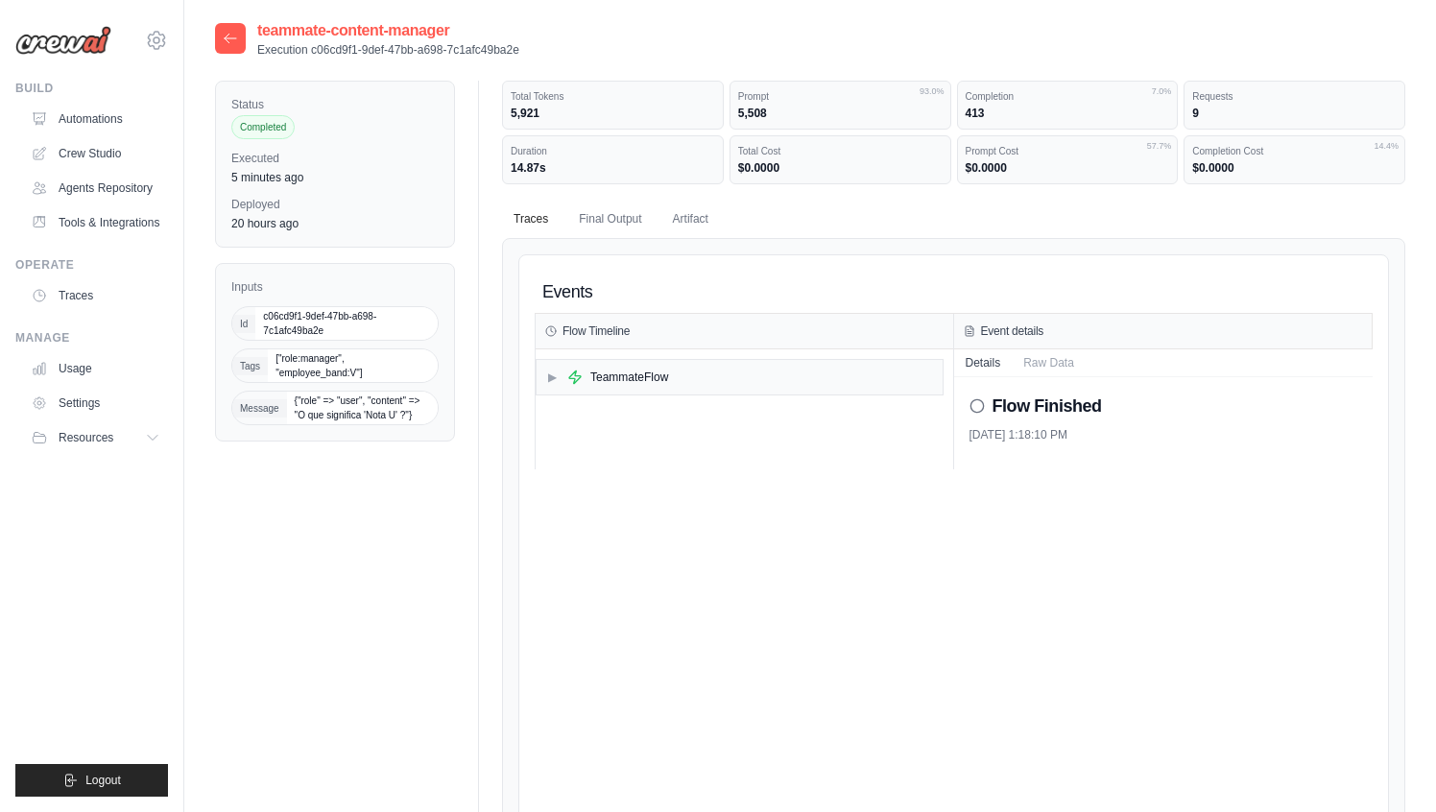
click at [235, 46] on div at bounding box center [230, 38] width 31 height 31
click at [228, 38] on icon at bounding box center [231, 38] width 12 height 9
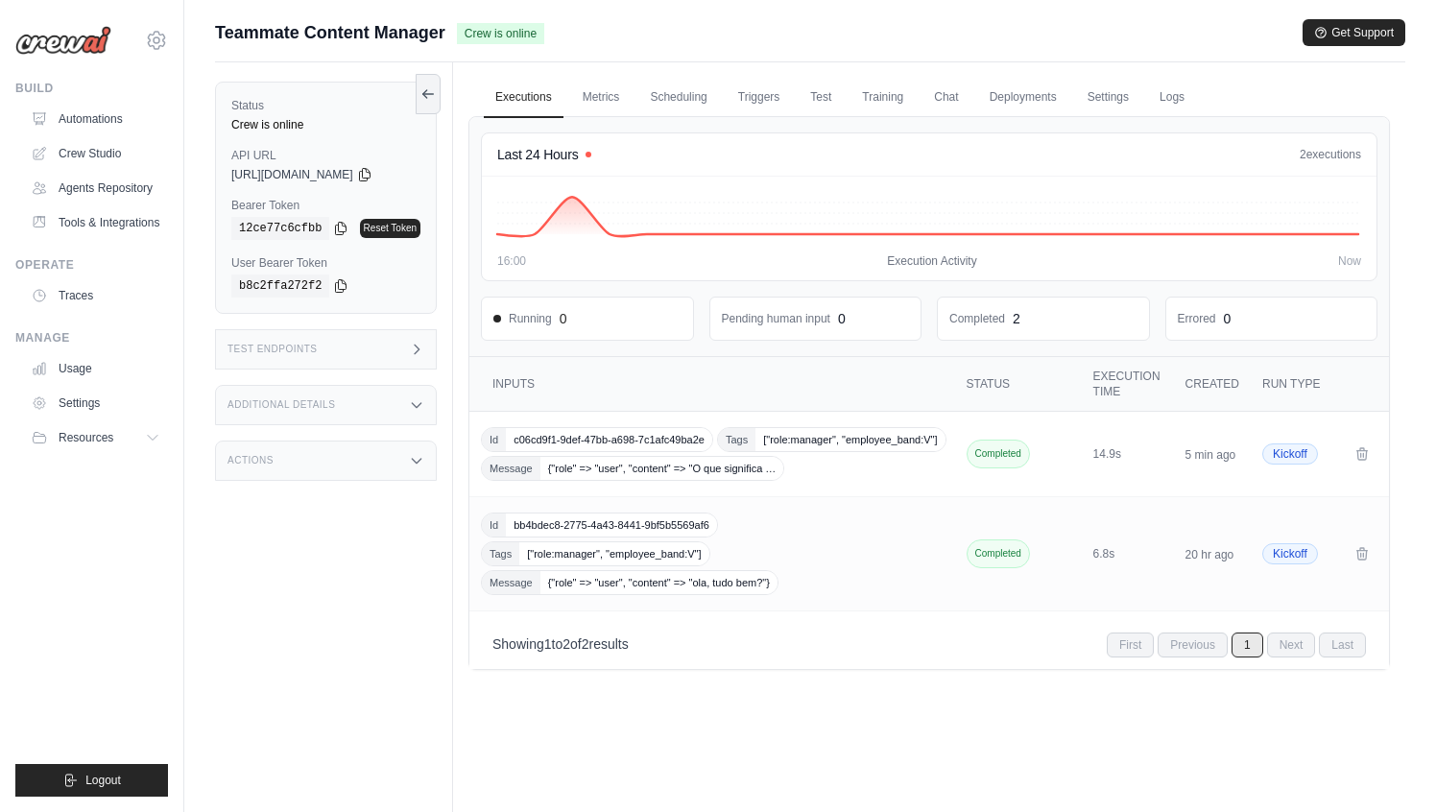
click at [372, 349] on div "Test Endpoints" at bounding box center [326, 349] width 222 height 40
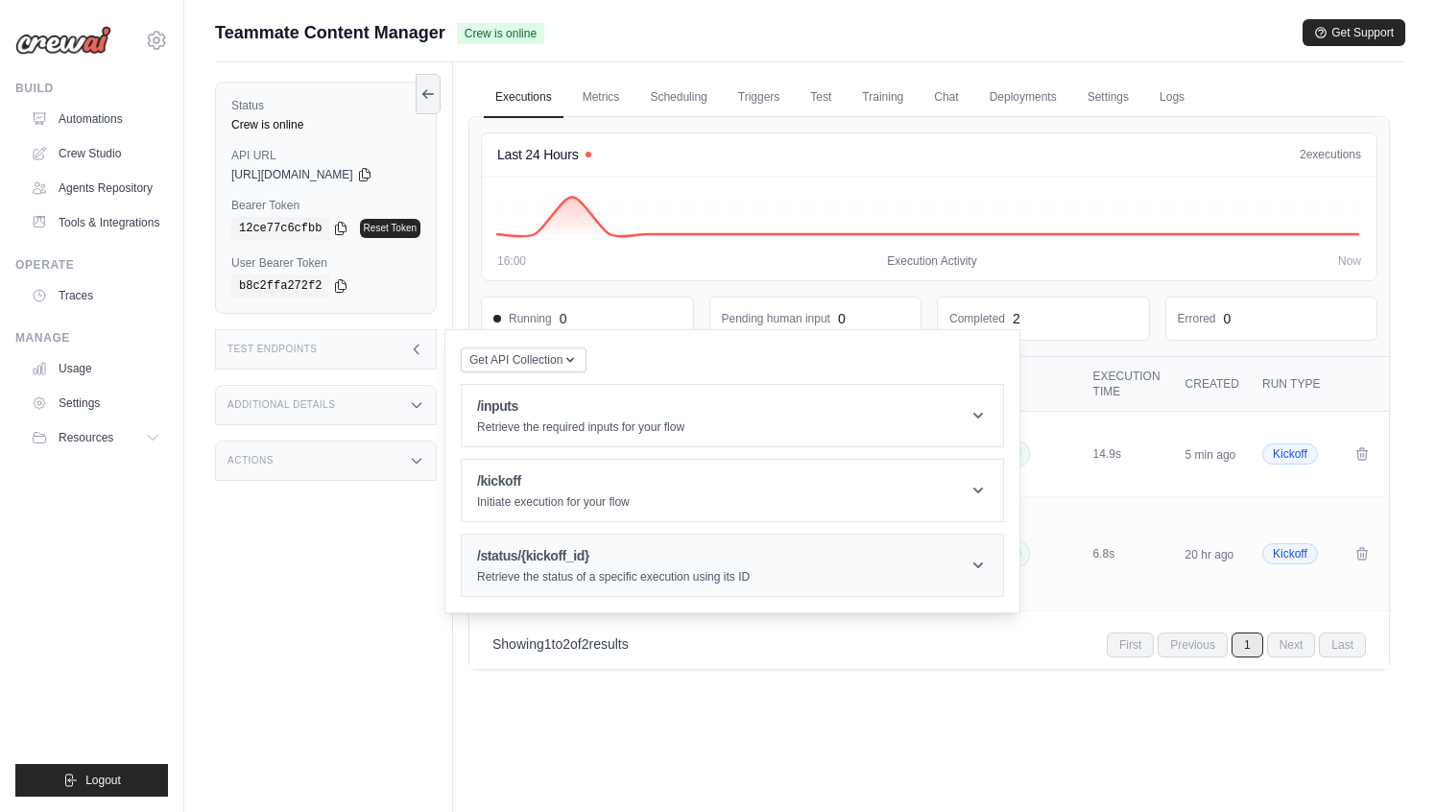
click at [592, 556] on h1 "/status/{kickoff_id}" at bounding box center [613, 555] width 273 height 19
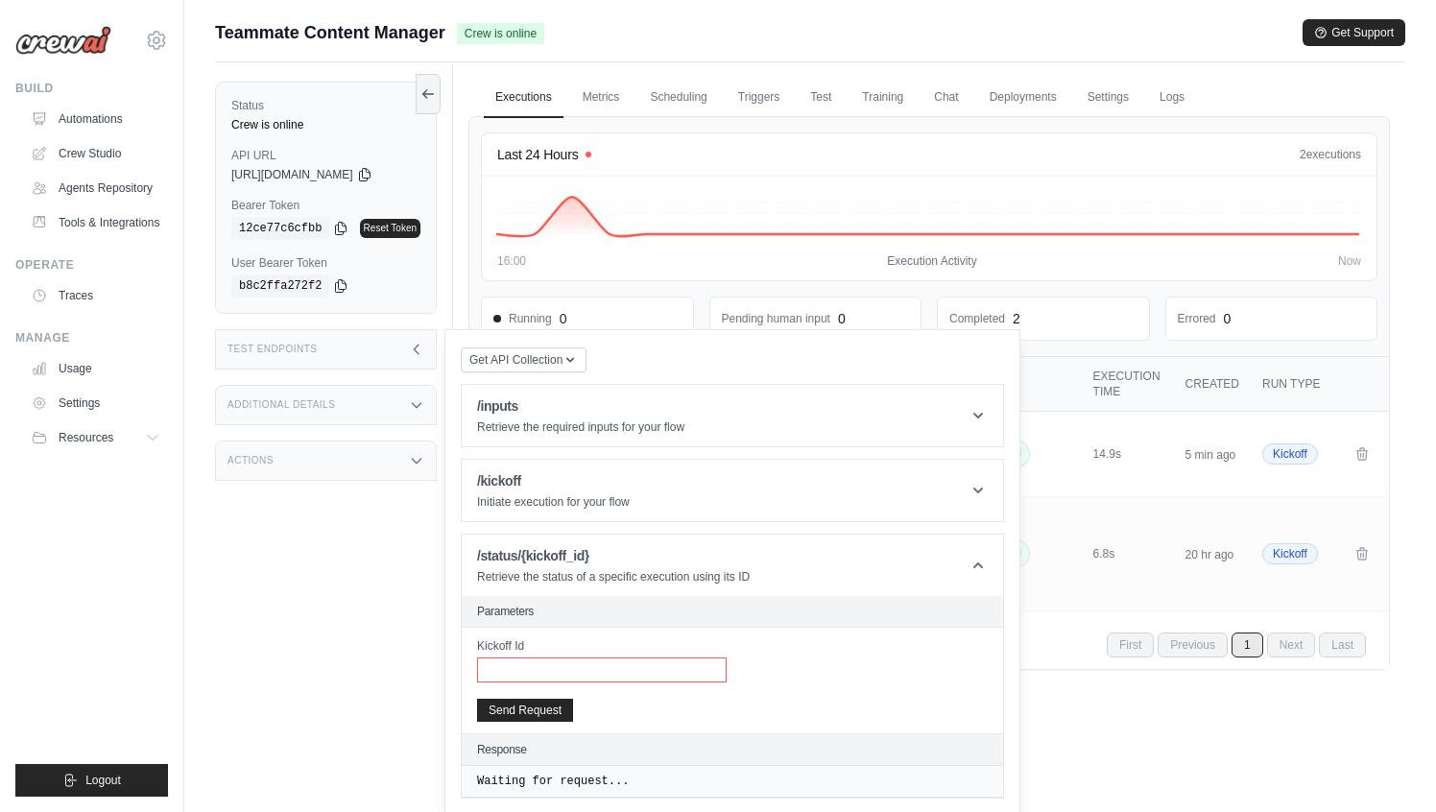
click at [572, 678] on input "Kickoff Id" at bounding box center [602, 669] width 250 height 25
paste input "**********"
click at [541, 703] on button "Send Request" at bounding box center [525, 709] width 96 height 23
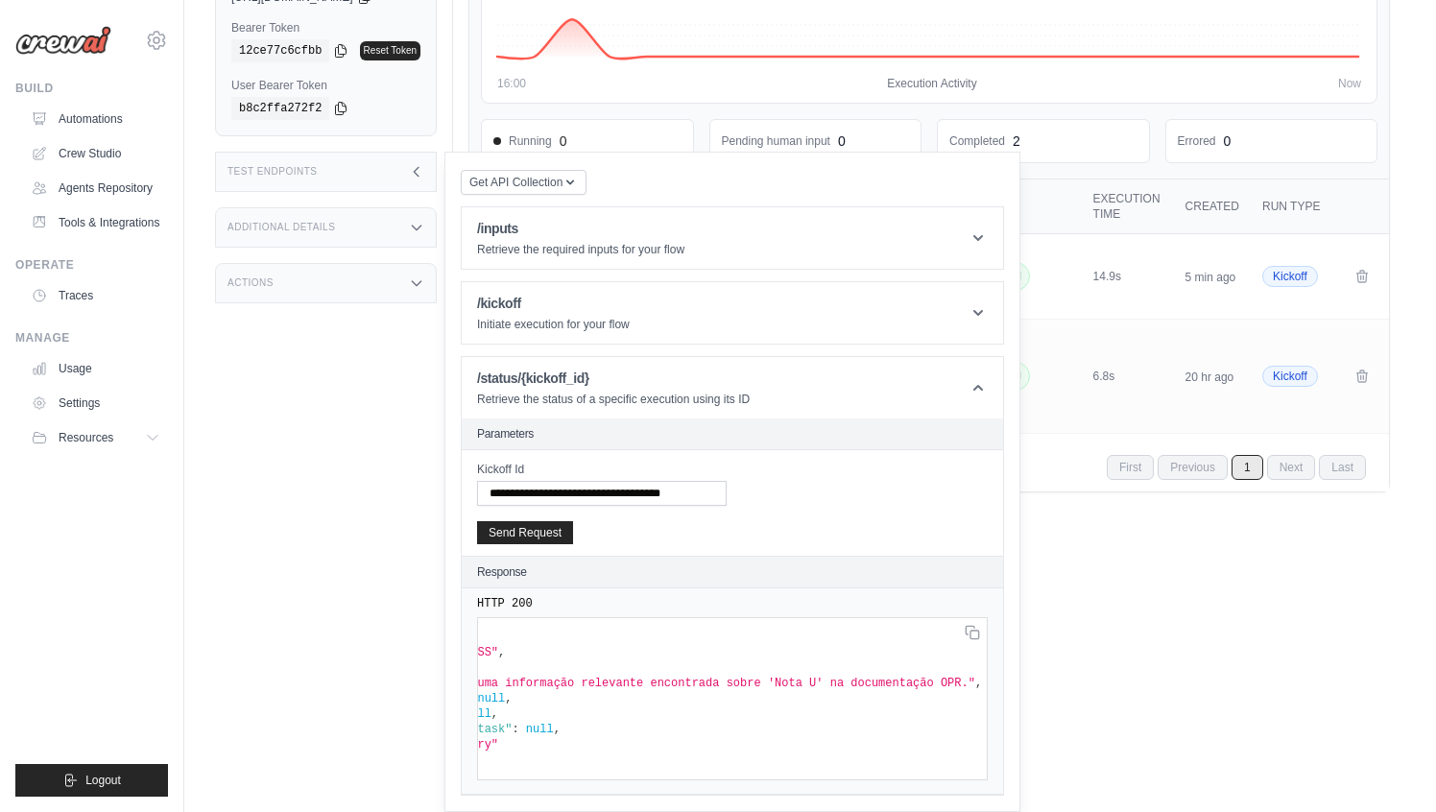
scroll to position [0, 138]
click at [943, 681] on span ""Nenhuma informação relevante encontrada sobre 'Nota U' na documentação OPR."" at bounding box center [702, 683] width 533 height 13
click at [328, 215] on div "Additional Details" at bounding box center [326, 227] width 222 height 40
click at [344, 178] on div "Test Endpoints" at bounding box center [326, 172] width 222 height 40
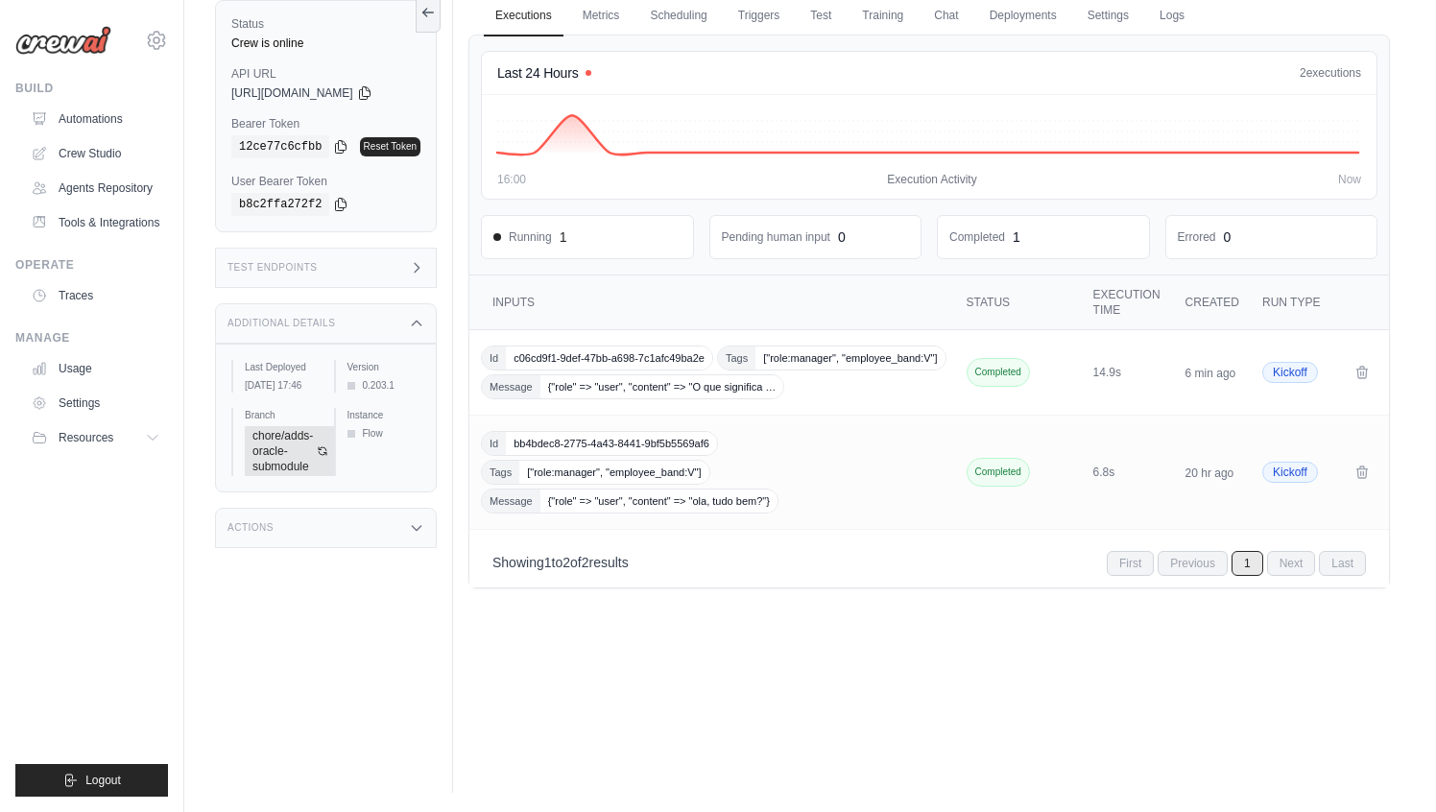
scroll to position [82, 0]
click at [344, 178] on label "User Bearer Token" at bounding box center [325, 181] width 189 height 15
click at [345, 274] on div "Test Endpoints" at bounding box center [326, 268] width 222 height 40
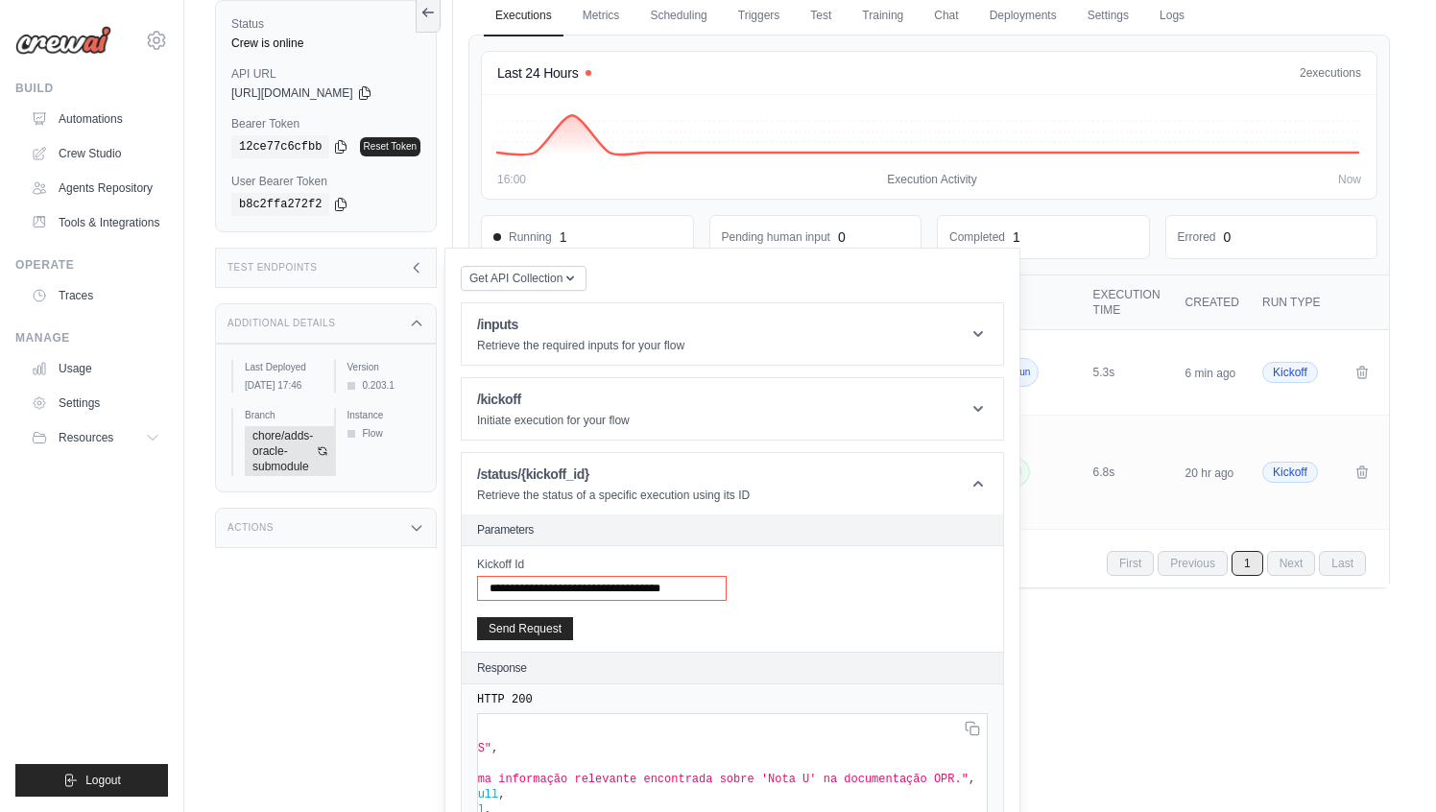
click at [630, 595] on input "**********" at bounding box center [602, 588] width 250 height 25
paste input "text"
click at [547, 624] on button "Send Request" at bounding box center [525, 627] width 96 height 23
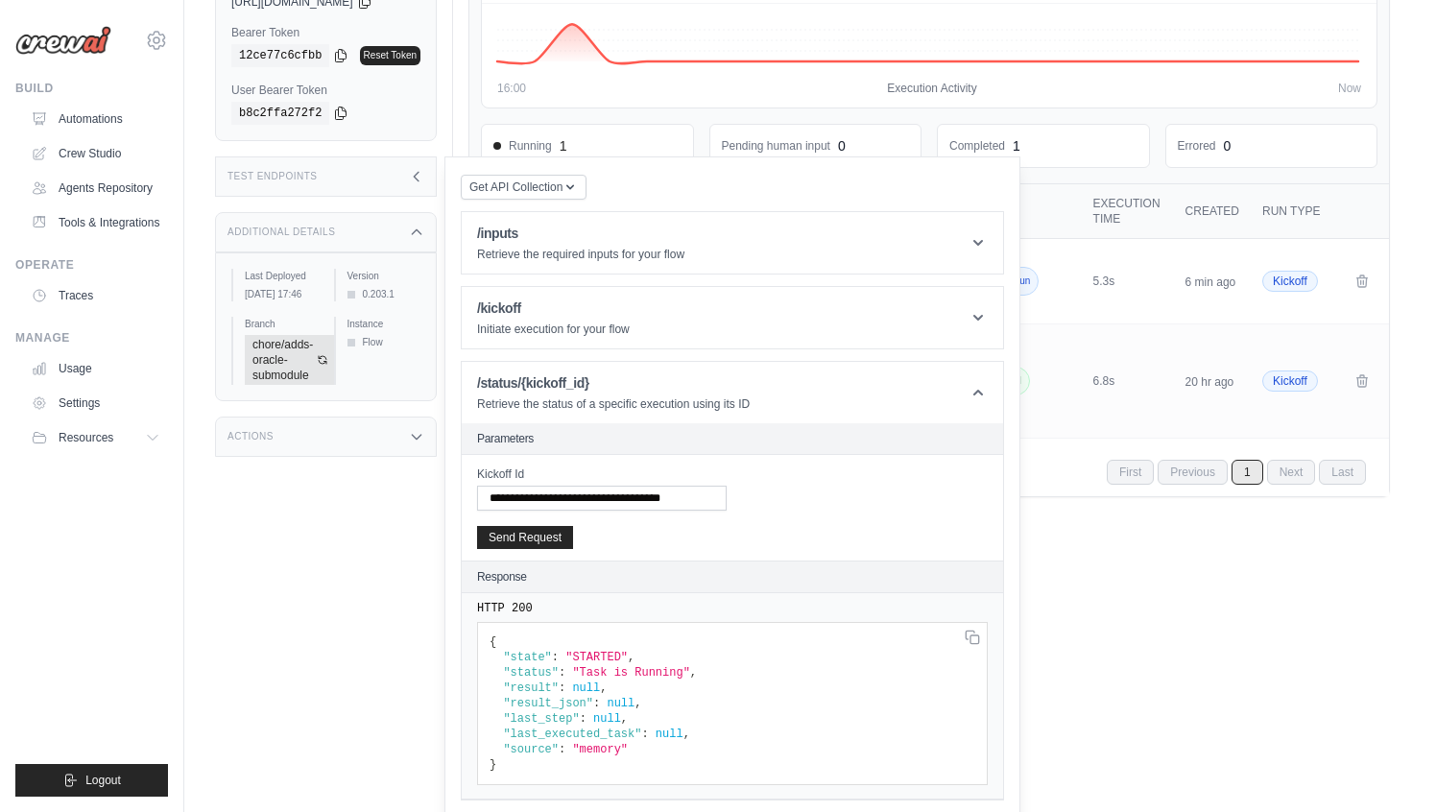
scroll to position [178, 0]
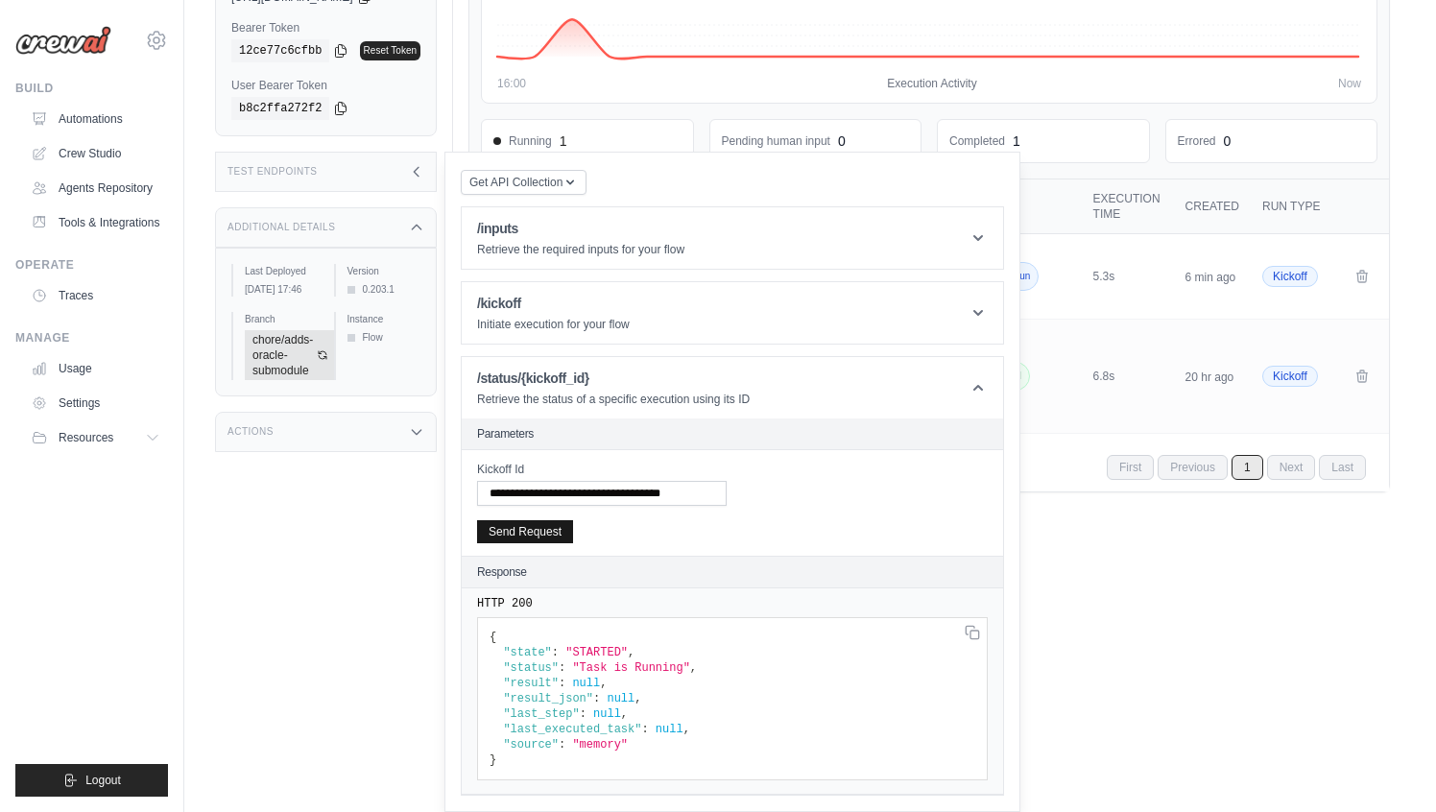
click at [551, 532] on button "Send Request" at bounding box center [525, 531] width 96 height 23
click at [674, 485] on input "**********" at bounding box center [602, 492] width 250 height 25
paste input "text"
click at [553, 535] on button "Send Request" at bounding box center [525, 531] width 96 height 23
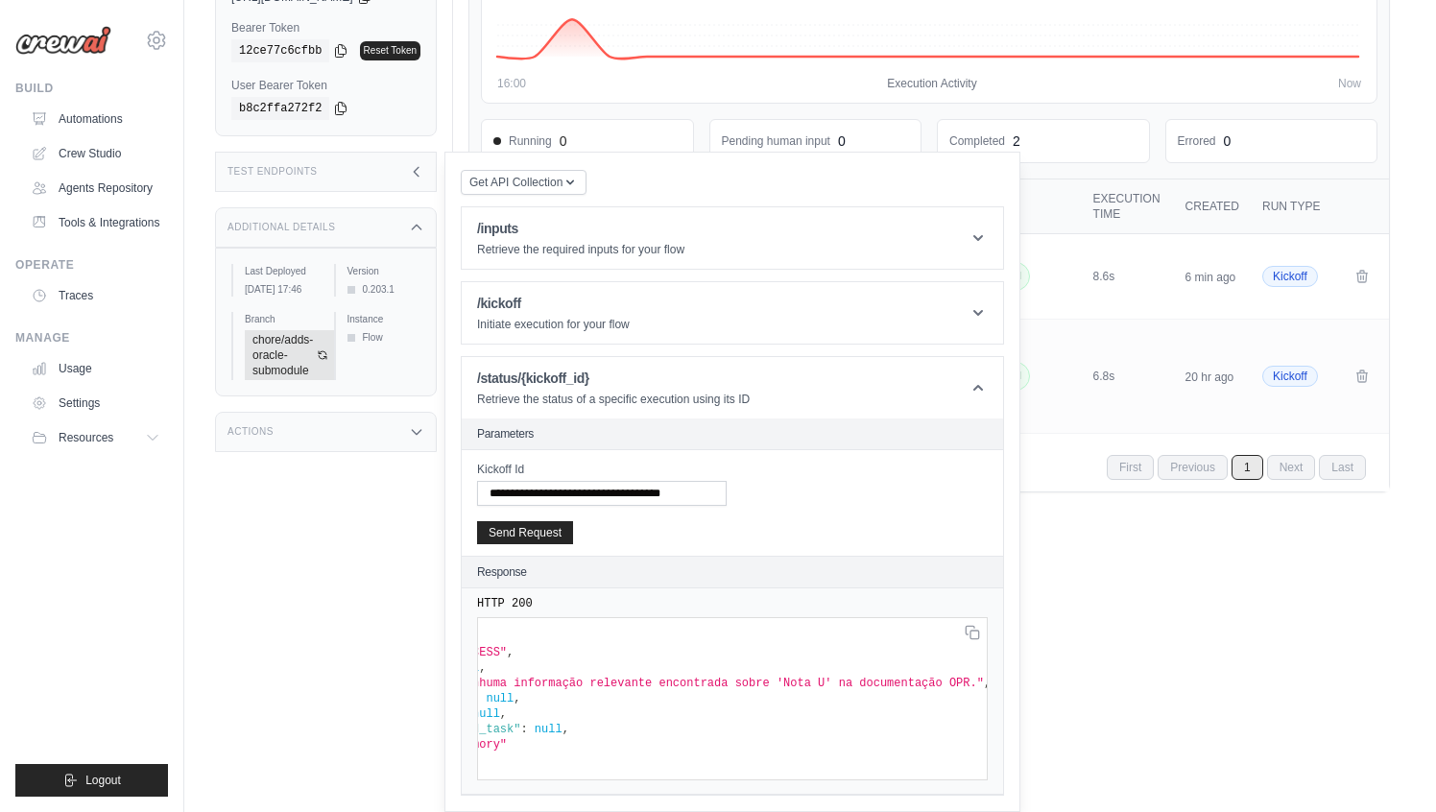
scroll to position [0, 109]
click at [582, 502] on input "**********" at bounding box center [602, 492] width 250 height 25
paste input "text"
type input "**********"
click at [547, 529] on button "Send Request" at bounding box center [525, 531] width 96 height 23
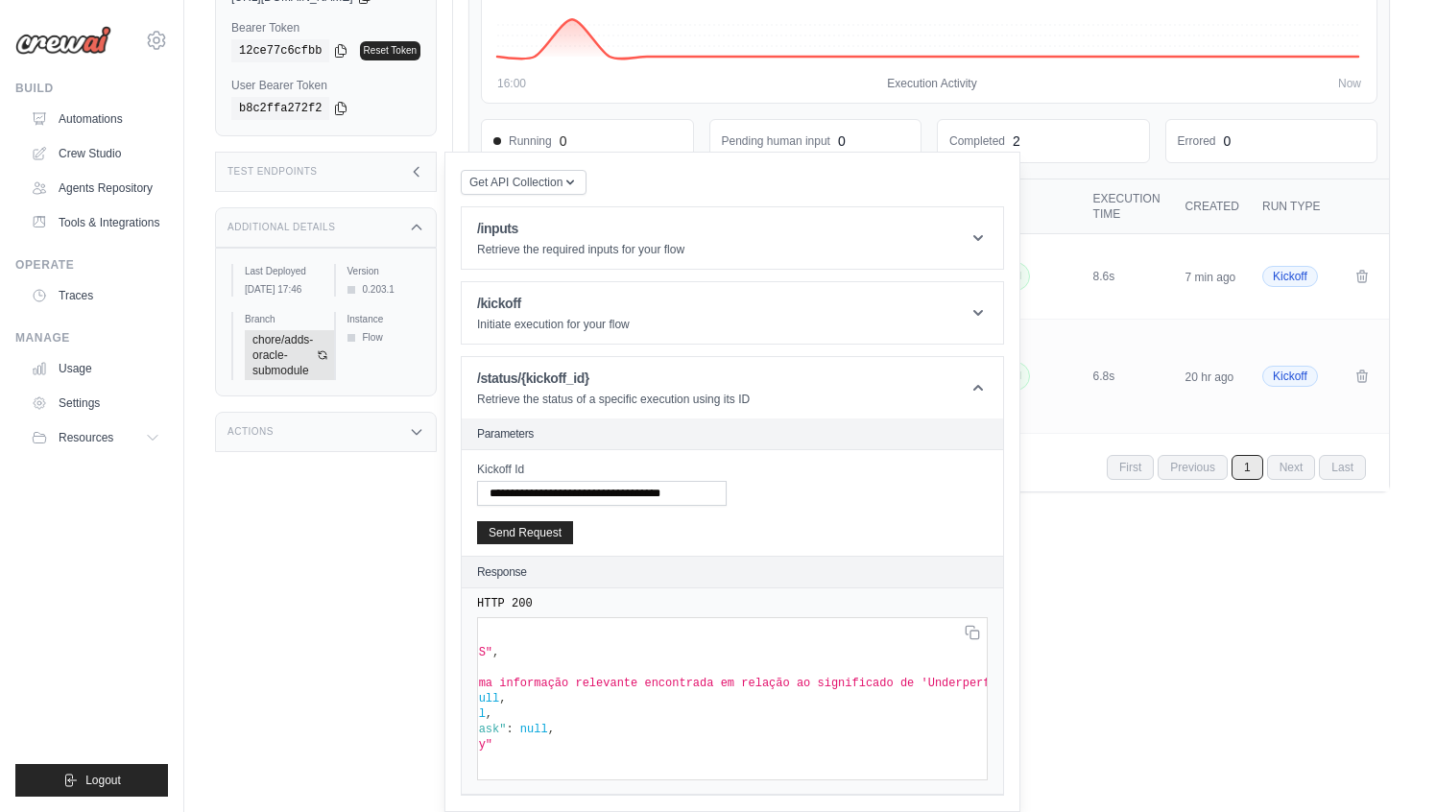
scroll to position [0, 0]
click at [416, 174] on icon at bounding box center [416, 171] width 15 height 15
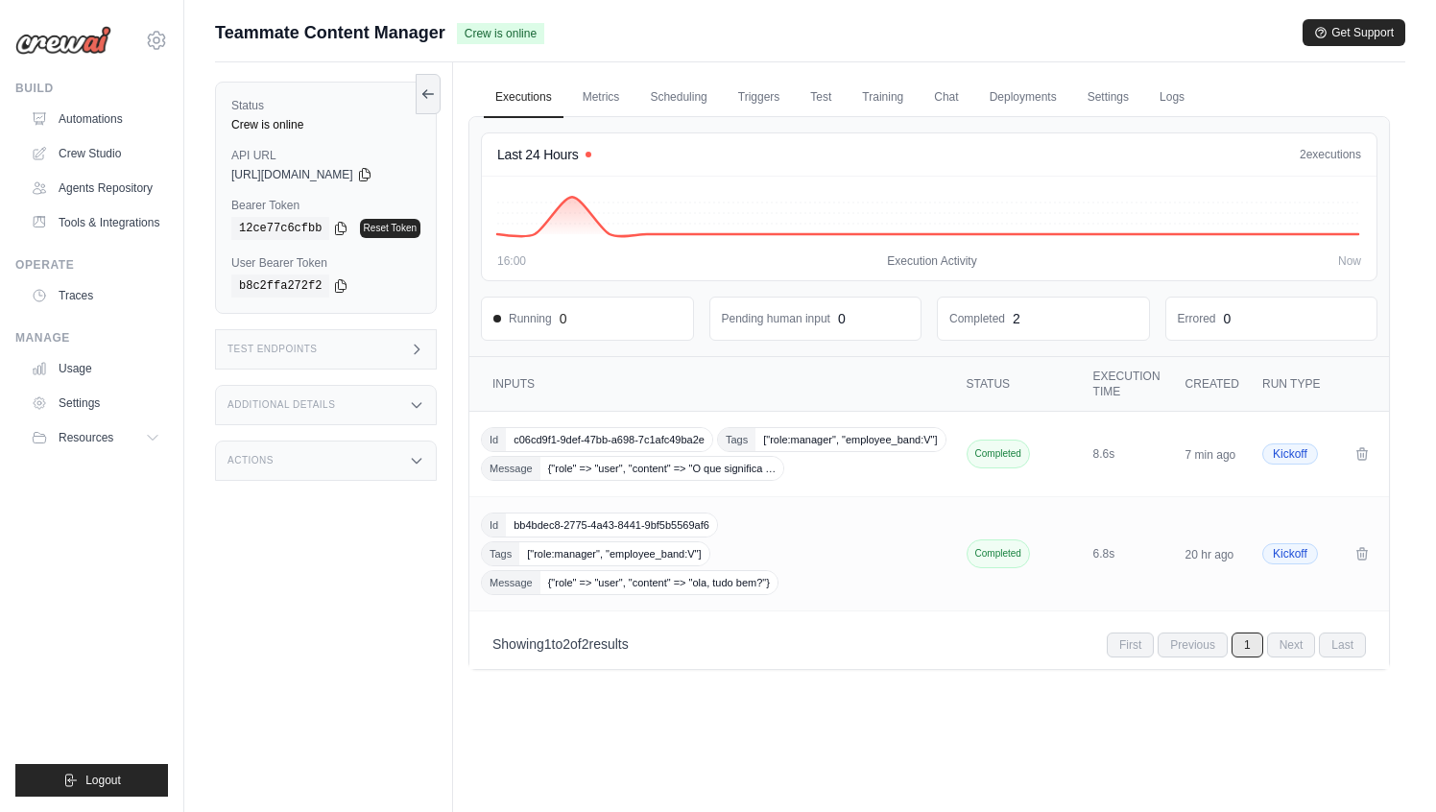
click at [418, 346] on icon at bounding box center [417, 349] width 5 height 9
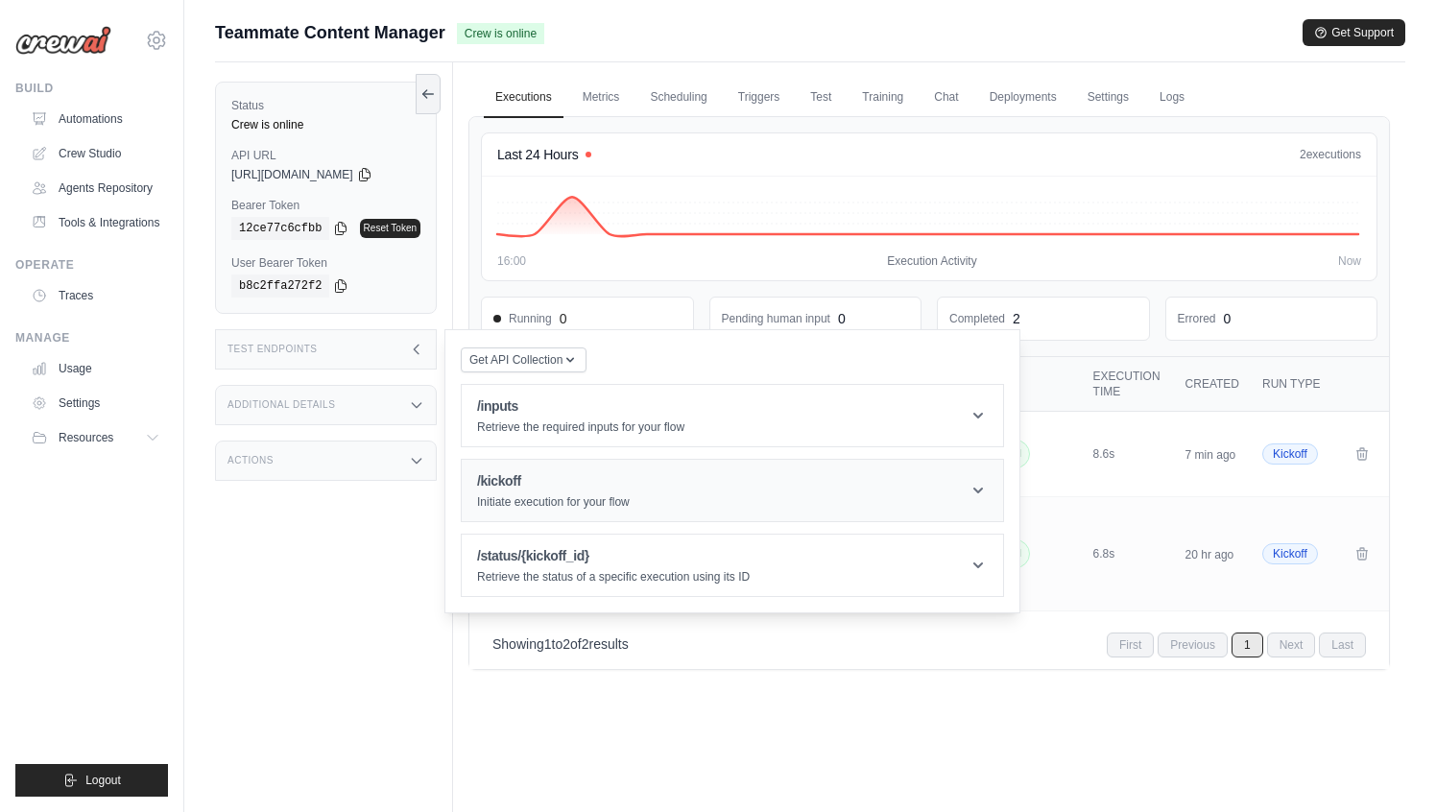
click at [628, 497] on p "Initiate execution for your flow" at bounding box center [553, 501] width 153 height 15
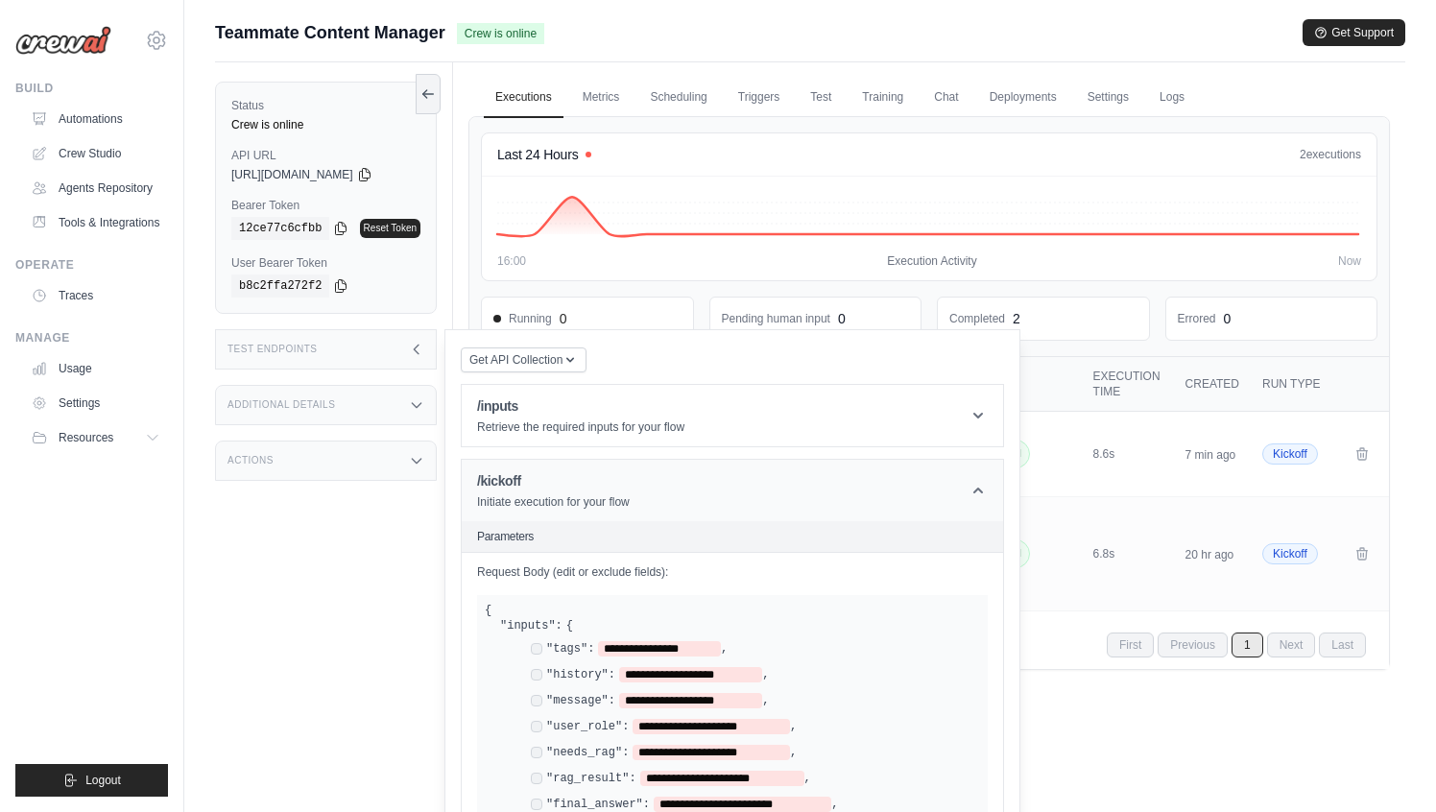
scroll to position [102, 0]
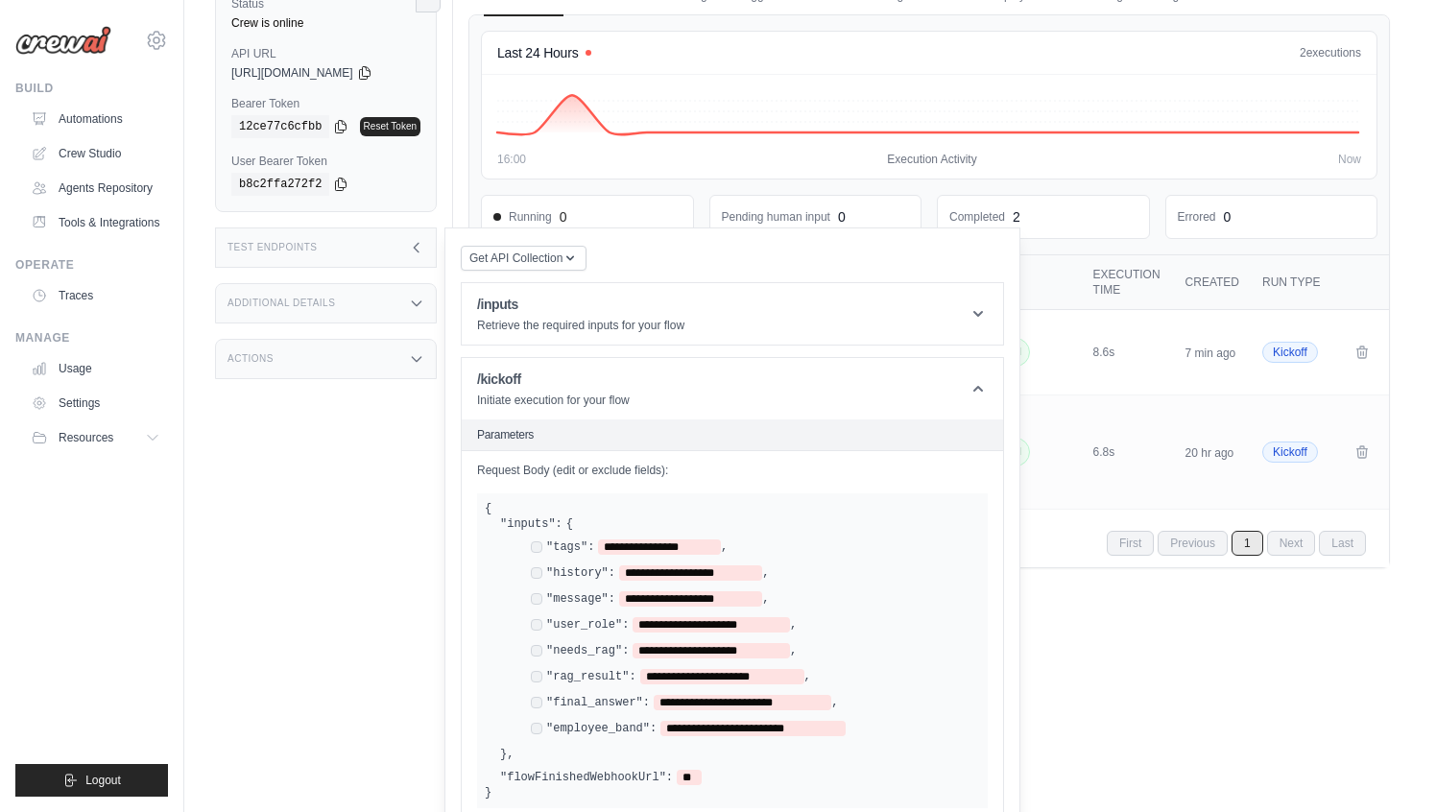
click at [421, 256] on div "Test Endpoints" at bounding box center [326, 247] width 222 height 40
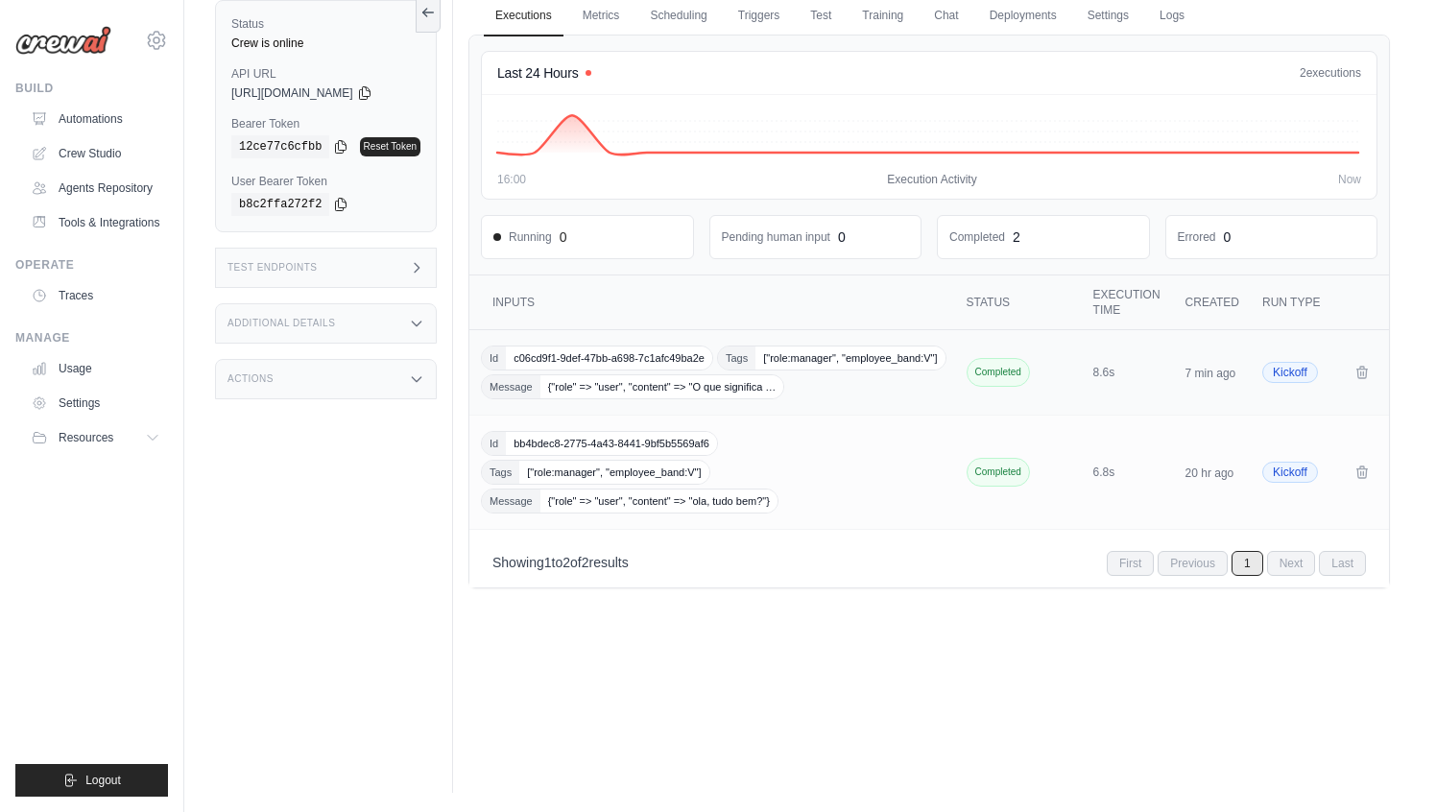
scroll to position [0, 0]
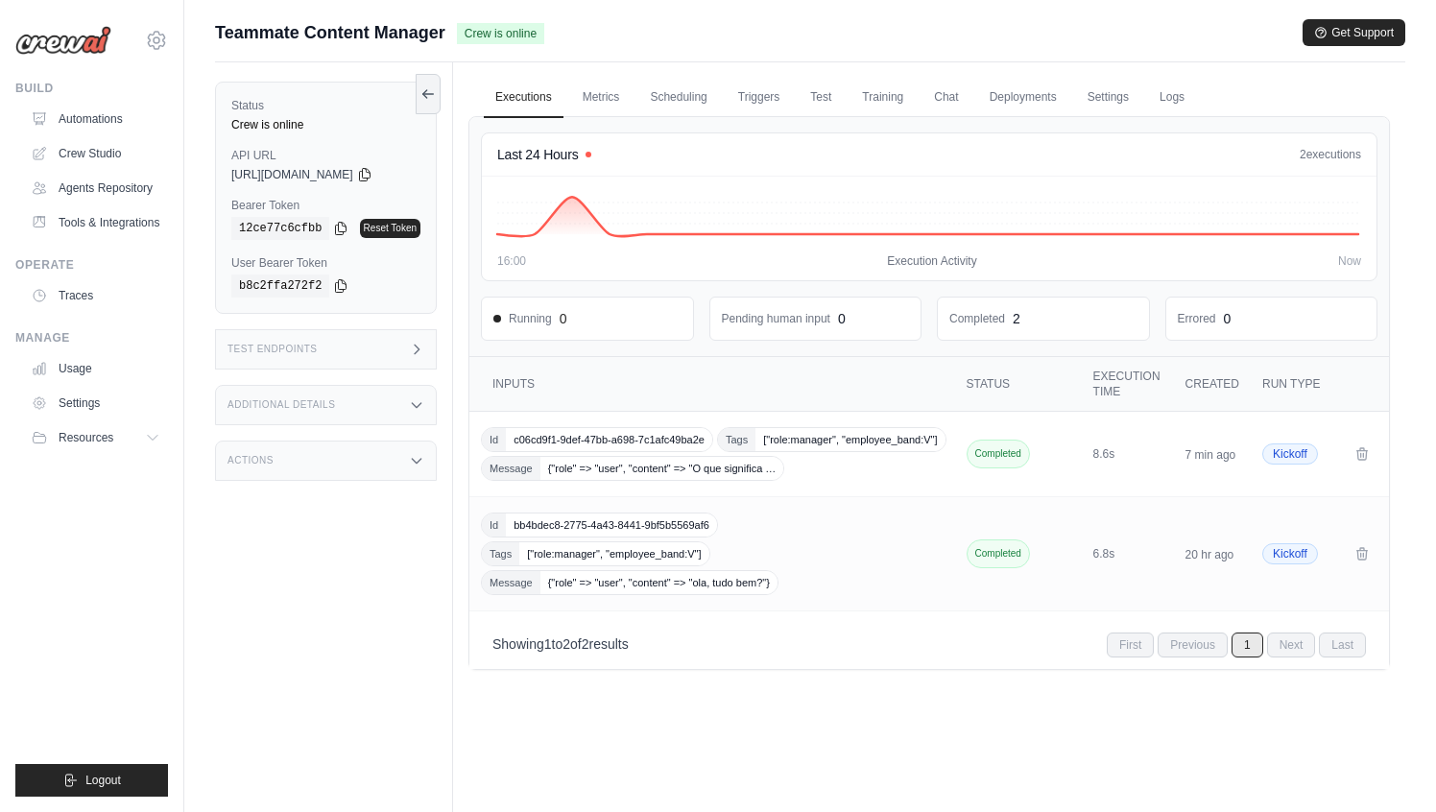
click at [414, 346] on icon at bounding box center [416, 349] width 15 height 15
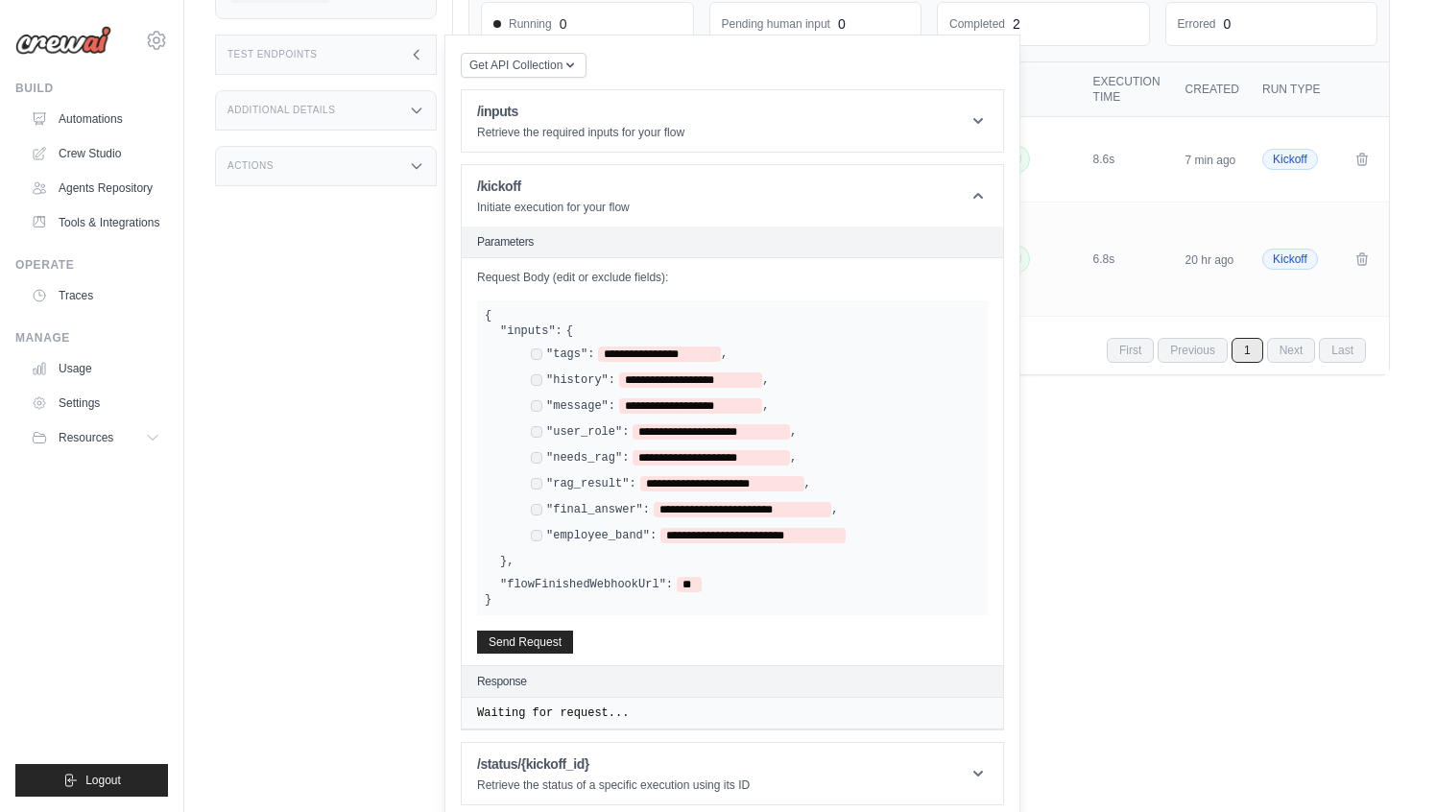
scroll to position [297, 0]
click at [919, 211] on header "/kickoff Initiate execution for your flow" at bounding box center [732, 193] width 541 height 61
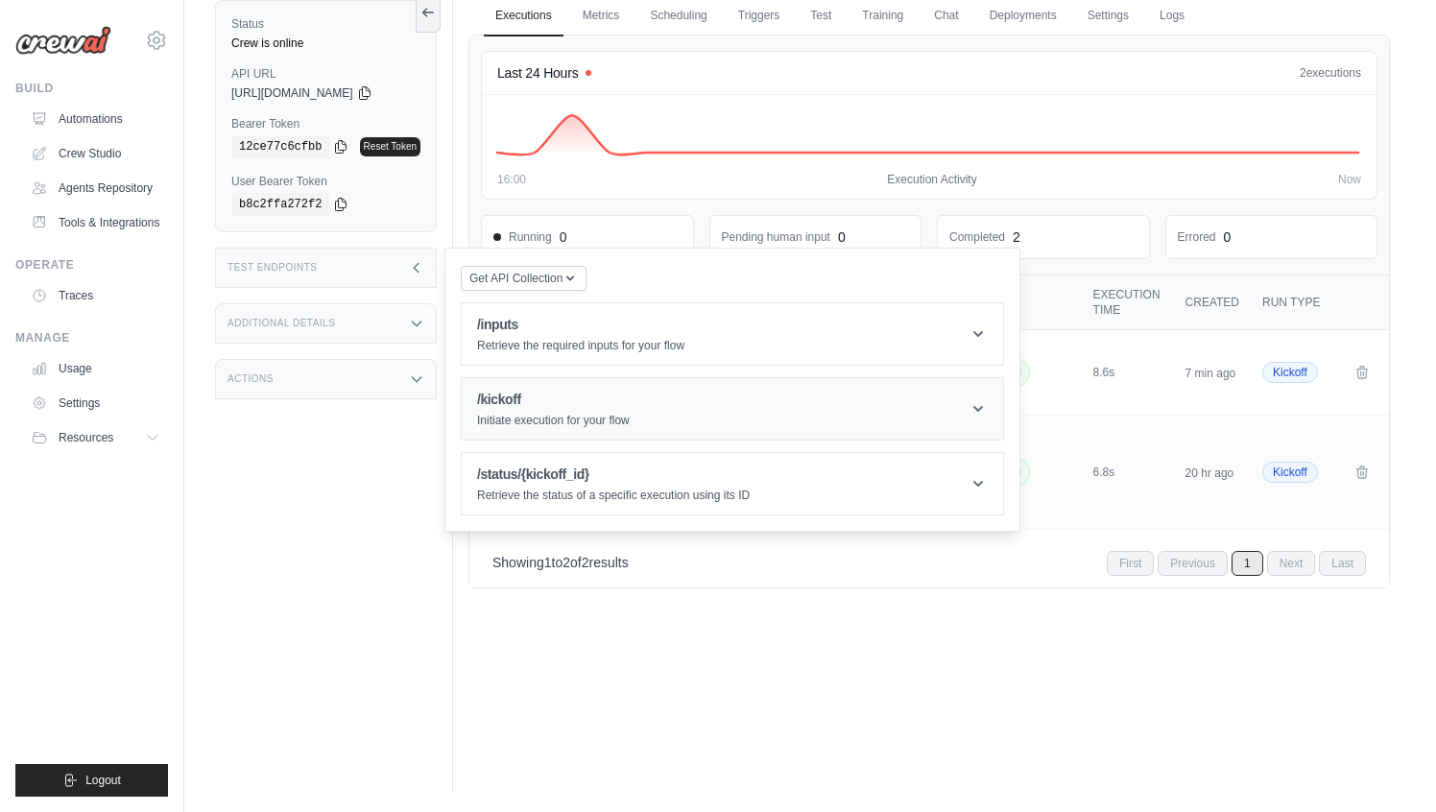
click at [625, 395] on h1 "/kickoff" at bounding box center [553, 399] width 153 height 19
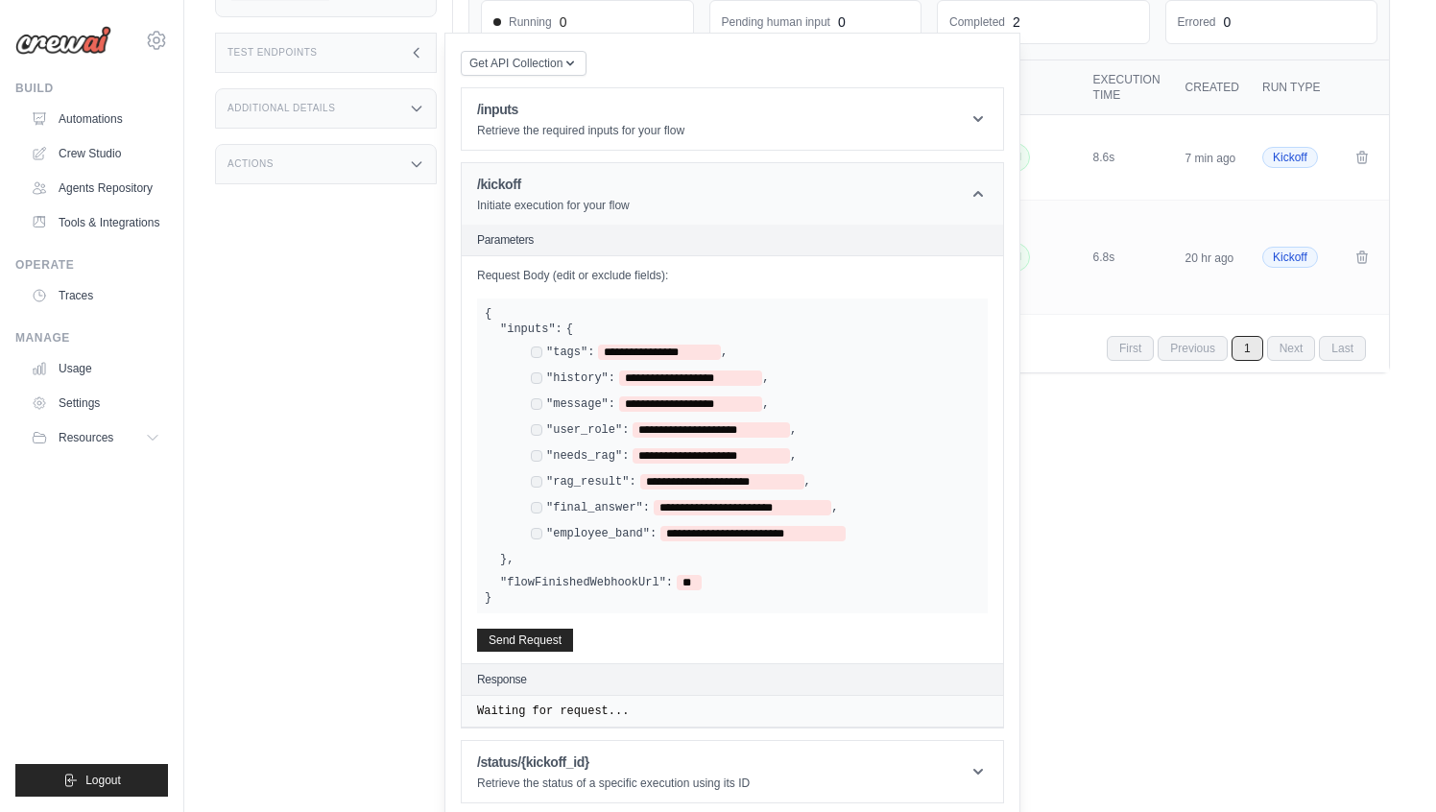
click at [998, 163] on header "/kickoff Initiate execution for your flow" at bounding box center [732, 193] width 541 height 61
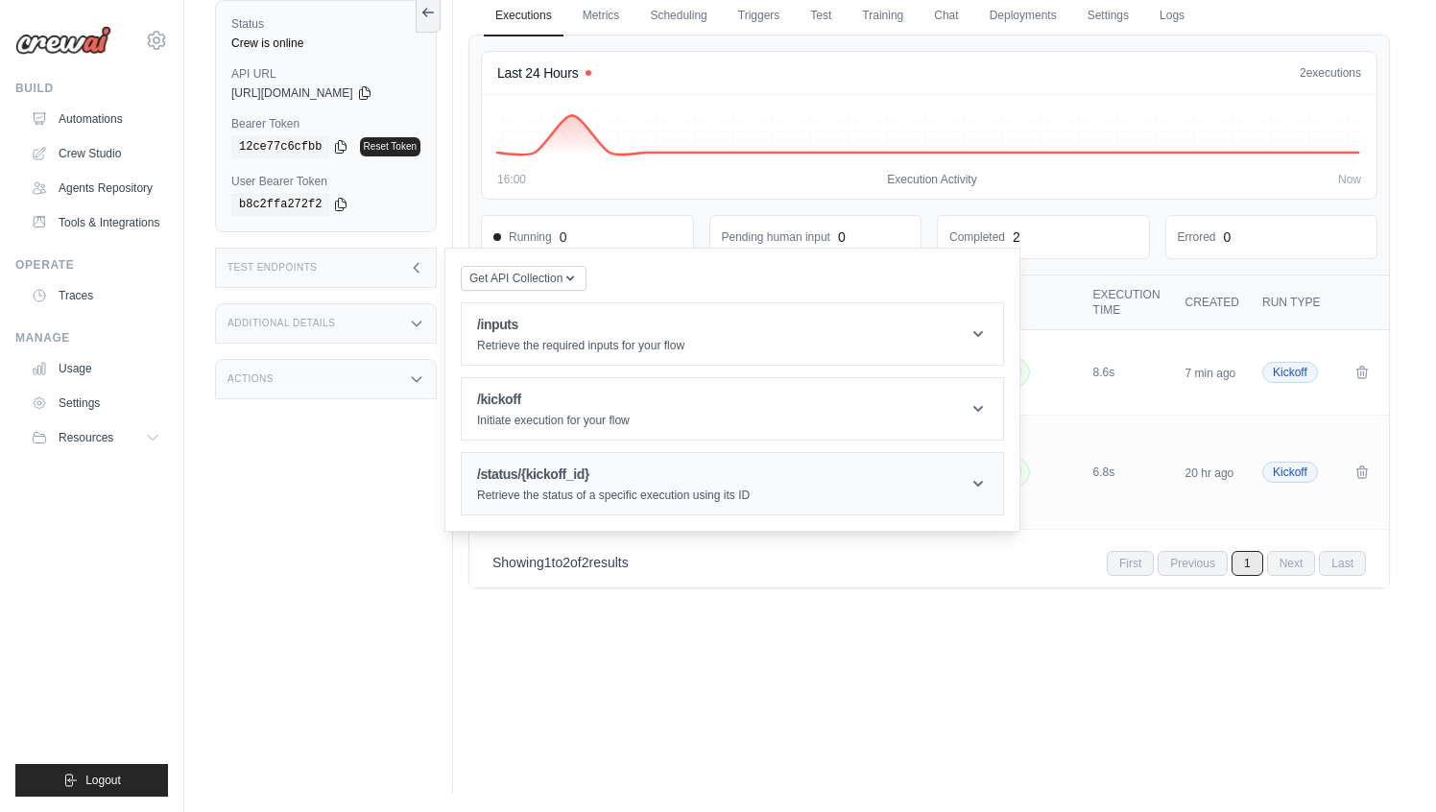
click at [714, 499] on p "Retrieve the status of a specific execution using its ID" at bounding box center [613, 495] width 273 height 15
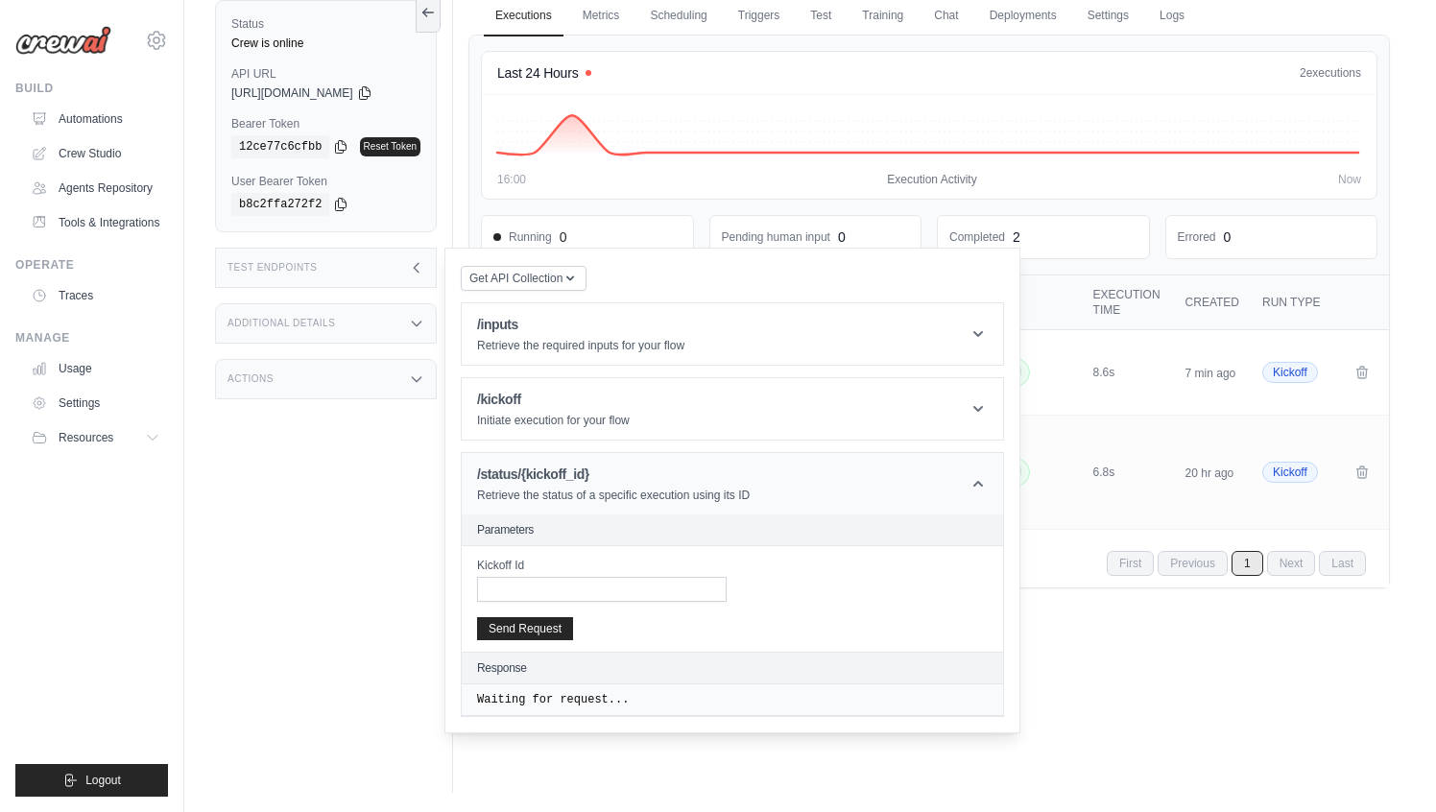
click at [714, 499] on p "Retrieve the status of a specific execution using its ID" at bounding box center [613, 495] width 273 height 15
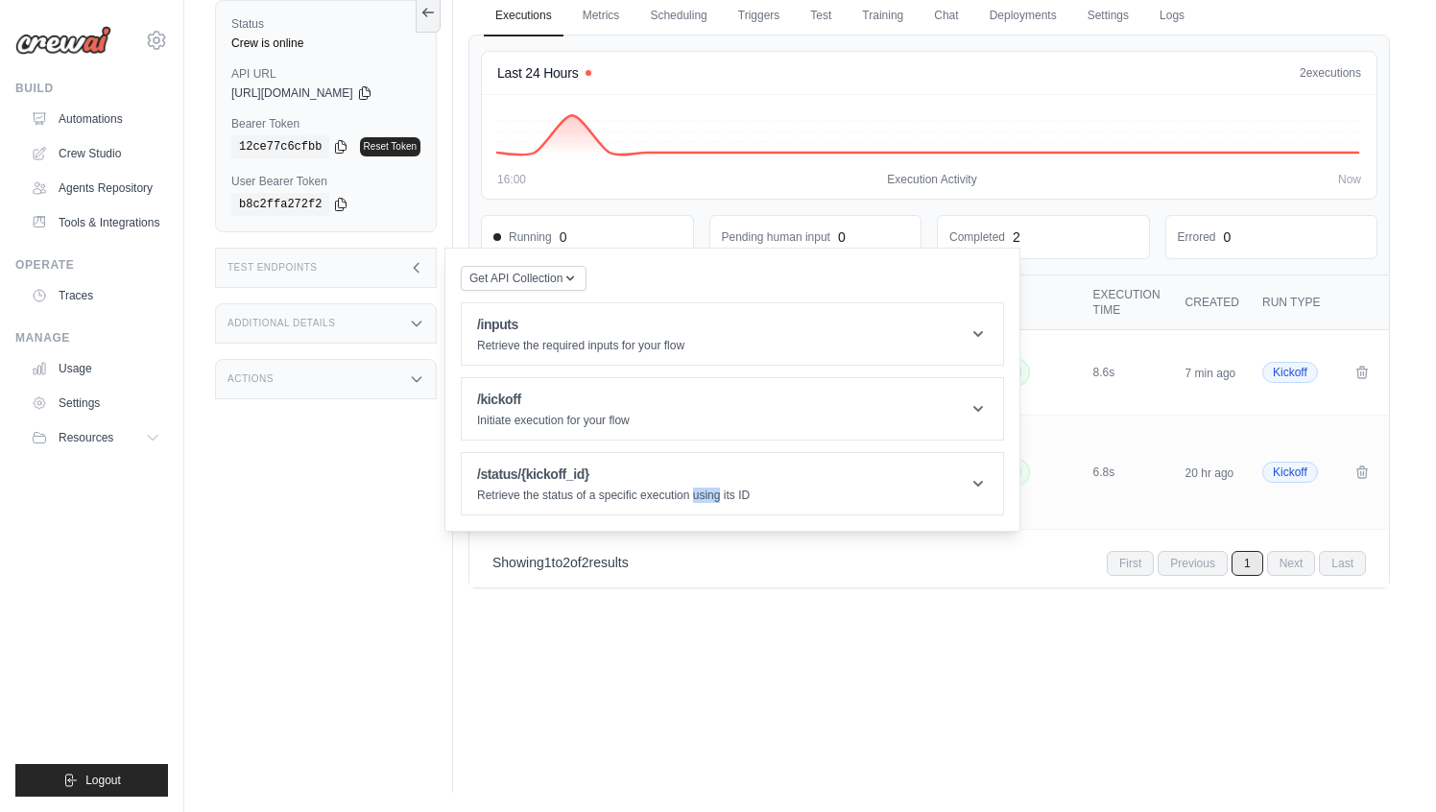
click at [423, 269] on icon at bounding box center [416, 267] width 15 height 15
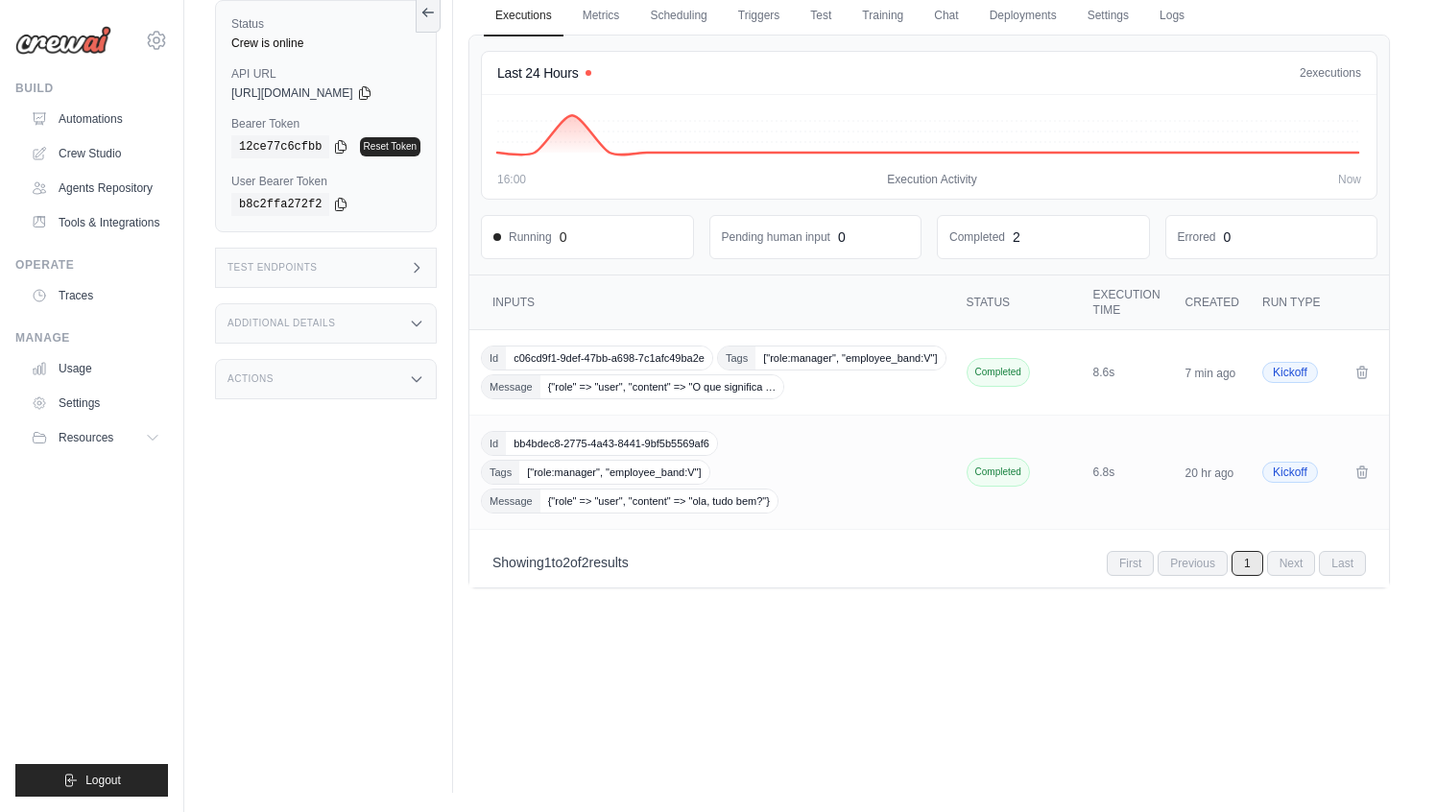
scroll to position [0, 0]
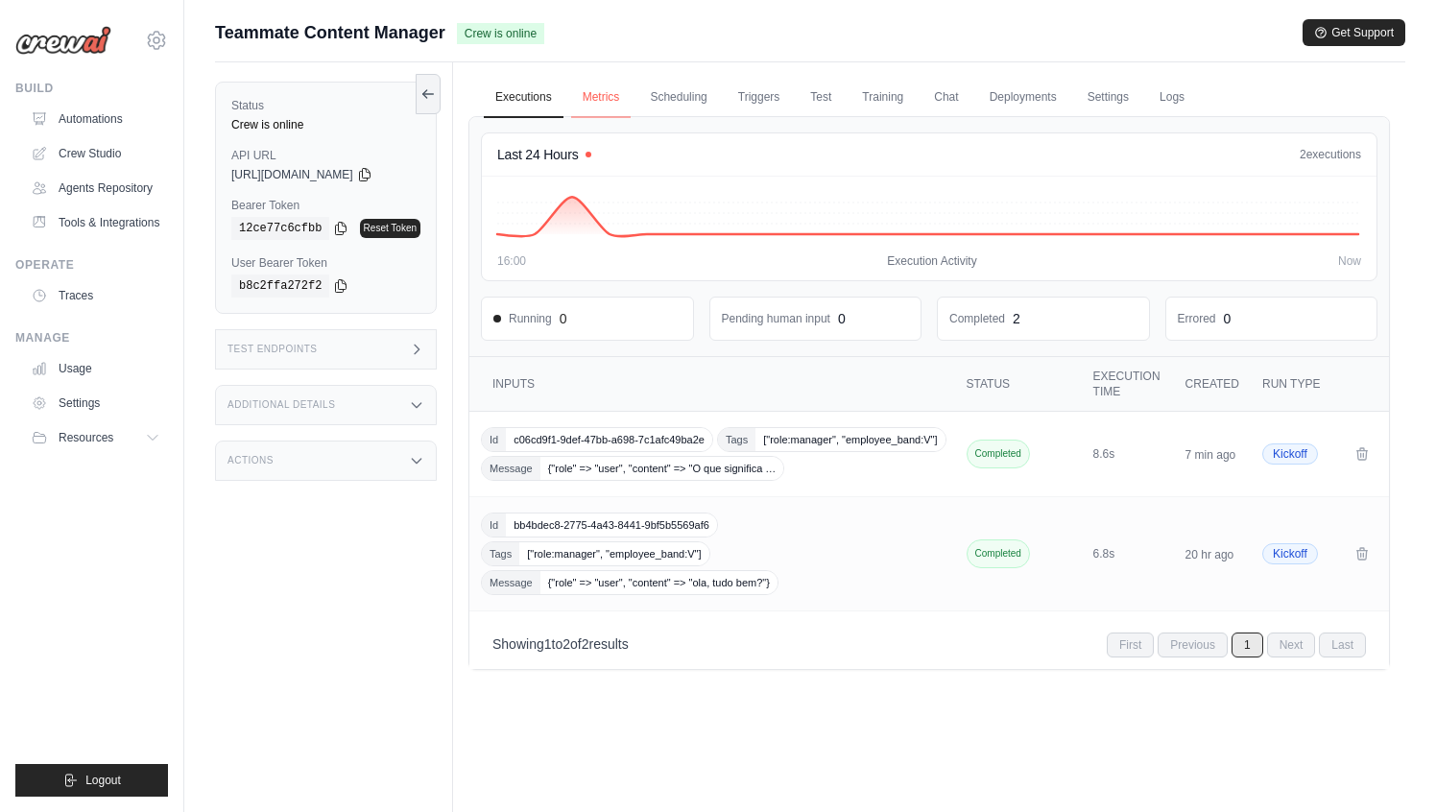
click at [606, 93] on link "Metrics" at bounding box center [601, 98] width 60 height 40
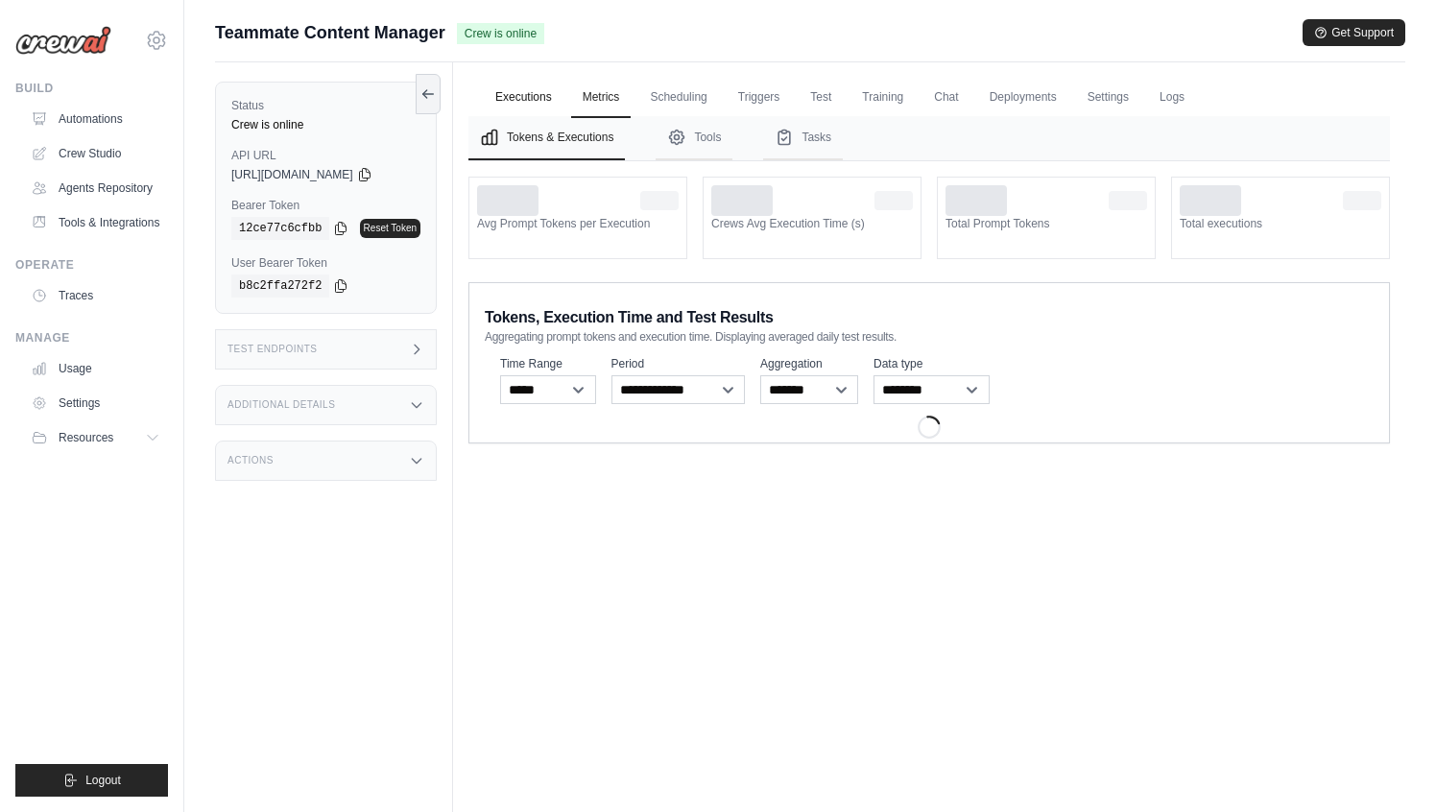
click at [523, 87] on link "Executions" at bounding box center [524, 98] width 80 height 40
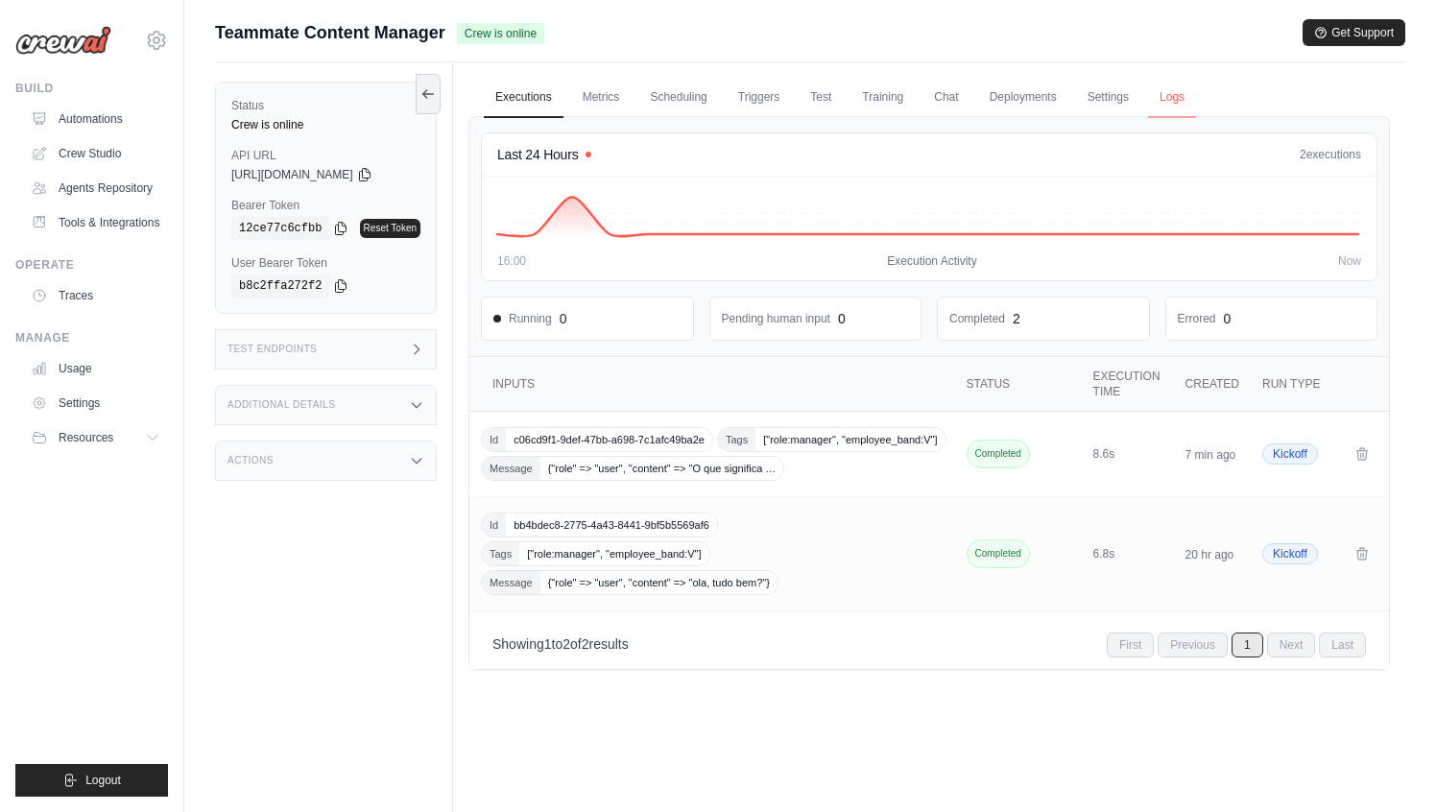
click at [1169, 100] on link "Logs" at bounding box center [1172, 98] width 48 height 40
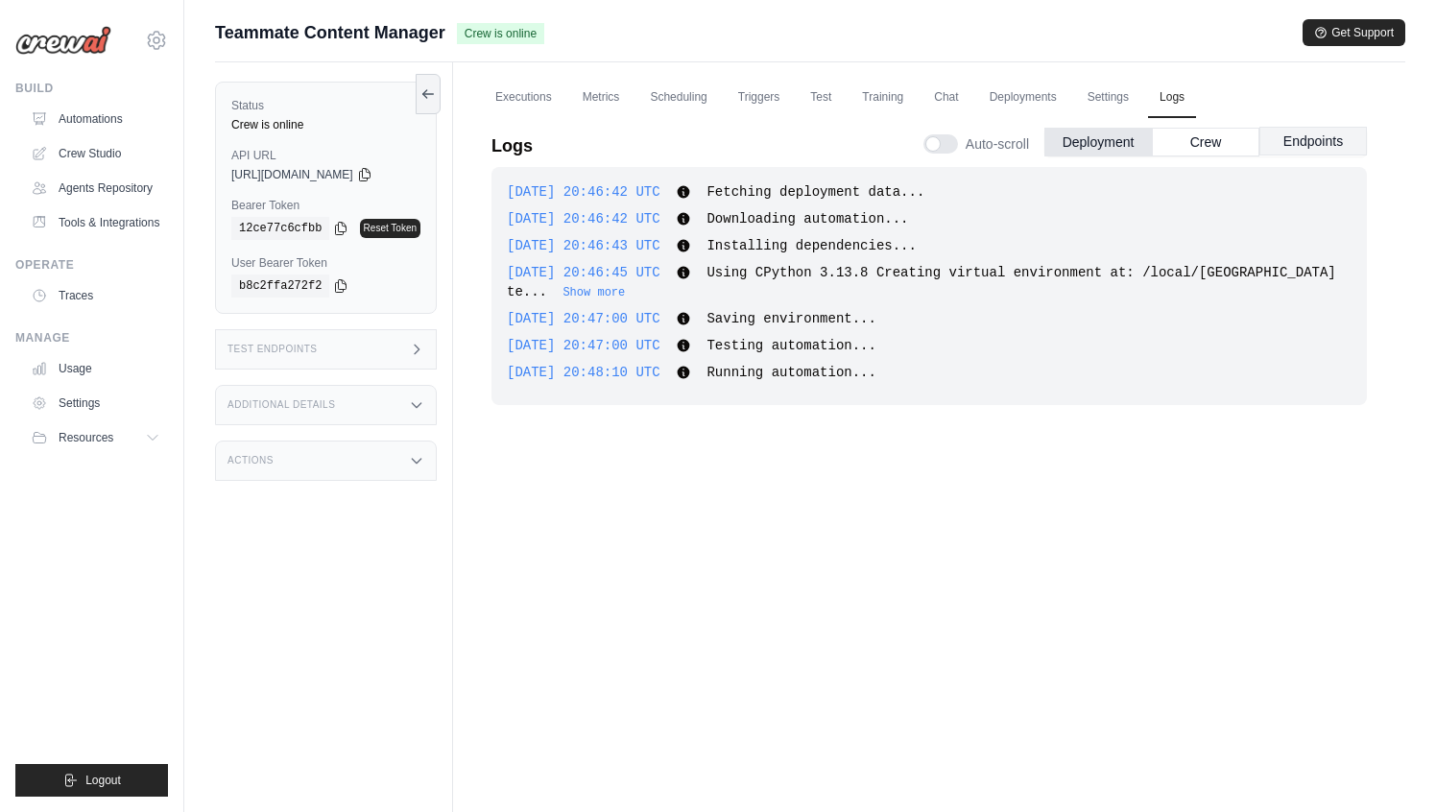
click at [1303, 139] on button "Endpoints" at bounding box center [1312, 141] width 107 height 29
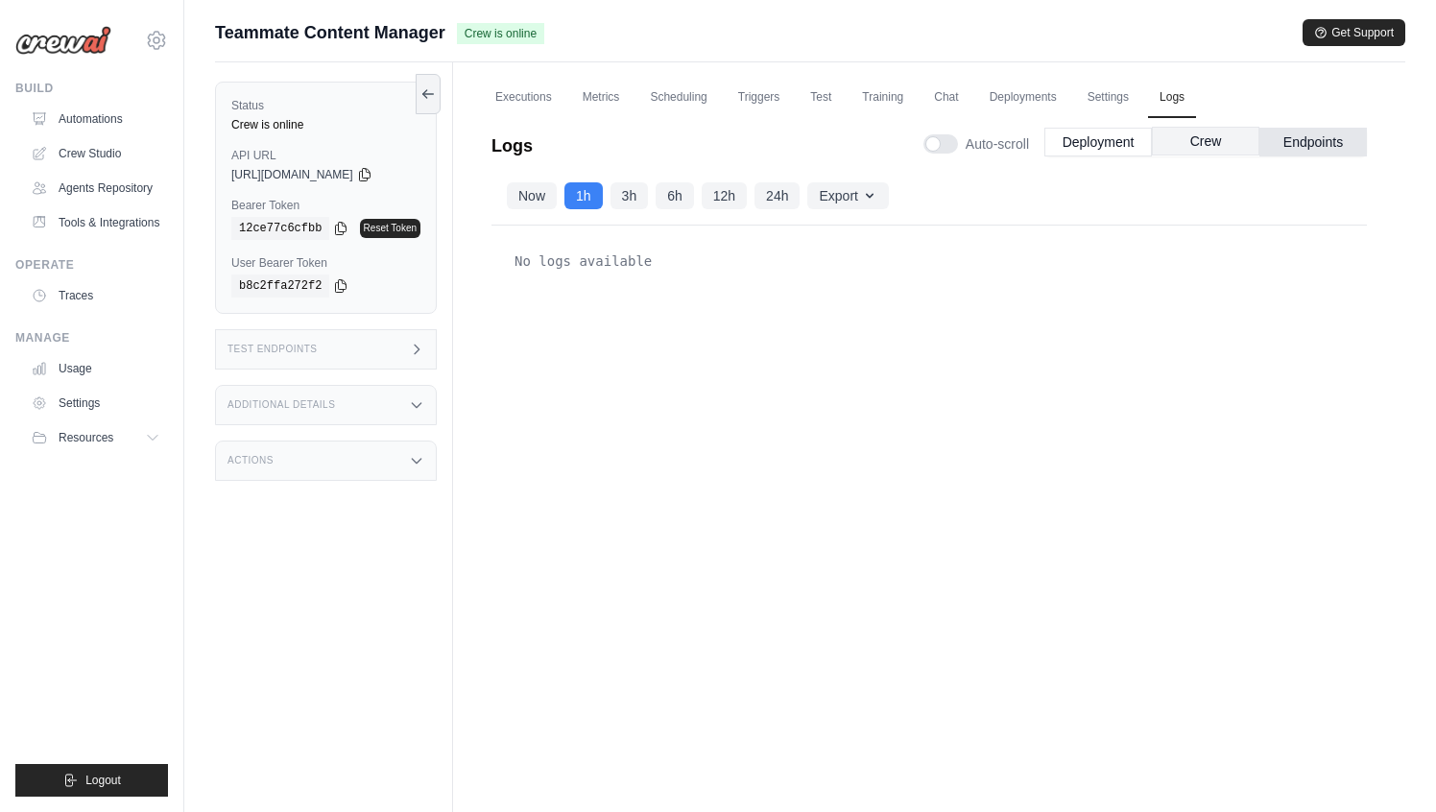
click at [1239, 148] on button "Crew" at bounding box center [1205, 141] width 107 height 29
click at [912, 465] on div "Loading logs..." at bounding box center [928, 499] width 875 height 547
click at [1117, 155] on button "Deployment" at bounding box center [1097, 141] width 107 height 29
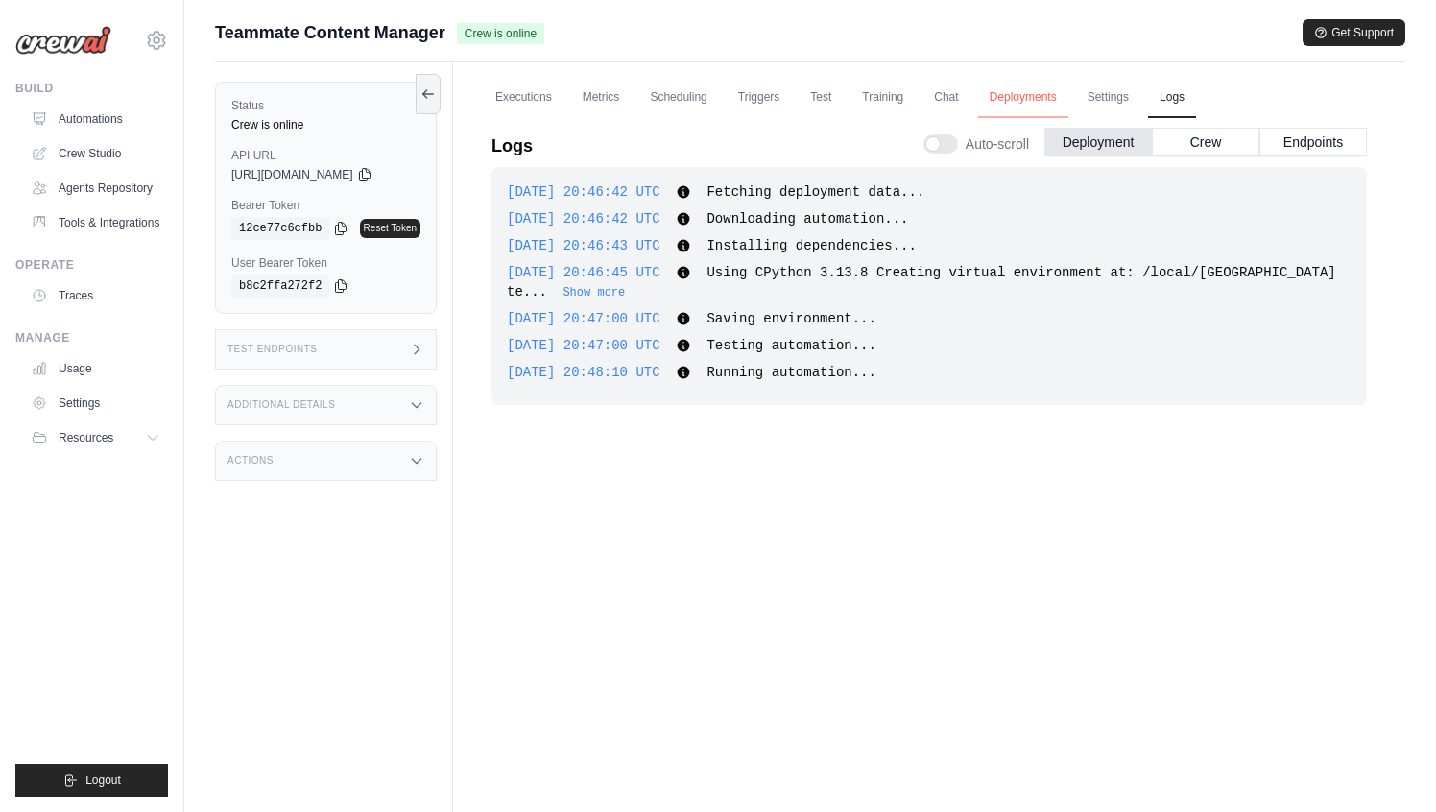
click at [1025, 100] on link "Deployments" at bounding box center [1023, 98] width 90 height 40
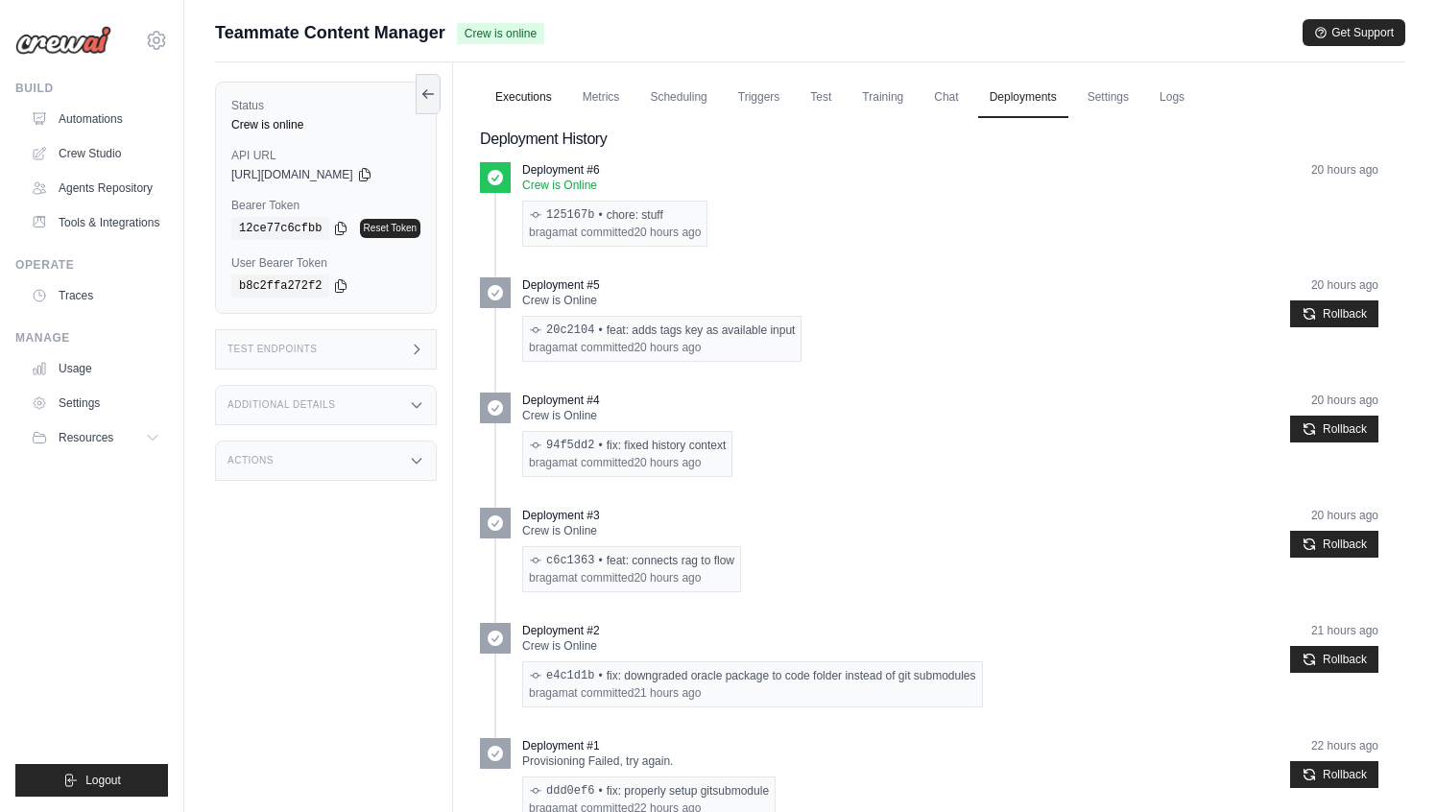
click at [542, 99] on link "Executions" at bounding box center [524, 98] width 80 height 40
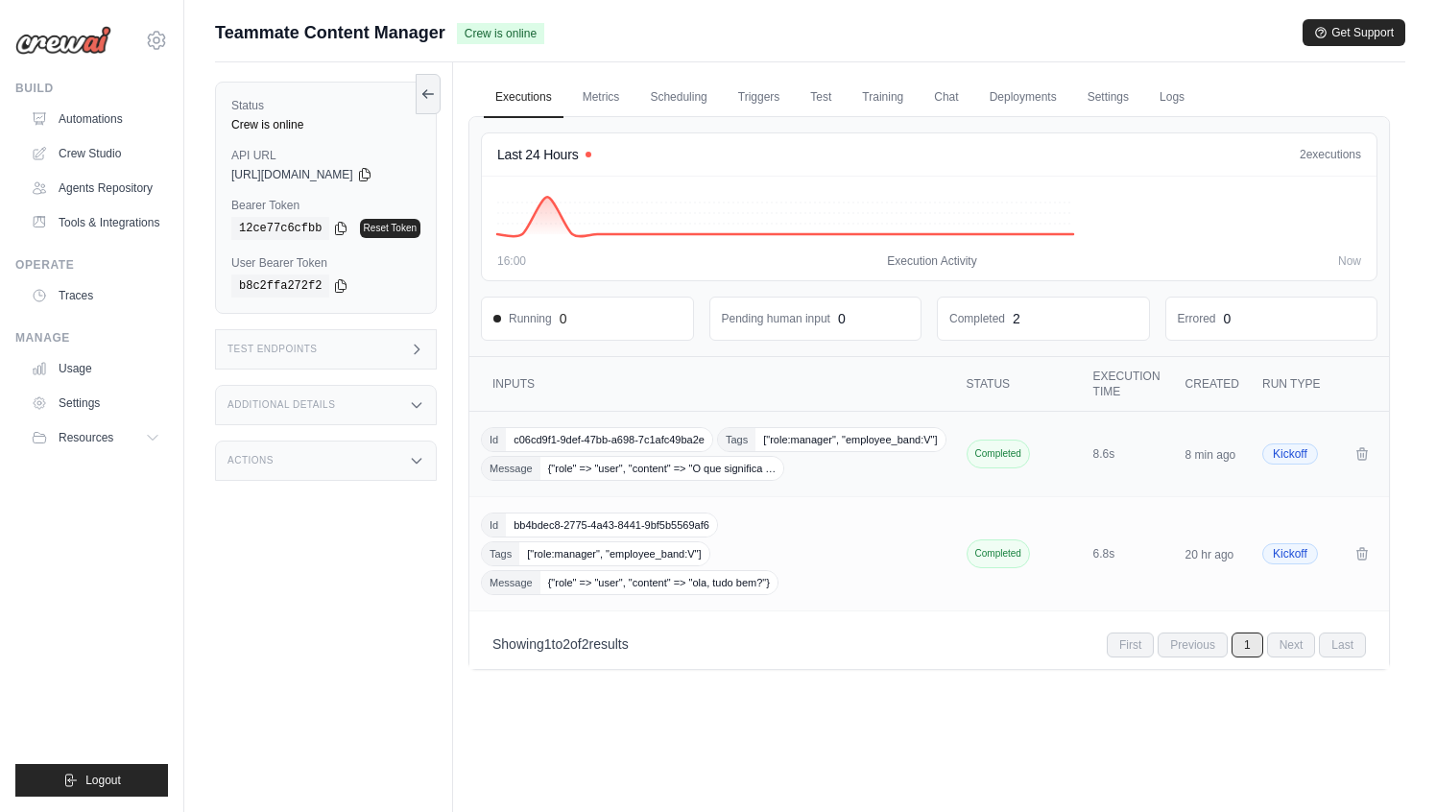
click at [784, 449] on div "Id c06cd9f1-9def-47bb-a698-7c1afc49ba2e Tags ["role:manager", "employee_band:V"…" at bounding box center [714, 454] width 466 height 54
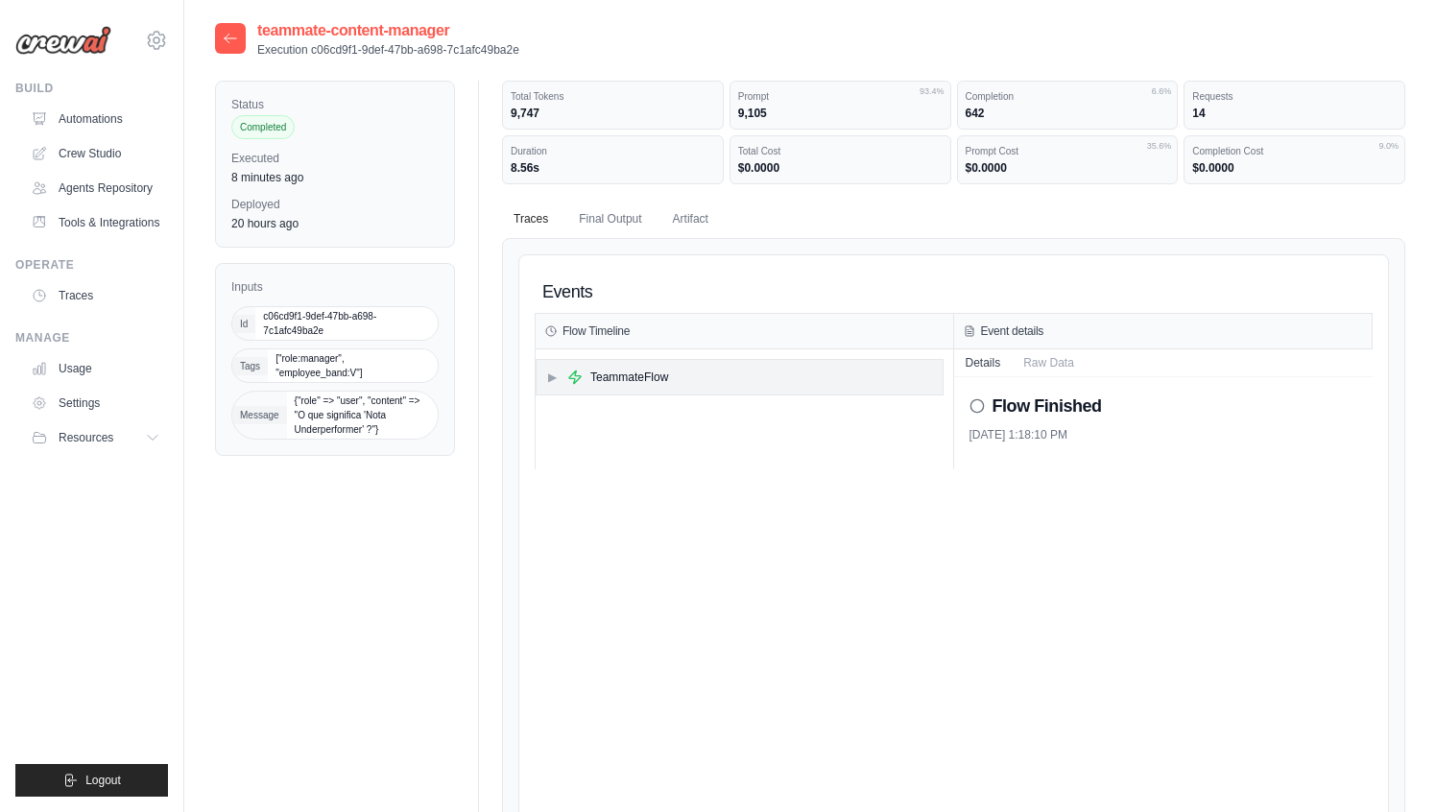
click at [538, 367] on div "▶ TeammateFlow" at bounding box center [739, 377] width 406 height 35
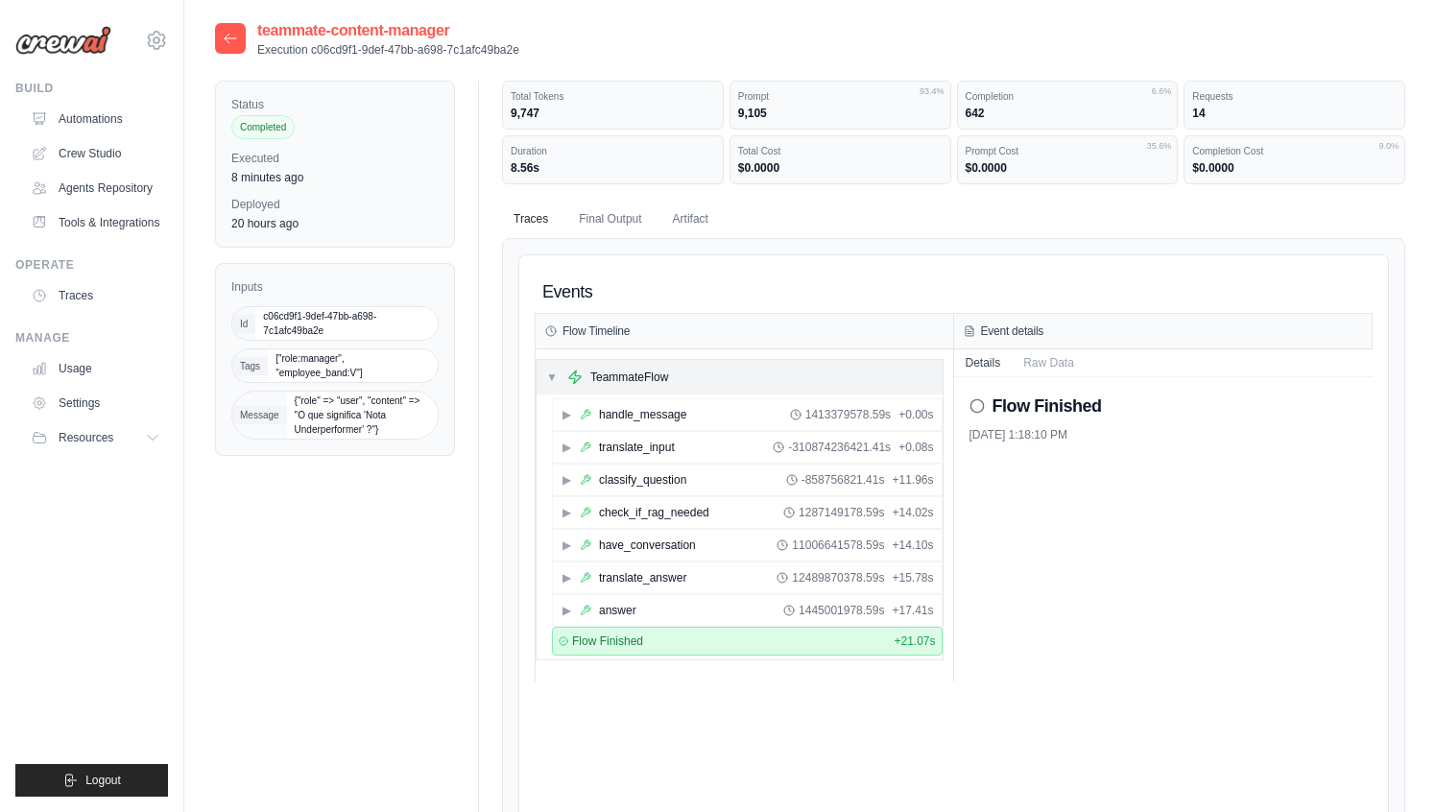
click at [538, 367] on div "▼ TeammateFlow" at bounding box center [739, 377] width 406 height 35
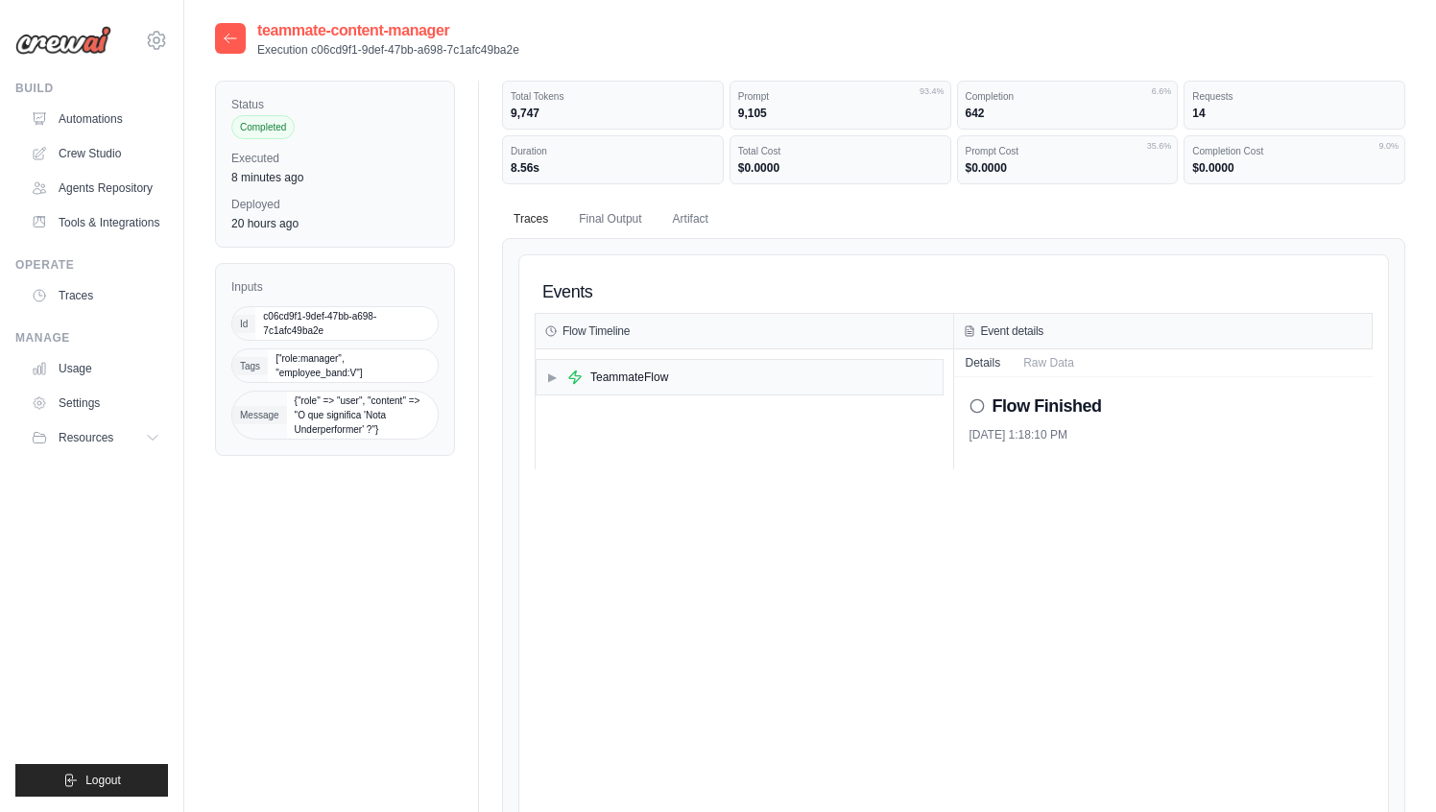
click at [1060, 377] on div "Flow Finished [DATE] 1:18:10 PM" at bounding box center [1163, 423] width 419 height 92
click at [1065, 357] on button "Raw Data" at bounding box center [1048, 361] width 74 height 27
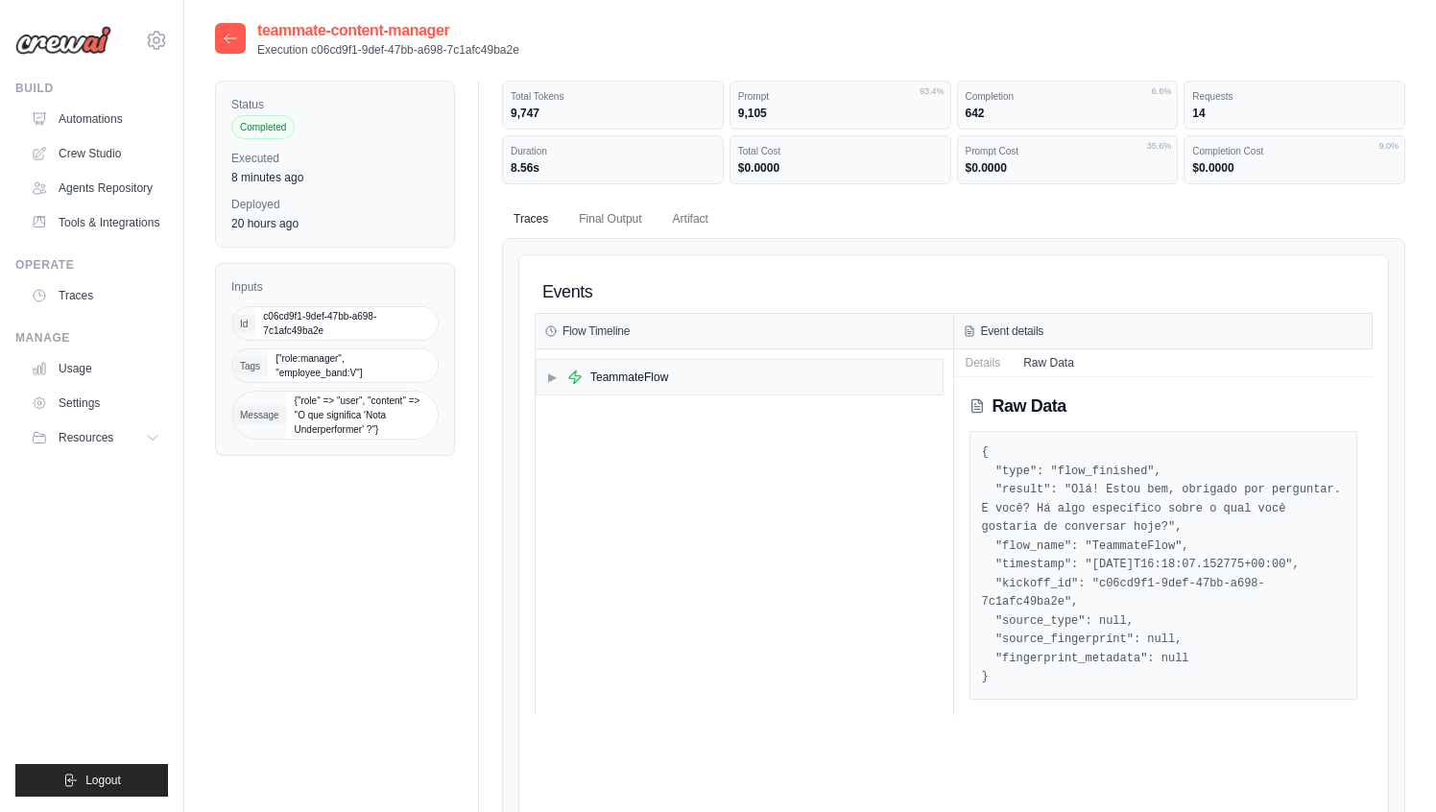
click at [1048, 485] on pre "{ "type": "flow_finished", "result": "Olá! Estou bem, obrigado por perguntar. E…" at bounding box center [1164, 565] width 364 height 244
click at [612, 219] on button "Final Output" at bounding box center [609, 219] width 85 height 40
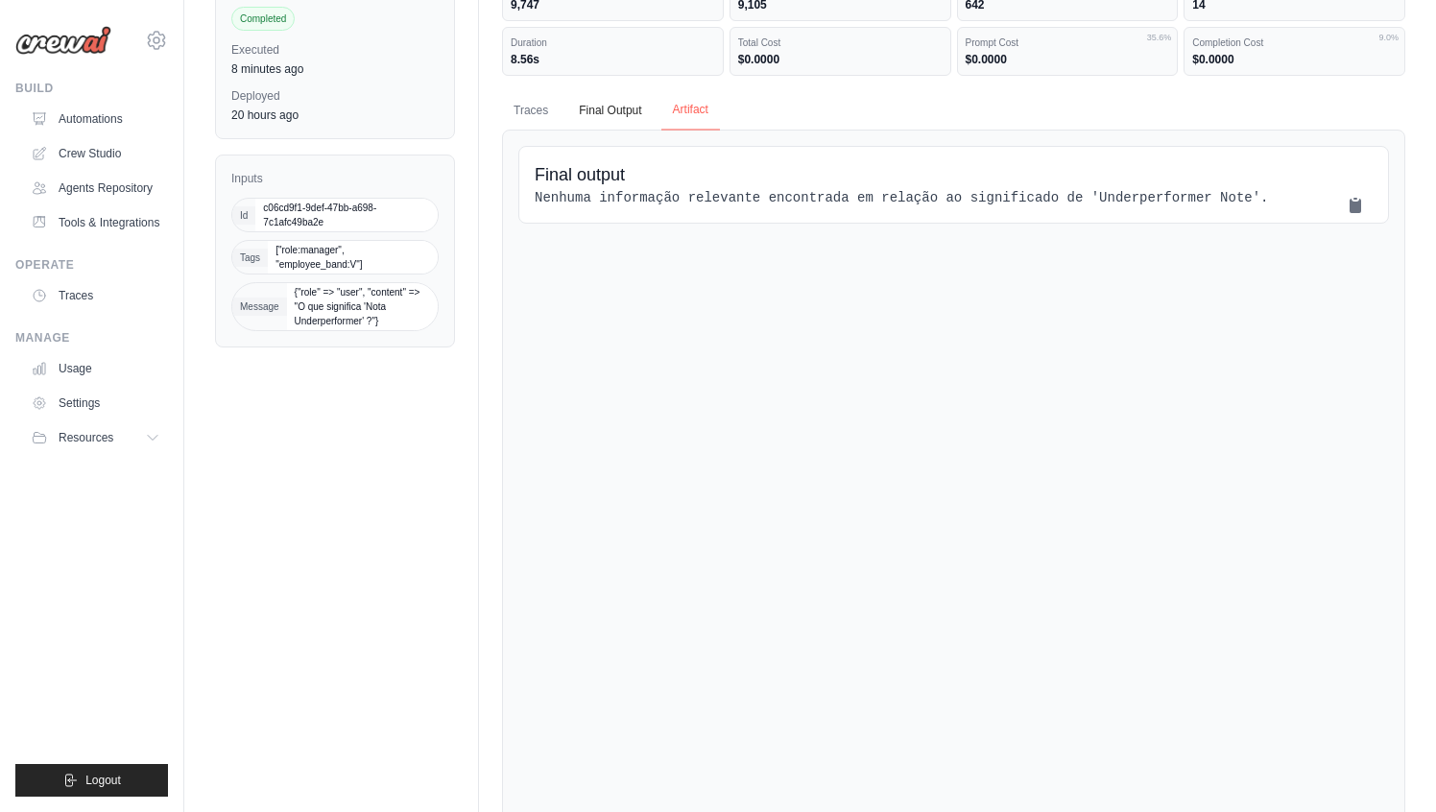
click at [678, 111] on button "Artifact" at bounding box center [690, 110] width 59 height 40
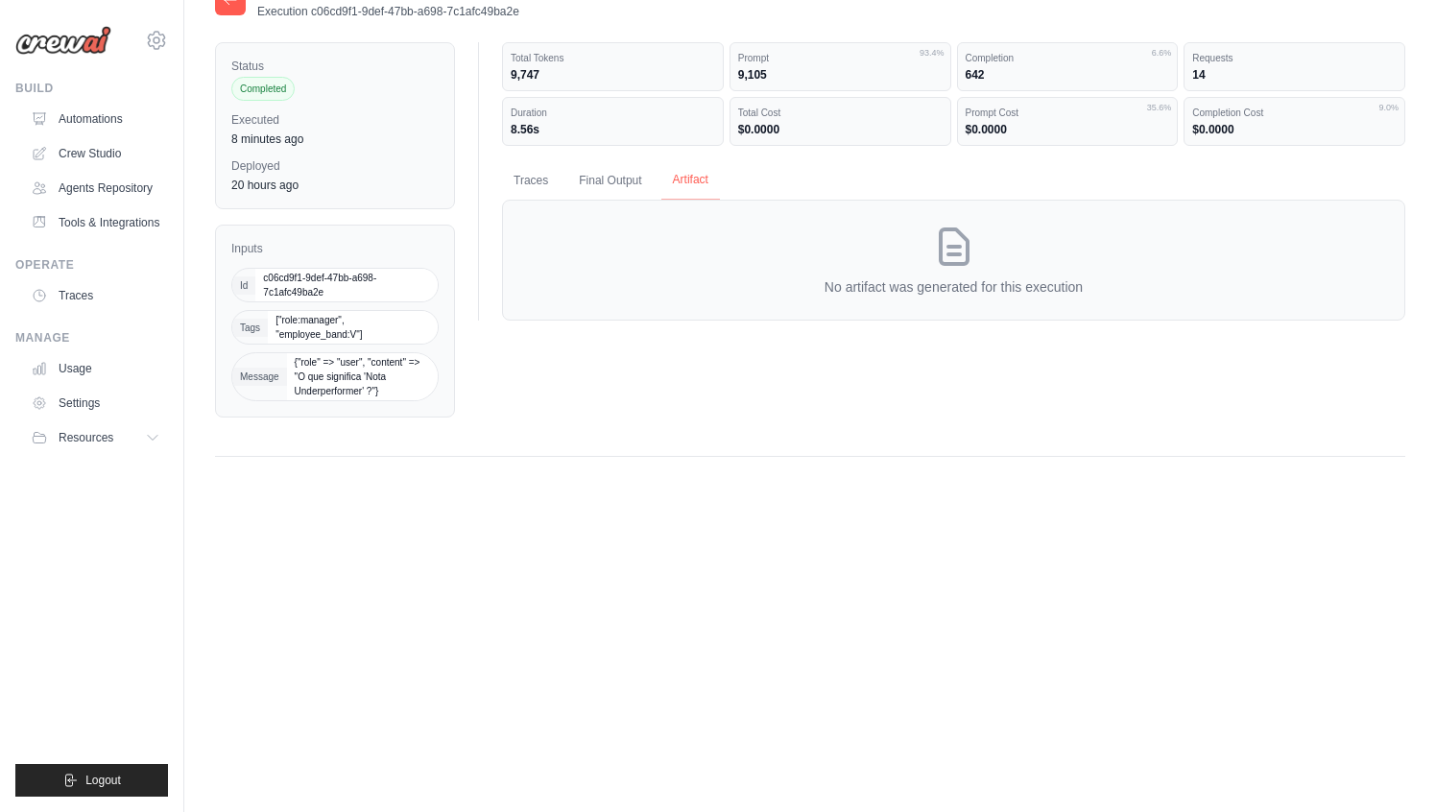
scroll to position [38, 0]
click at [624, 174] on button "Final Output" at bounding box center [609, 180] width 85 height 40
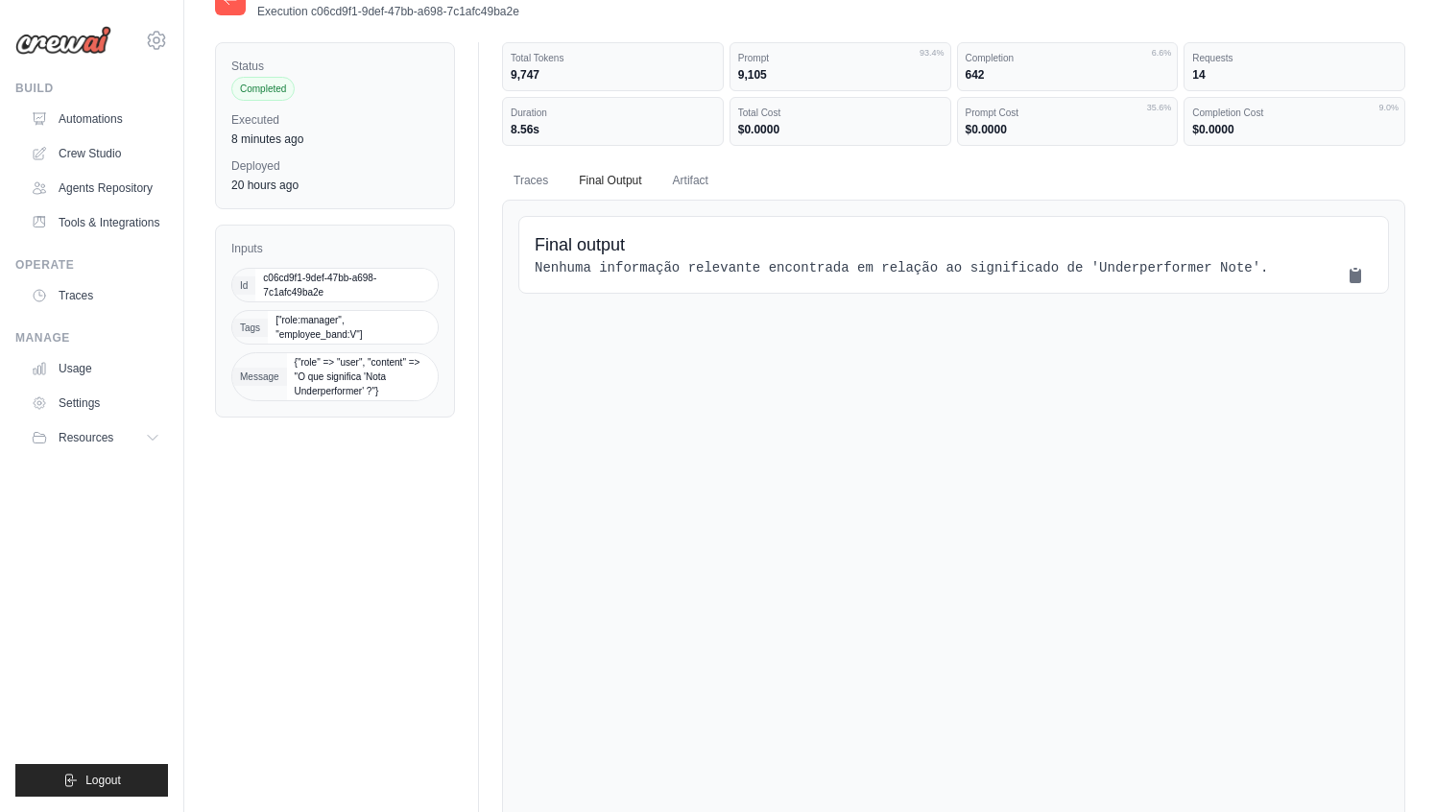
click at [285, 280] on span "c06cd9f1-9def-47bb-a698-7c1afc49ba2e" at bounding box center [346, 285] width 182 height 33
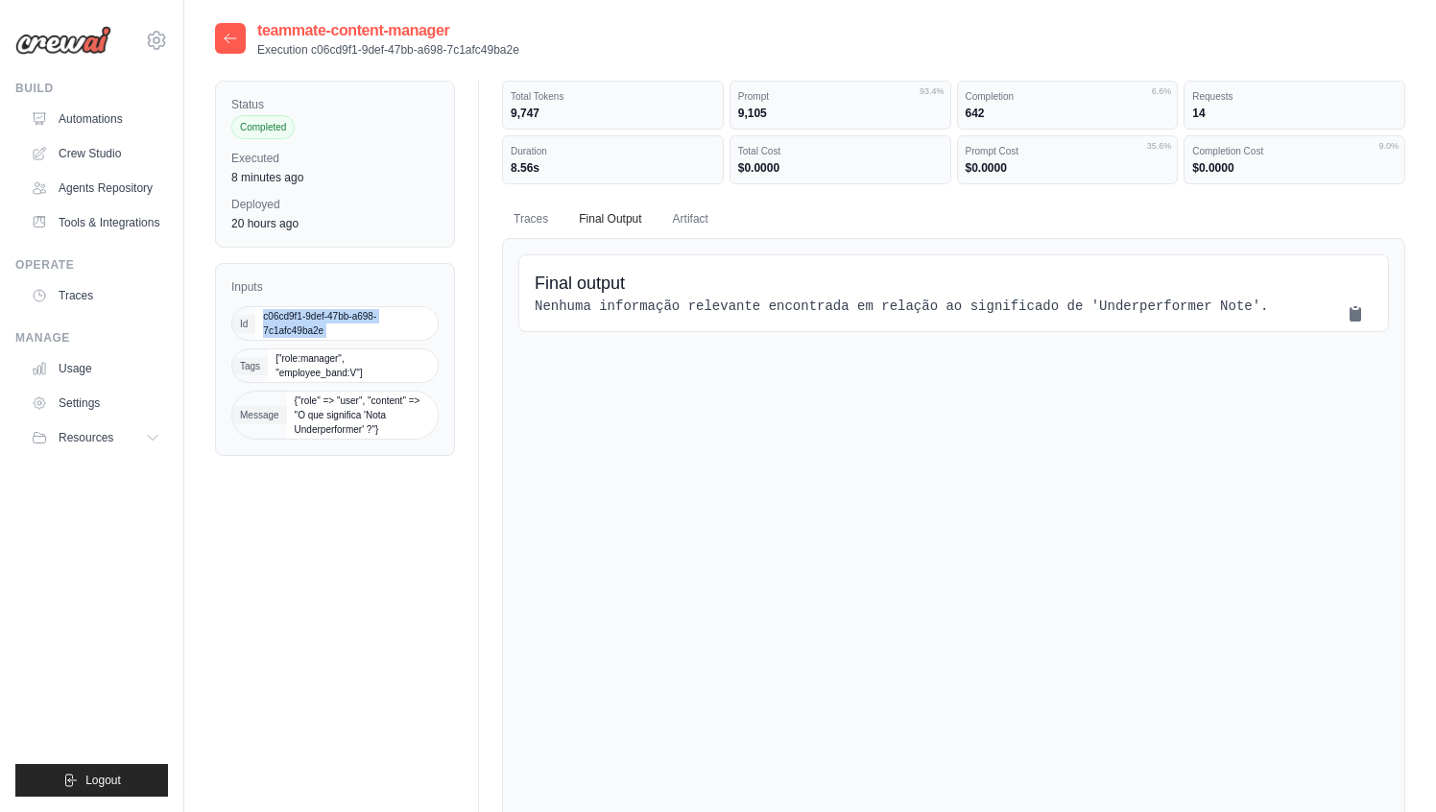
click at [220, 38] on div at bounding box center [230, 38] width 31 height 31
click at [237, 40] on icon at bounding box center [230, 38] width 15 height 15
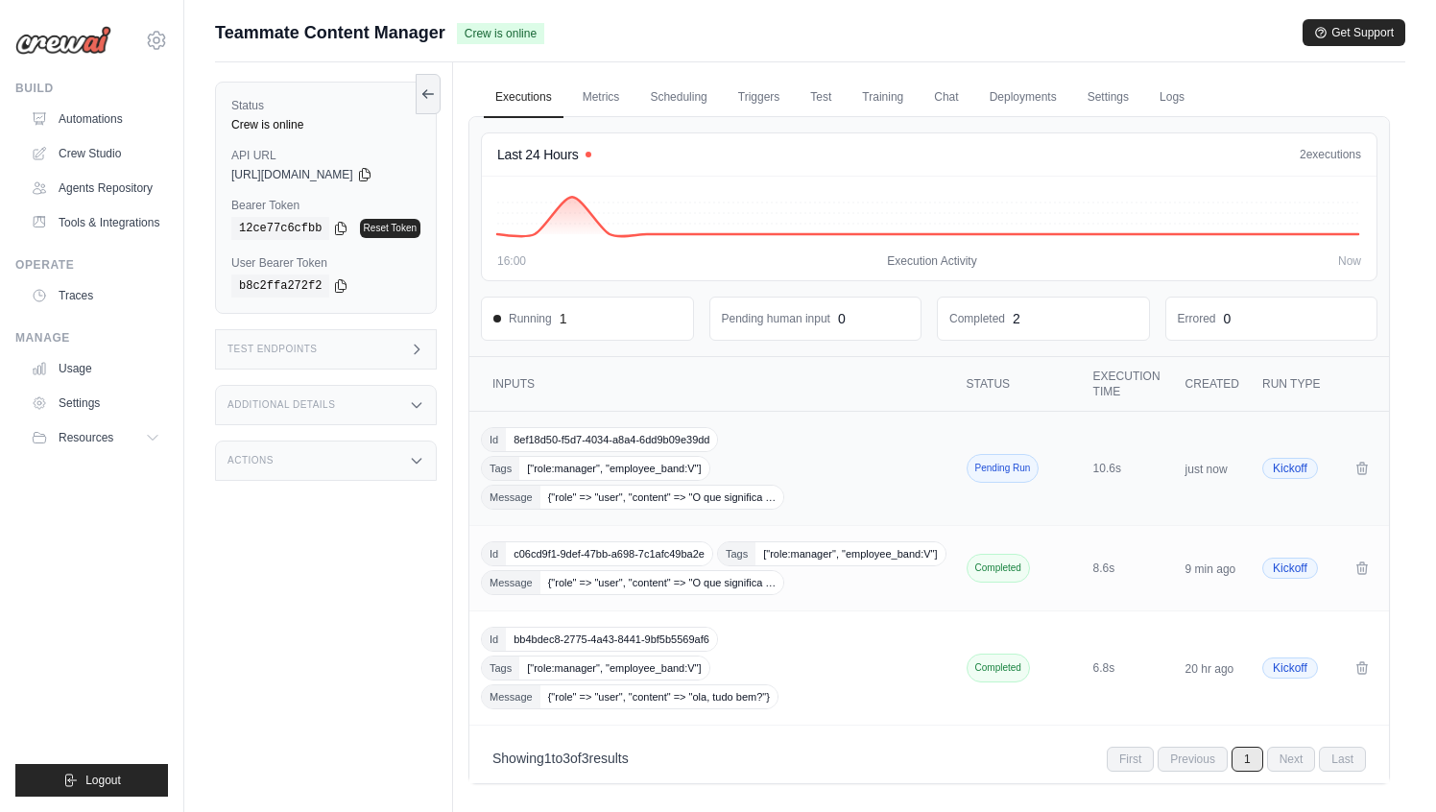
click at [822, 474] on div "Id 8ef18d50-f5d7-4034-a8a4-6dd9b09e39dd Tags ["role:manager", "employee_band:V"…" at bounding box center [714, 468] width 466 height 83
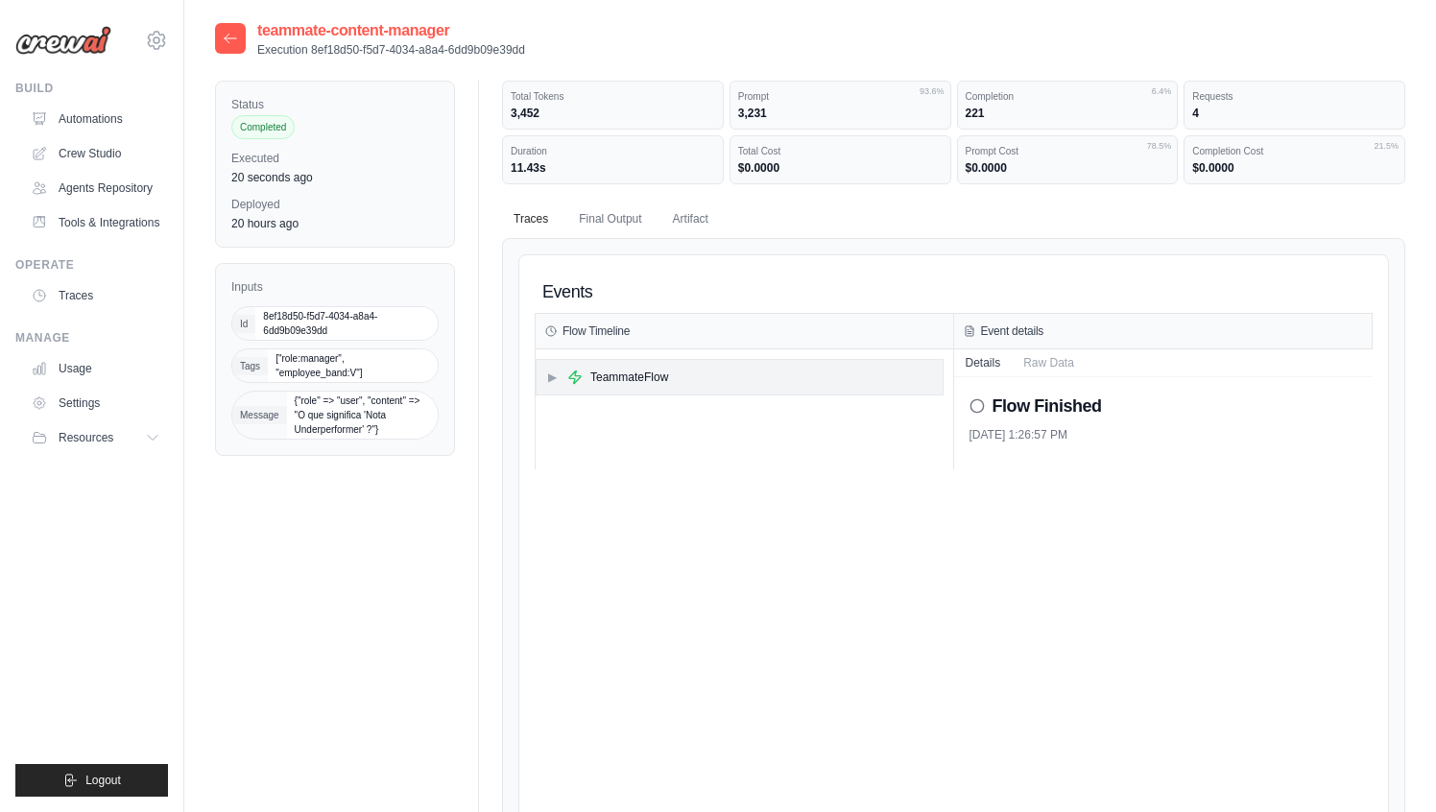
click at [560, 375] on div "▶ TeammateFlow" at bounding box center [607, 376] width 122 height 15
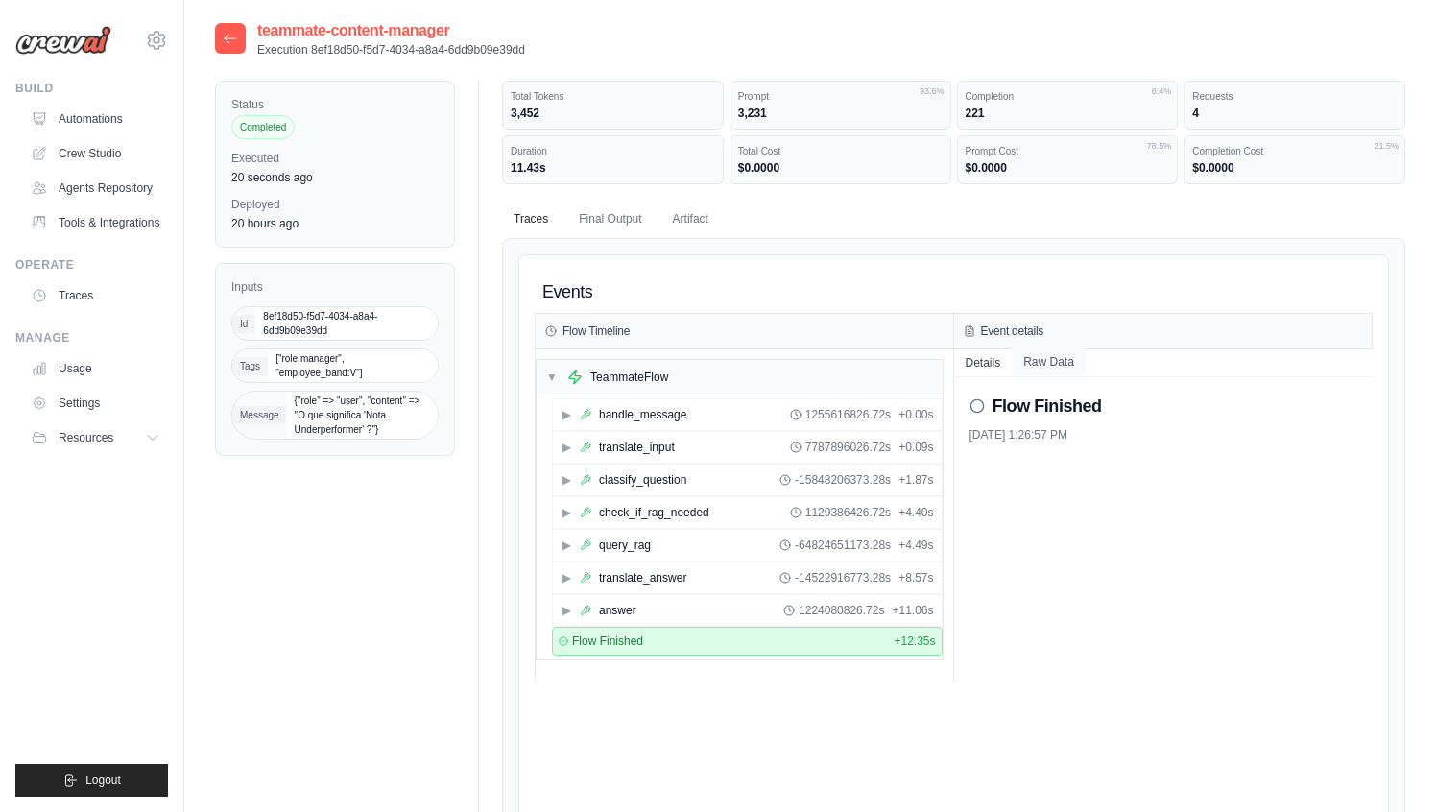
click at [1055, 364] on button "Raw Data" at bounding box center [1048, 361] width 74 height 27
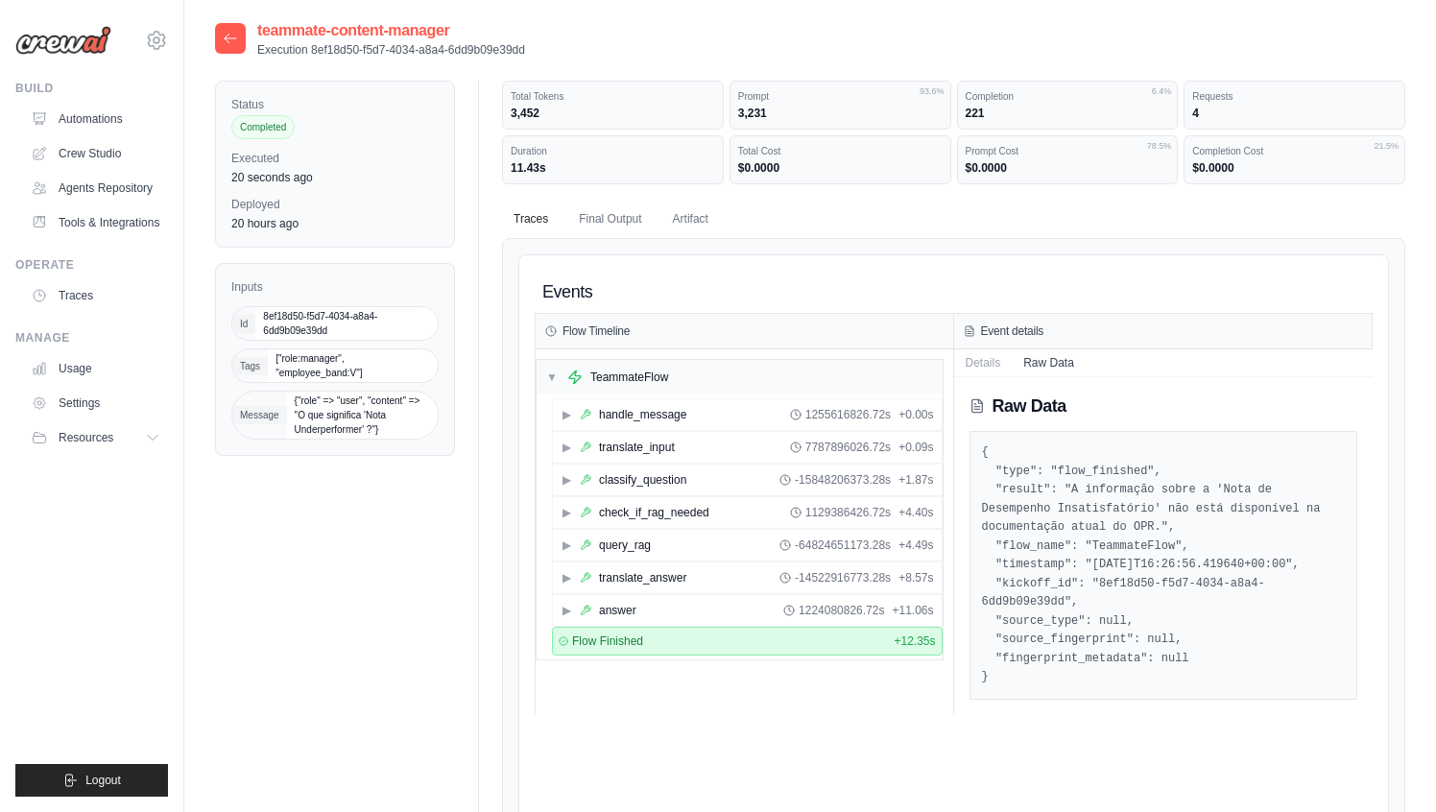
click at [1096, 527] on pre "{ "type": "flow_finished", "result": "A informação sobre a 'Nota de Desempenho …" at bounding box center [1164, 565] width 364 height 244
click at [1072, 493] on pre "{ "type": "flow_finished", "result": "A informação sobre a 'Nota de Desempenho …" at bounding box center [1164, 565] width 364 height 244
click at [1142, 528] on pre "{ "type": "flow_finished", "result": "A informação sobre a 'Nota de Desempenho …" at bounding box center [1164, 565] width 364 height 244
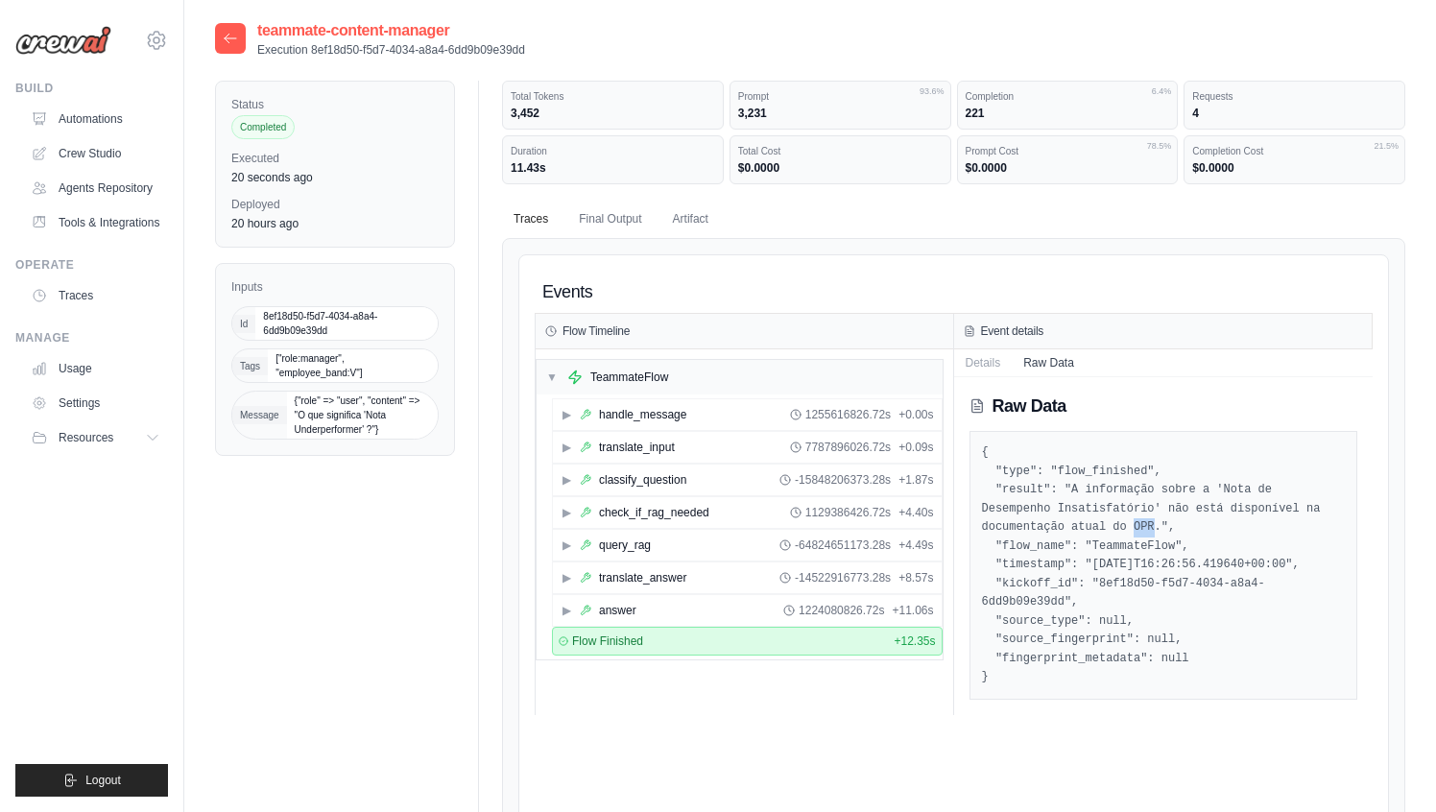
click at [1220, 512] on pre "{ "type": "flow_finished", "result": "A informação sobre a 'Nota de Desempenho …" at bounding box center [1164, 565] width 364 height 244
click at [971, 275] on div "Events" at bounding box center [954, 292] width 838 height 43
click at [161, 35] on icon at bounding box center [156, 40] width 17 height 16
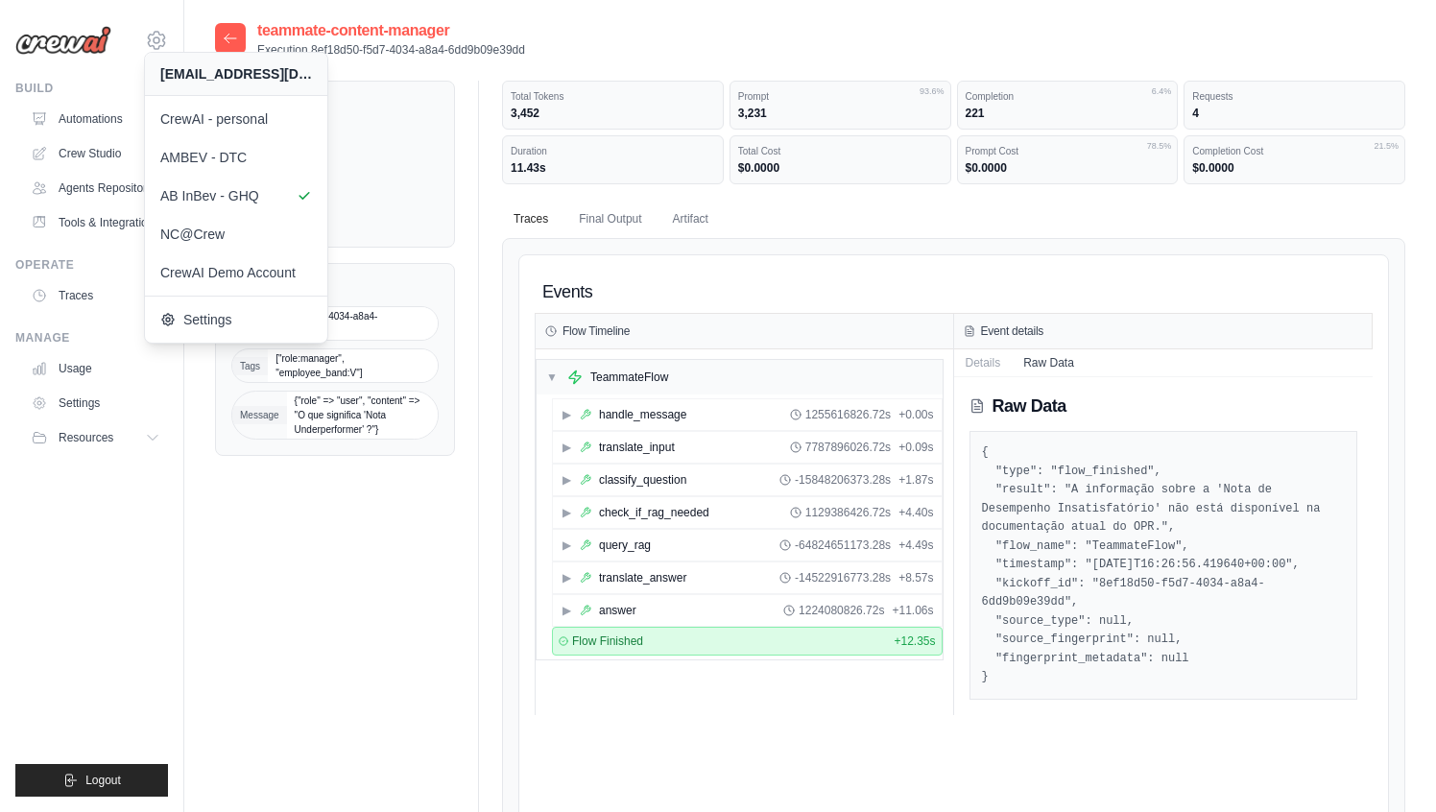
click at [337, 505] on div "Status Completed Executed 25 minutes ago Deployed 20 hours ago Inputs Id 8ef18d…" at bounding box center [810, 610] width 1190 height 1059
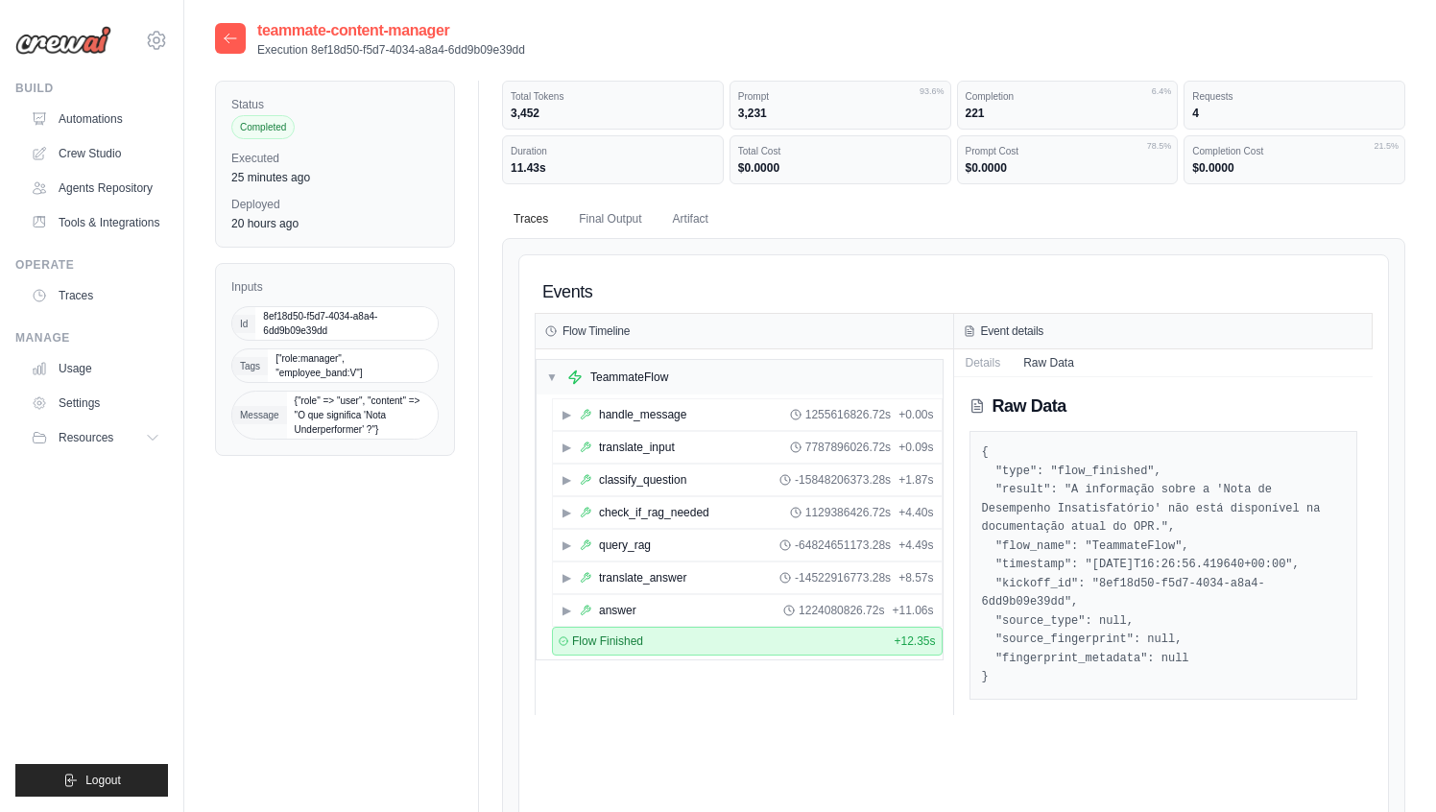
click at [235, 36] on icon at bounding box center [230, 38] width 15 height 15
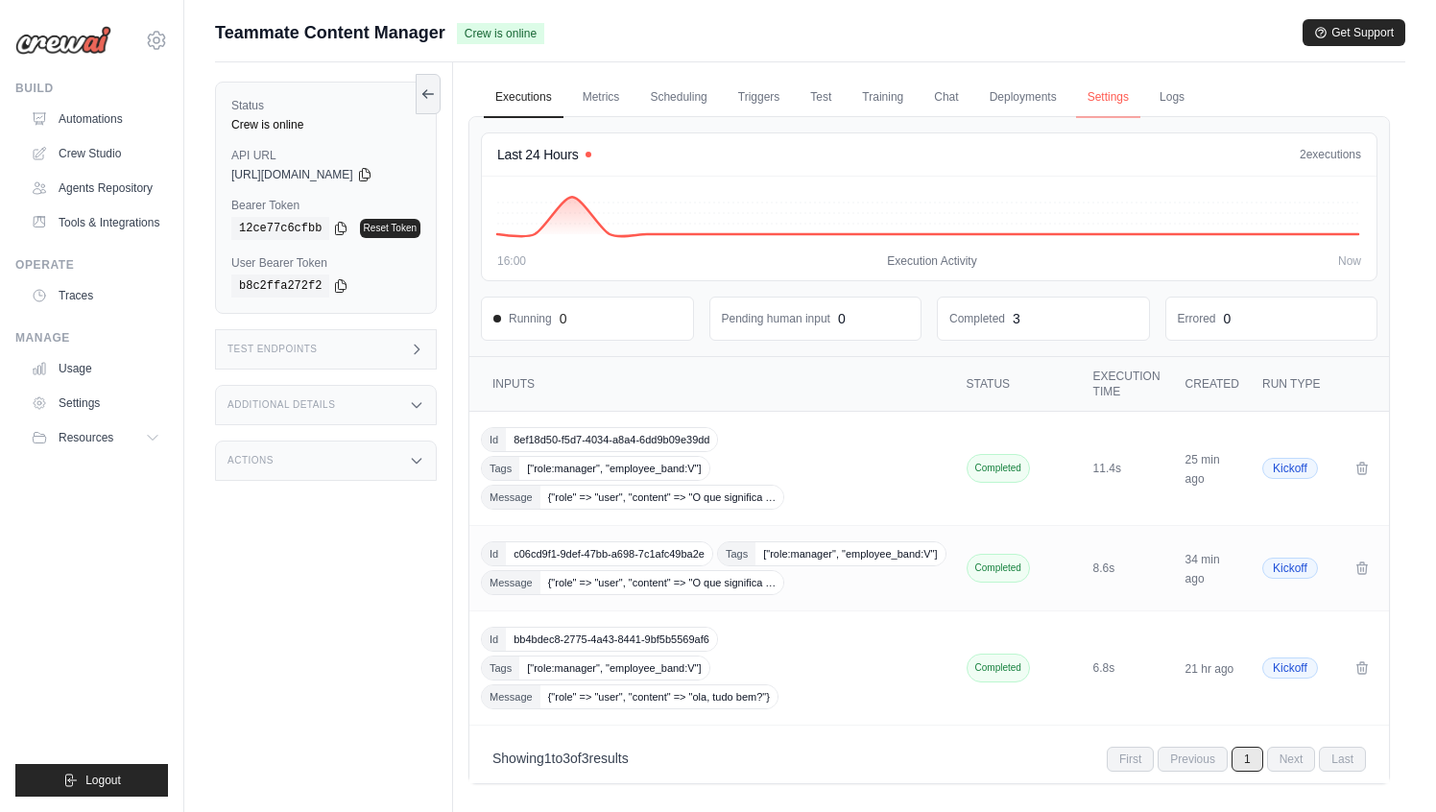
click at [1113, 97] on link "Settings" at bounding box center [1108, 98] width 64 height 40
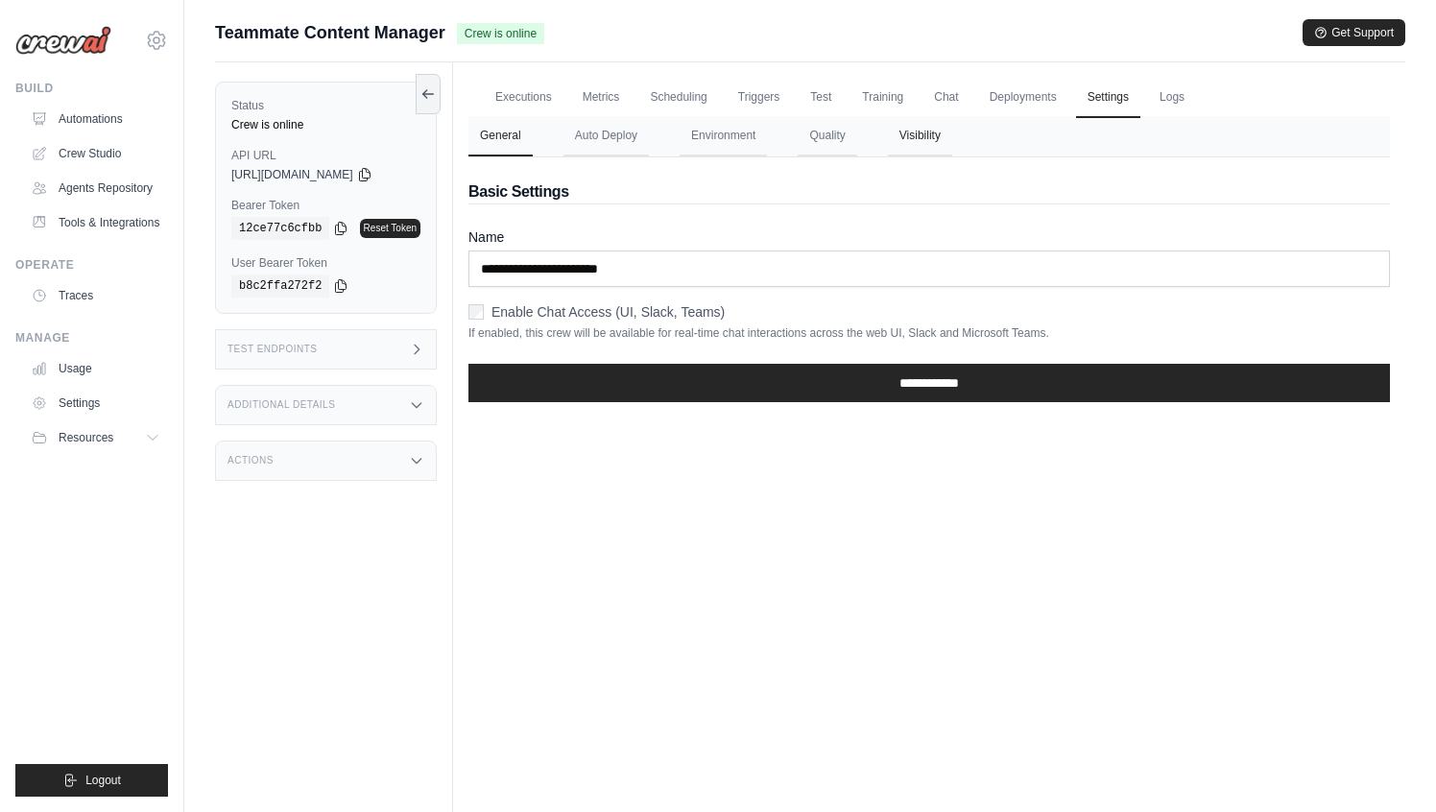
click at [911, 142] on button "Visibility" at bounding box center [920, 136] width 64 height 40
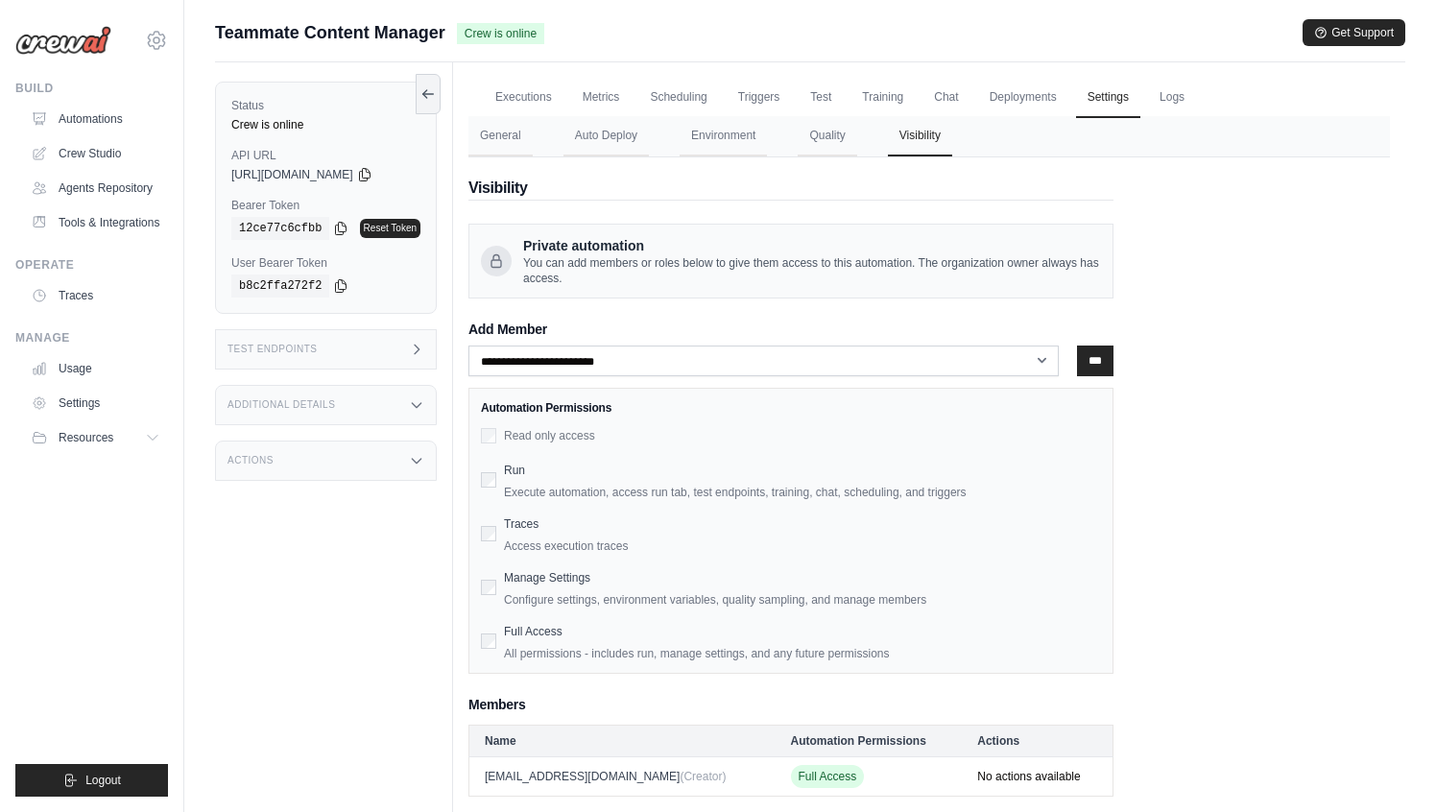
scroll to position [82, 0]
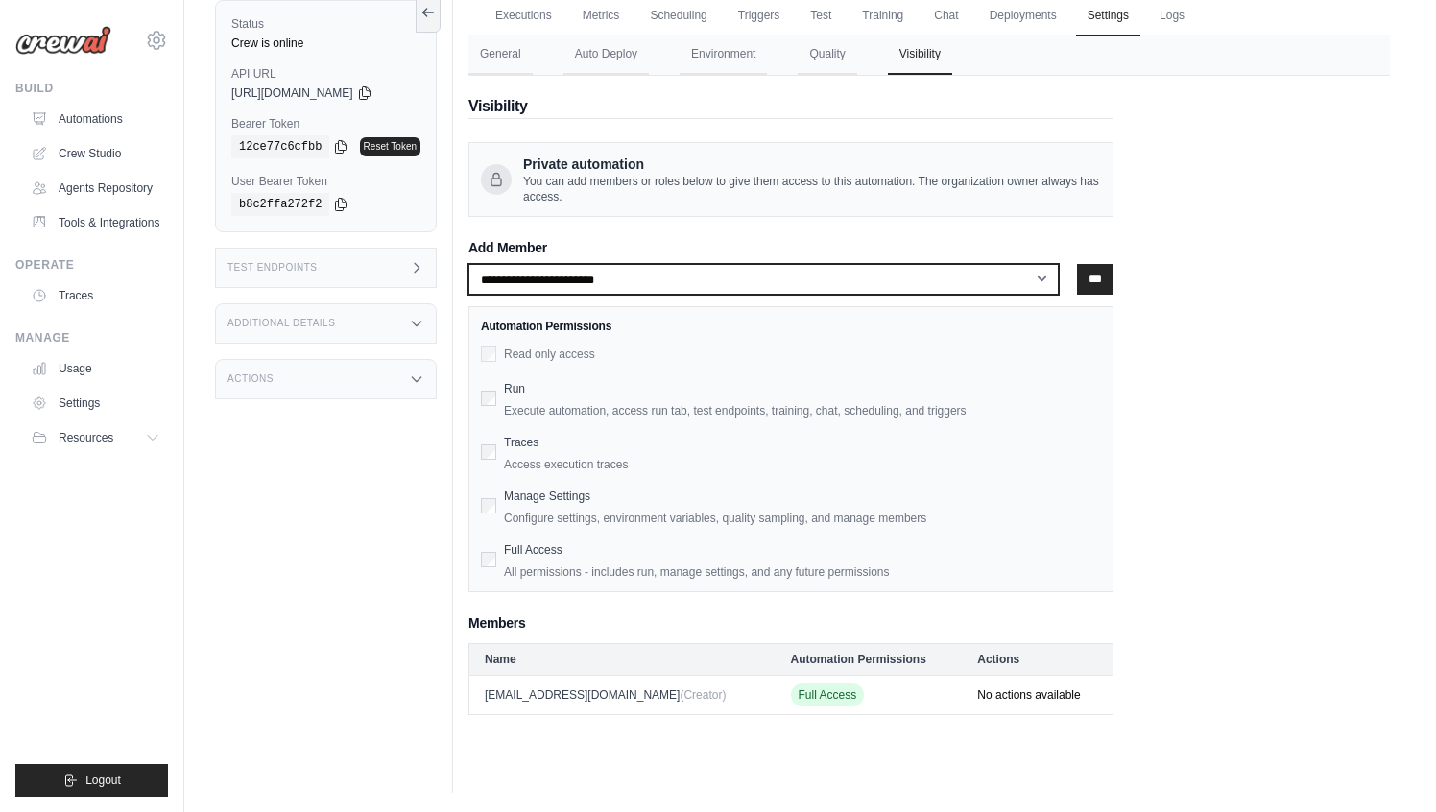
click at [788, 283] on select "**********" at bounding box center [763, 279] width 590 height 31
select select "**********"
click at [471, 264] on select "**********" at bounding box center [763, 279] width 590 height 31
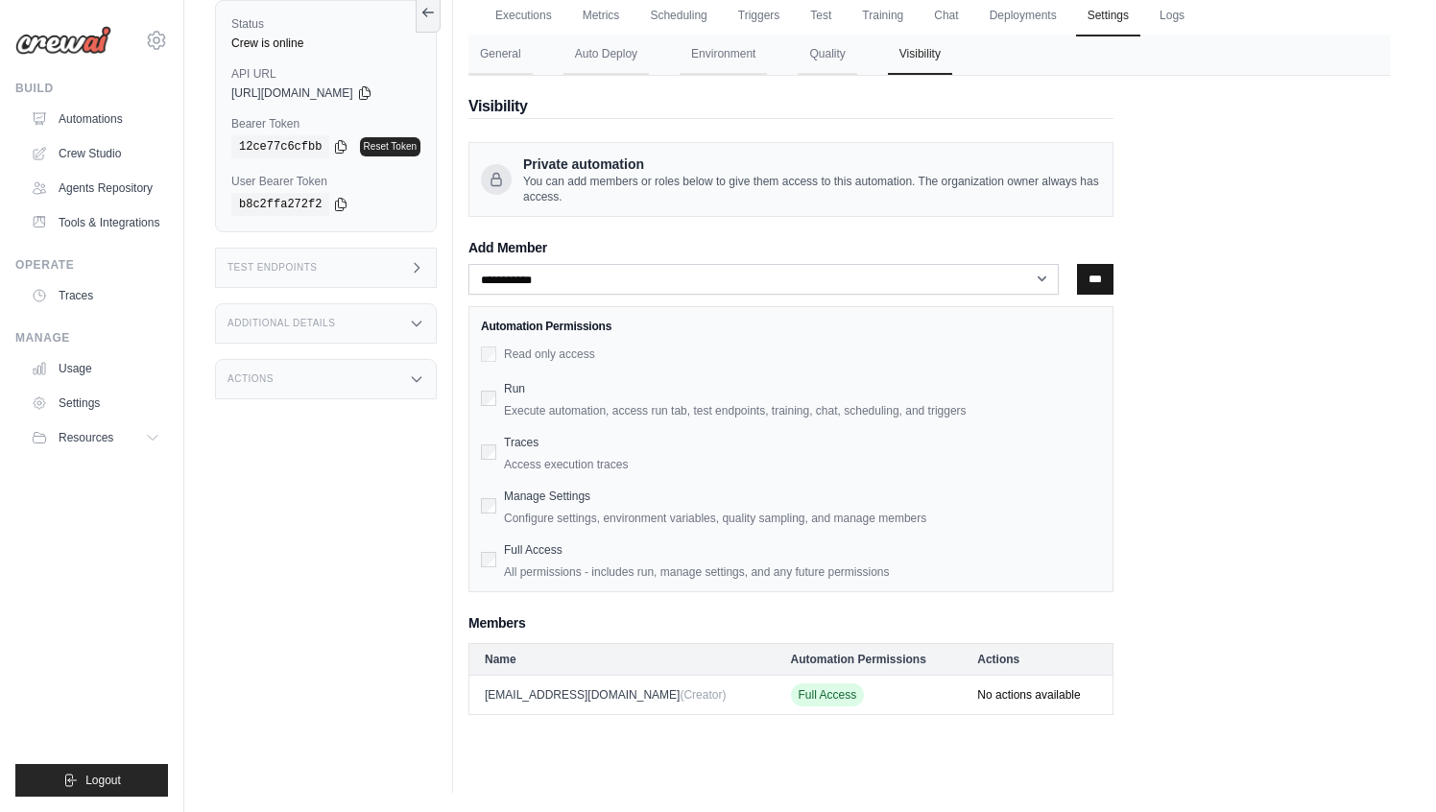
click at [1094, 289] on input "***" at bounding box center [1095, 279] width 36 height 31
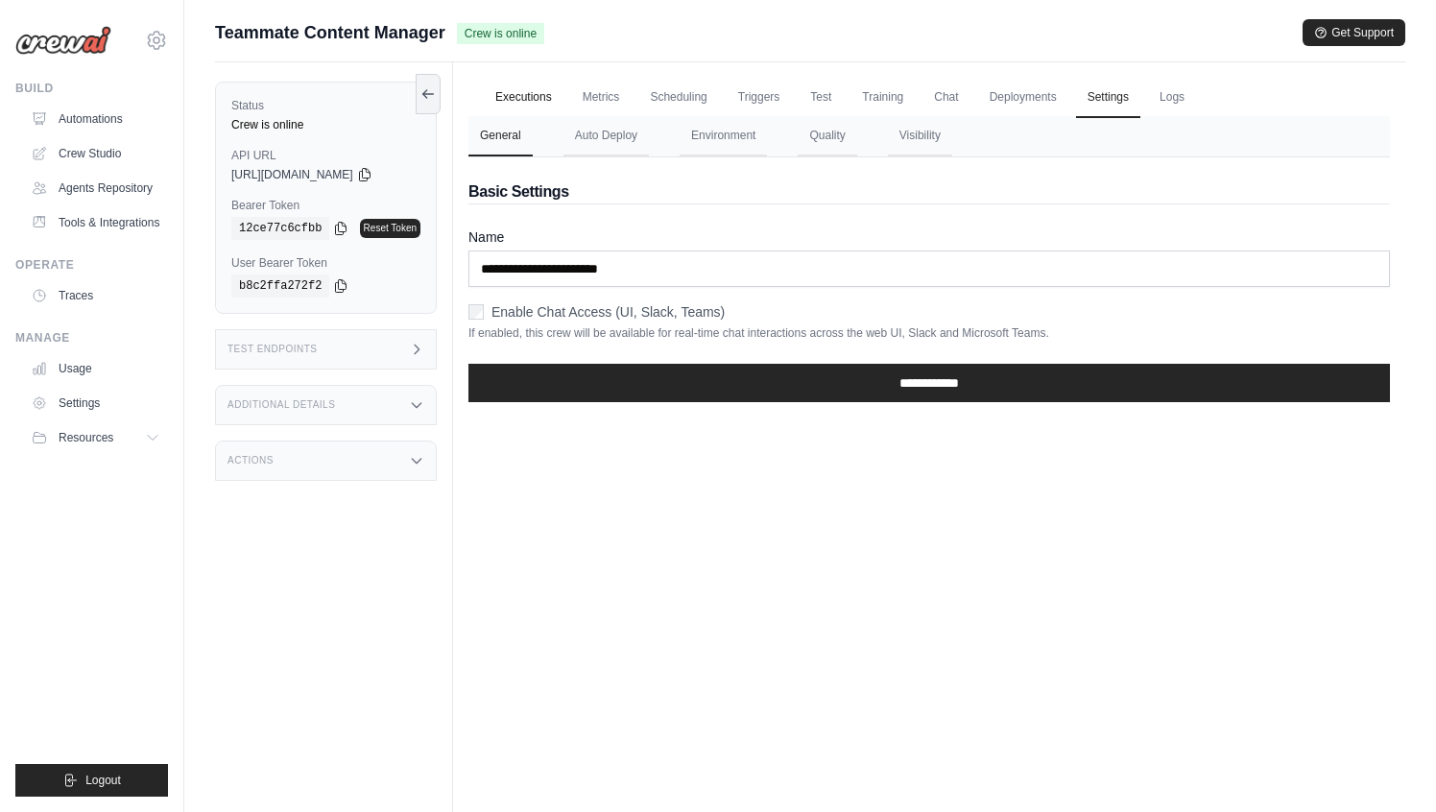
click at [514, 100] on link "Executions" at bounding box center [524, 98] width 80 height 40
